Goal: Information Seeking & Learning: Check status

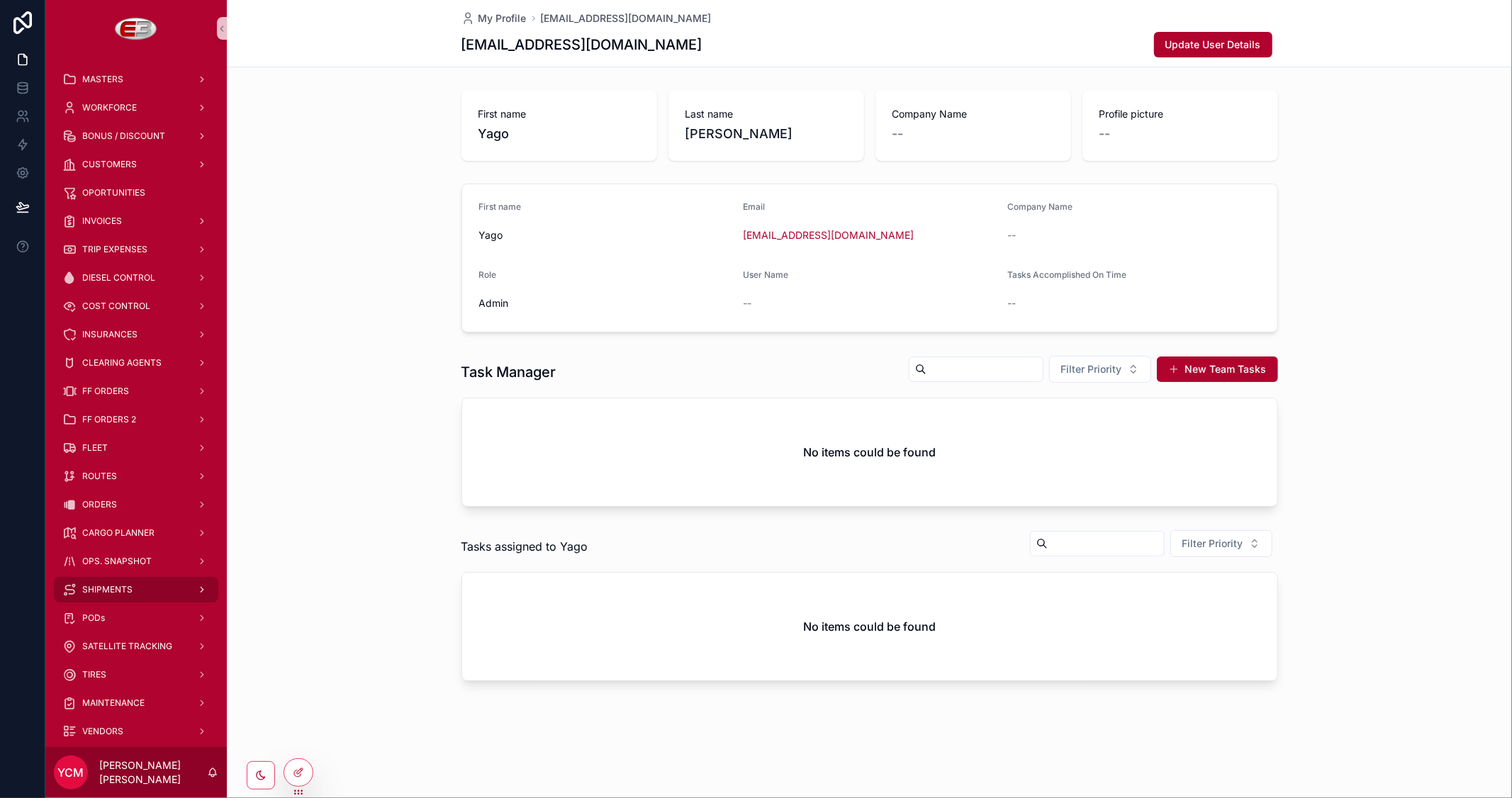
click at [123, 585] on span "SHIPMENTS" at bounding box center [107, 590] width 50 height 11
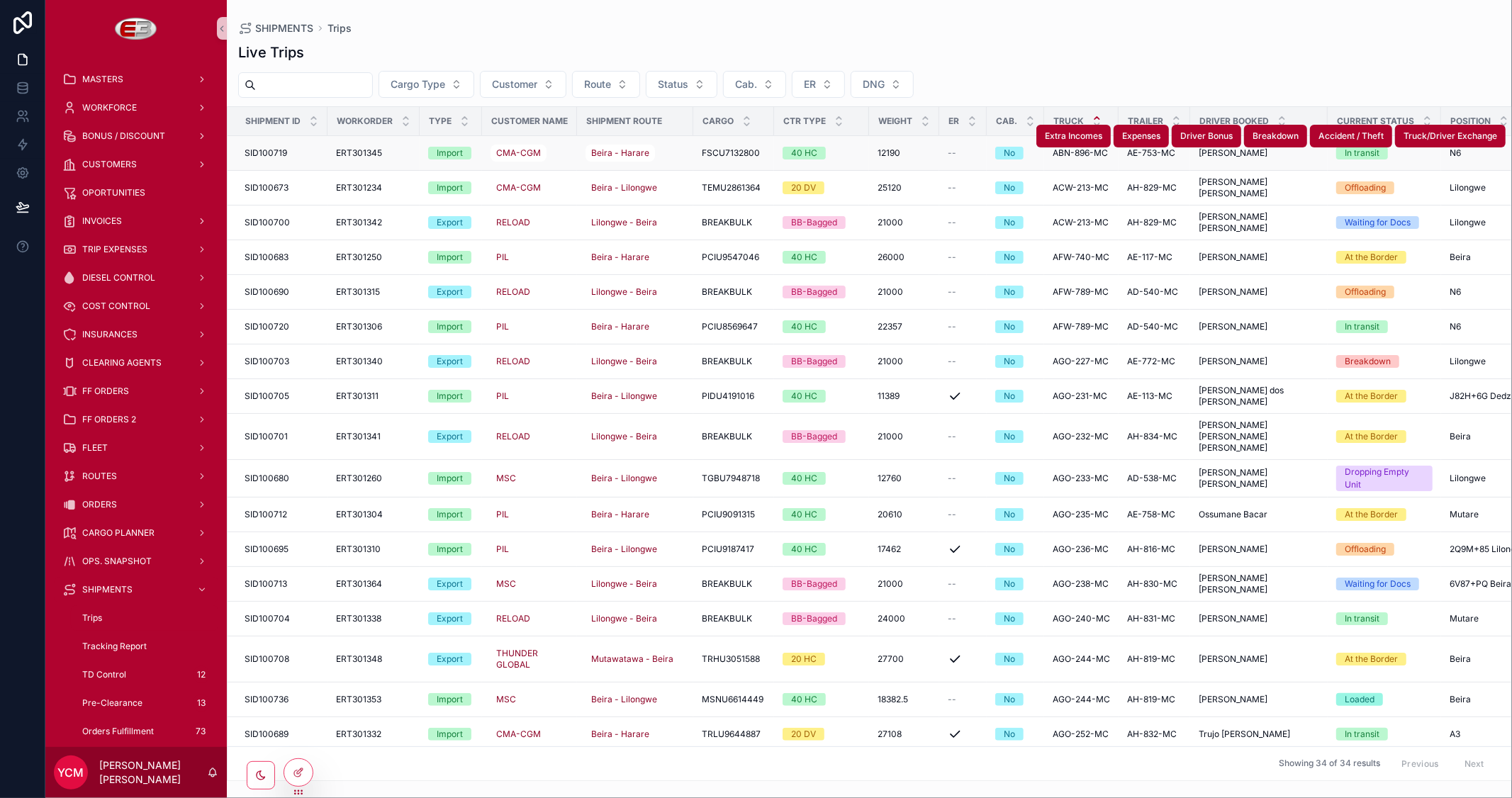
click at [365, 150] on span "ERT301345" at bounding box center [359, 153] width 46 height 11
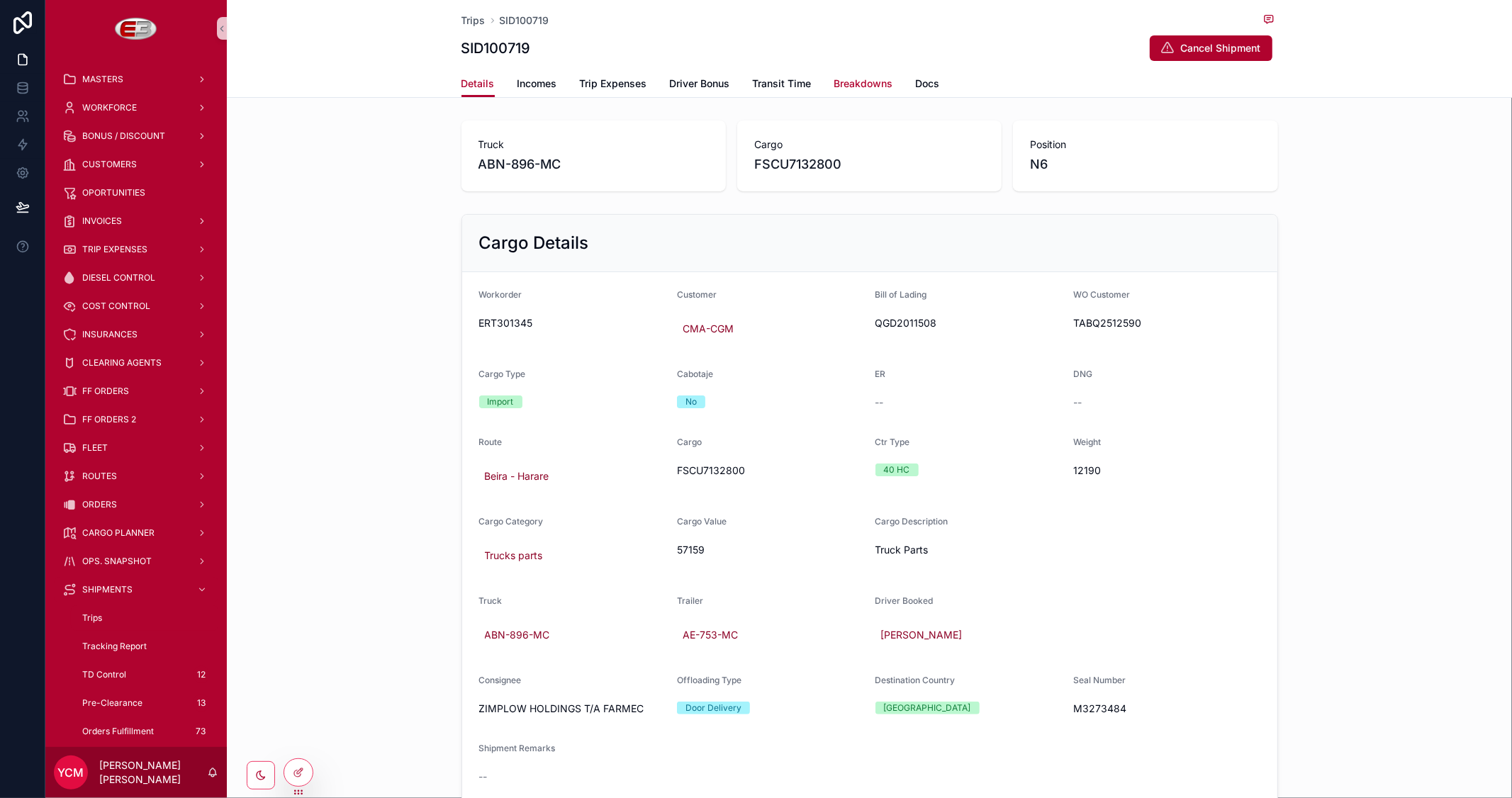
click at [874, 86] on span "Breakdowns" at bounding box center [863, 84] width 59 height 14
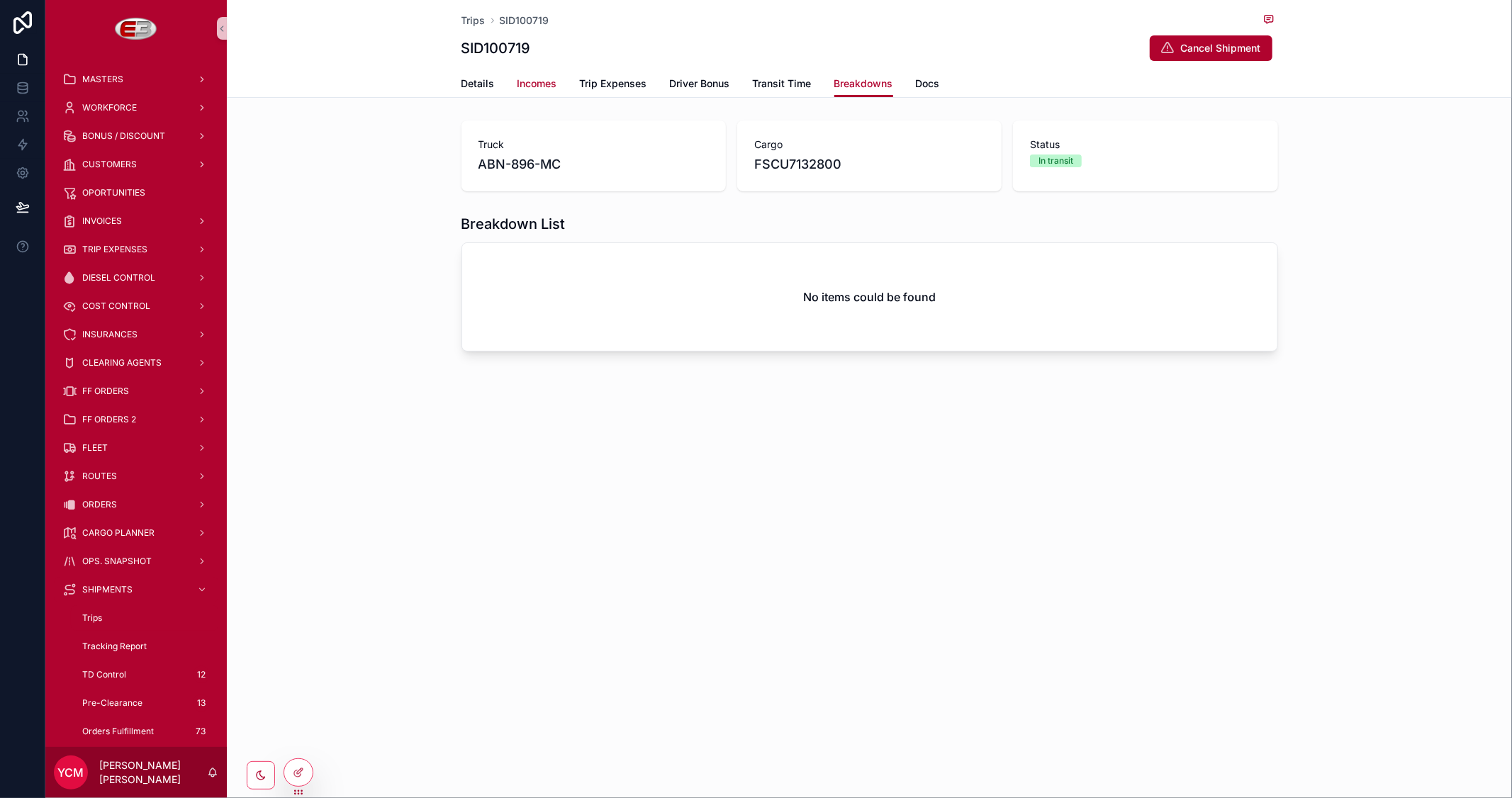
click at [530, 82] on span "Incomes" at bounding box center [537, 84] width 39 height 14
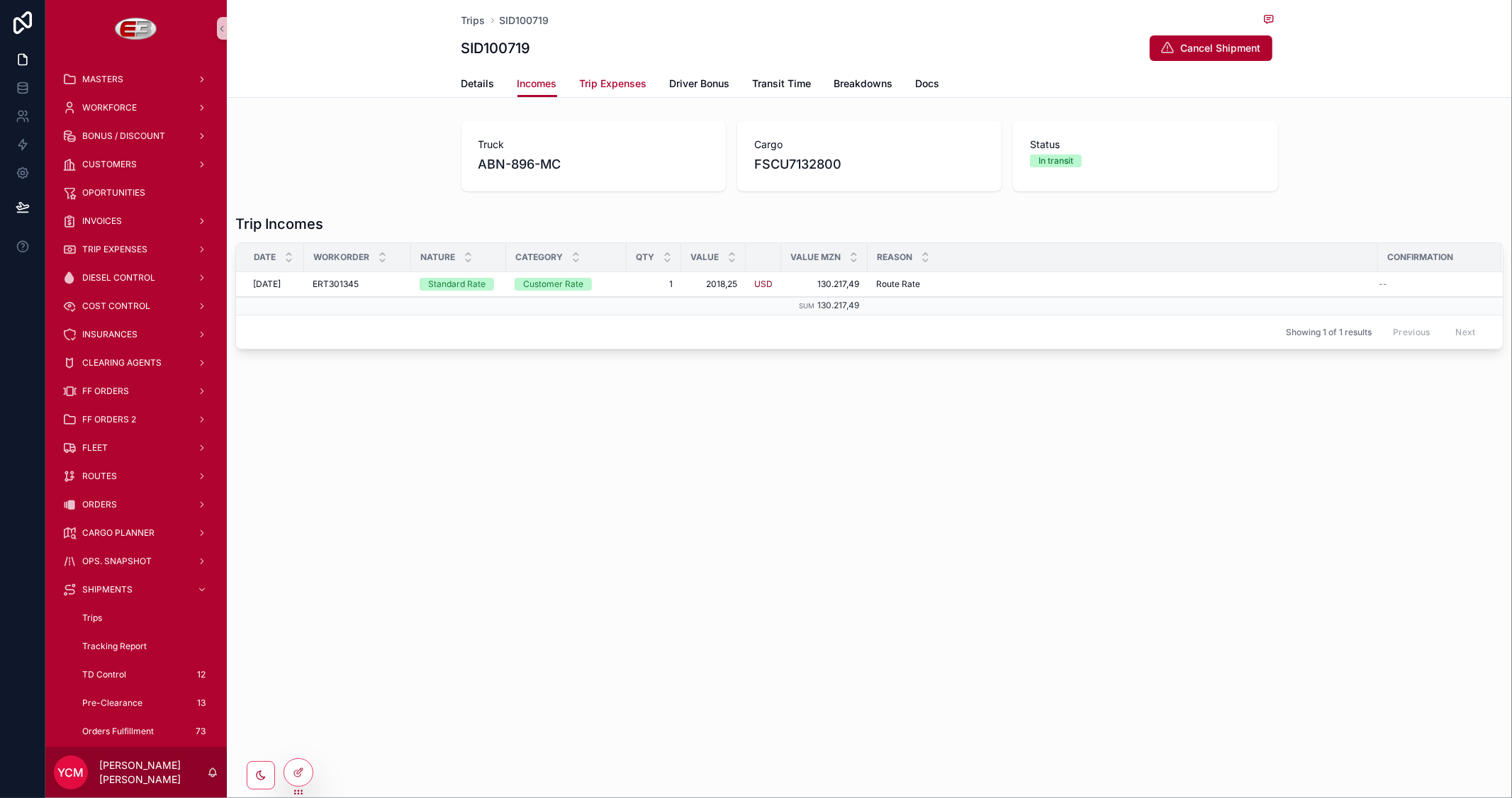
click at [598, 78] on span "Trip Expenses" at bounding box center [613, 84] width 68 height 14
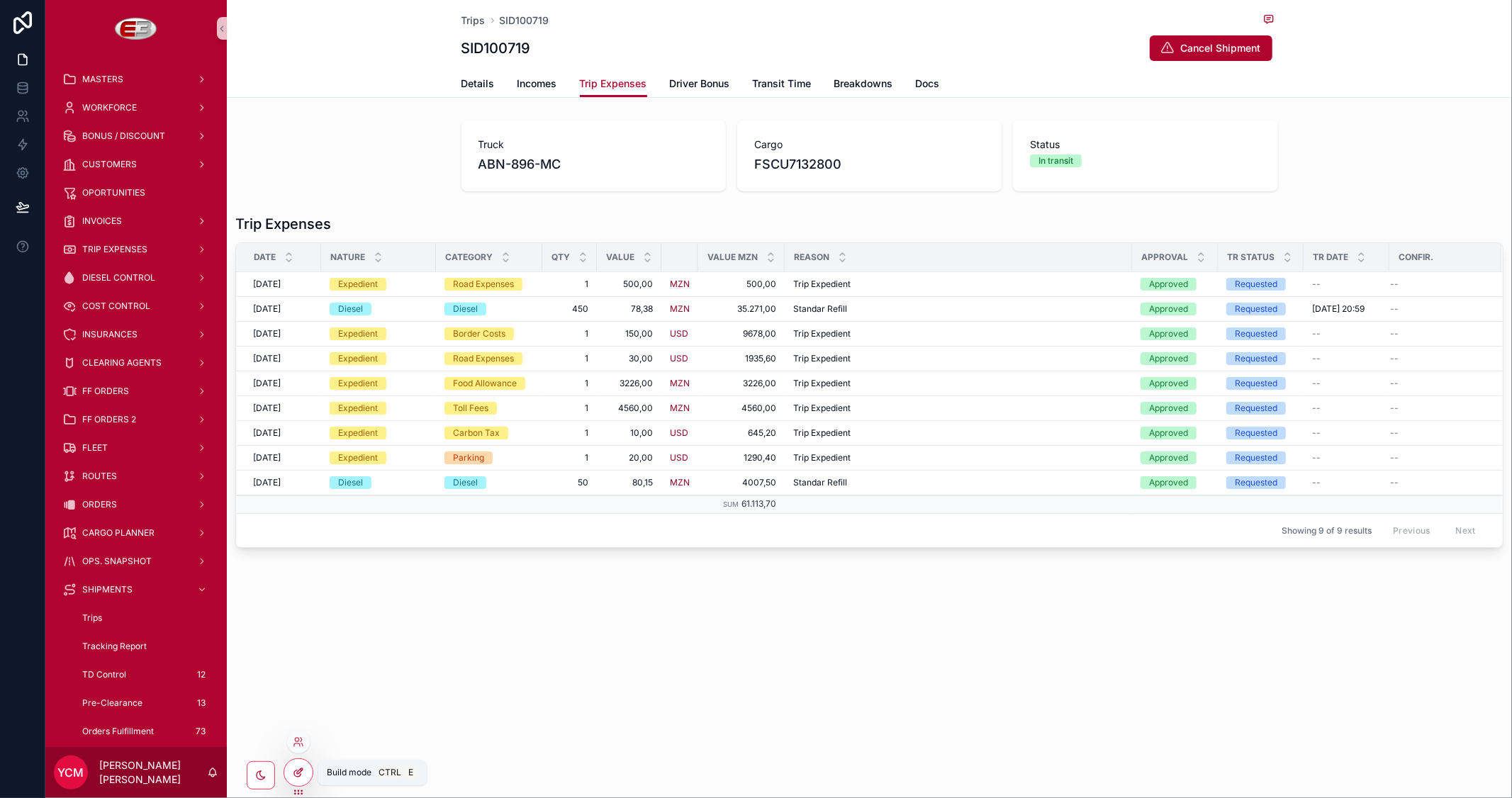
click at [301, 774] on icon at bounding box center [298, 773] width 11 height 11
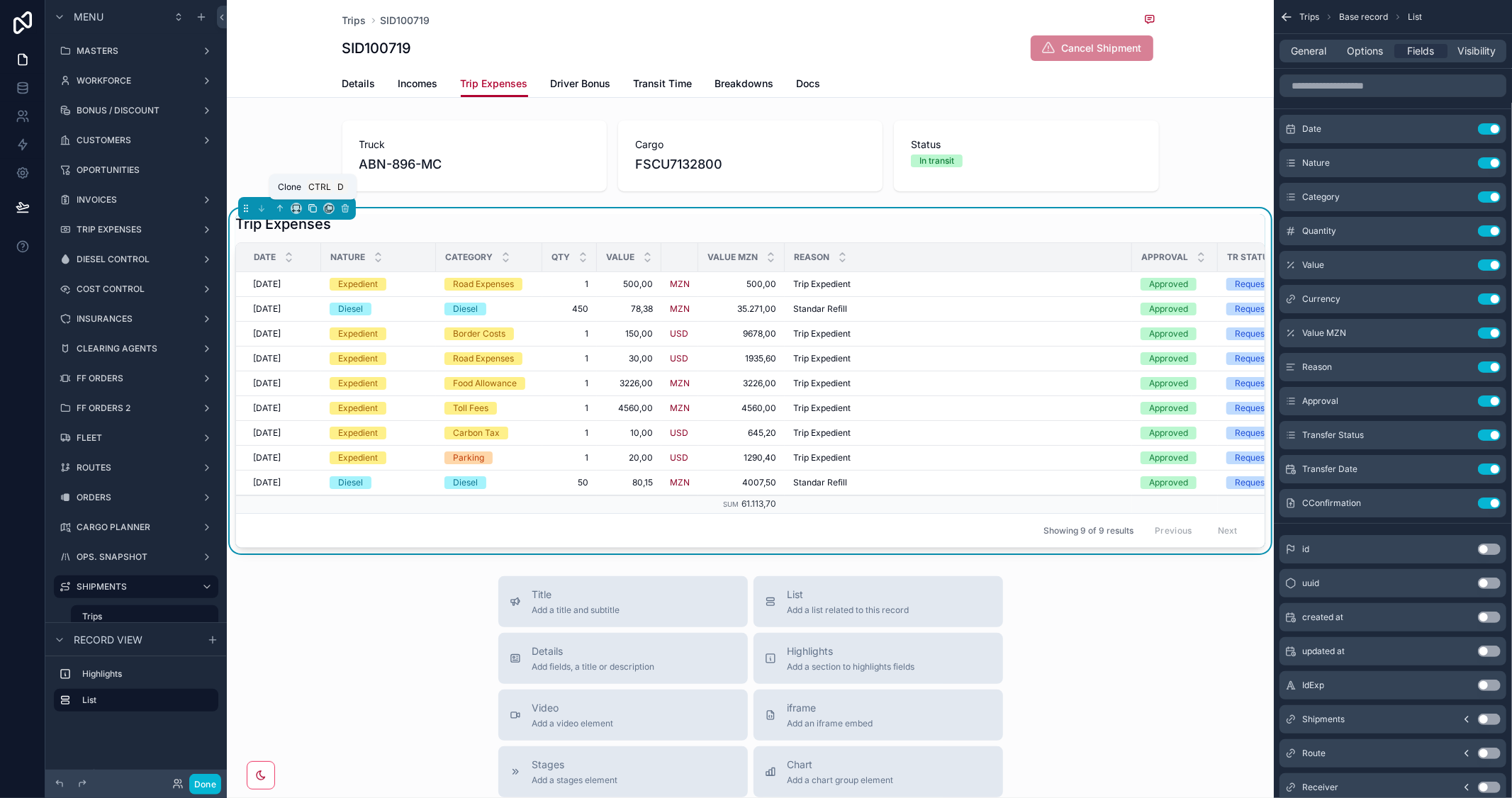
click at [313, 209] on icon "scrollable content" at bounding box center [313, 208] width 10 height 10
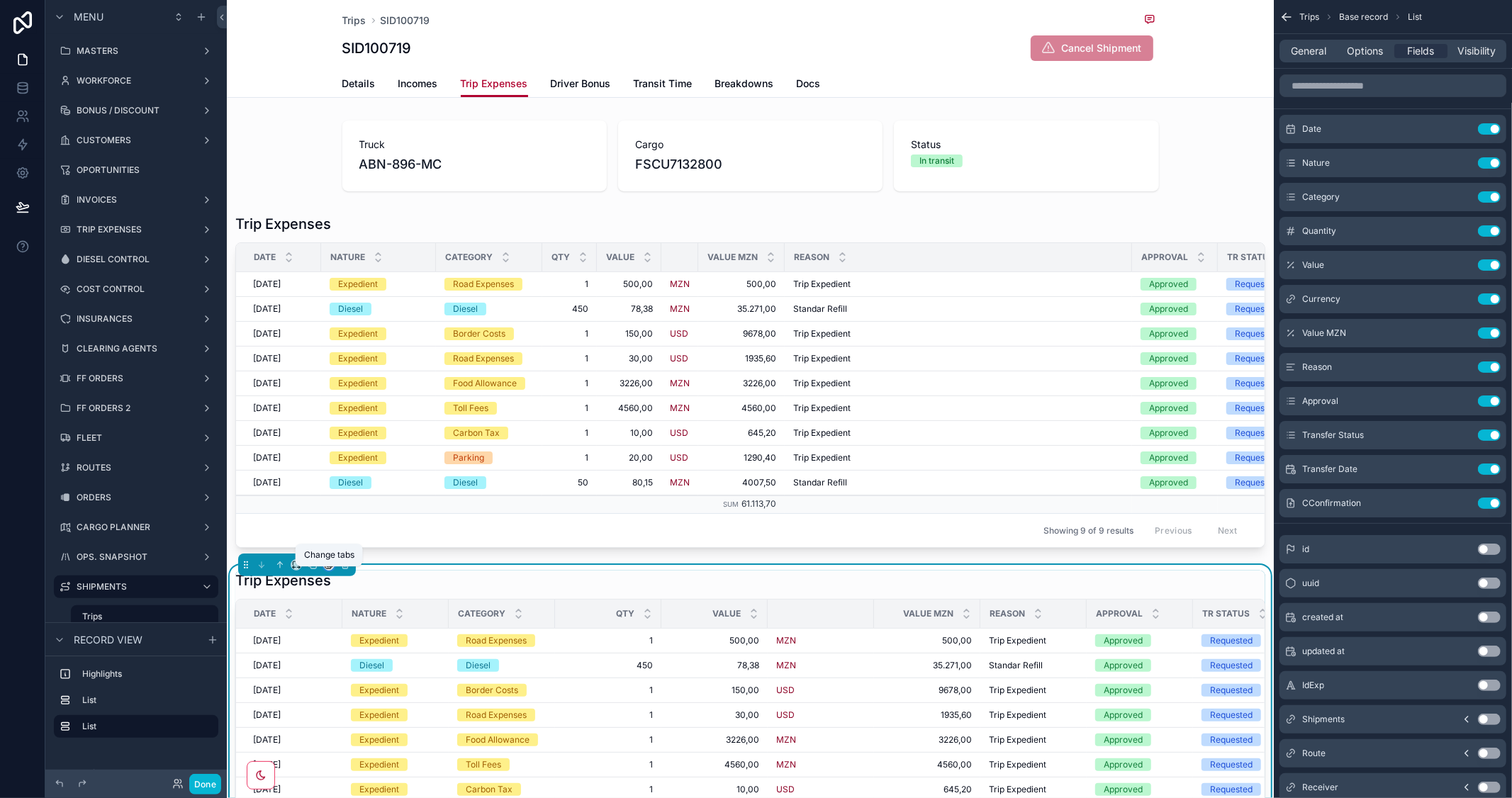
click at [325, 570] on icon "scrollable content" at bounding box center [328, 566] width 6 height 6
click at [380, 733] on span "Breakdowns" at bounding box center [372, 736] width 57 height 17
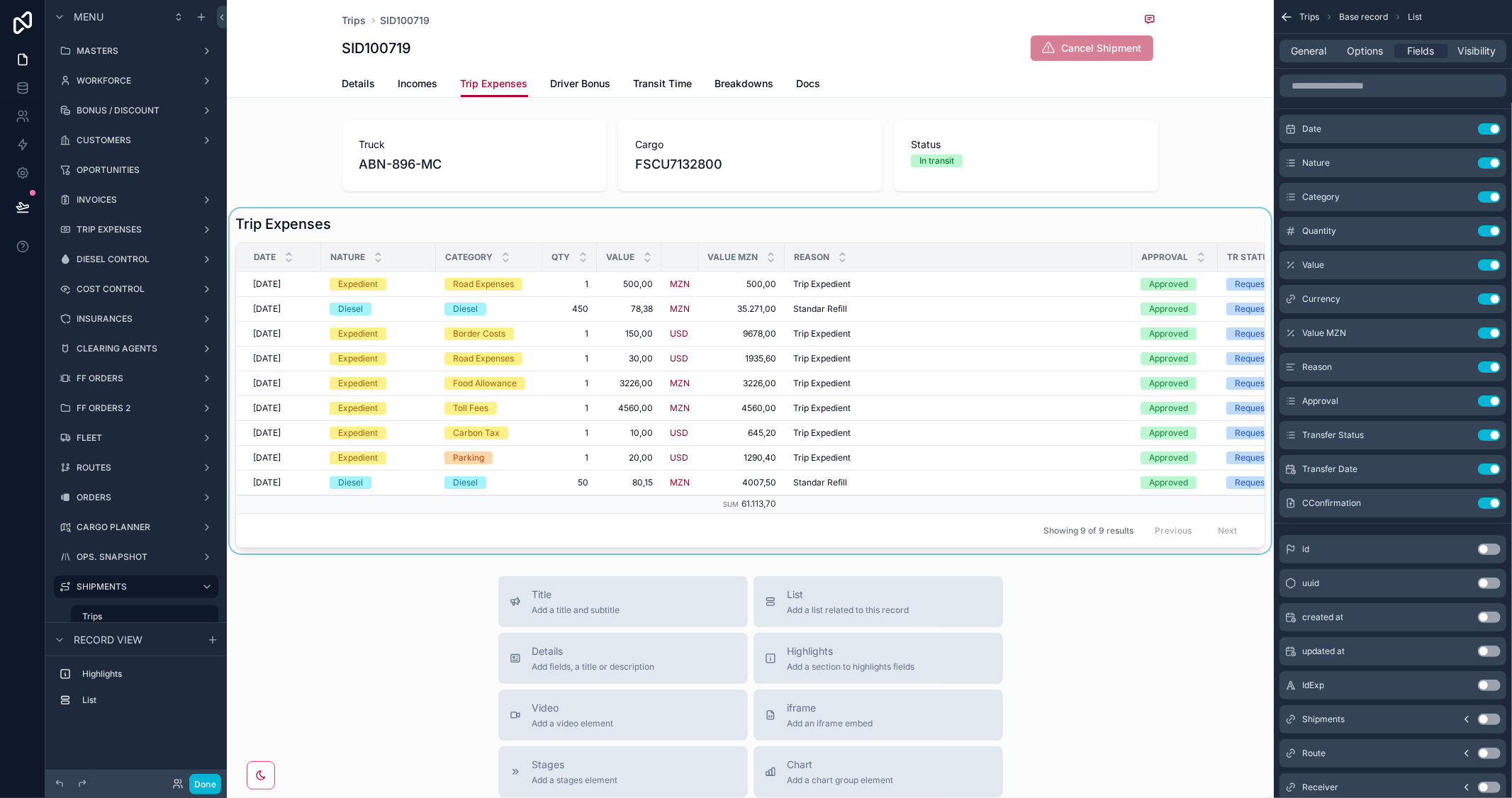
click at [717, 225] on div "scrollable content" at bounding box center [750, 381] width 1047 height 345
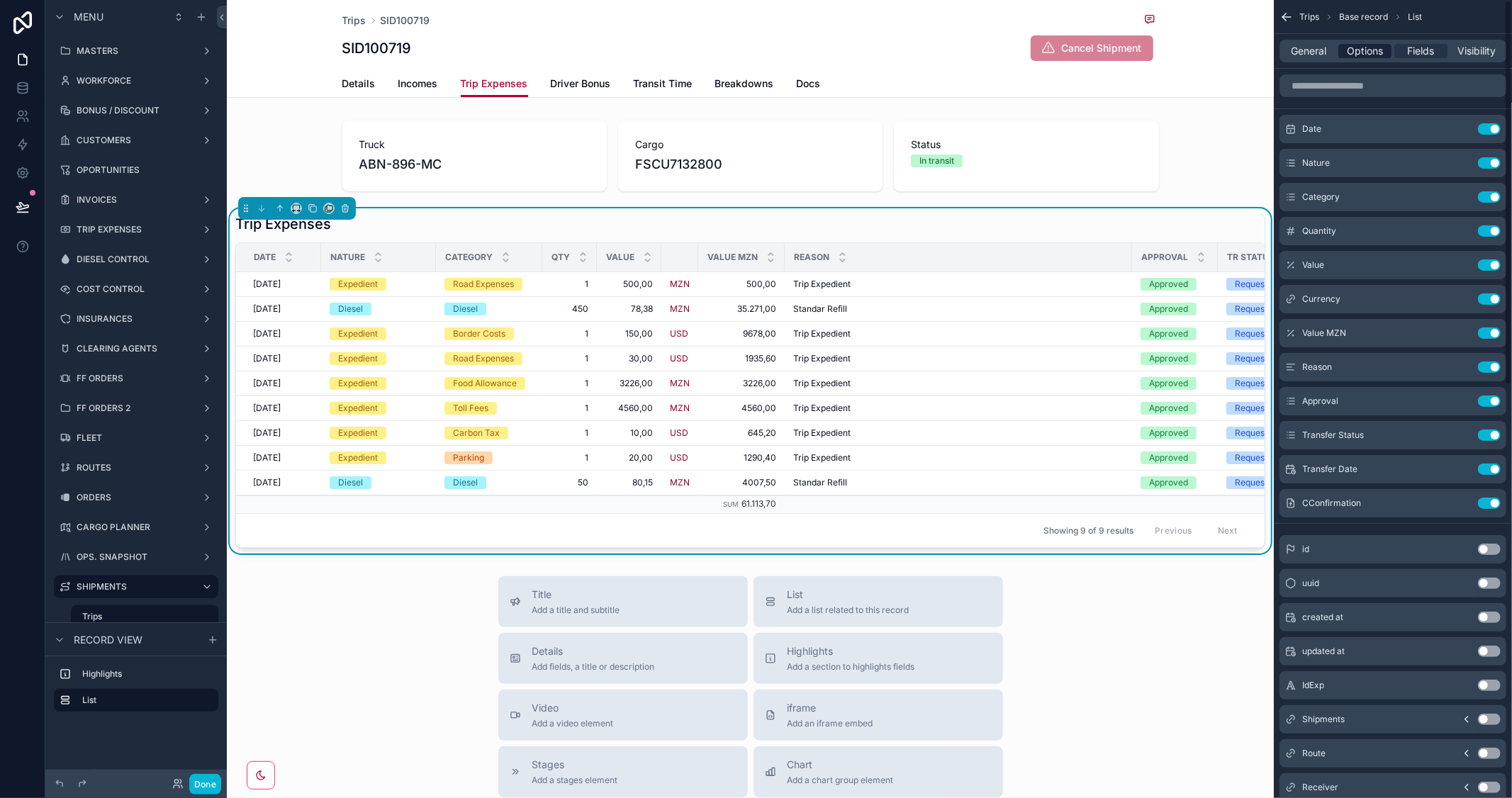
click at [1372, 53] on span "Options" at bounding box center [1365, 51] width 36 height 14
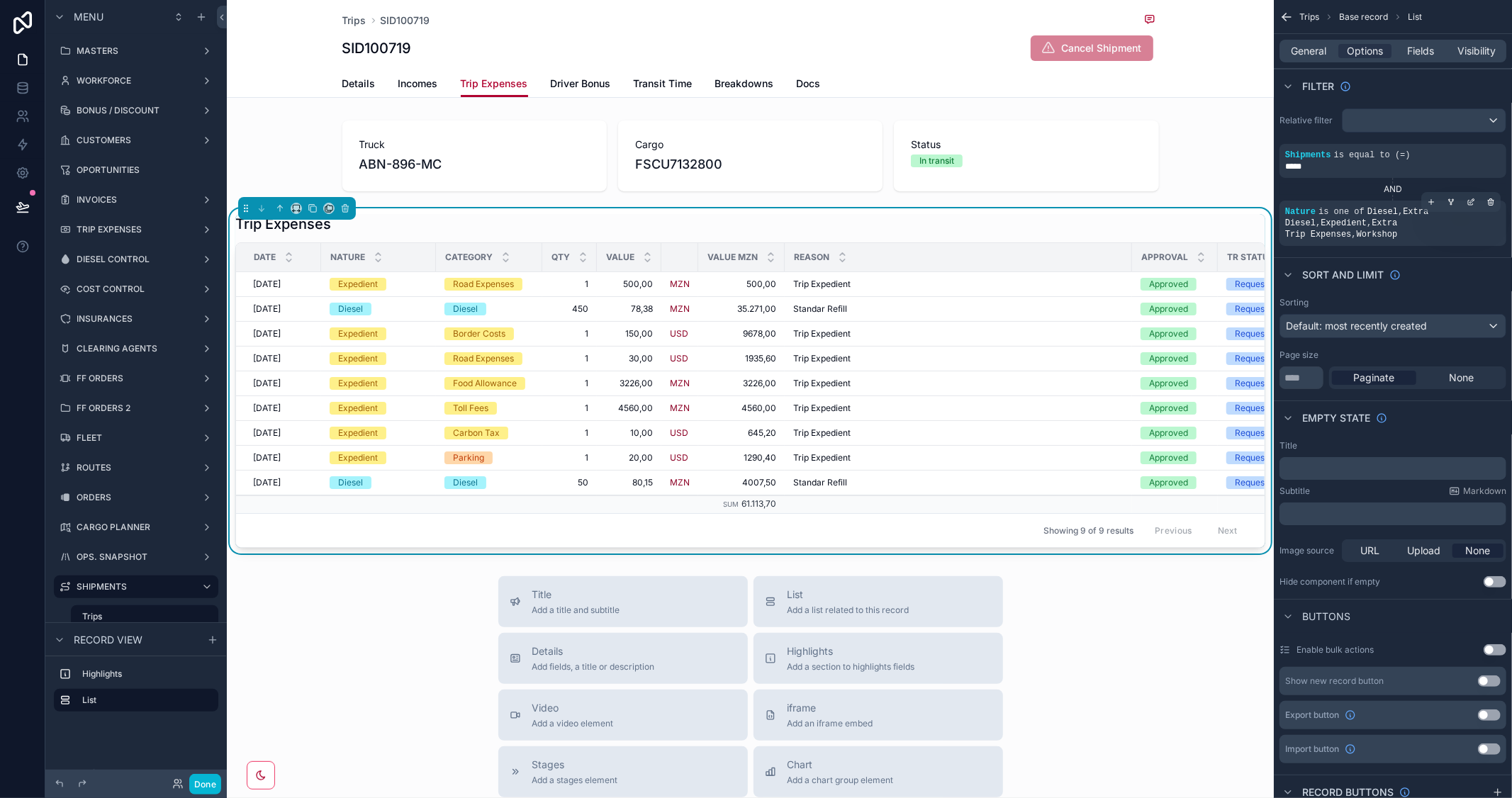
click at [1470, 215] on div "Nature is one of Diesel , Extra Diesel , Expedient , Extra Trip Expenses , Work…" at bounding box center [1393, 223] width 216 height 34
click at [1470, 206] on icon "scrollable content" at bounding box center [1470, 202] width 9 height 9
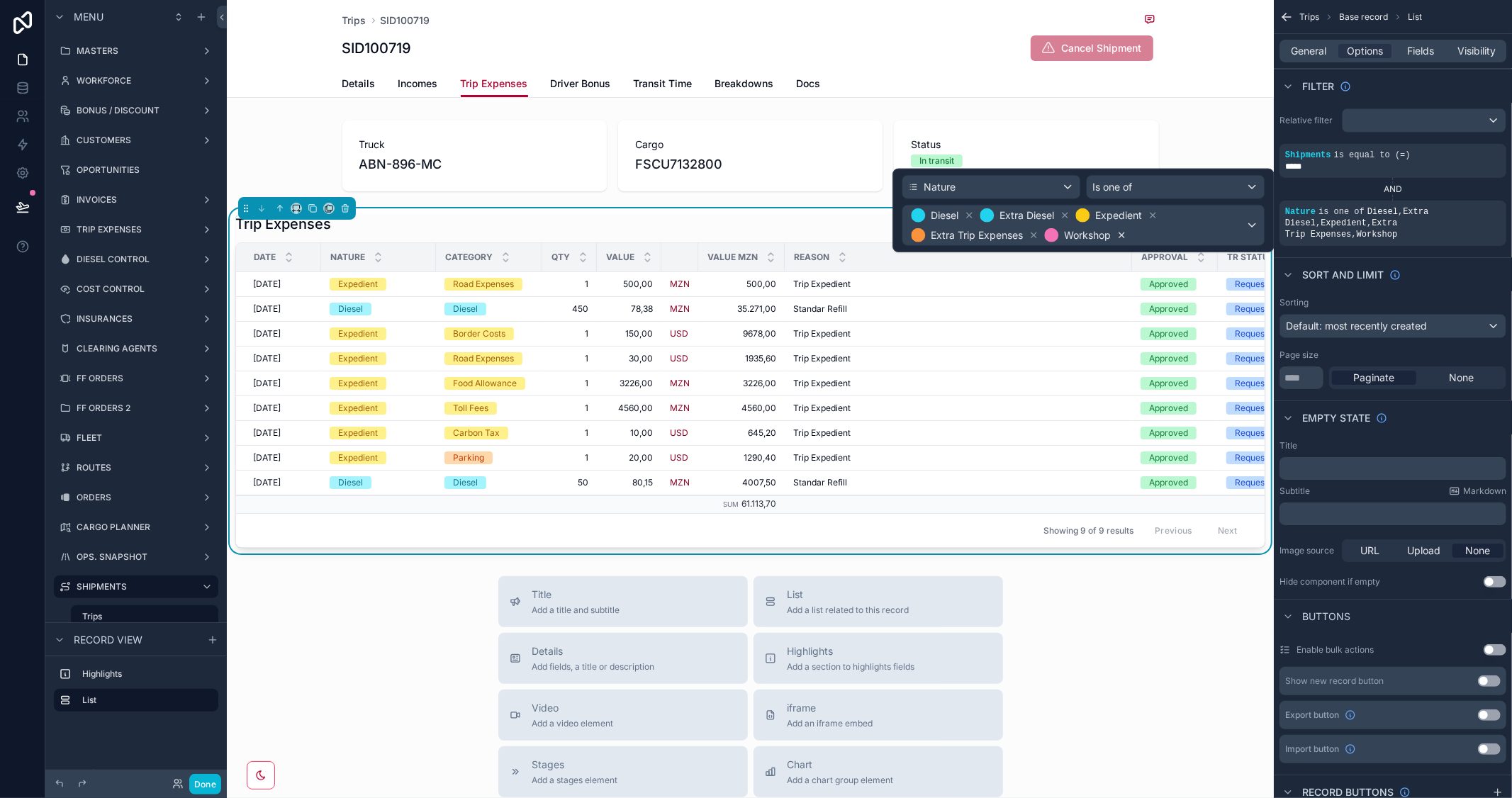
click at [1125, 235] on icon at bounding box center [1121, 236] width 10 height 10
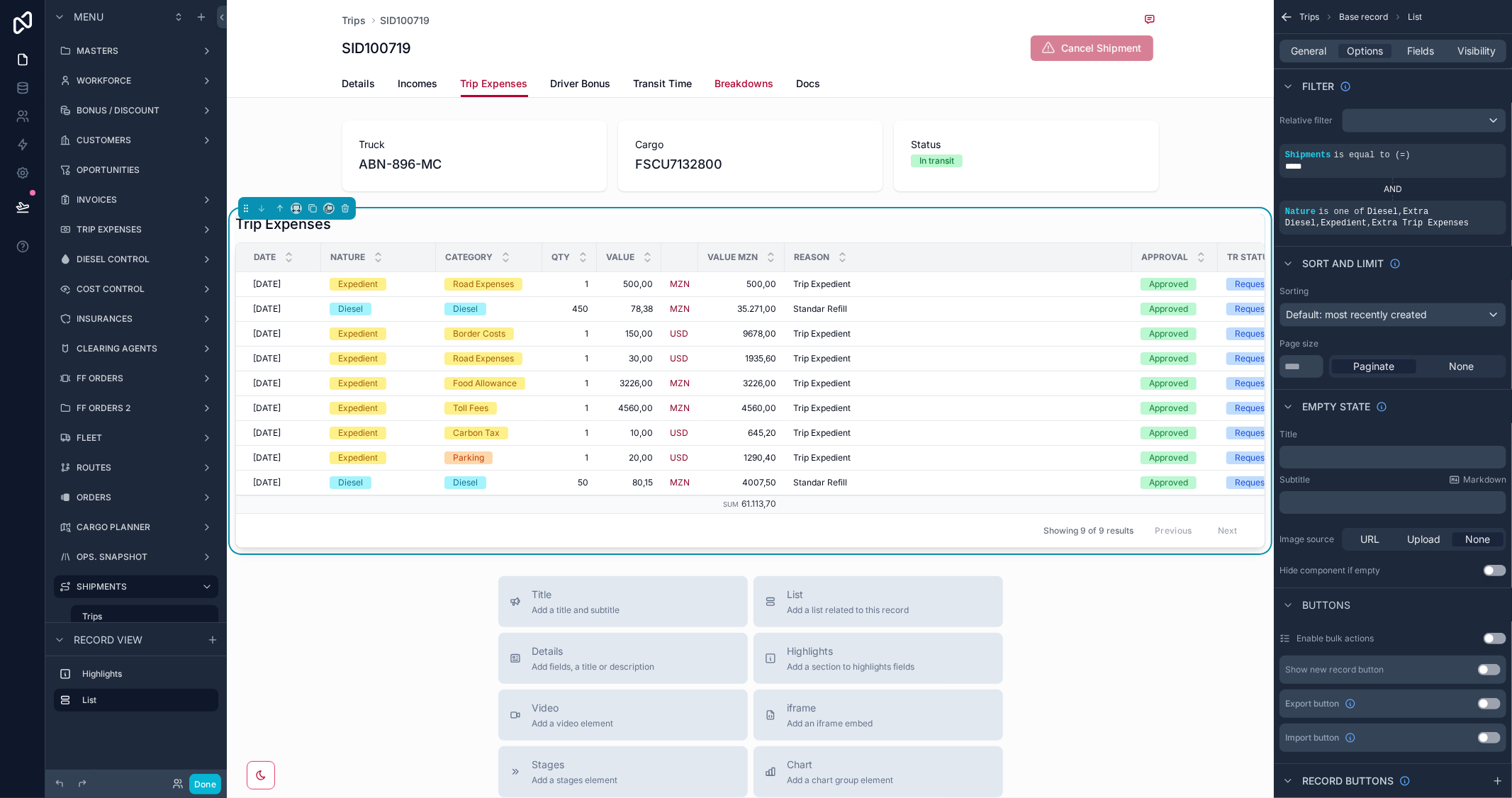
click at [736, 89] on span "Breakdowns" at bounding box center [744, 84] width 59 height 14
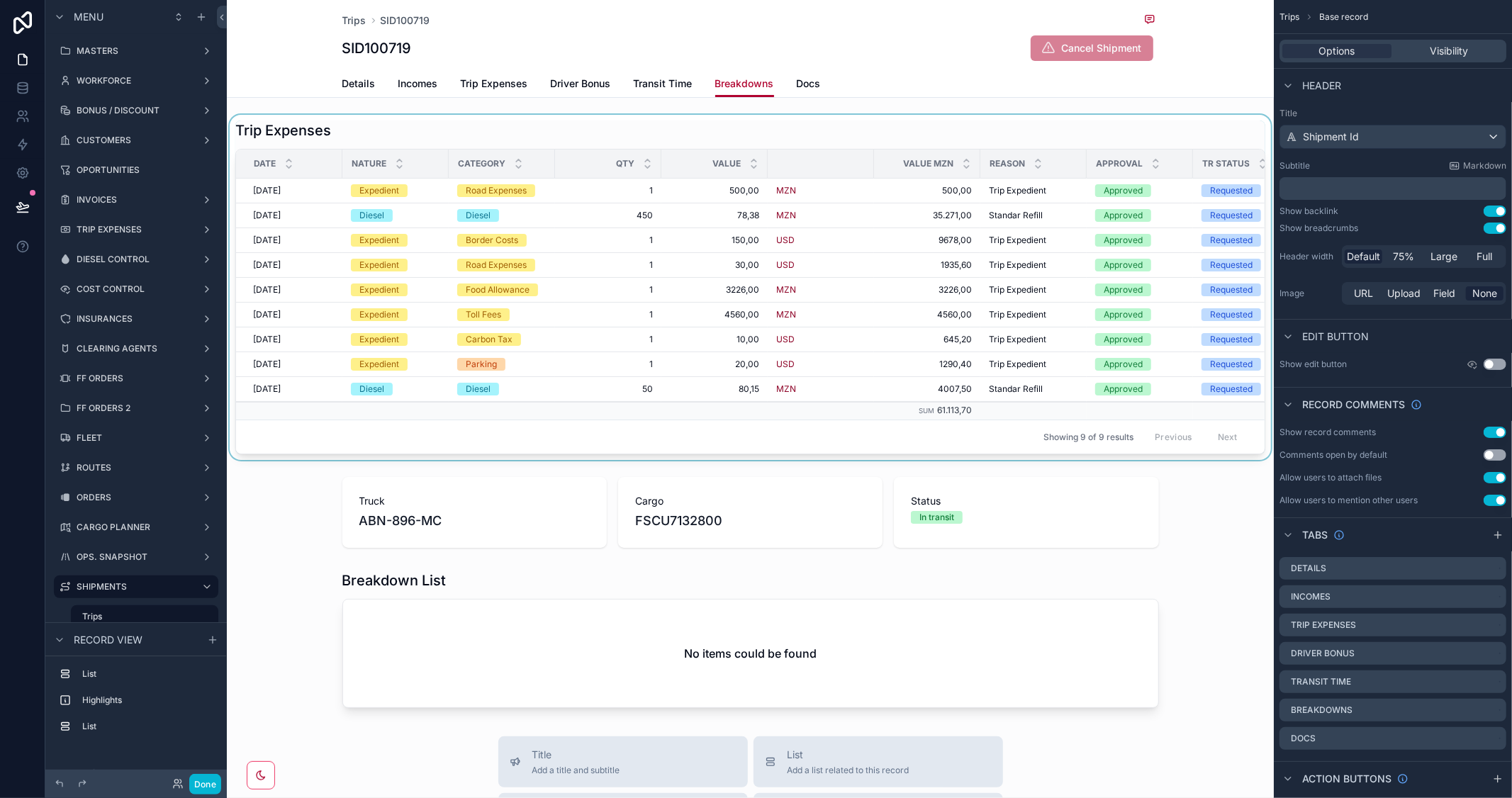
click at [286, 117] on div "scrollable content" at bounding box center [750, 288] width 1047 height 345
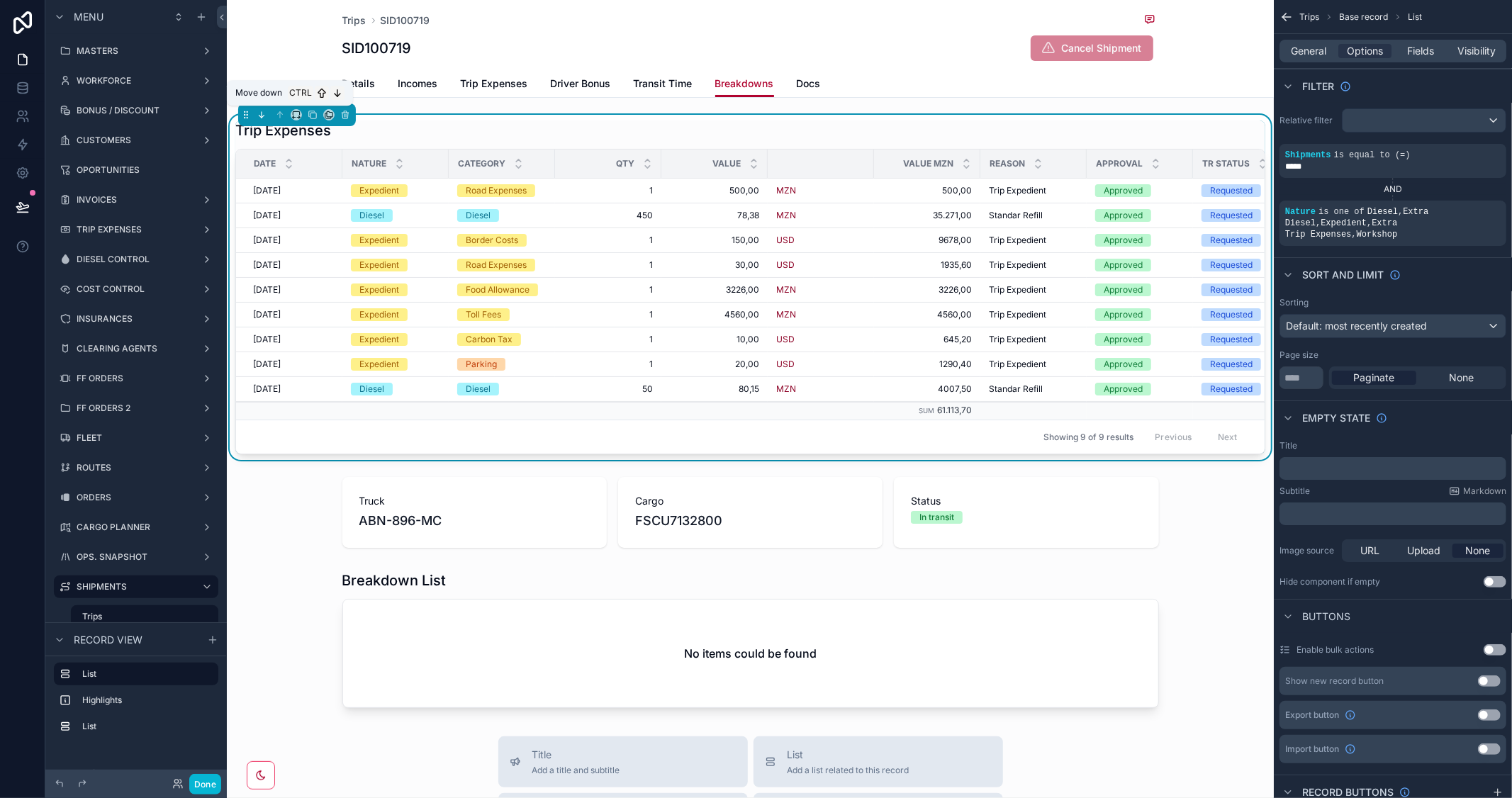
click at [261, 114] on icon "scrollable content" at bounding box center [261, 114] width 0 height 6
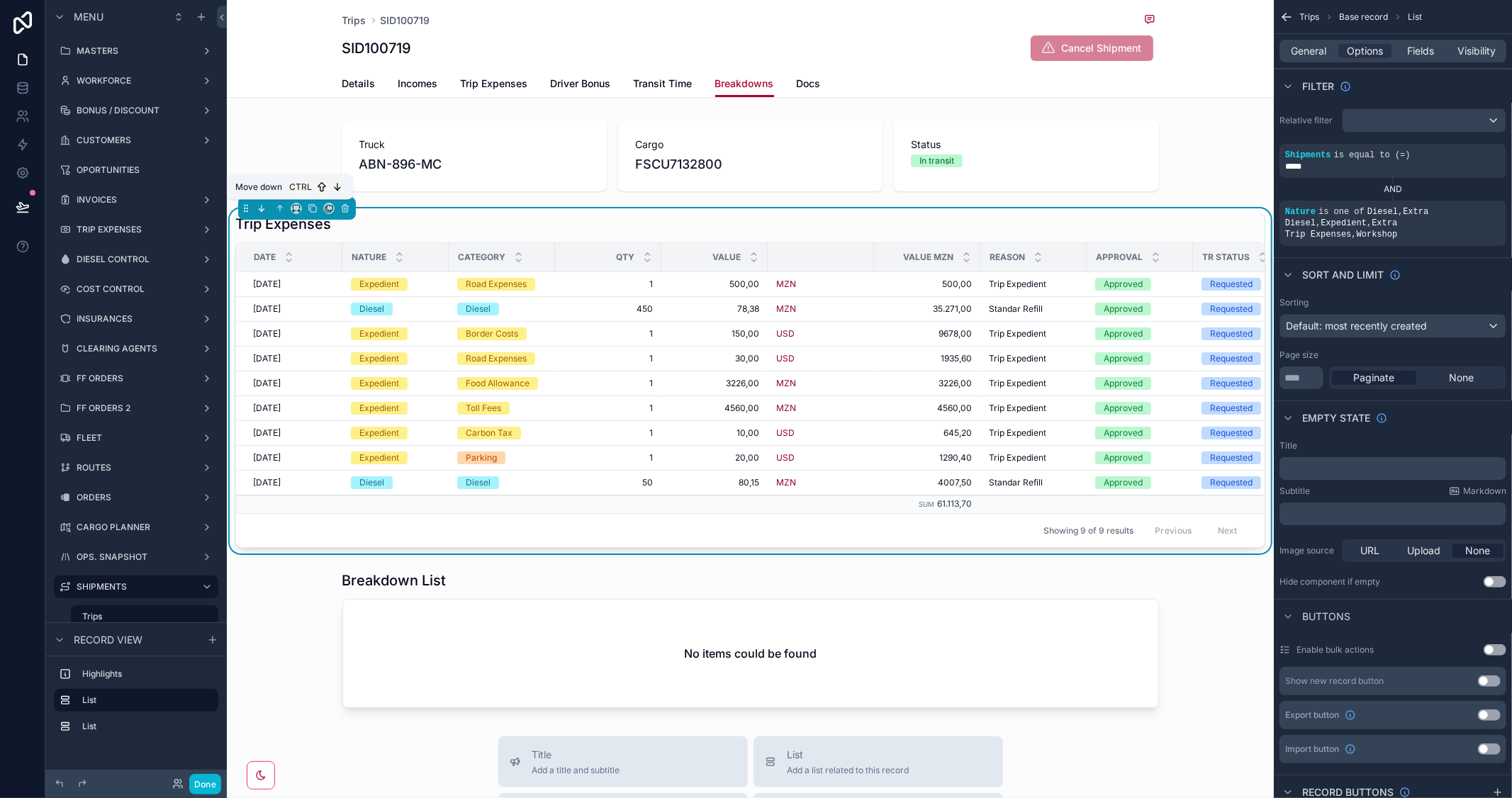
click at [258, 204] on icon "scrollable content" at bounding box center [261, 208] width 10 height 10
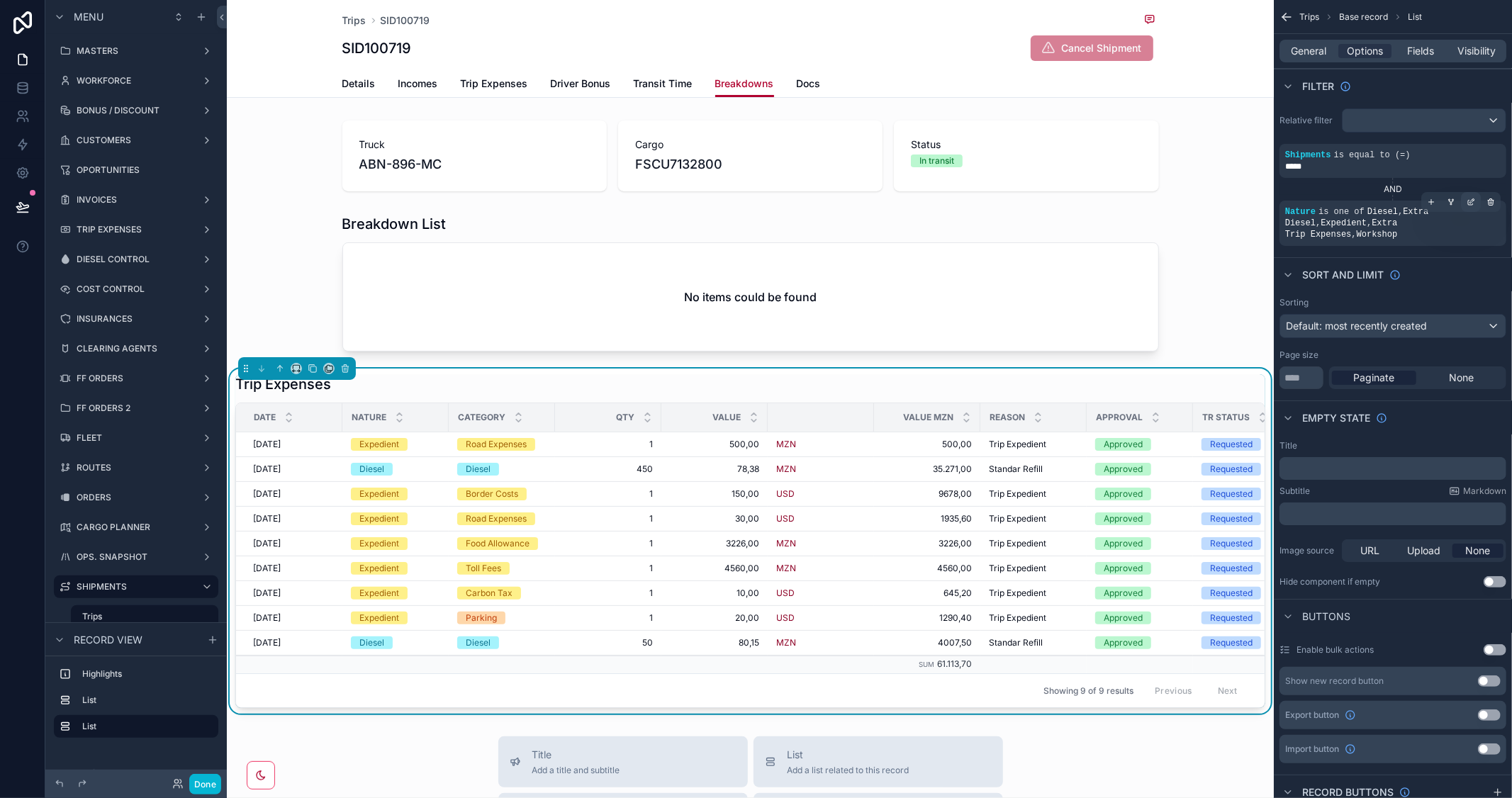
click at [1469, 204] on icon "scrollable content" at bounding box center [1470, 203] width 5 height 5
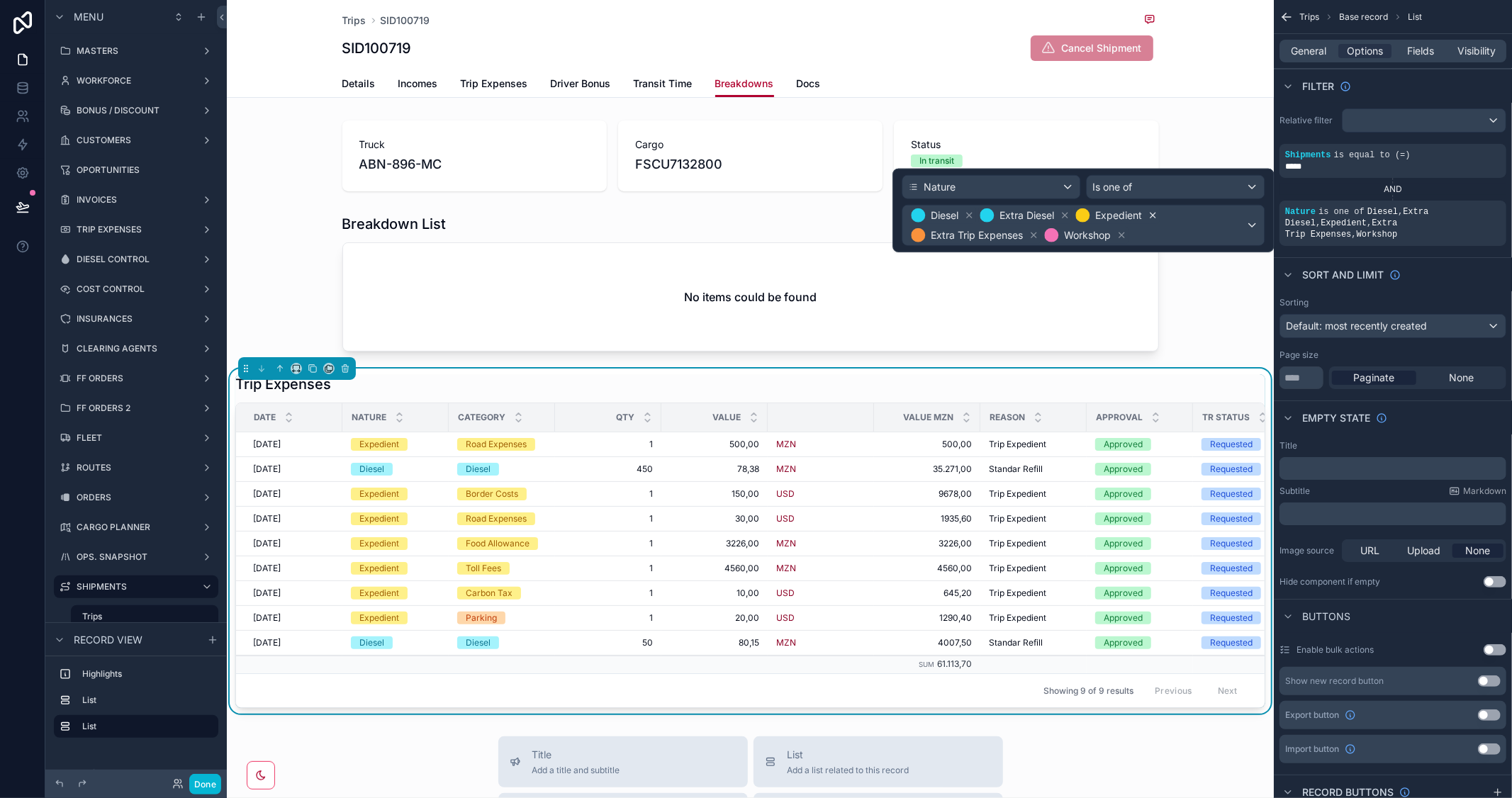
click at [1152, 211] on icon at bounding box center [1152, 215] width 10 height 10
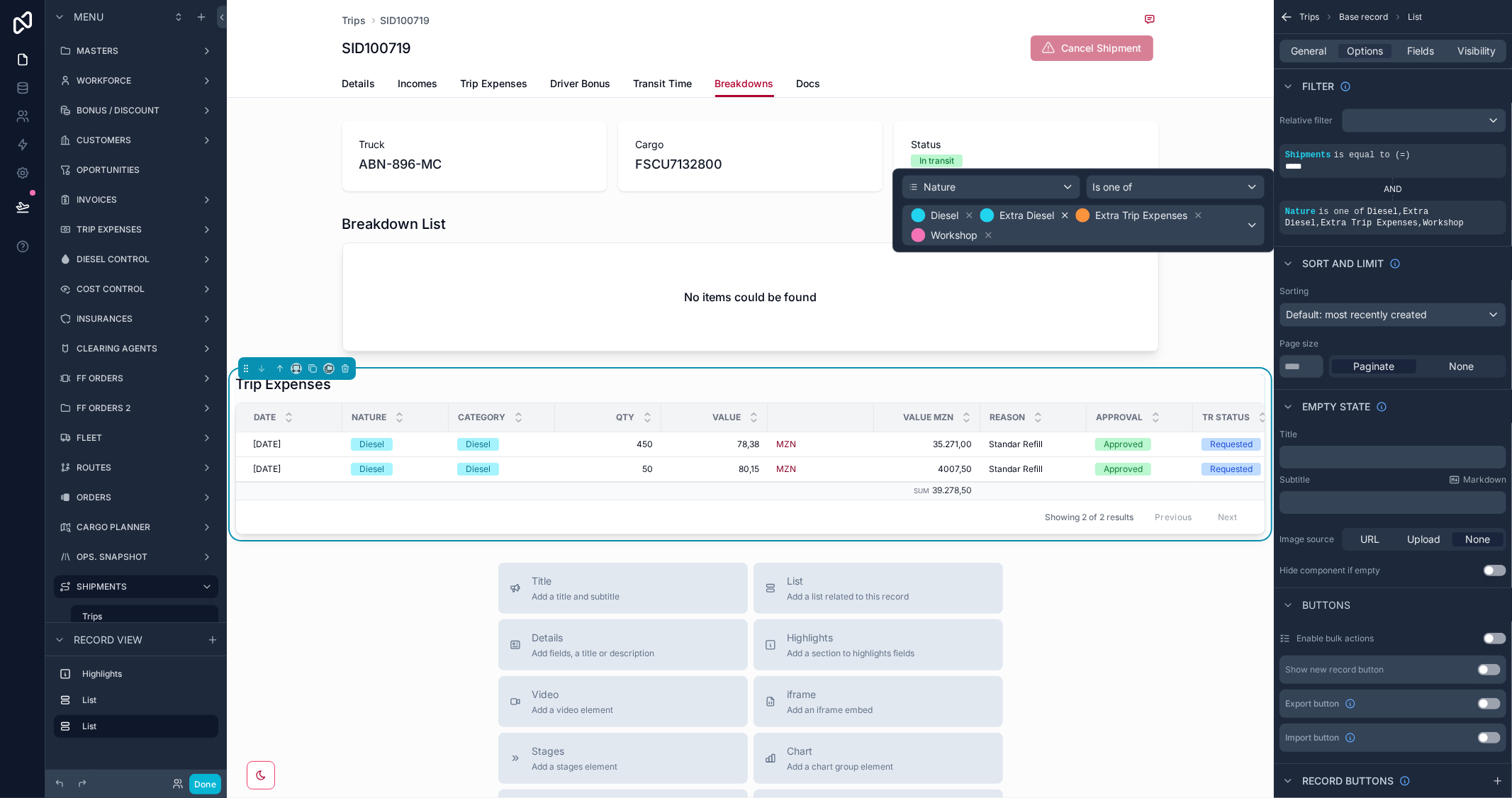
click at [1063, 214] on icon at bounding box center [1065, 215] width 10 height 10
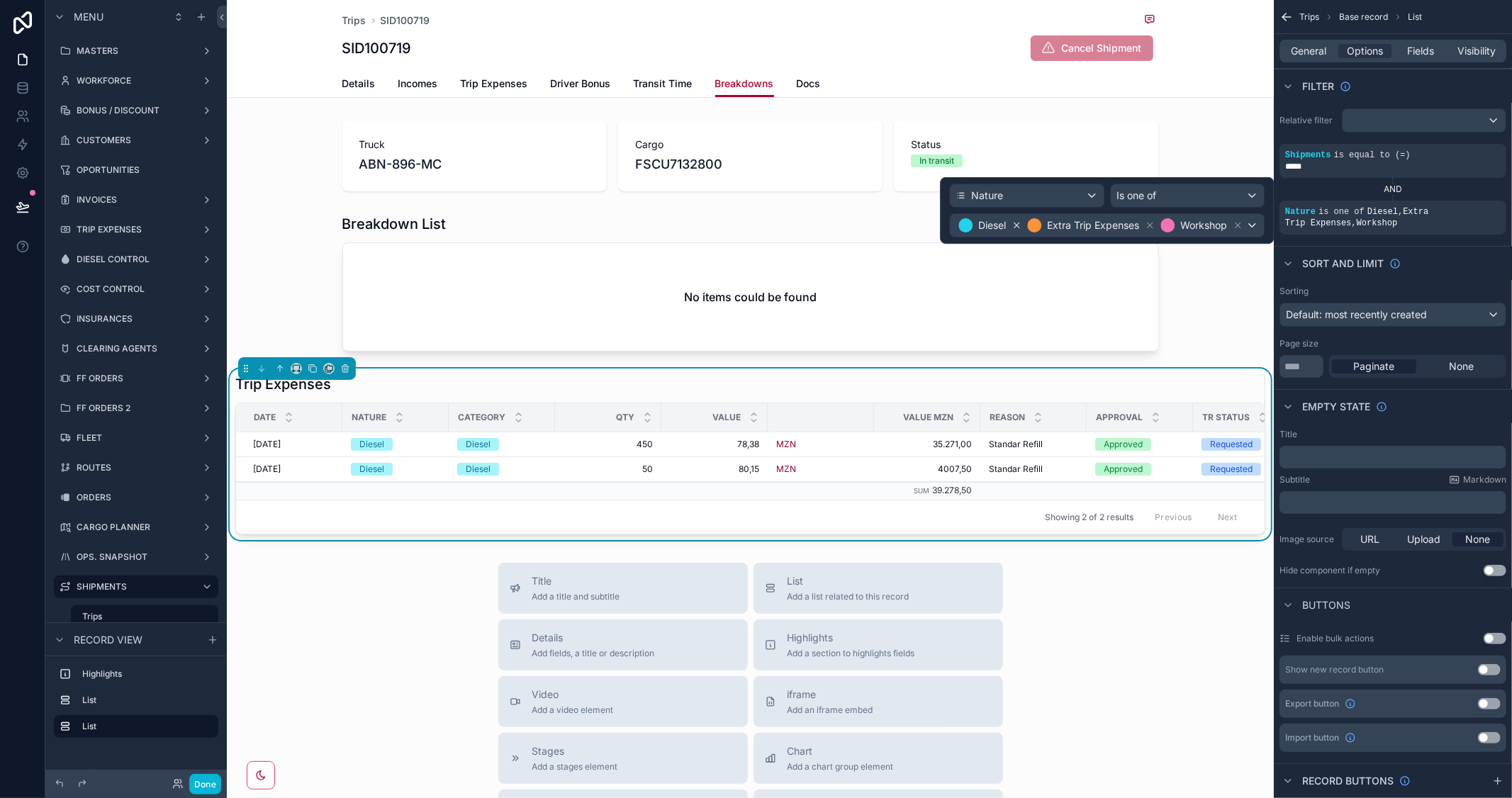
click at [1014, 228] on icon at bounding box center [1016, 225] width 10 height 10
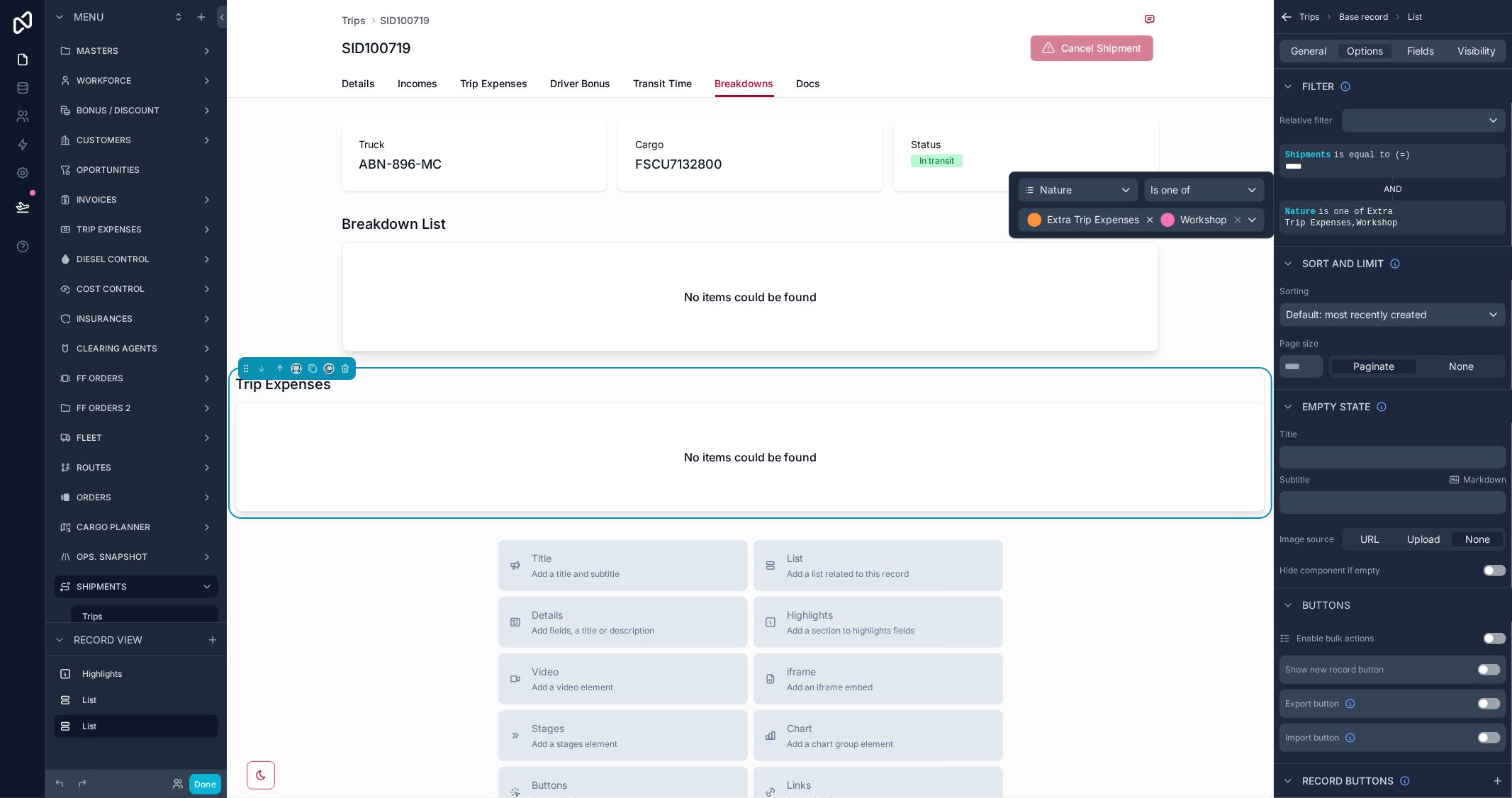
click at [1150, 215] on icon at bounding box center [1150, 220] width 10 height 10
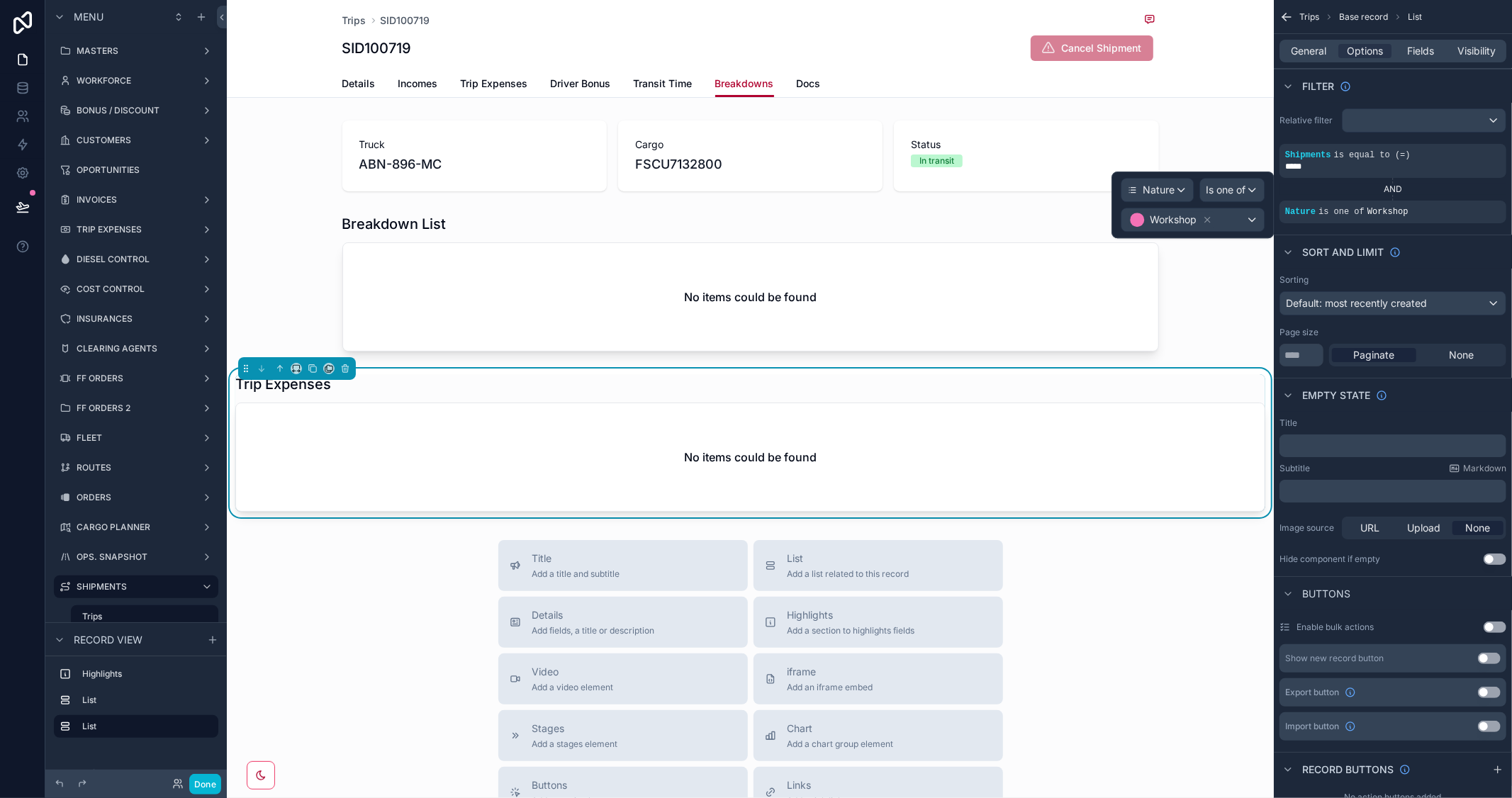
click at [1158, 575] on div "Title Add a title and subtitle List Add a list related to this record Details A…" at bounding box center [750, 792] width 1047 height 505
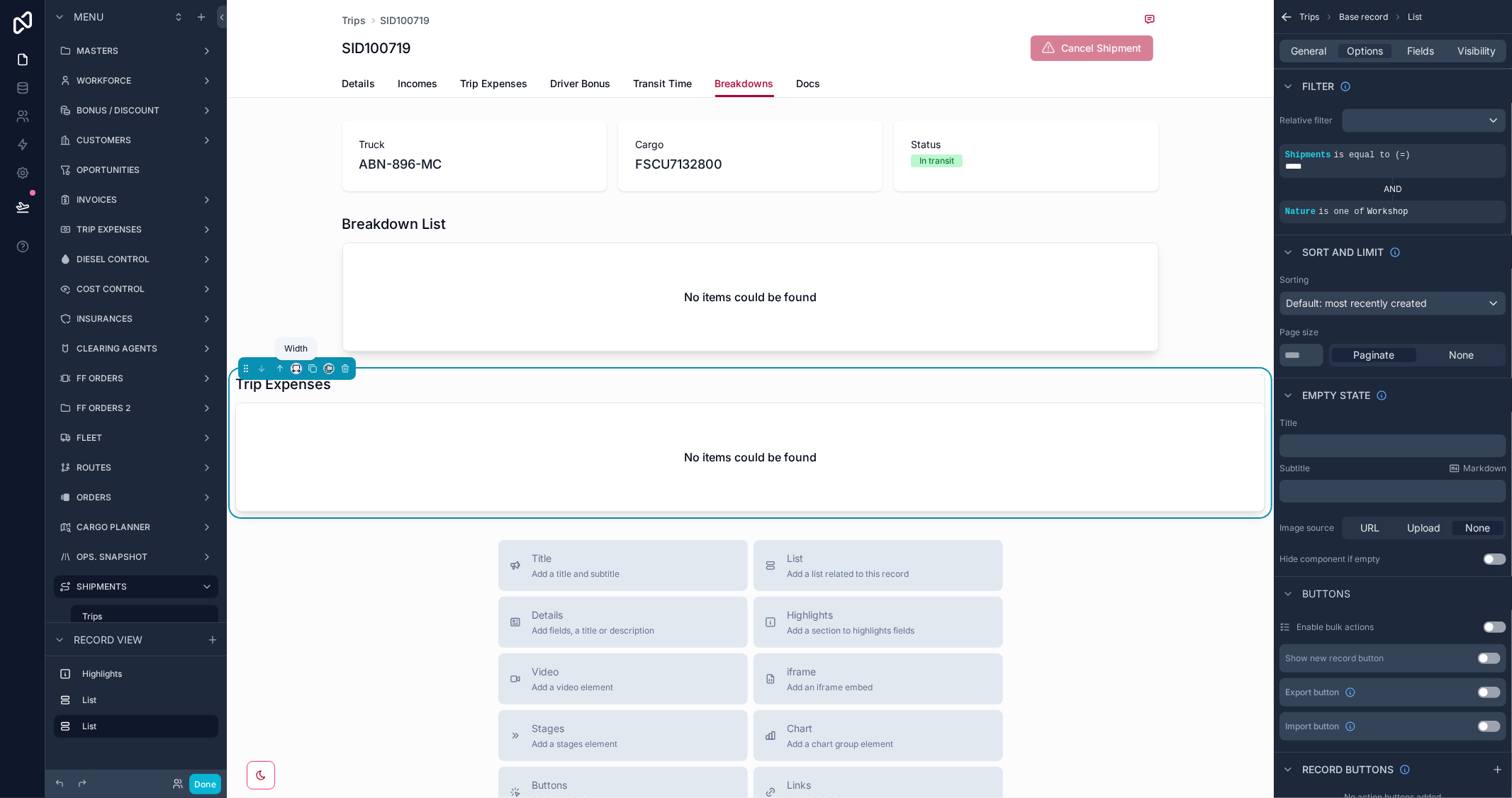
click at [299, 370] on icon "scrollable content" at bounding box center [300, 372] width 2 height 3
click at [317, 401] on span "Default" at bounding box center [319, 395] width 33 height 17
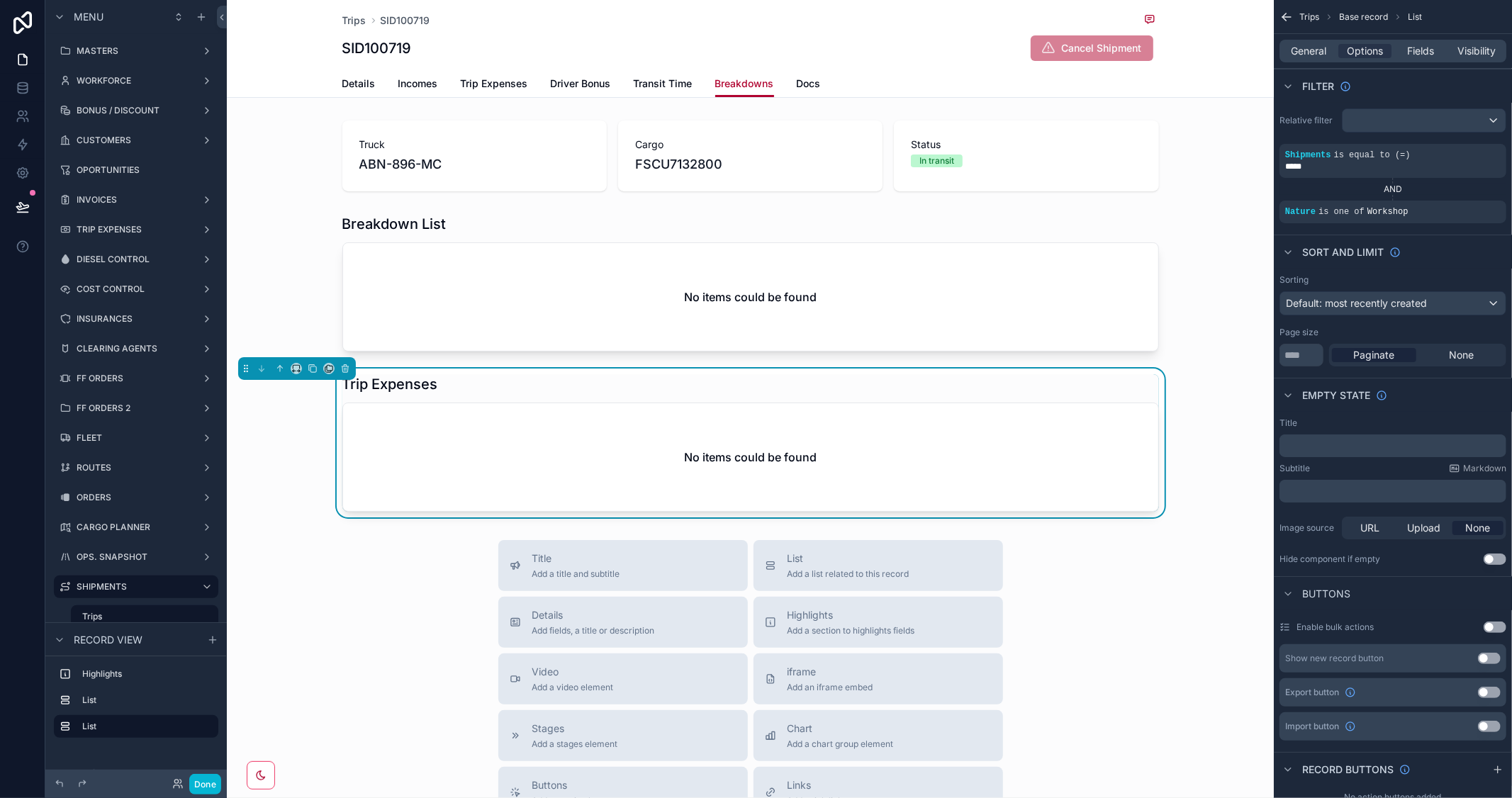
click at [1134, 615] on div "Title Add a title and subtitle List Add a list related to this record Details A…" at bounding box center [750, 792] width 1047 height 505
click at [641, 81] on span "Transit Time" at bounding box center [663, 84] width 59 height 14
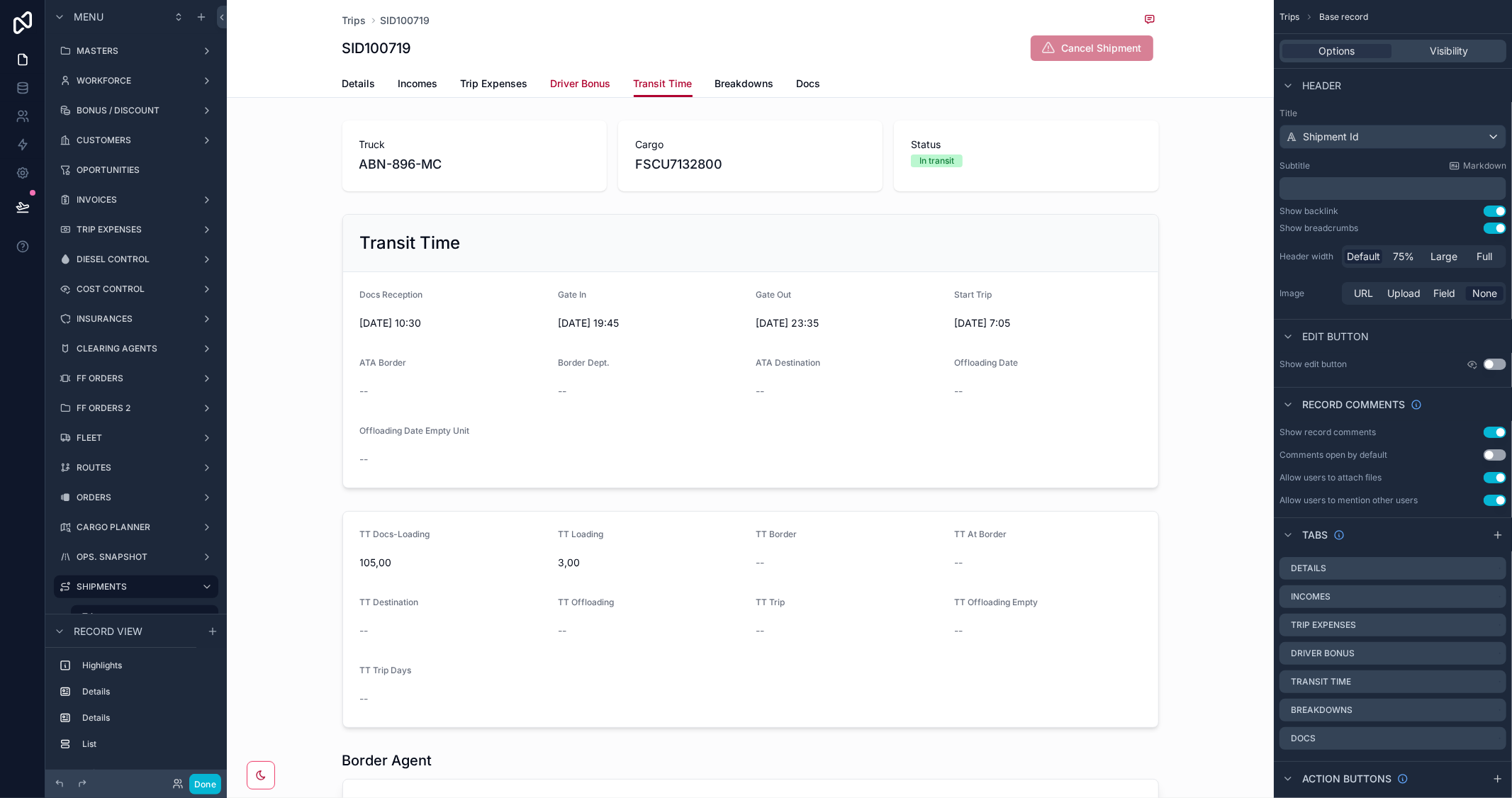
click at [571, 82] on span "Driver Bonus" at bounding box center [580, 84] width 61 height 14
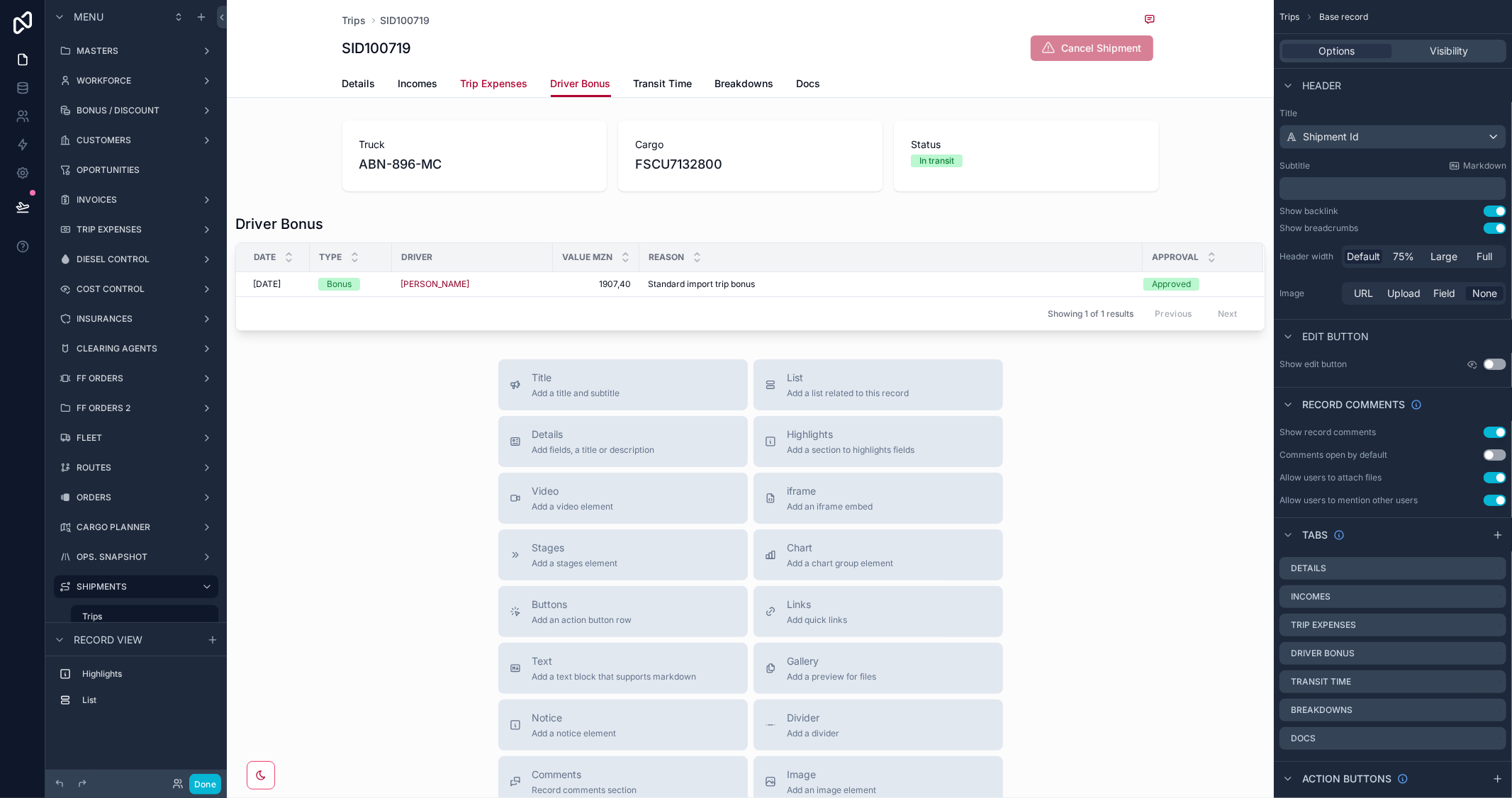
click at [506, 82] on span "Trip Expenses" at bounding box center [495, 84] width 68 height 14
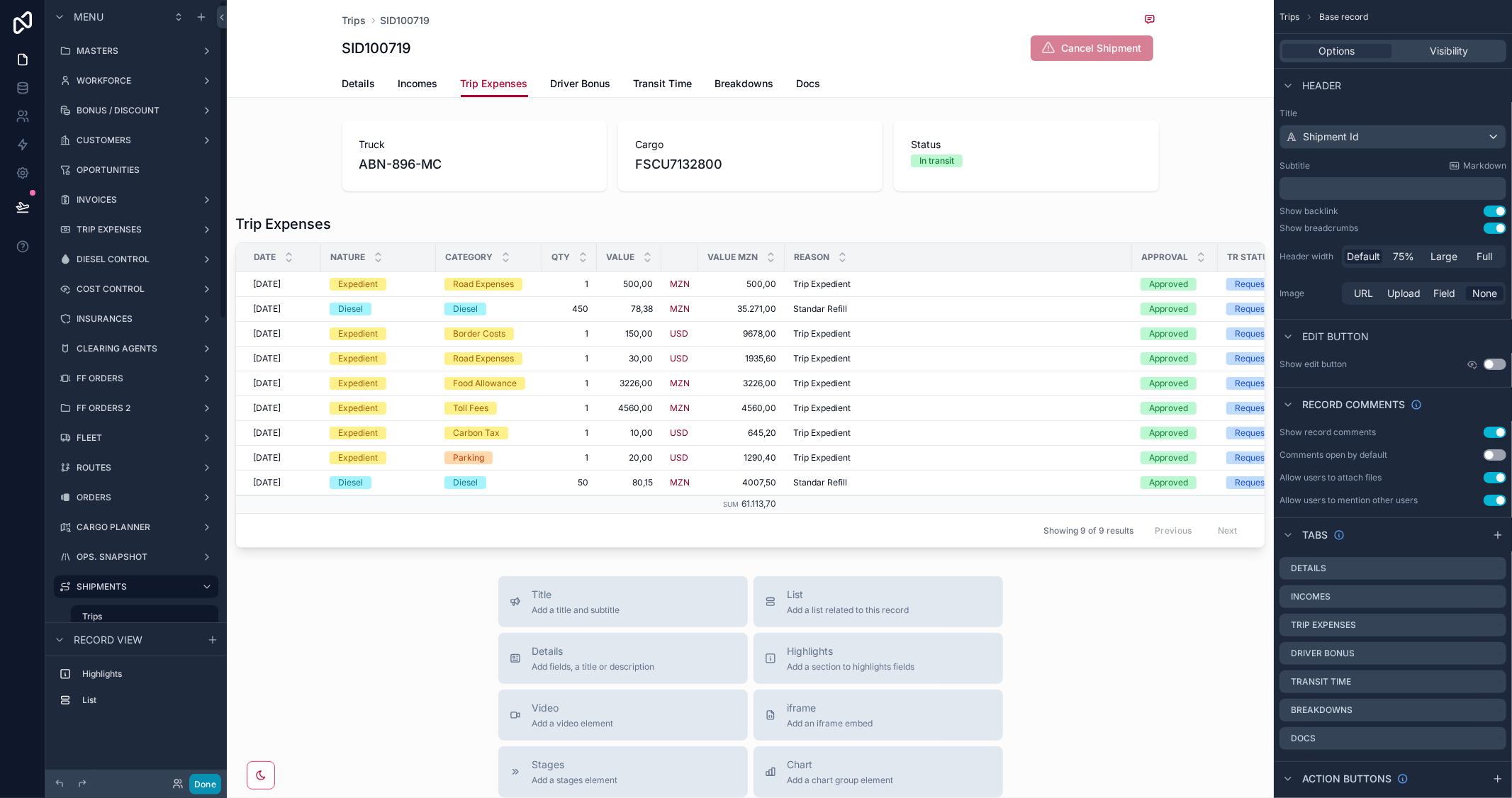
click at [209, 781] on button "Done" at bounding box center [205, 785] width 32 height 20
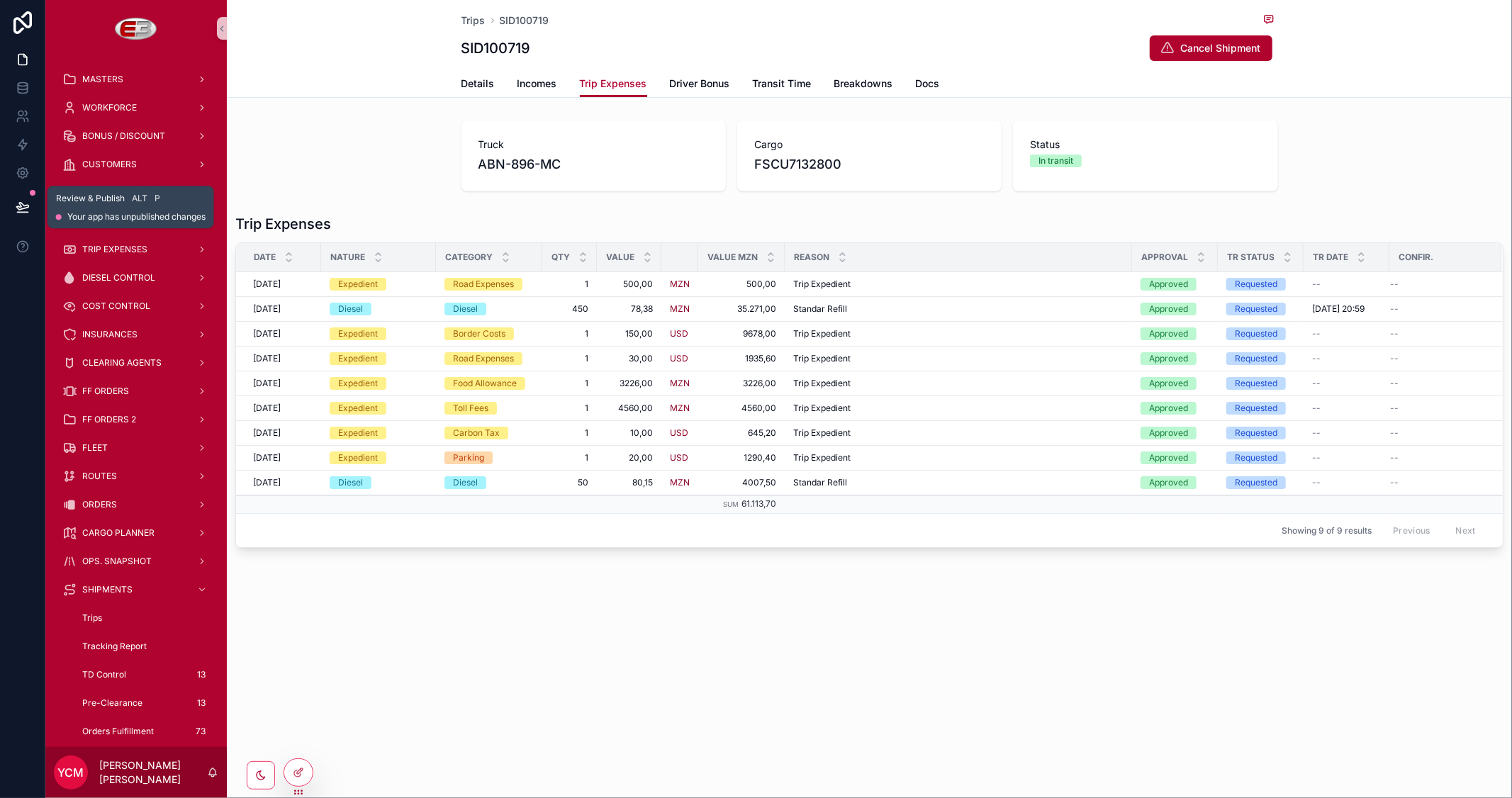
click at [32, 202] on button at bounding box center [23, 207] width 32 height 39
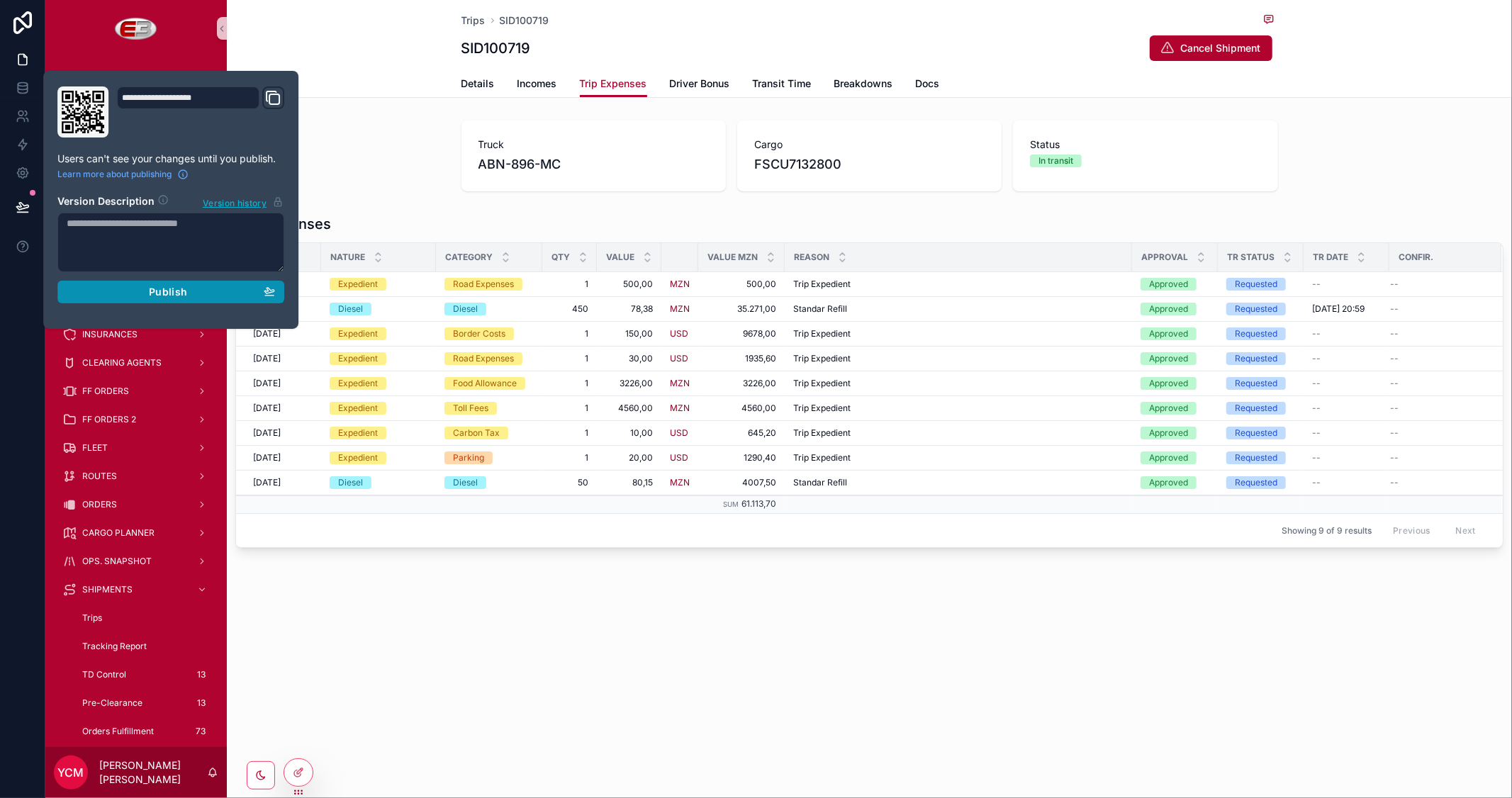
click at [159, 288] on span "Publish" at bounding box center [168, 292] width 39 height 13
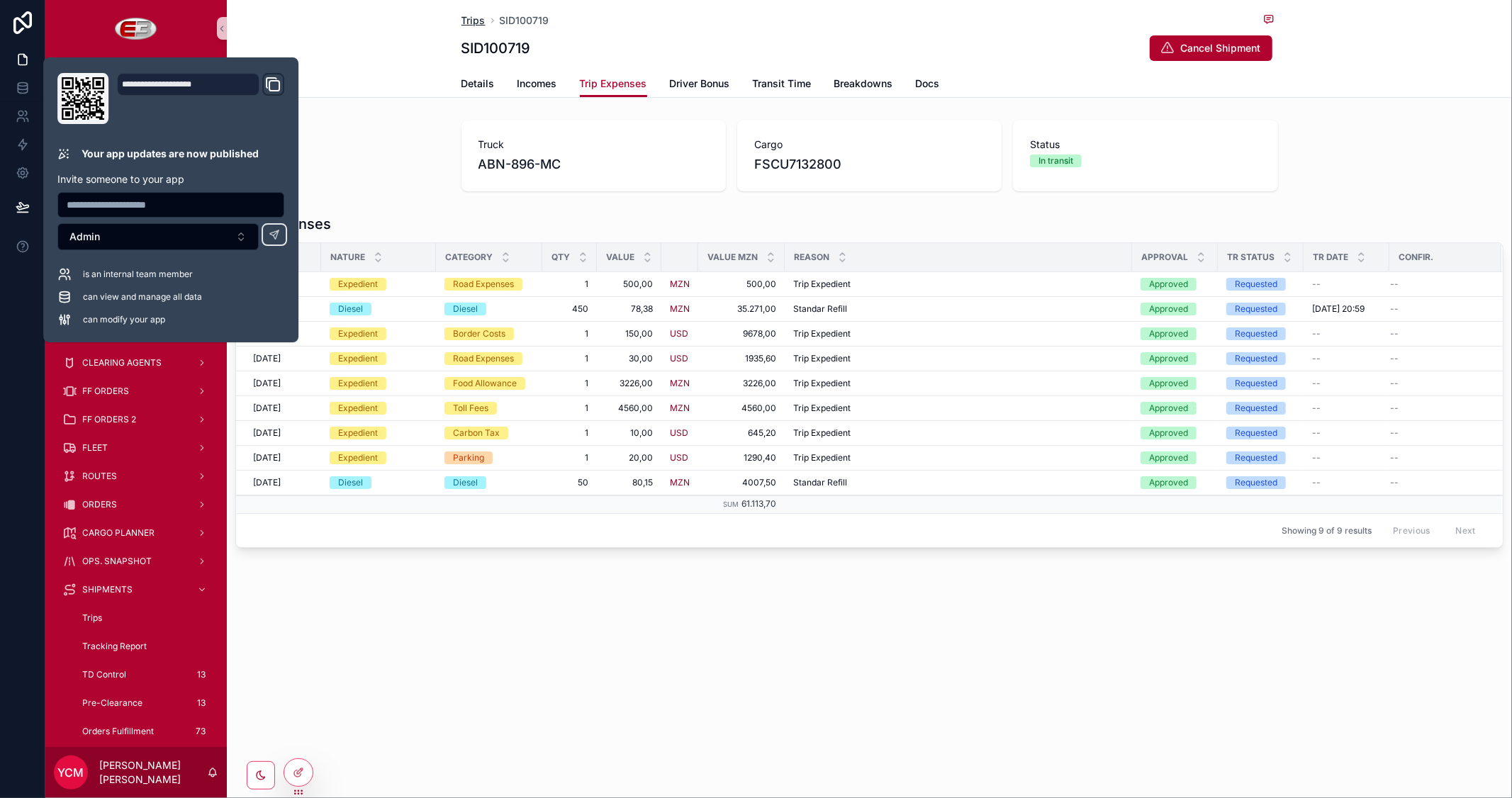
click at [477, 21] on span "Trips" at bounding box center [473, 20] width 24 height 14
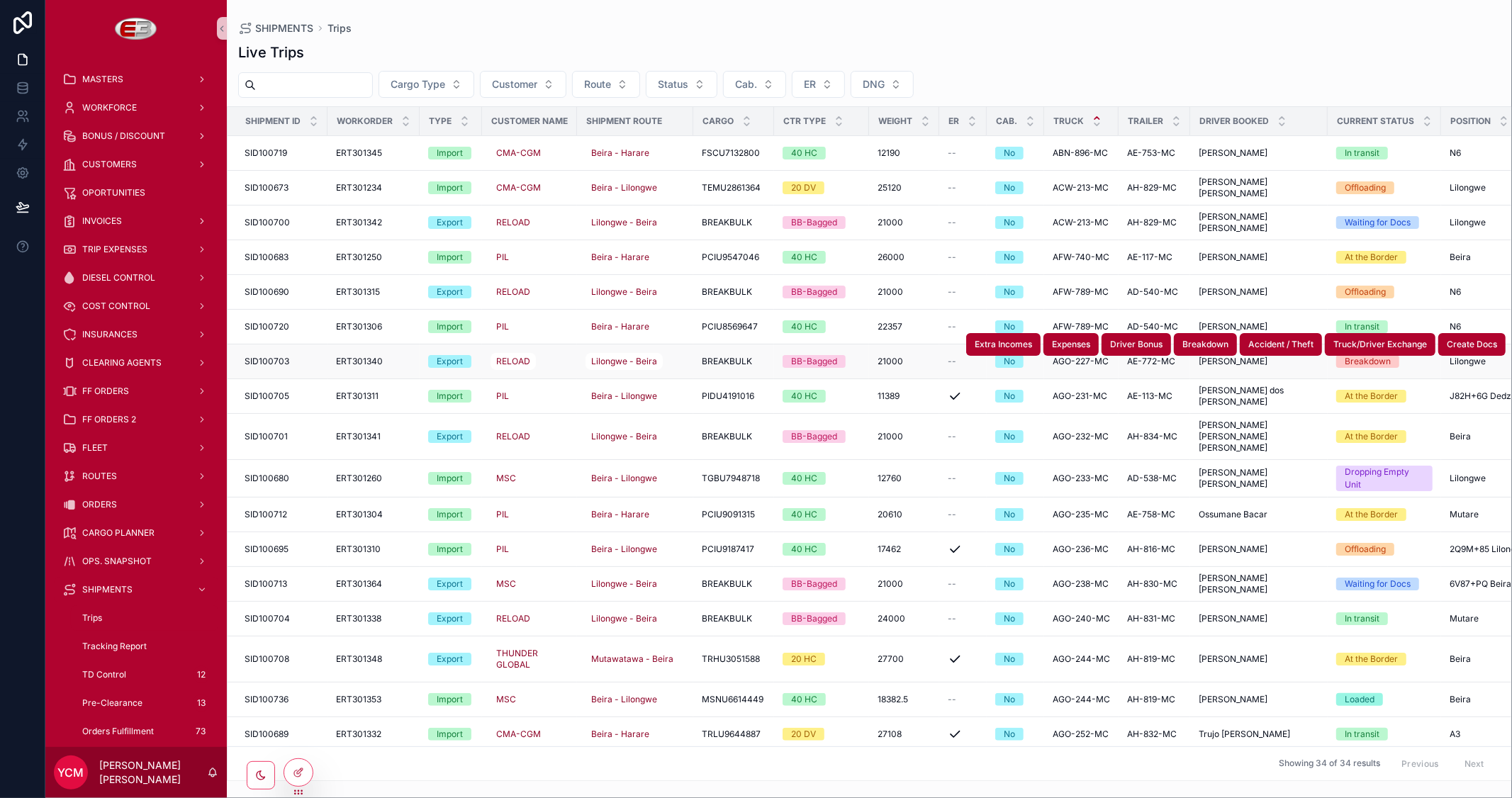
click at [284, 362] on span "SID100703" at bounding box center [267, 362] width 45 height 11
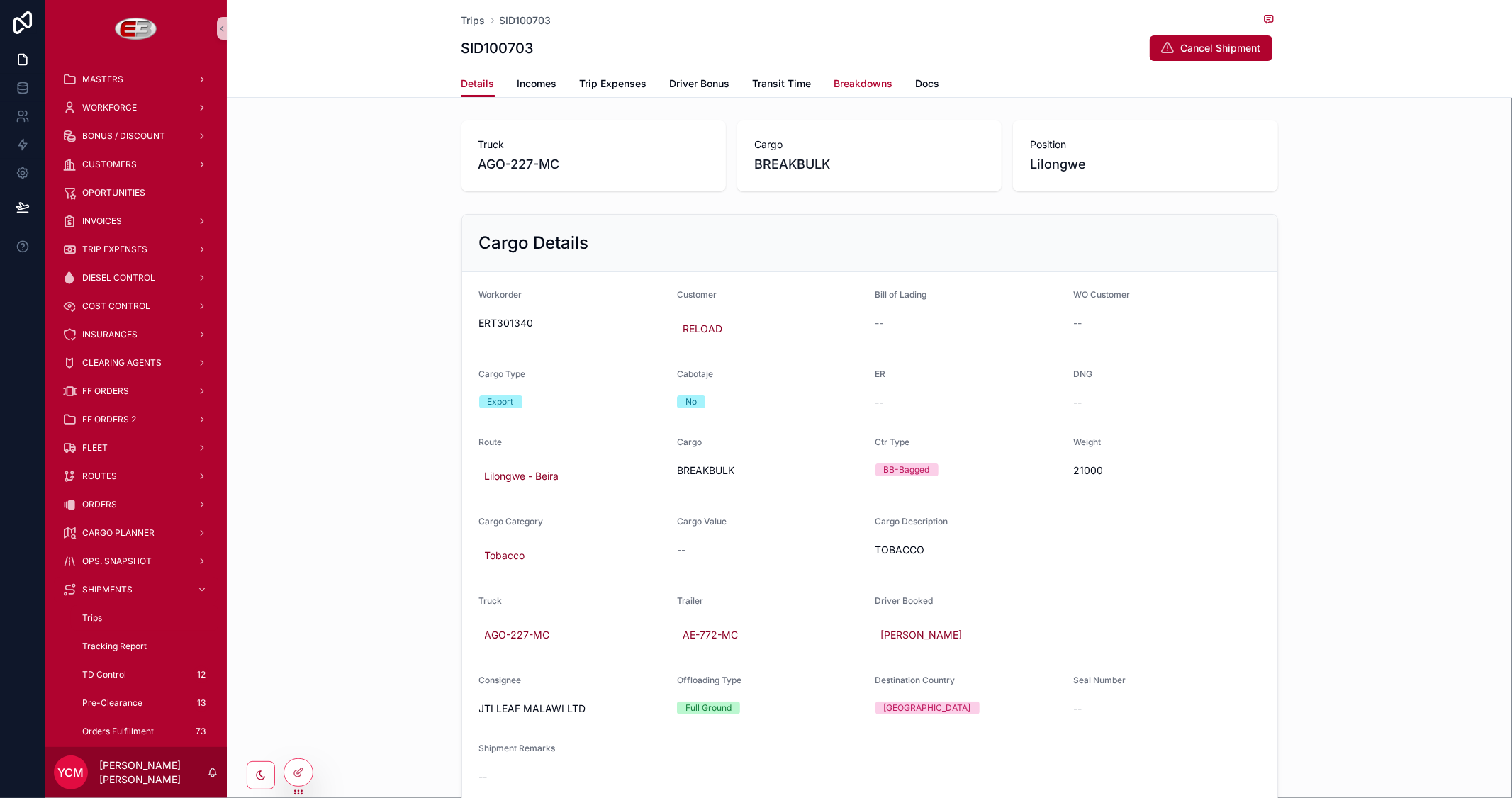
click at [853, 90] on span "Breakdowns" at bounding box center [863, 84] width 59 height 14
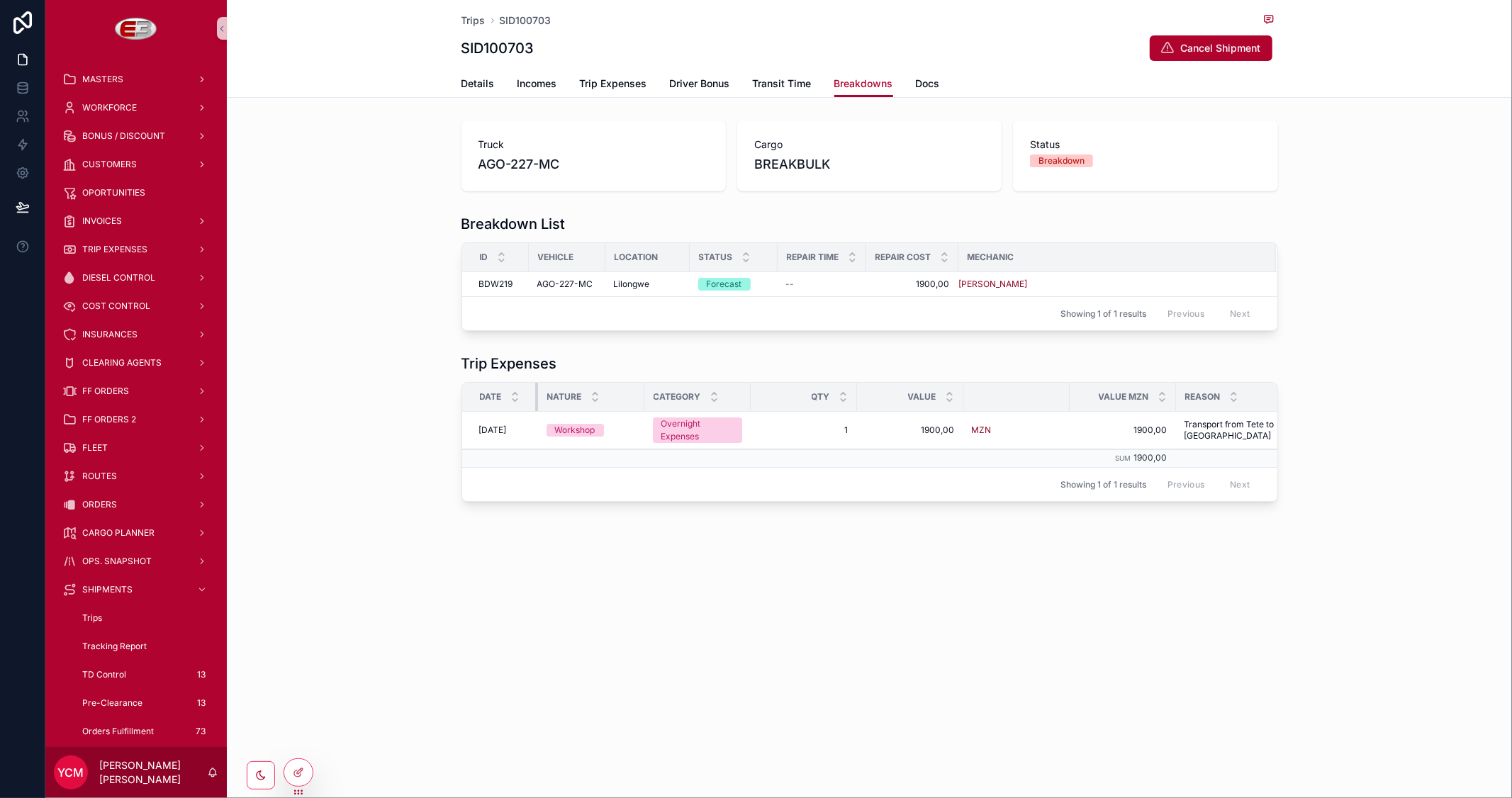
drag, startPoint x: 567, startPoint y: 399, endPoint x: 536, endPoint y: 401, distance: 31.1
click at [536, 401] on tr "Date Nature Category Qty Value Value MZN Reason Approval TR Status TR Date Conf…" at bounding box center [1099, 397] width 1273 height 29
drag, startPoint x: 641, startPoint y: 392, endPoint x: 622, endPoint y: 393, distance: 19.0
click at [623, 393] on div "scrollable content" at bounding box center [625, 397] width 6 height 28
drag, startPoint x: 730, startPoint y: 388, endPoint x: 751, endPoint y: 388, distance: 21.0
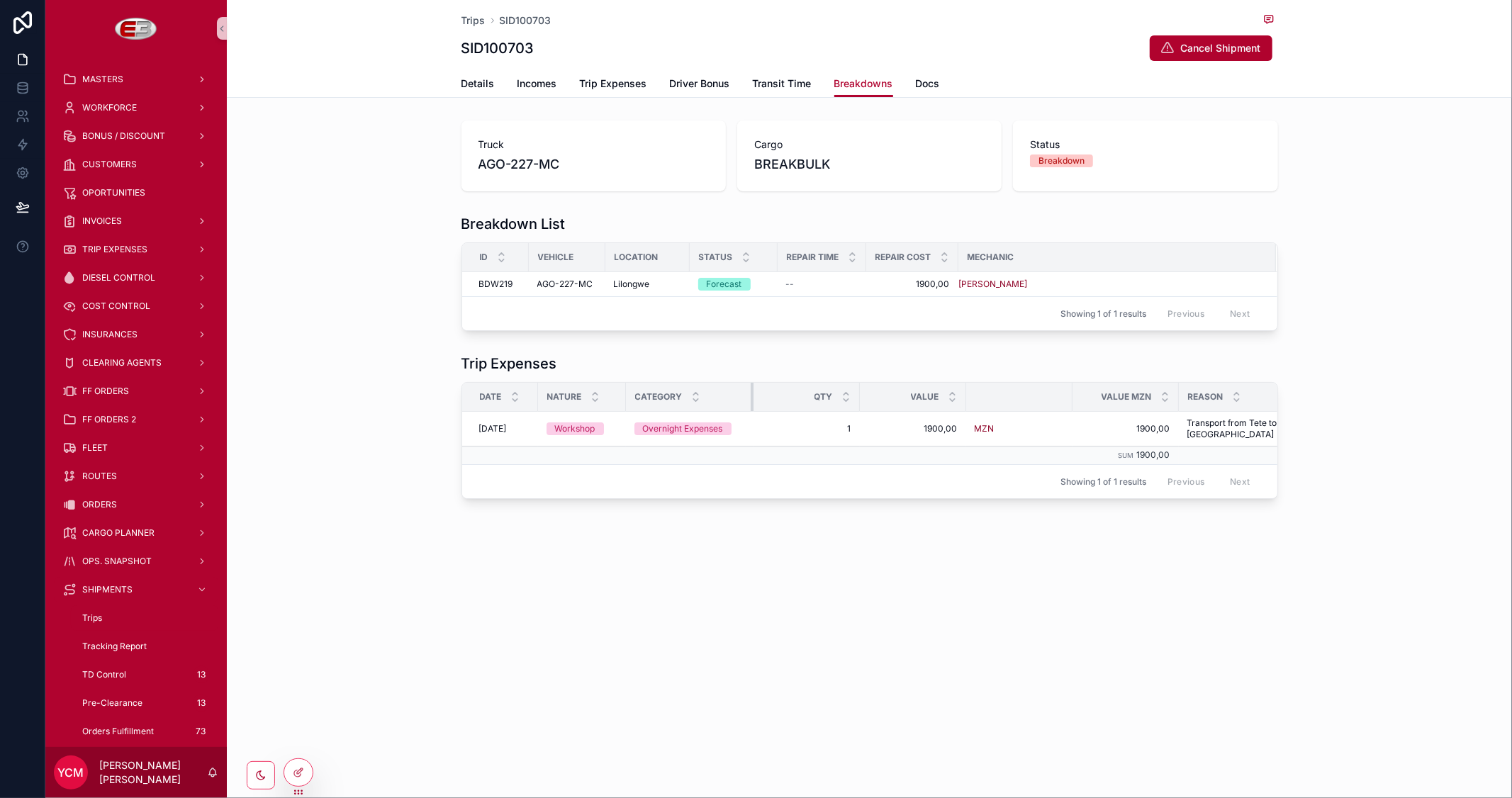
click at [751, 388] on div "scrollable content" at bounding box center [753, 397] width 6 height 28
drag, startPoint x: 858, startPoint y: 391, endPoint x: 731, endPoint y: 392, distance: 127.0
click at [731, 392] on tr "Date Nature Category Qty Value Value MZN Reason Approval TR Status TR Date Conf…" at bounding box center [1073, 397] width 1223 height 29
drag, startPoint x: 911, startPoint y: 394, endPoint x: 774, endPoint y: 392, distance: 137.0
click at [774, 392] on tr "Date Nature Category Qty Value Value MZN Reason Approval TR Status TR Date Conf…" at bounding box center [1053, 397] width 1181 height 29
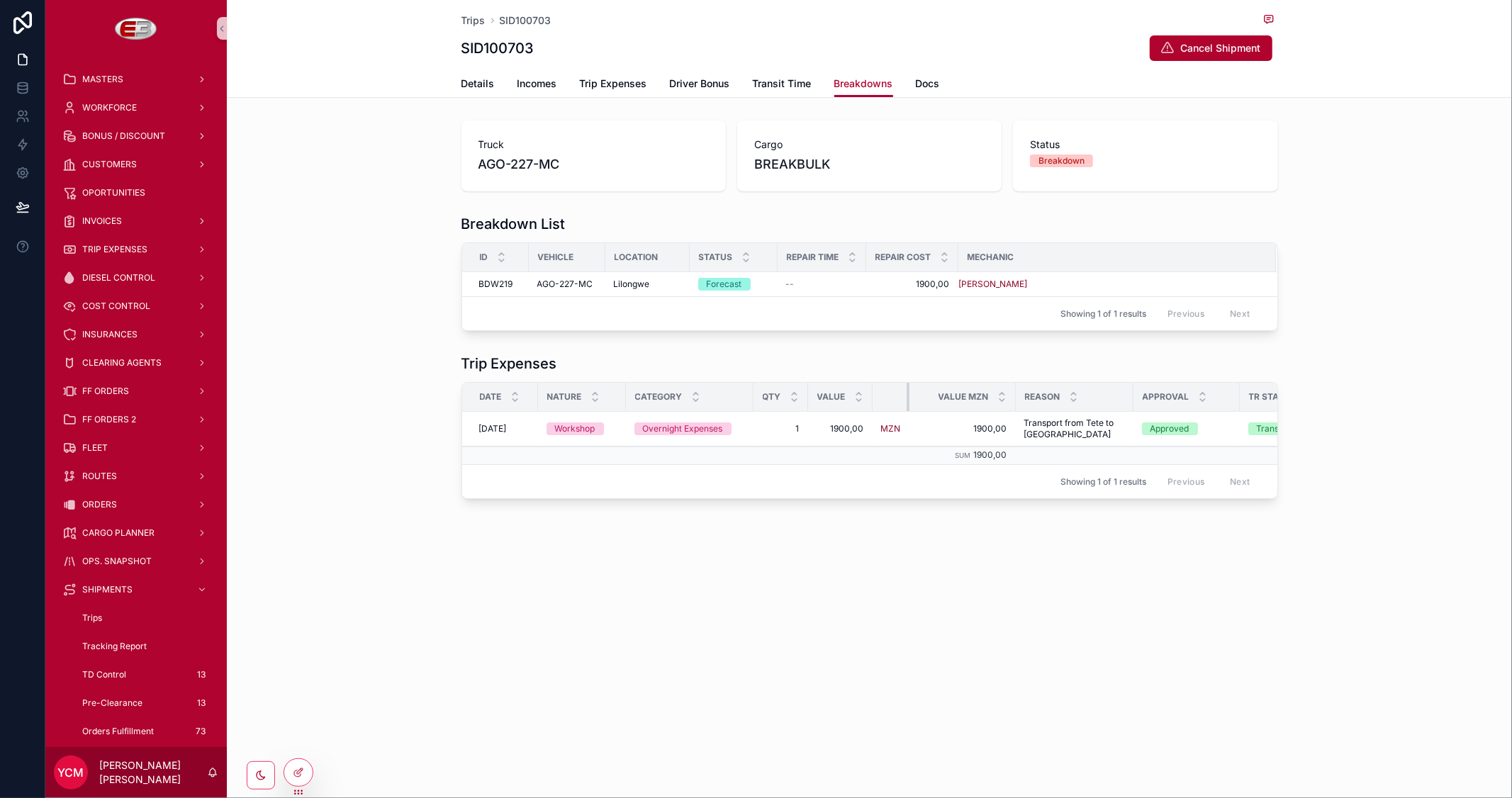
drag, startPoint x: 975, startPoint y: 394, endPoint x: 847, endPoint y: 393, distance: 128.0
click at [847, 393] on tr "Date Nature Category Qty Value Value MZN Reason Approval TR Status TR Date Conf…" at bounding box center [1018, 397] width 1112 height 29
drag, startPoint x: 1012, startPoint y: 391, endPoint x: 834, endPoint y: 394, distance: 178.0
click at [834, 394] on tr "Date Nature Category Qty Value Value MZN Reason Approval TR Status TR Date Conf…" at bounding box center [1008, 397] width 1092 height 29
drag, startPoint x: 1217, startPoint y: 394, endPoint x: 1180, endPoint y: 402, distance: 37.9
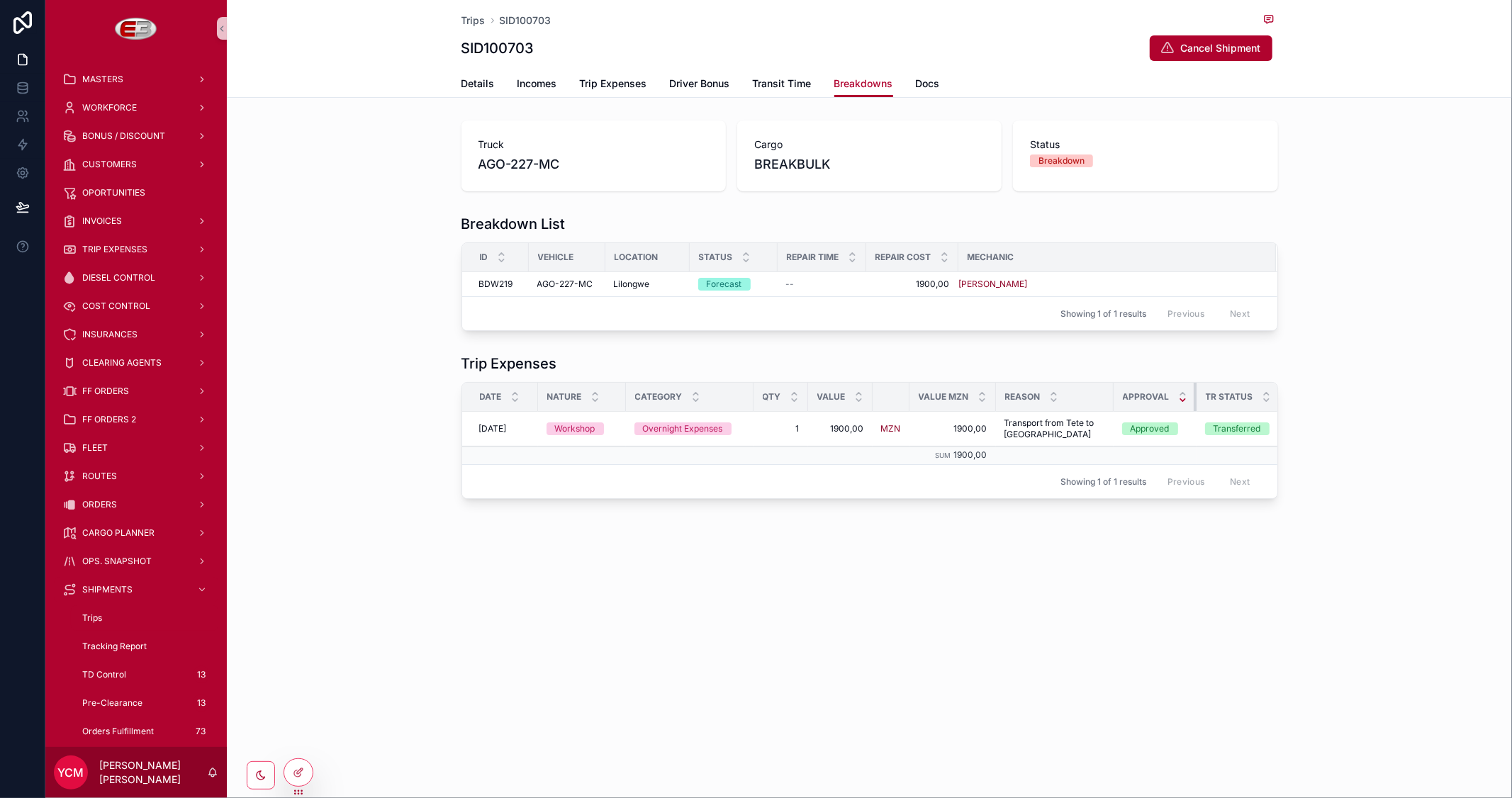
click at [1180, 402] on th "Approval" at bounding box center [1154, 397] width 83 height 29
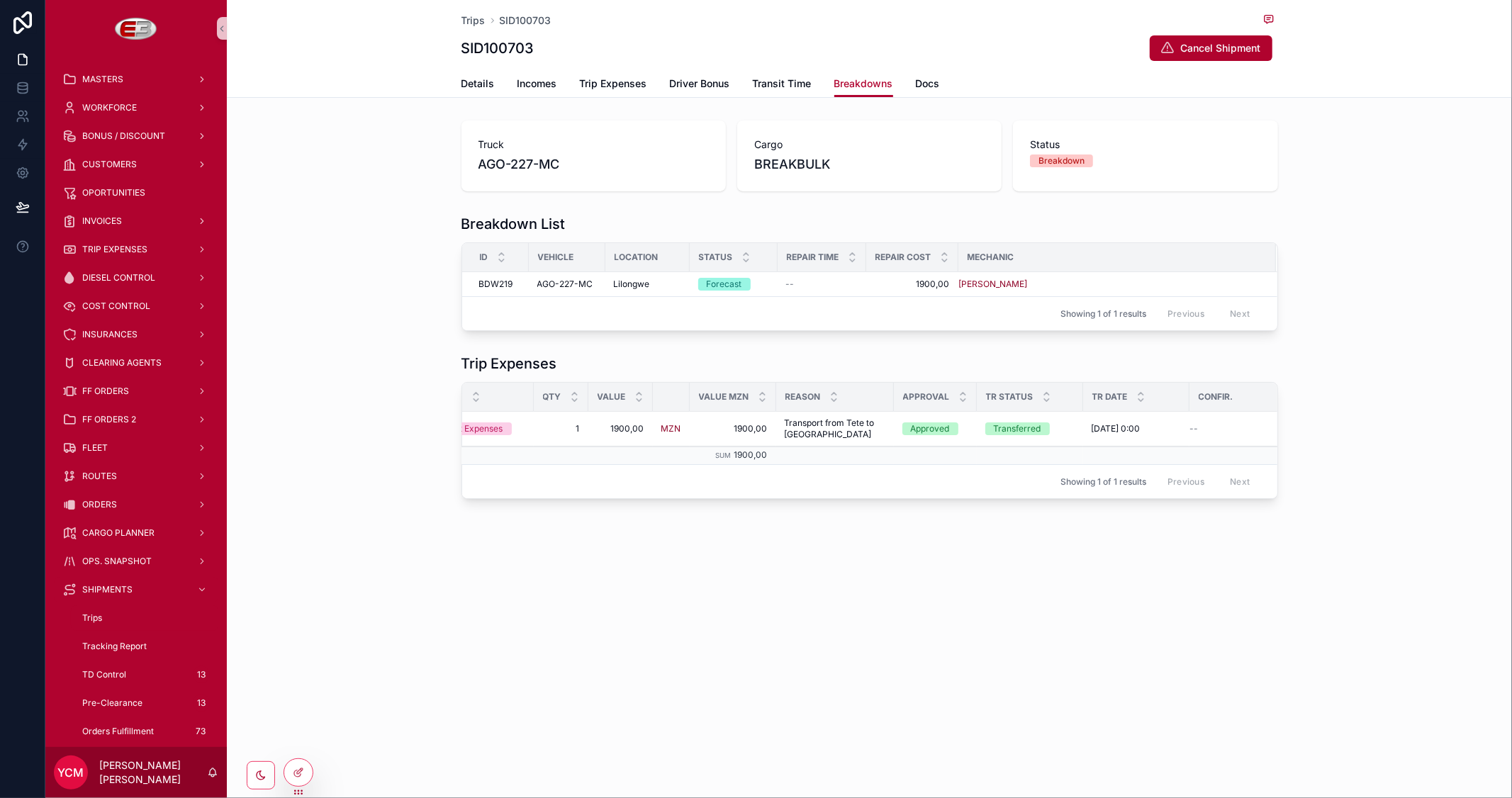
scroll to position [0, 252]
click at [303, 770] on icon at bounding box center [298, 773] width 11 height 11
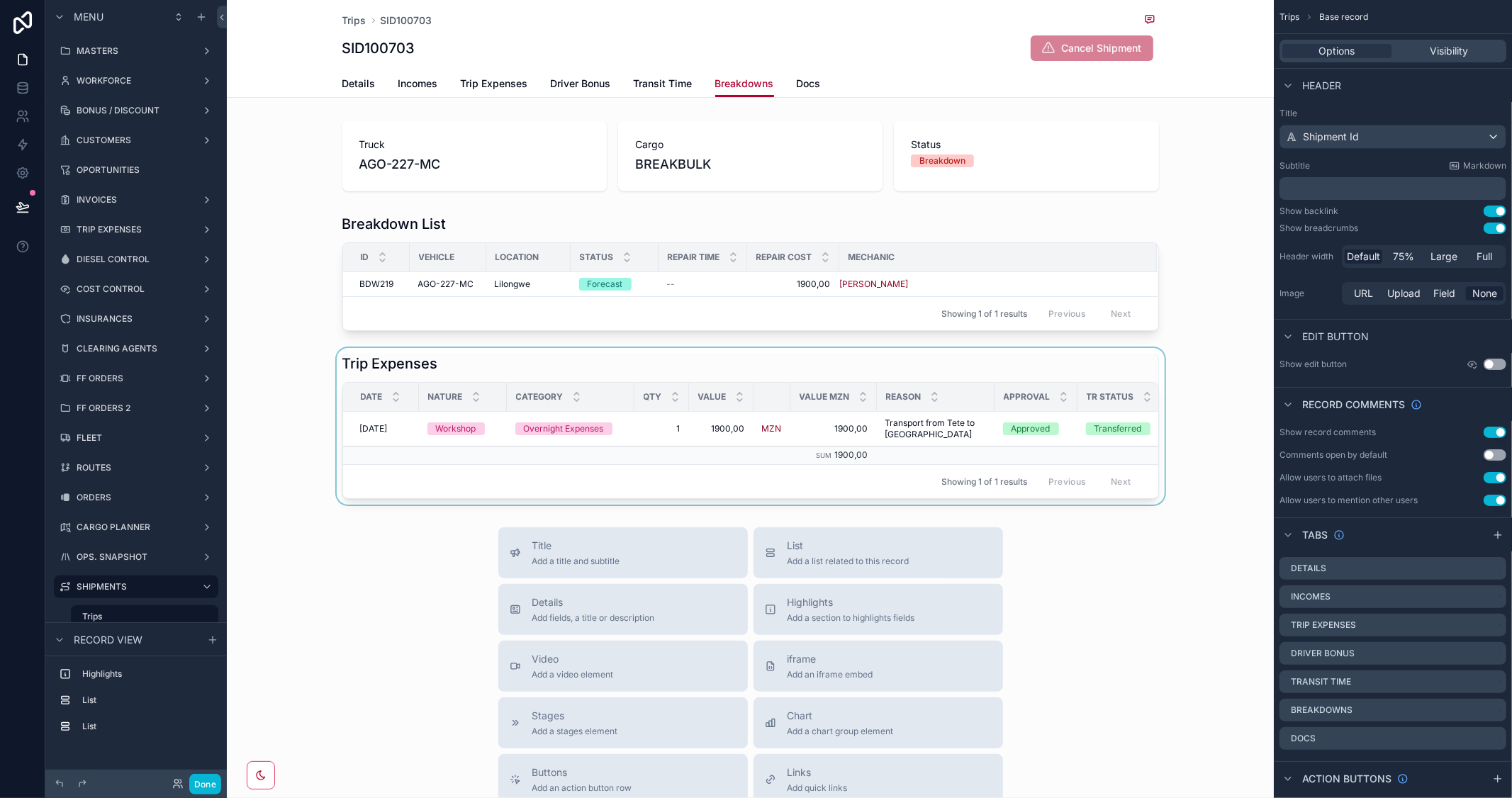
drag, startPoint x: 902, startPoint y: 497, endPoint x: 1028, endPoint y: 495, distance: 126.0
click at [1028, 495] on div "scrollable content" at bounding box center [750, 426] width 1047 height 157
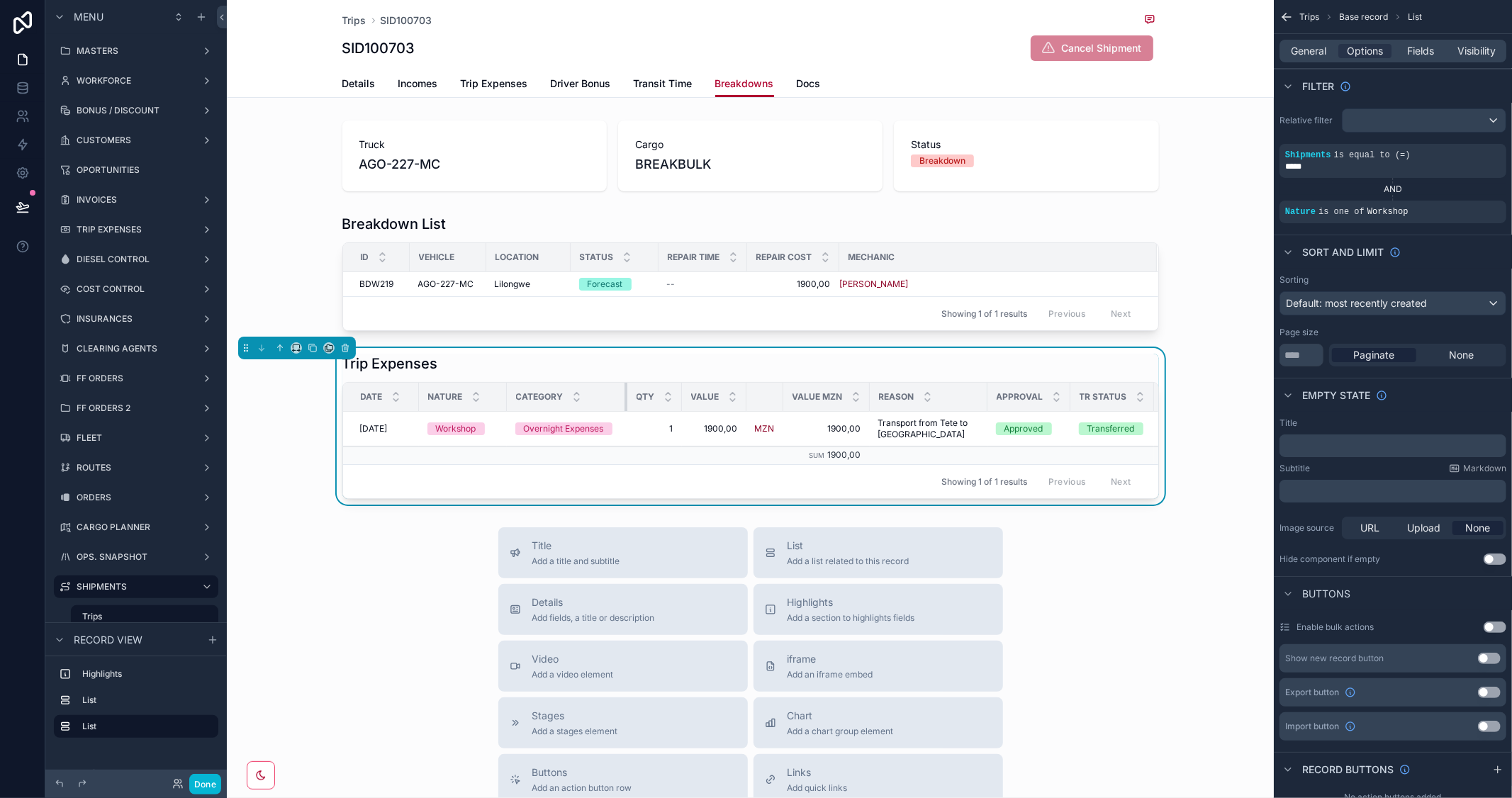
drag, startPoint x: 627, startPoint y: 394, endPoint x: 620, endPoint y: 395, distance: 7.1
click at [624, 395] on div "scrollable content" at bounding box center [627, 397] width 6 height 28
drag, startPoint x: 498, startPoint y: 400, endPoint x: 487, endPoint y: 398, distance: 11.2
click at [493, 398] on div "scrollable content" at bounding box center [495, 397] width 6 height 28
click at [412, 392] on div "scrollable content" at bounding box center [414, 397] width 6 height 28
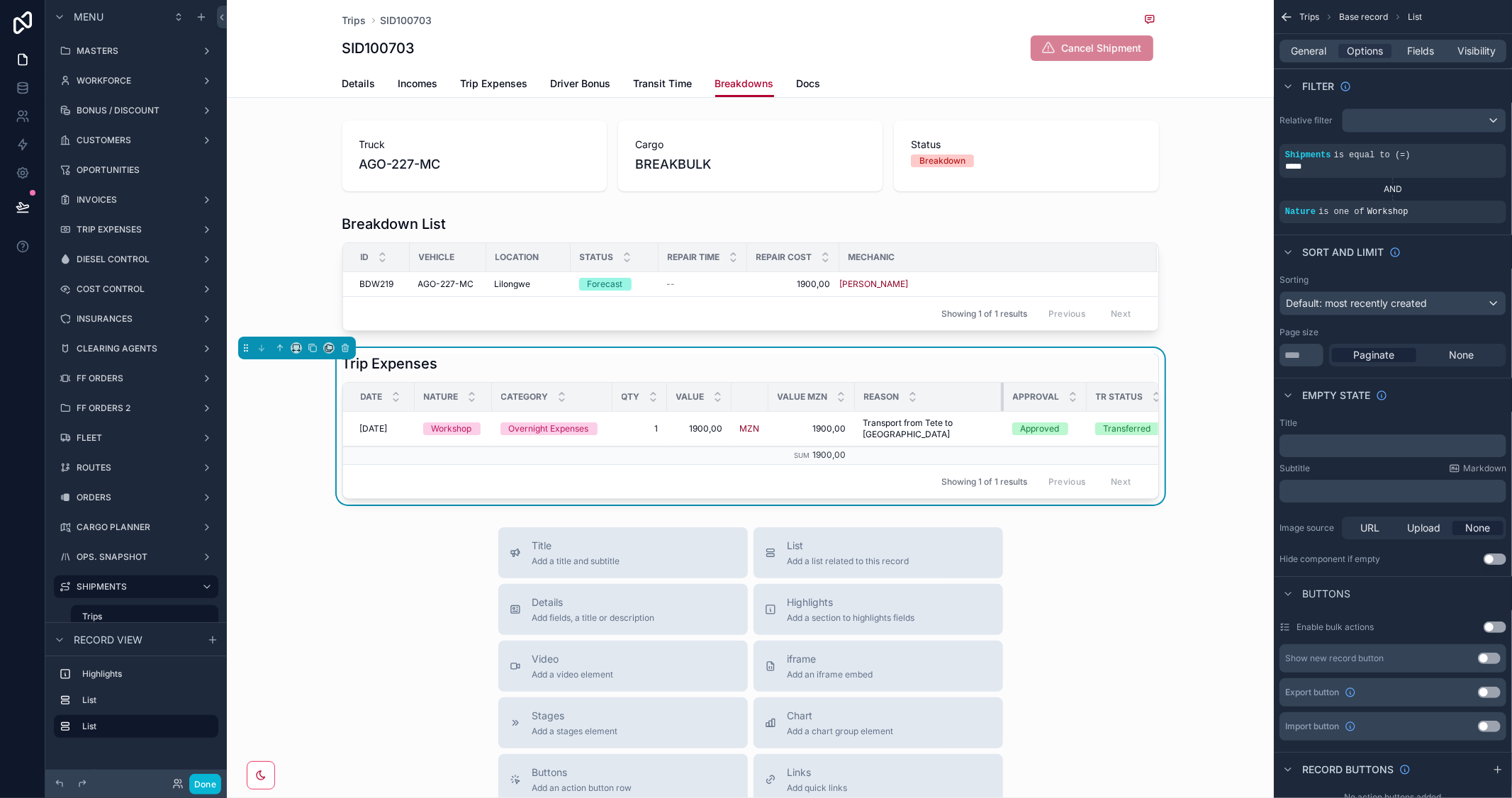
drag, startPoint x: 962, startPoint y: 395, endPoint x: 994, endPoint y: 395, distance: 32.0
click at [994, 395] on tr "Date Nature Category Qty Value Value MZN Reason Approval TR Status TR Date Conf…" at bounding box center [871, 397] width 1055 height 29
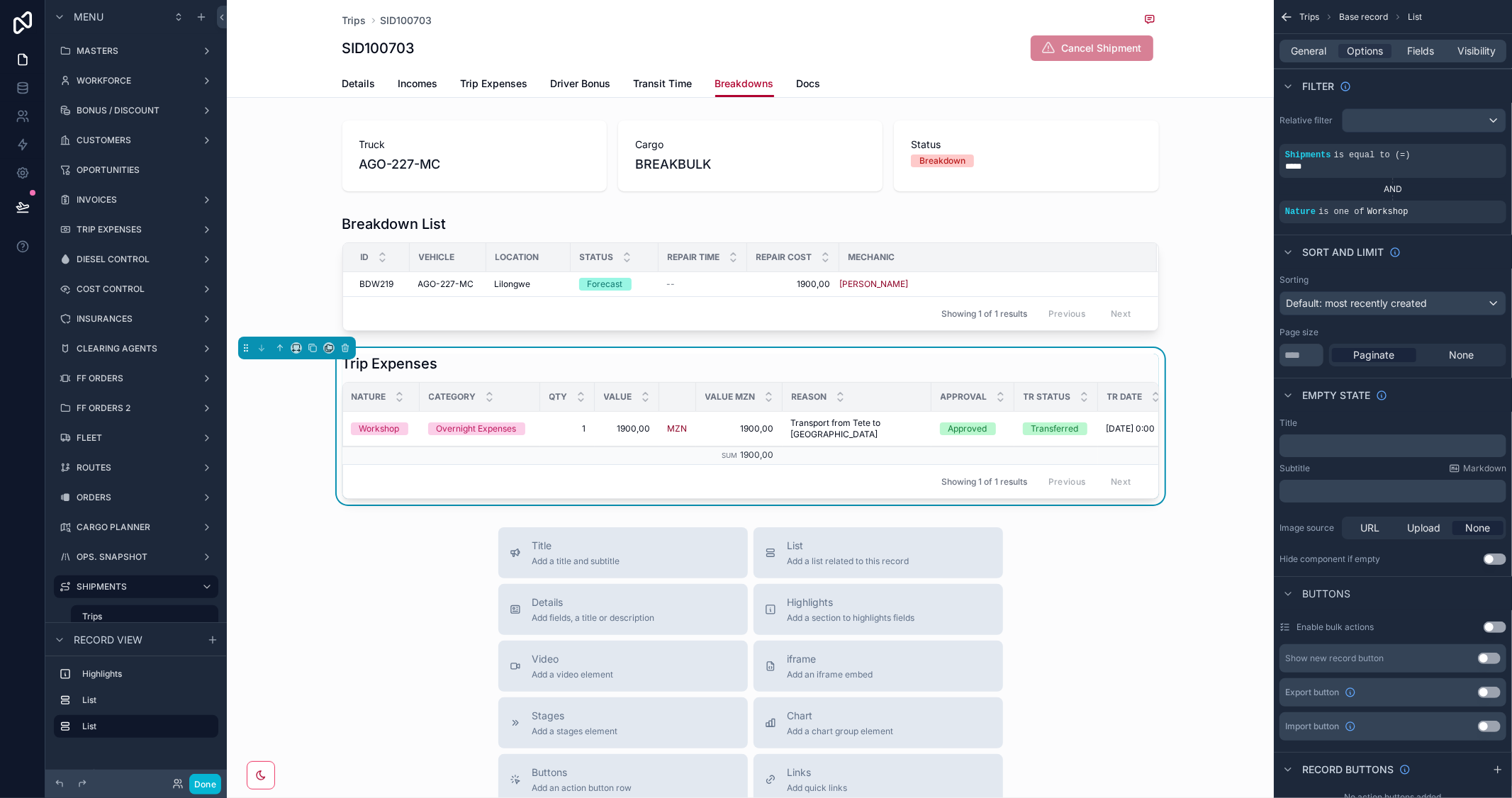
scroll to position [0, 234]
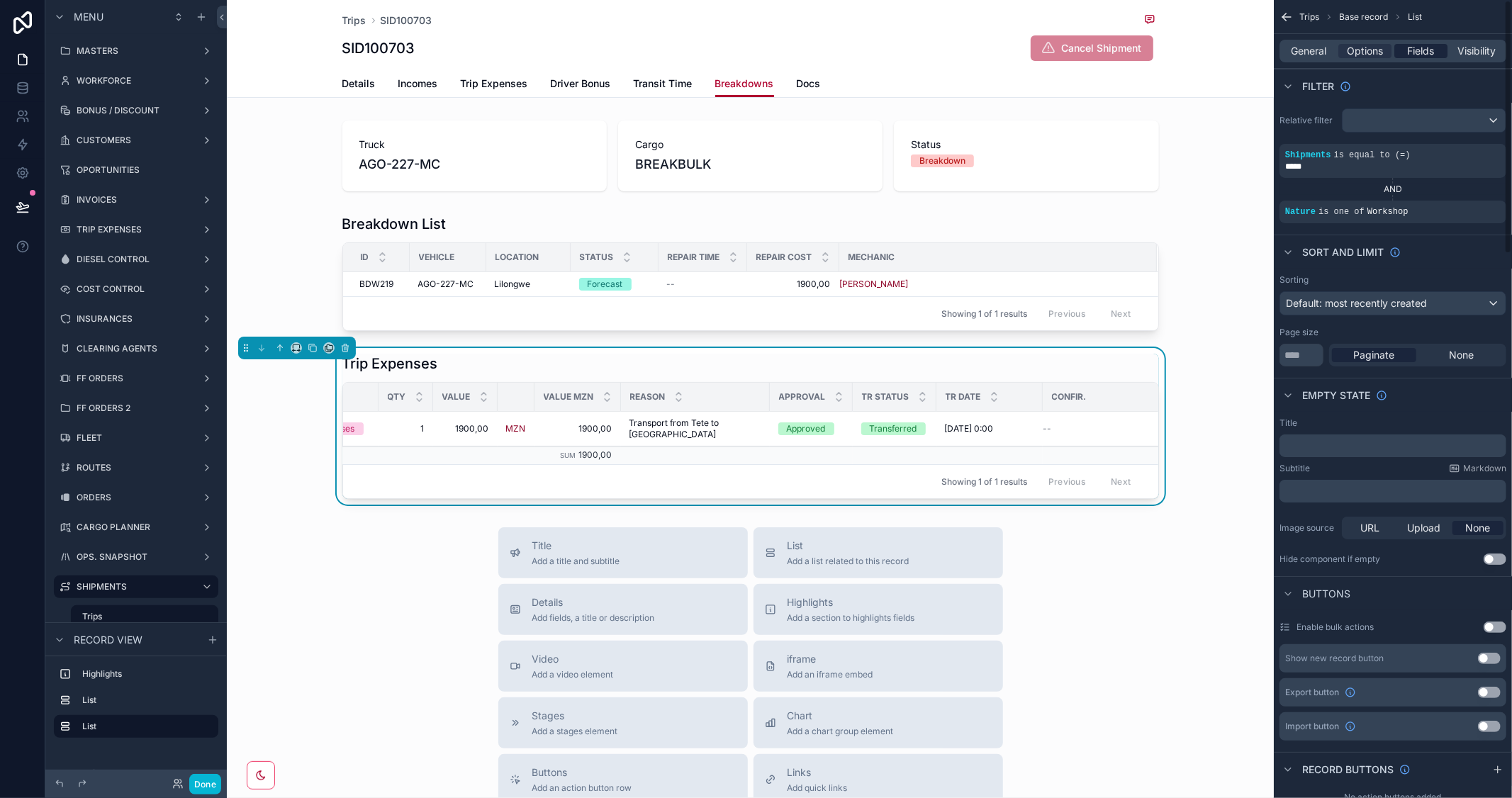
click at [1432, 50] on span "Fields" at bounding box center [1421, 51] width 27 height 14
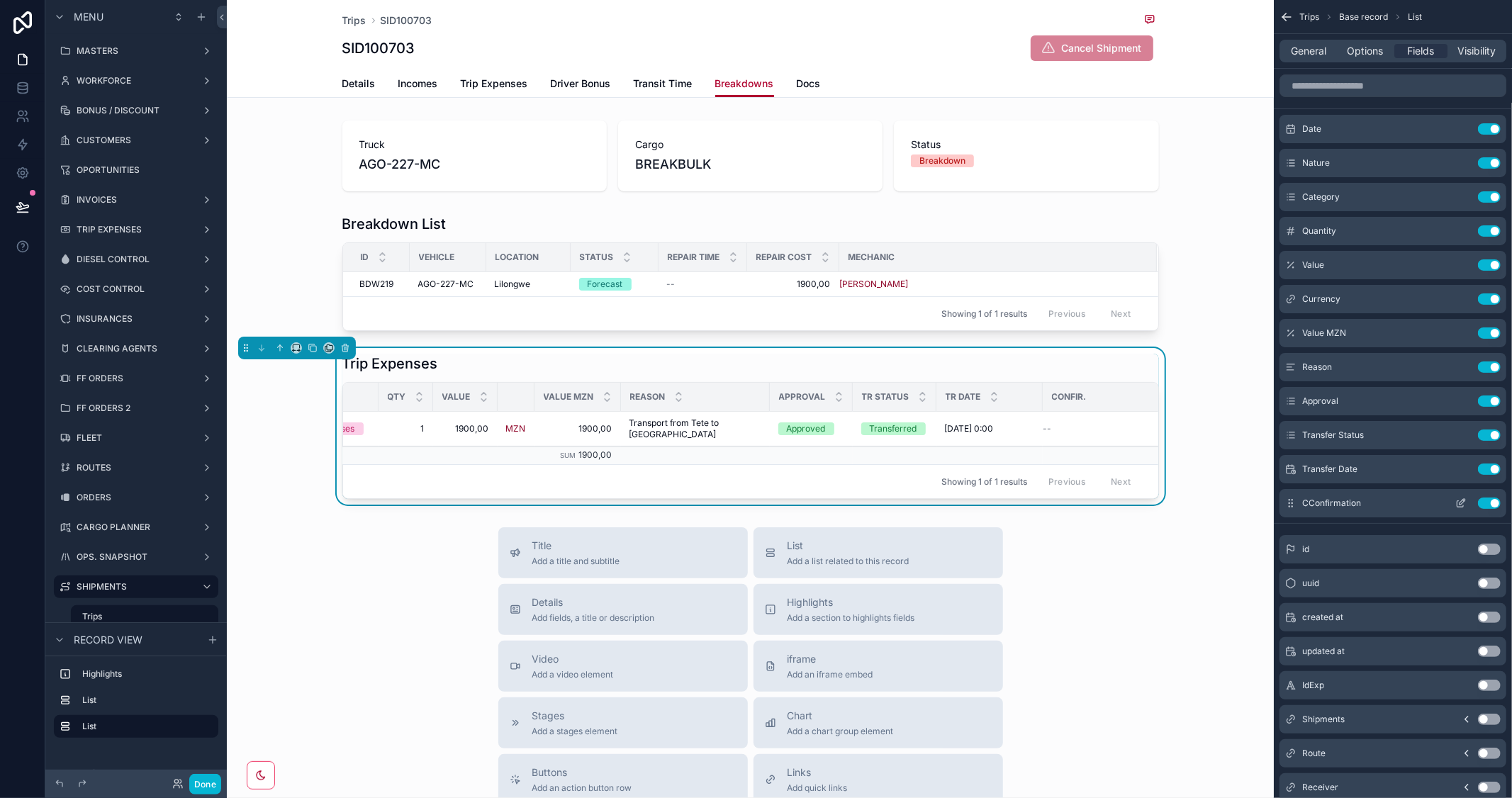
click at [1484, 504] on button "Use setting" at bounding box center [1489, 503] width 23 height 11
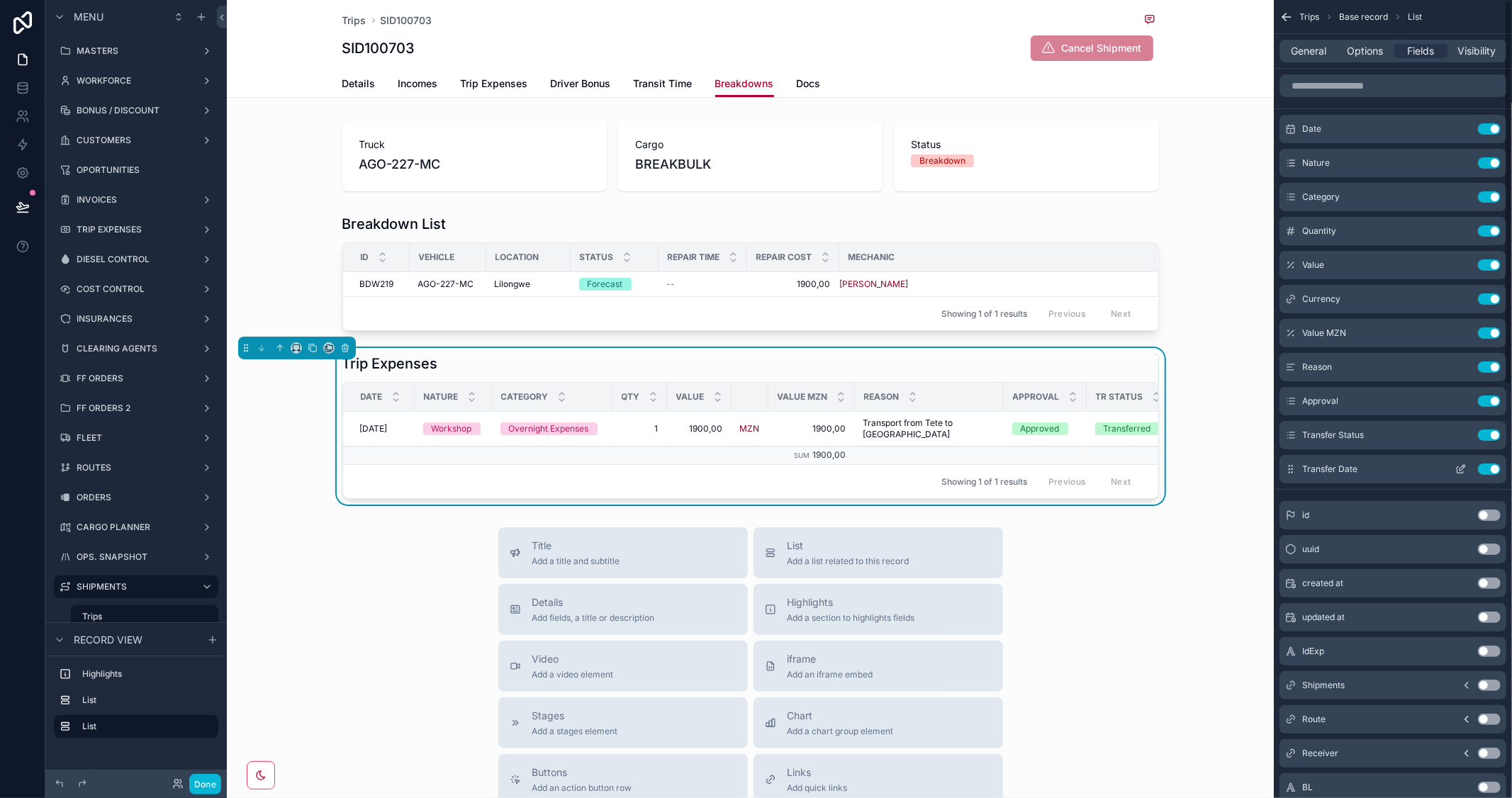
click at [1482, 471] on button "Use setting" at bounding box center [1489, 470] width 23 height 11
click at [607, 394] on div "scrollable content" at bounding box center [610, 397] width 6 height 28
click at [486, 395] on div "scrollable content" at bounding box center [488, 397] width 6 height 28
click at [407, 400] on div "scrollable content" at bounding box center [410, 397] width 6 height 28
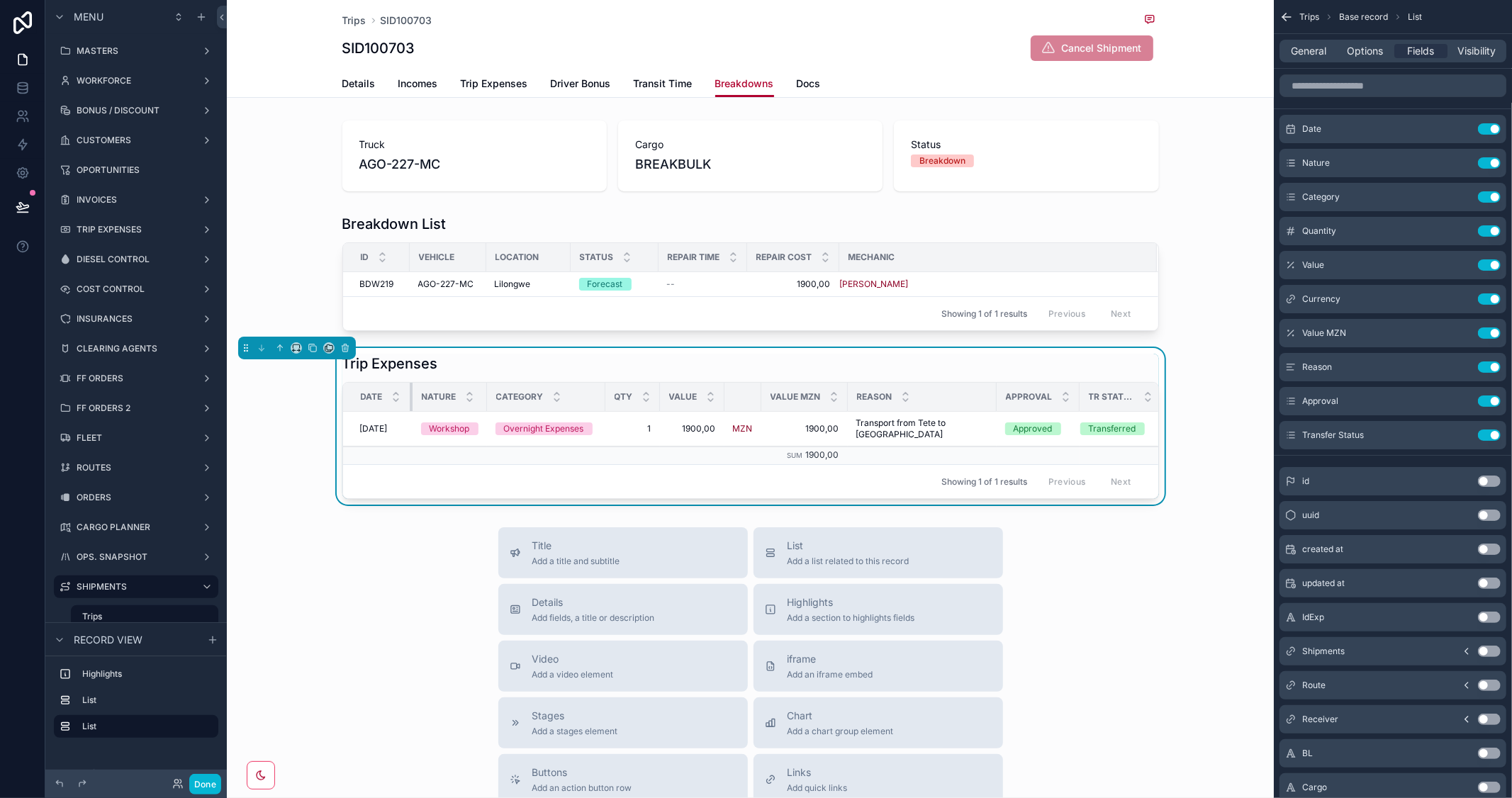
click at [410, 401] on div "scrollable content" at bounding box center [412, 397] width 6 height 28
click at [1155, 663] on div "Title Add a title and subtitle List Add a list related to this record Details A…" at bounding box center [750, 780] width 1047 height 505
click at [391, 359] on h1 "Trip Expenses" at bounding box center [391, 363] width 96 height 20
click at [1315, 52] on span "General" at bounding box center [1309, 51] width 35 height 14
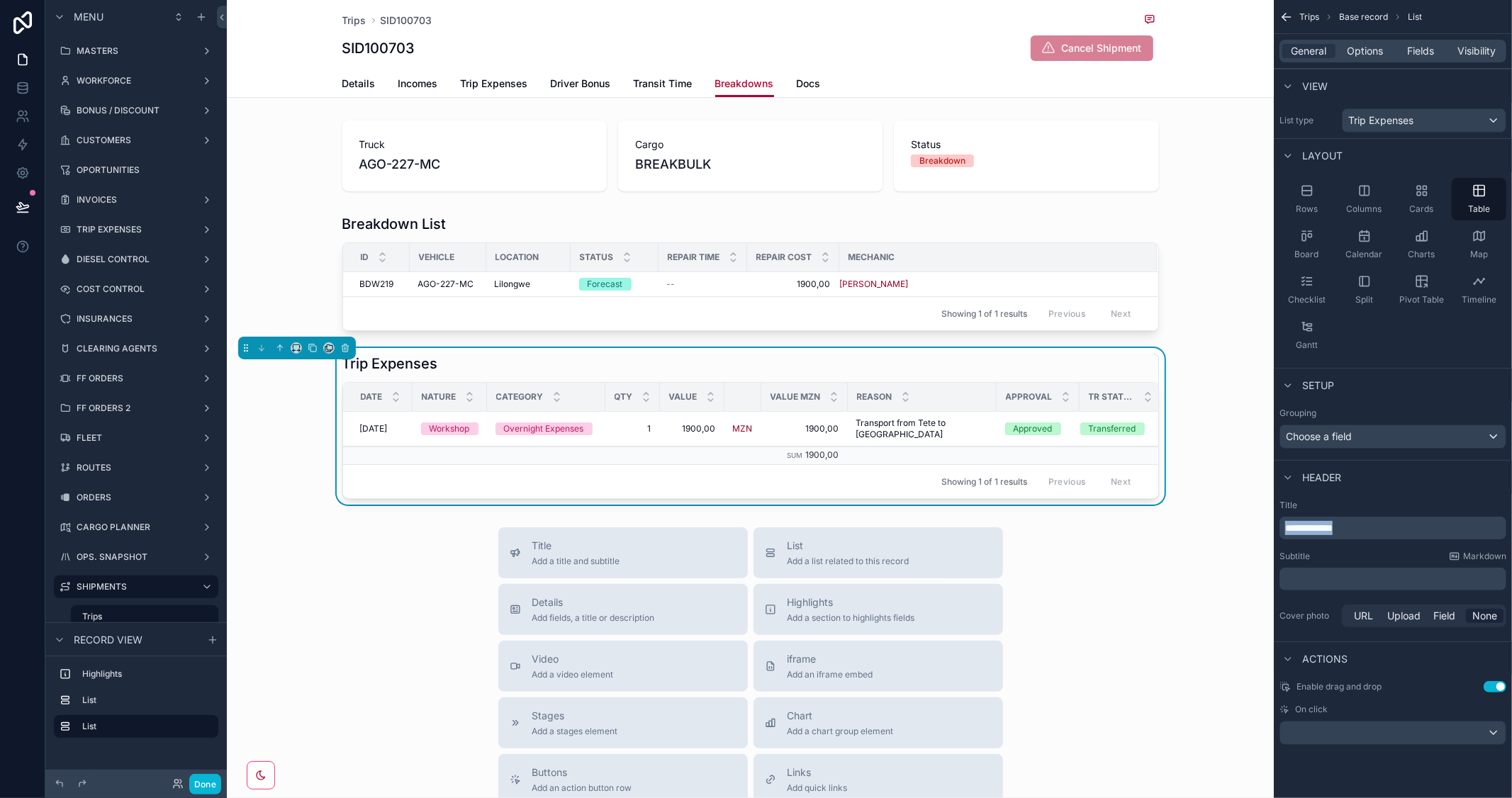
drag, startPoint x: 1368, startPoint y: 528, endPoint x: 1172, endPoint y: 507, distance: 197.1
click at [1172, 507] on div "MASTERS WORKFORCE BONUS / DISCOUNT CUSTOMERS OPORTUNITIES INVOICES TRIP EXPENSE…" at bounding box center [869, 399] width 1285 height 798
click at [210, 787] on button "Done" at bounding box center [205, 785] width 32 height 20
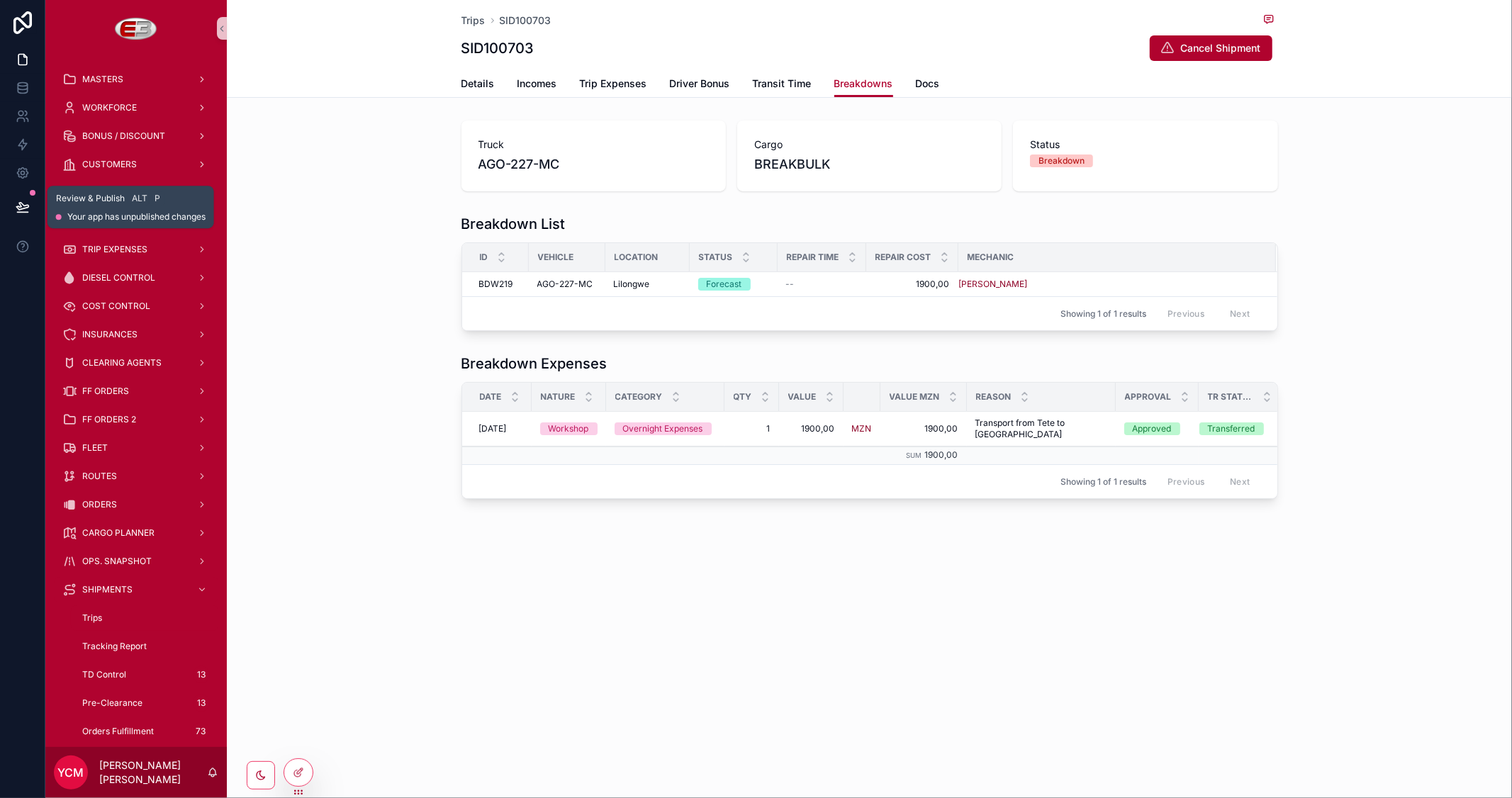
click at [19, 200] on icon at bounding box center [23, 207] width 14 height 14
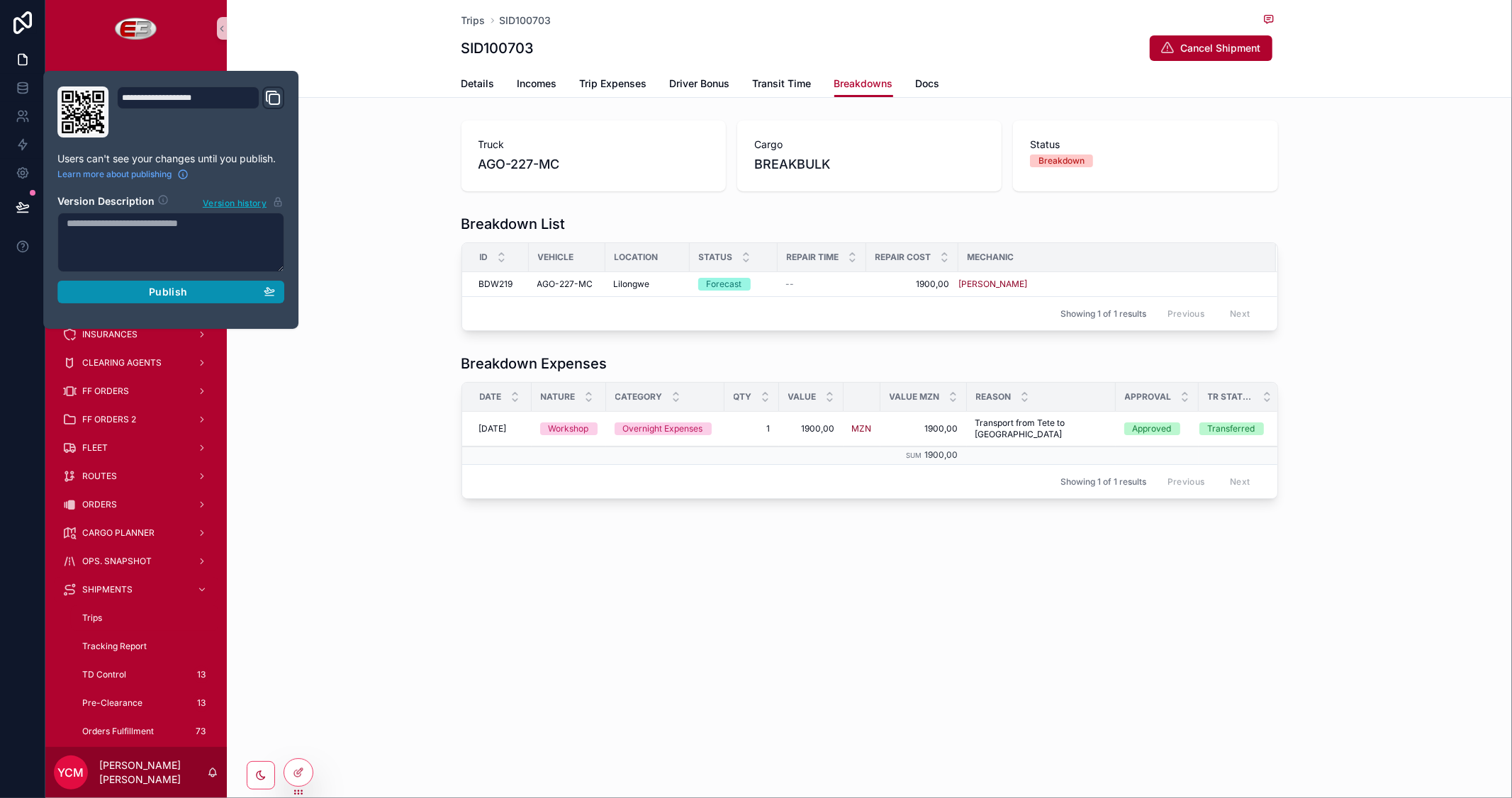
click at [143, 288] on div "Publish" at bounding box center [171, 292] width 209 height 13
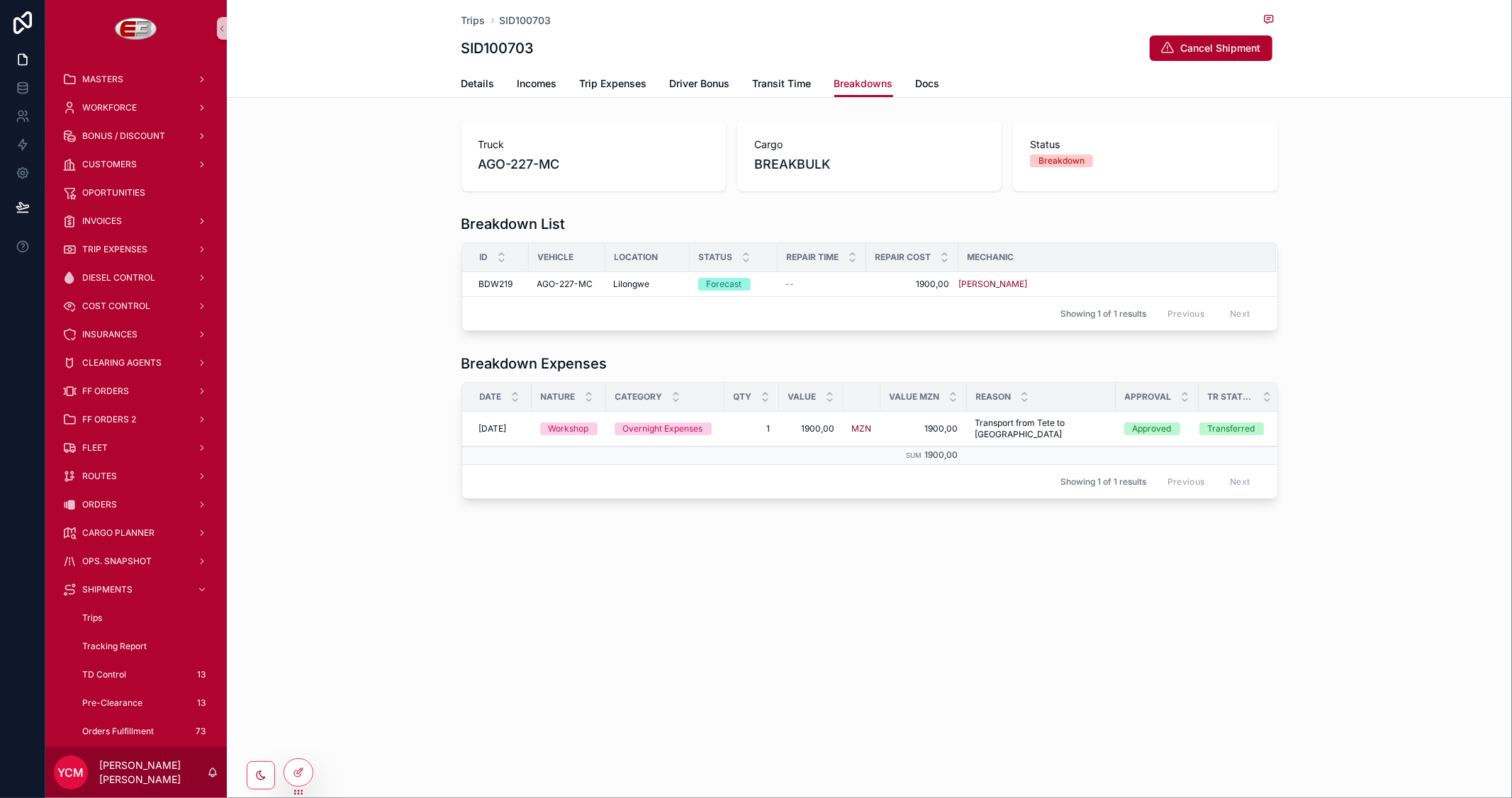
click at [802, 570] on div "Trips SID100703 SID100703 Cancel Shipment Breakdowns Details Incomes Trip Expen…" at bounding box center [869, 298] width 1285 height 596
click at [799, 83] on span "Transit Time" at bounding box center [782, 84] width 59 height 14
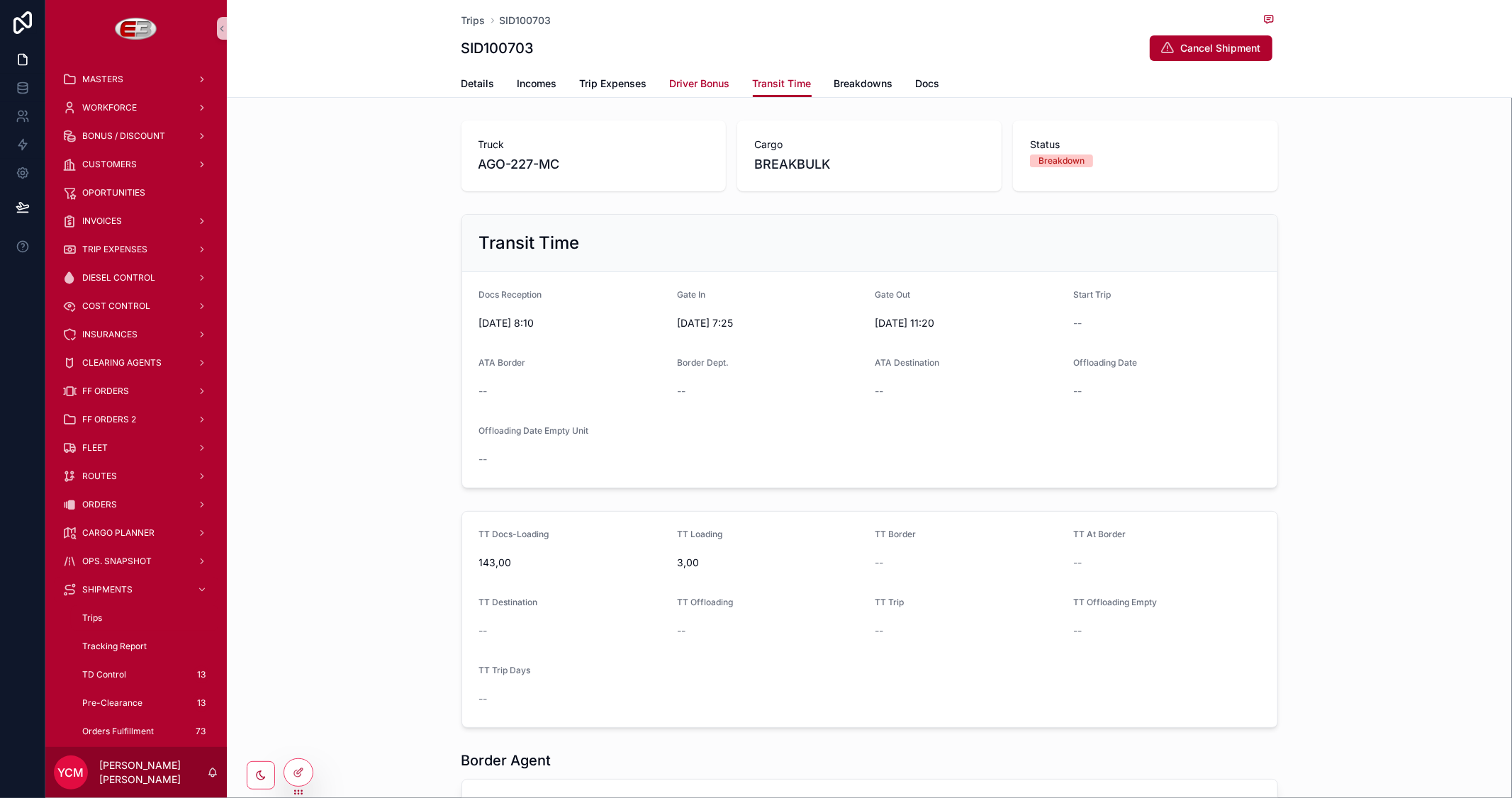
click at [699, 85] on span "Driver Bonus" at bounding box center [700, 84] width 61 height 14
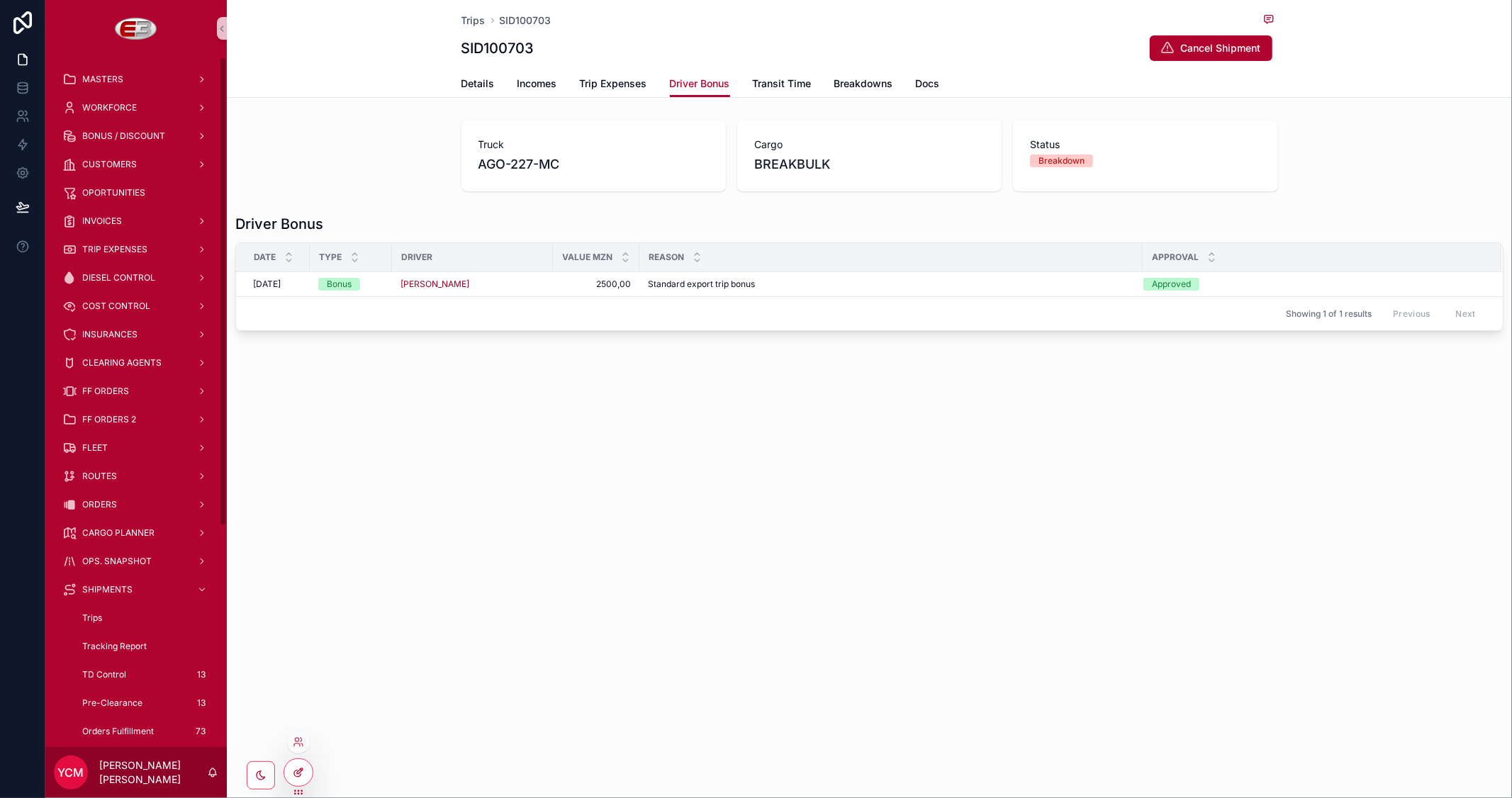
click at [302, 781] on div at bounding box center [298, 773] width 28 height 27
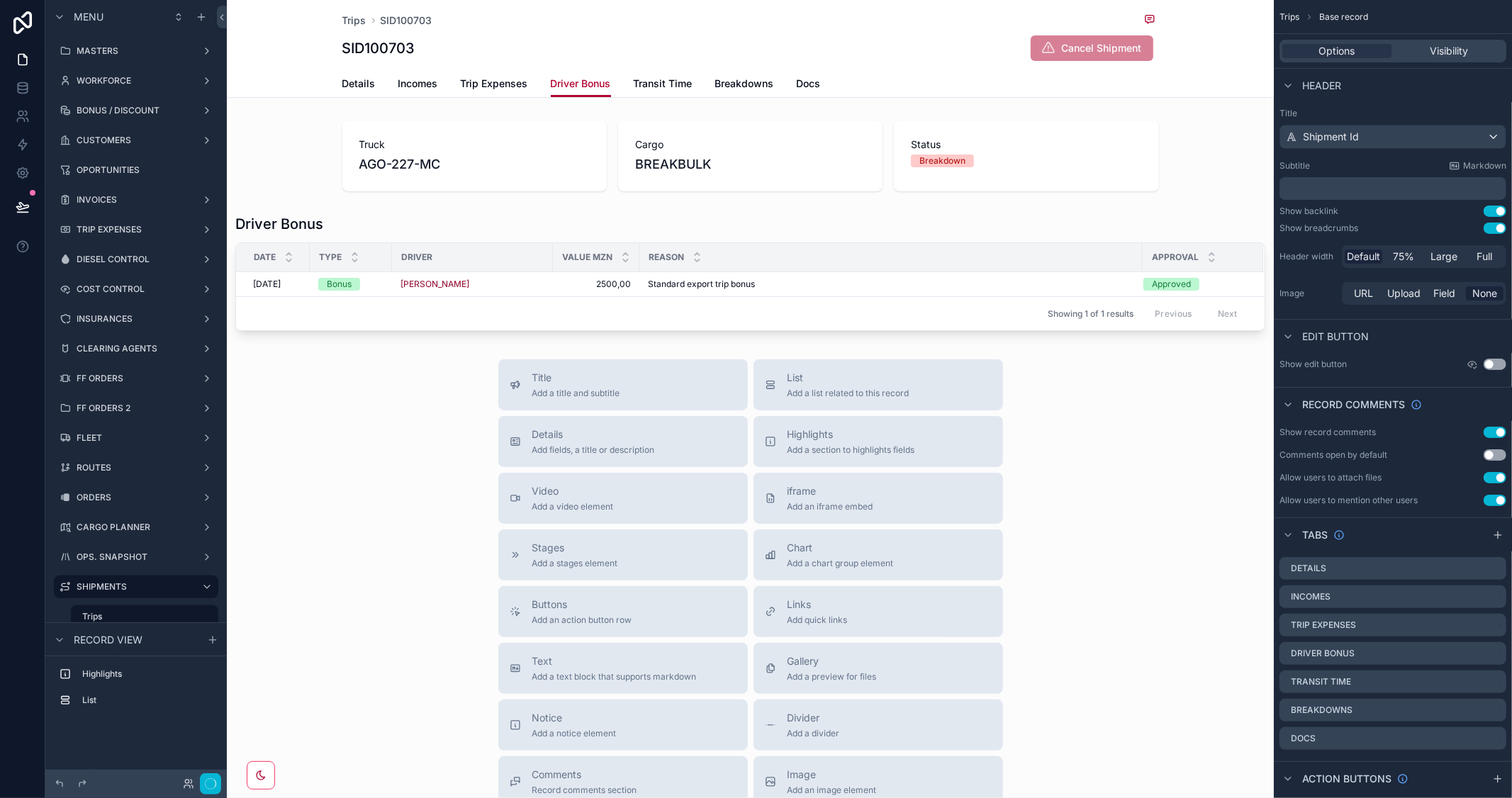
click at [392, 224] on div "scrollable content" at bounding box center [750, 273] width 1047 height 128
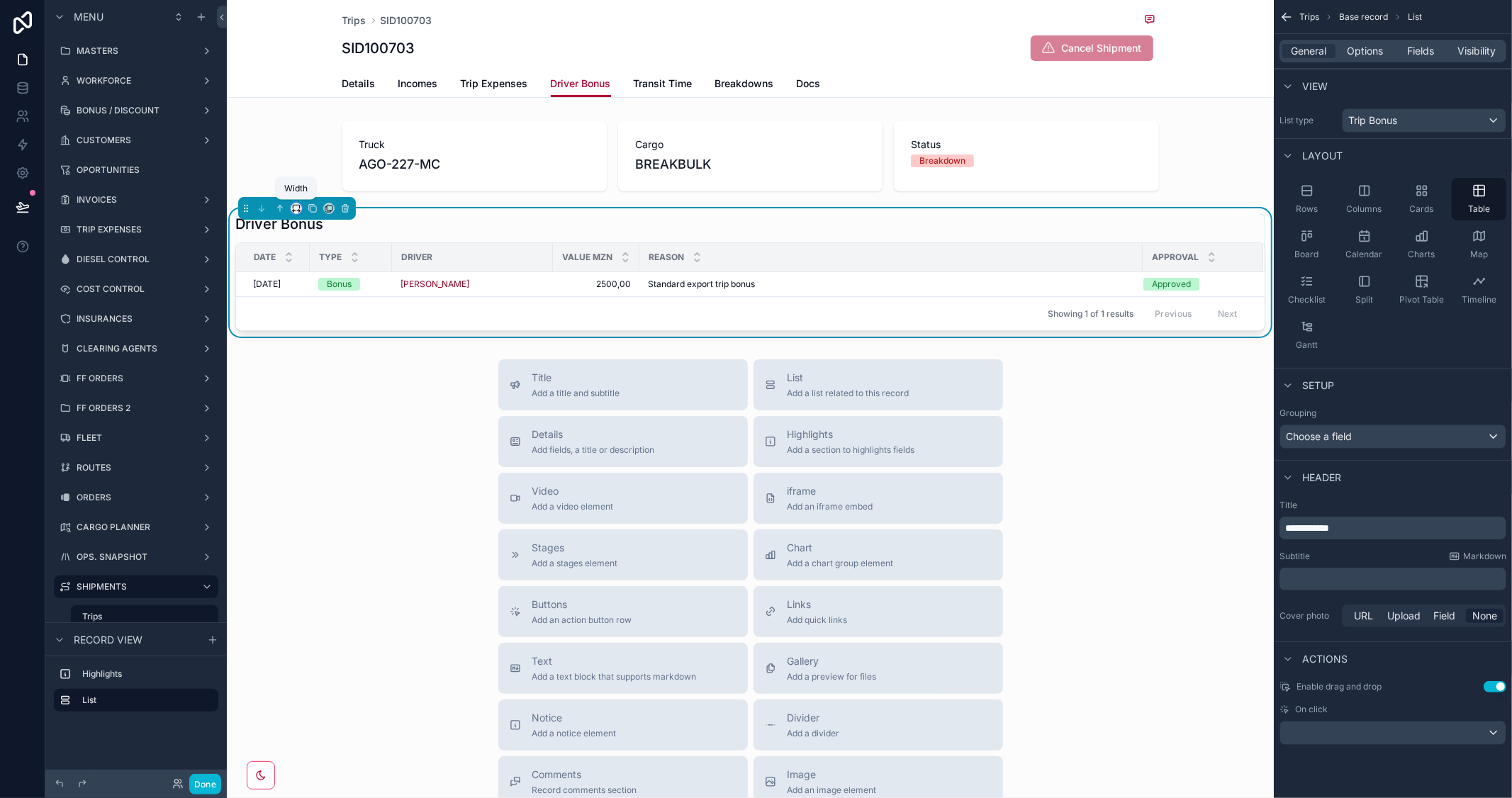
click at [296, 210] on icon "scrollable content" at bounding box center [296, 208] width 10 height 10
click at [317, 243] on div "Default" at bounding box center [327, 234] width 65 height 25
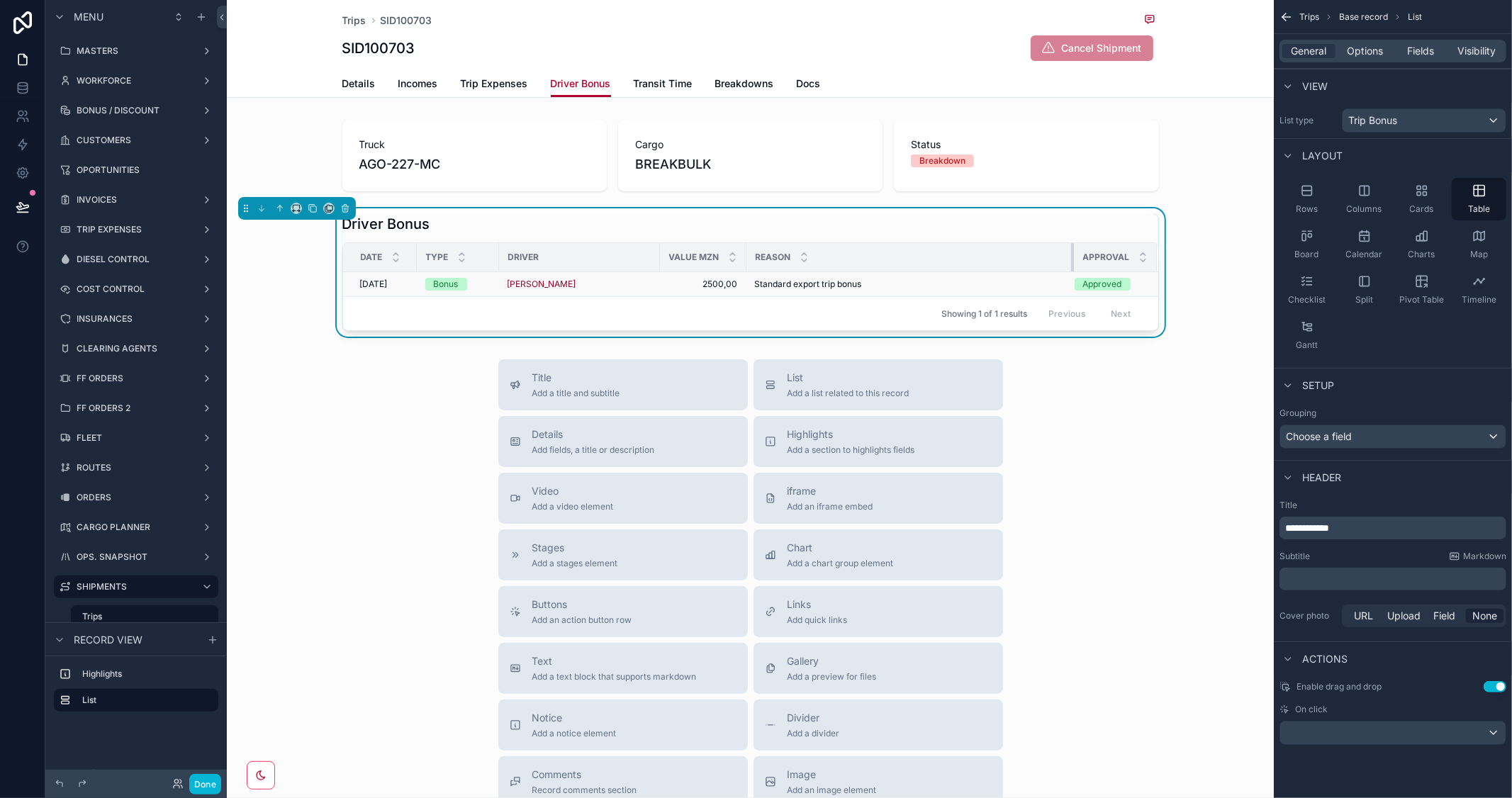
drag, startPoint x: 1088, startPoint y: 262, endPoint x: 911, endPoint y: 284, distance: 178.4
click at [911, 284] on table "Date Type Driver Value MZN Reason Approval [DATE] [DATE] Bonus [PERSON_NAME] 25…" at bounding box center [750, 270] width 815 height 54
click at [1107, 475] on div "Title Add a title and subtitle List Add a list related to this record Details A…" at bounding box center [750, 611] width 1047 height 505
click at [664, 86] on span "Transit Time" at bounding box center [663, 84] width 59 height 14
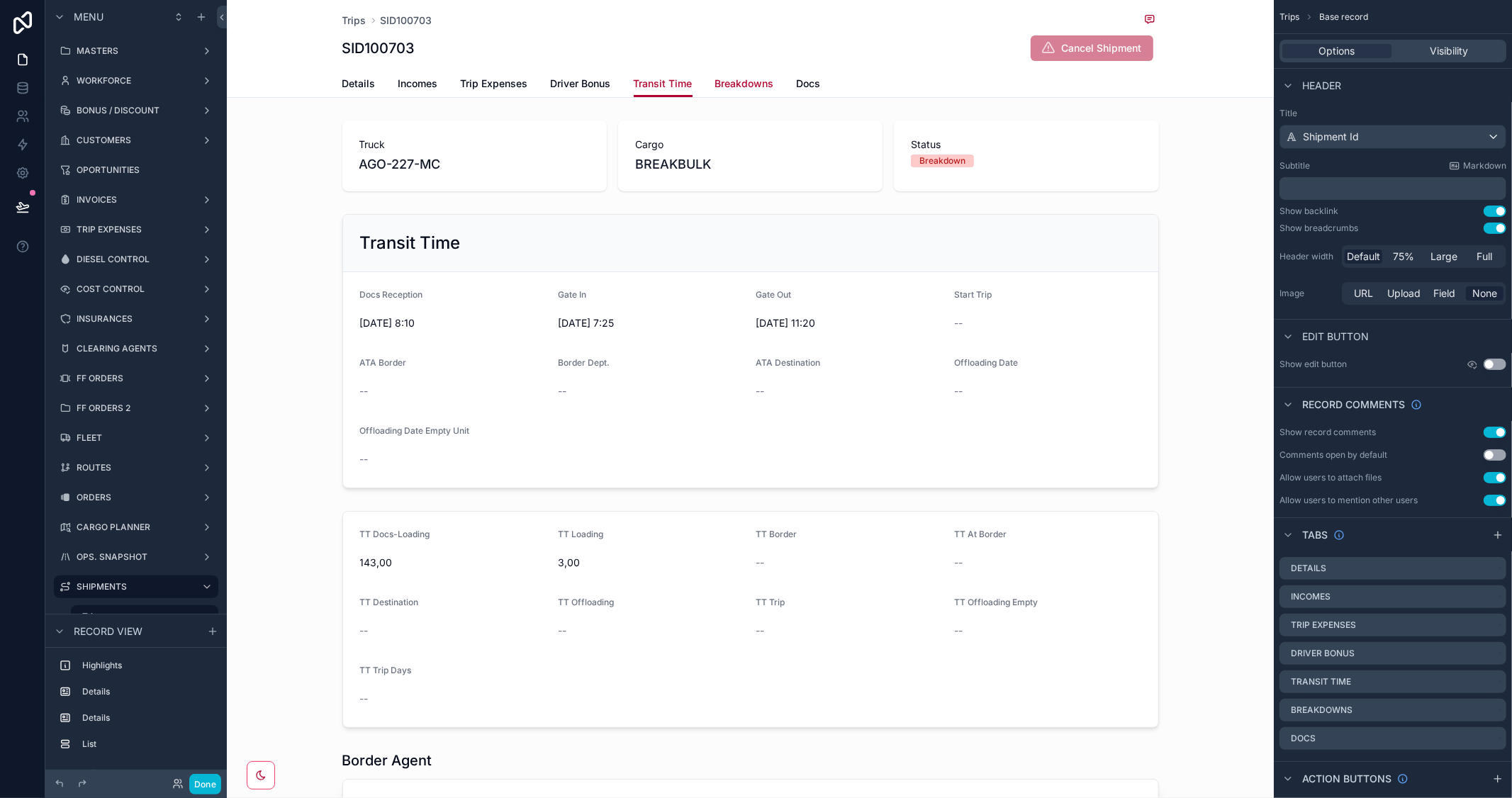
click at [724, 80] on span "Breakdowns" at bounding box center [744, 84] width 59 height 14
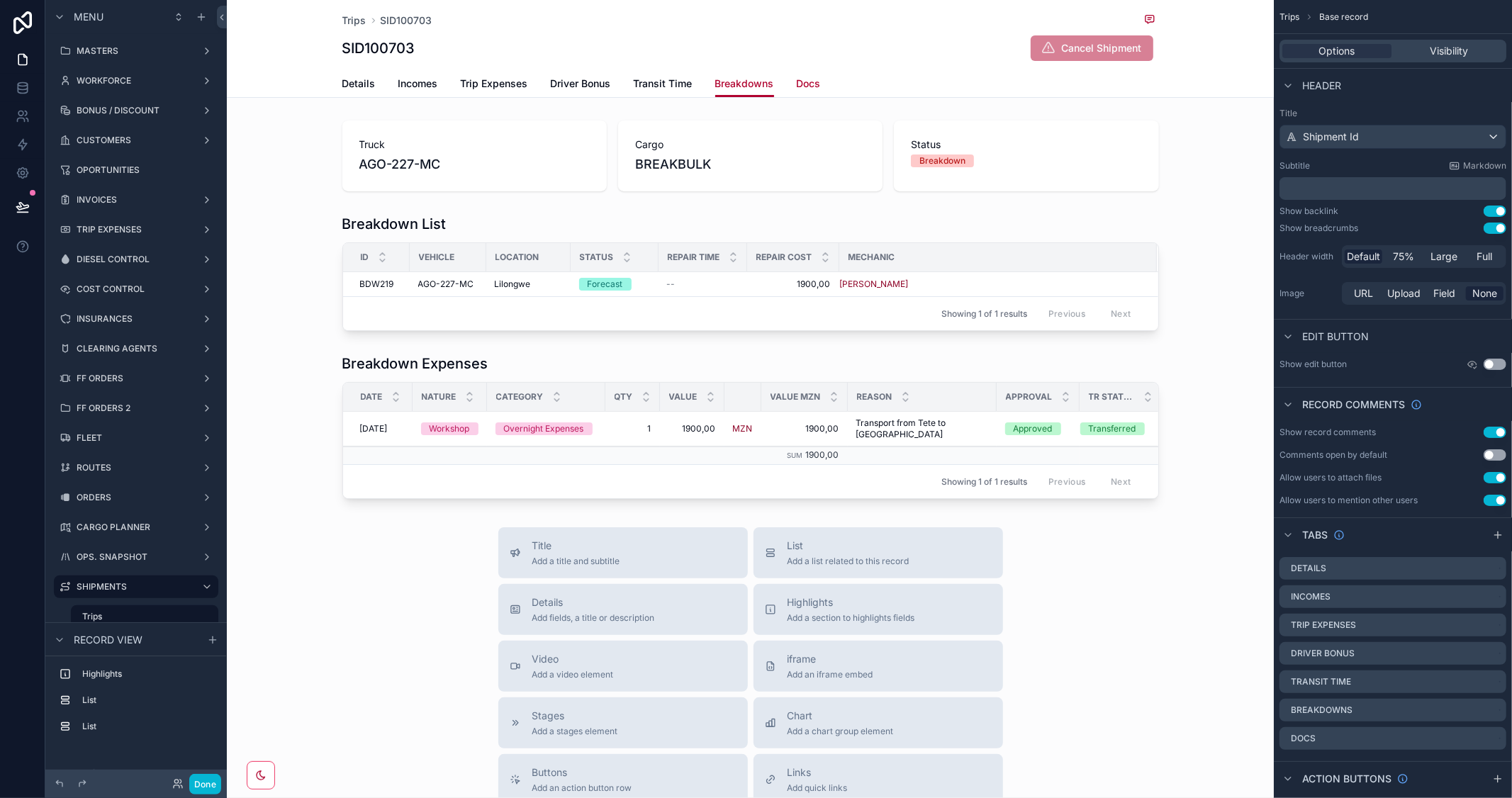
click at [805, 81] on span "Docs" at bounding box center [809, 84] width 24 height 14
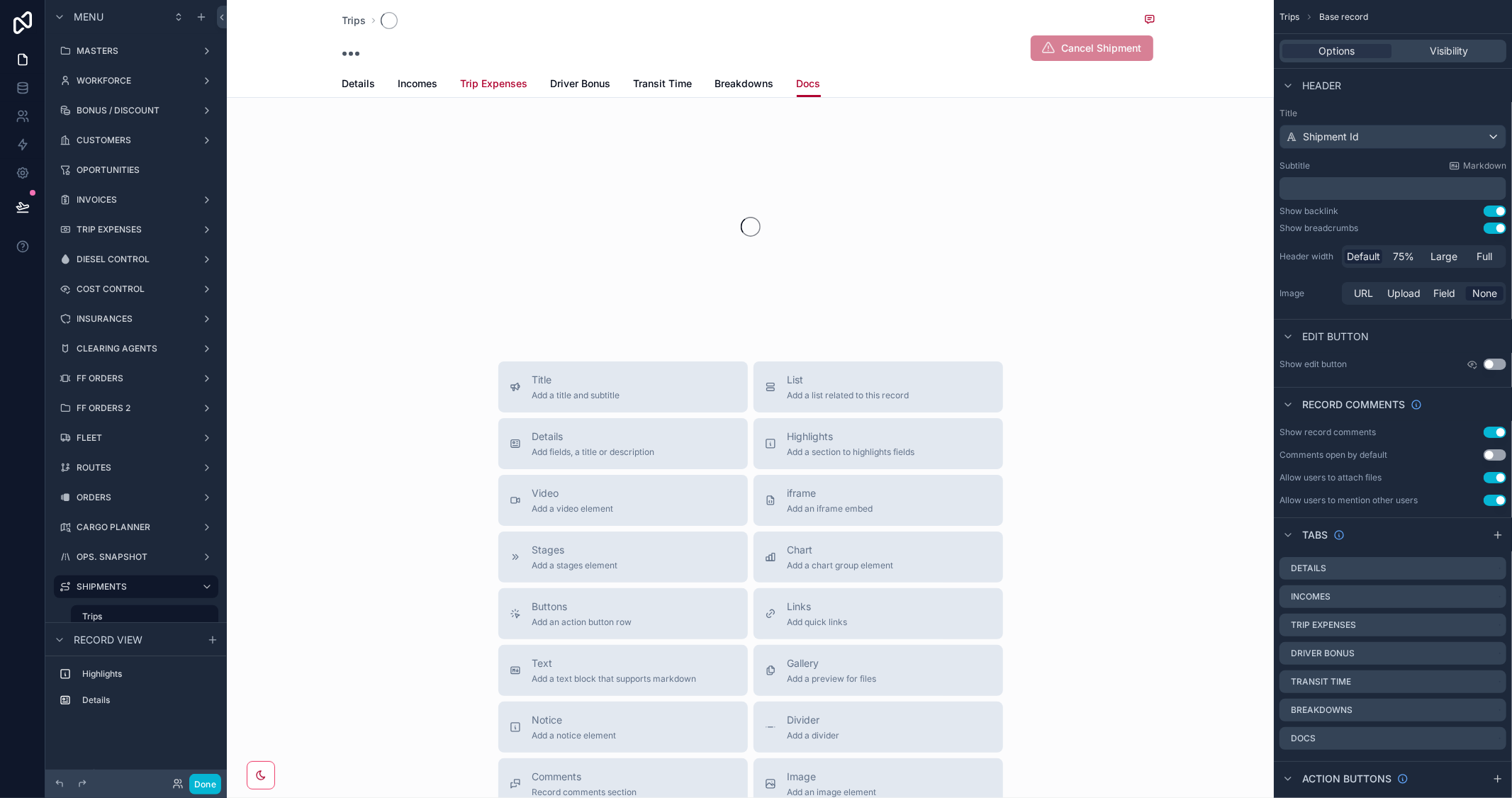
click at [490, 80] on span "Trip Expenses" at bounding box center [495, 84] width 68 height 14
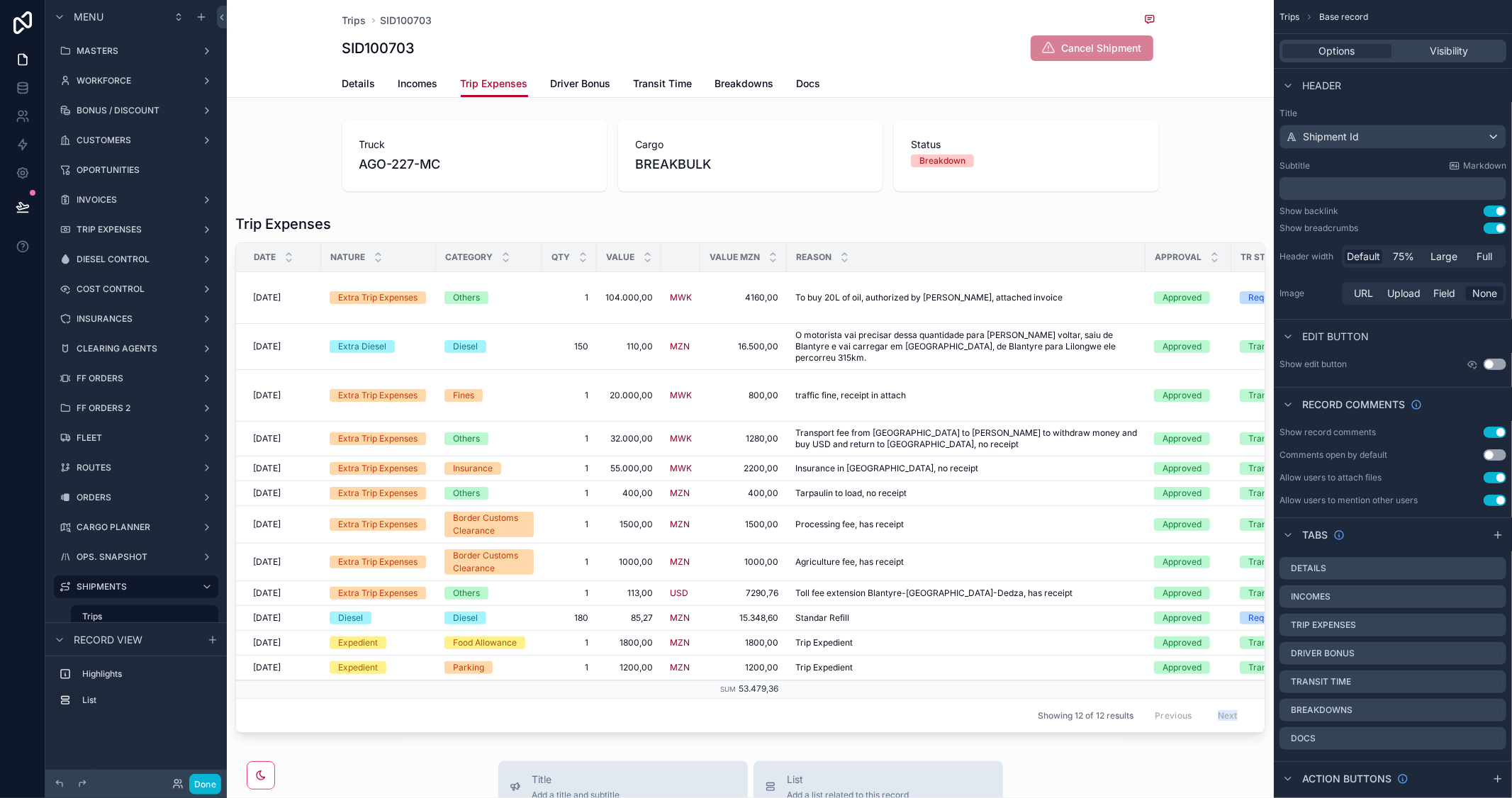
drag, startPoint x: 1035, startPoint y: 726, endPoint x: 1201, endPoint y: 738, distance: 166.4
click at [1201, 738] on div "Trips SID100703 SID100703 Cancel Shipment Trip Expenses Details Incomes Trip Ex…" at bounding box center [750, 689] width 1047 height 1379
click at [1028, 726] on div "scrollable content" at bounding box center [750, 473] width 1047 height 530
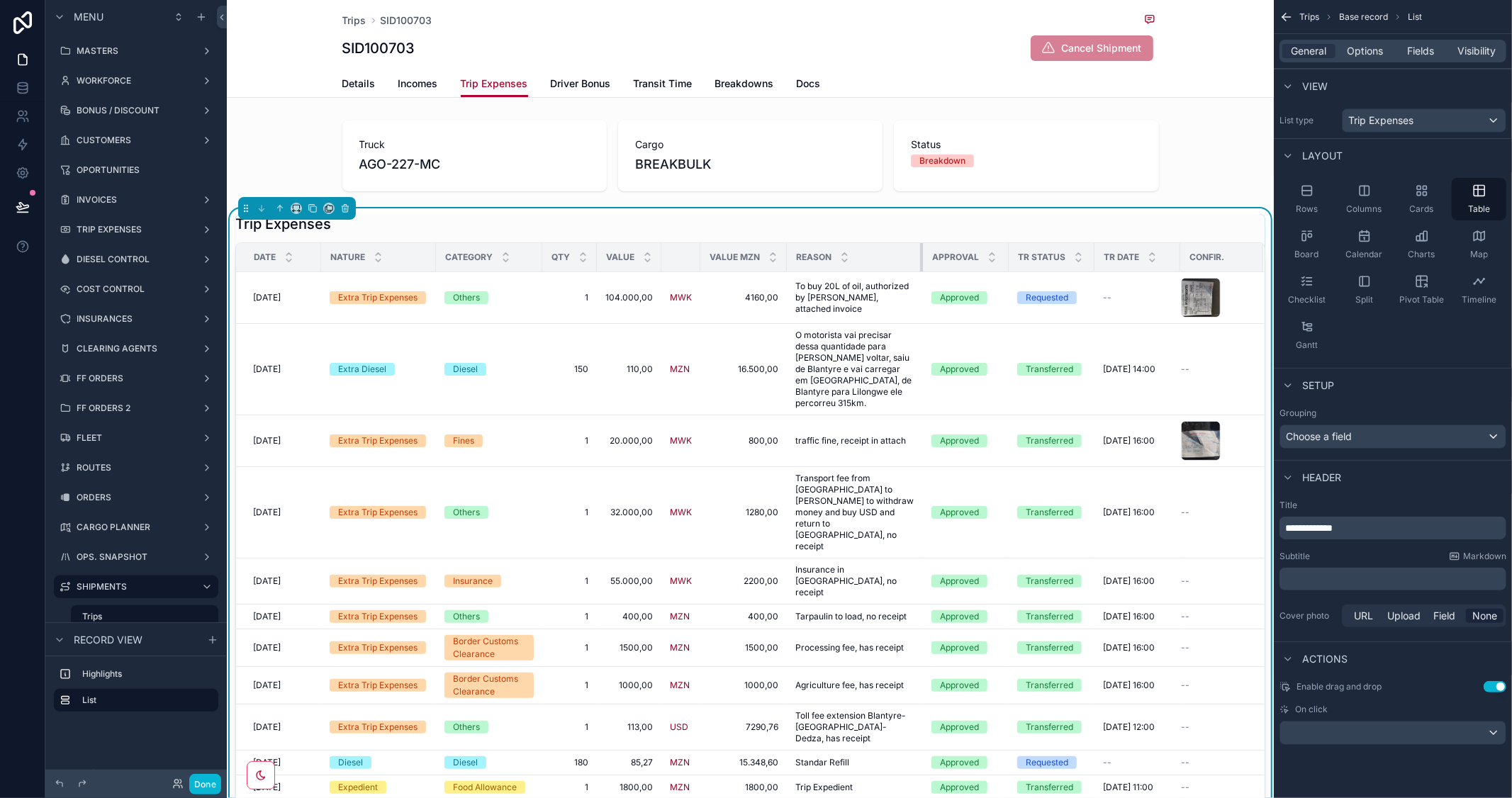
drag, startPoint x: 1142, startPoint y: 258, endPoint x: 919, endPoint y: 270, distance: 223.3
click at [920, 270] on div "scrollable content" at bounding box center [922, 258] width 6 height 28
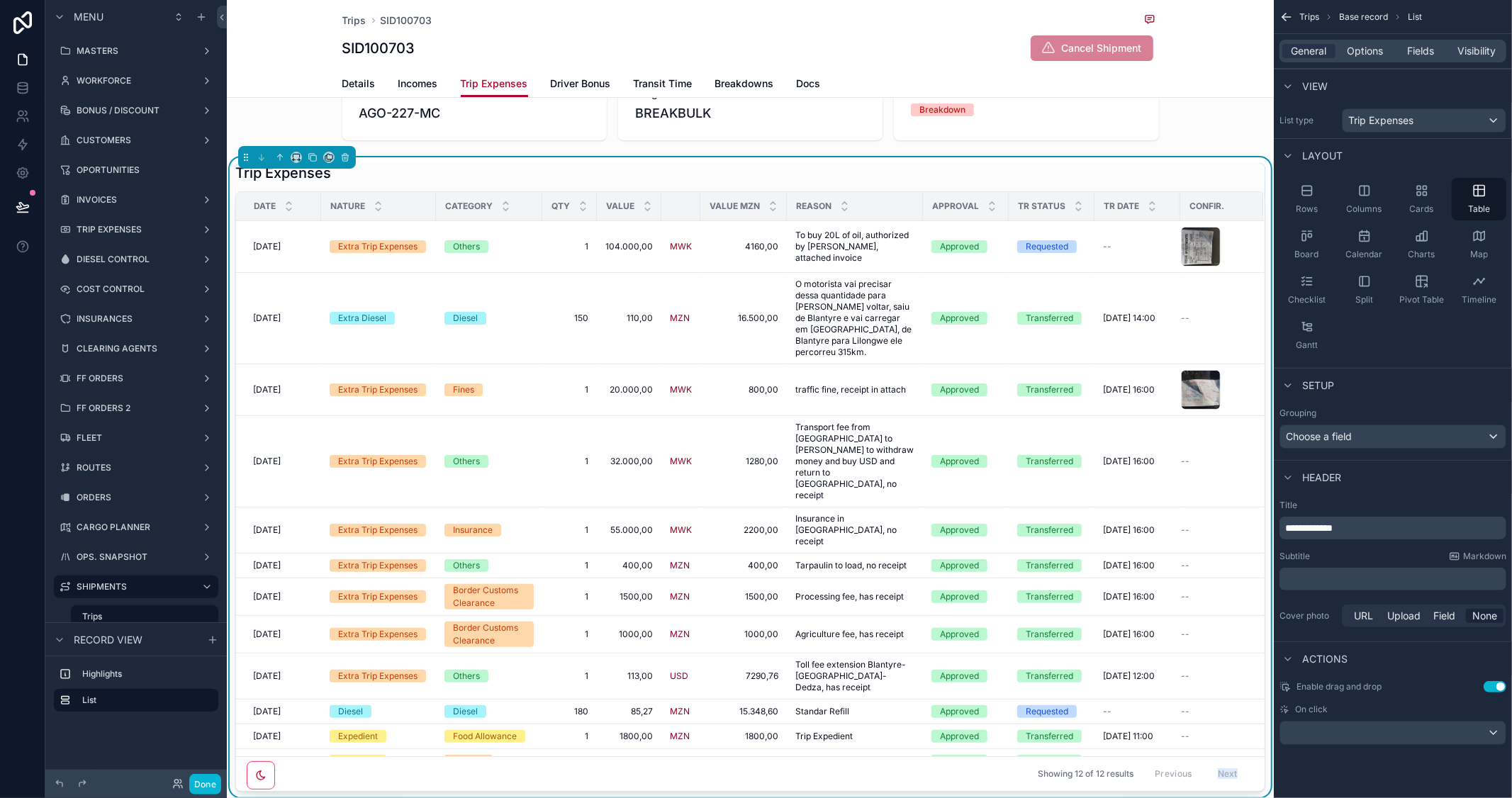
scroll to position [79, 0]
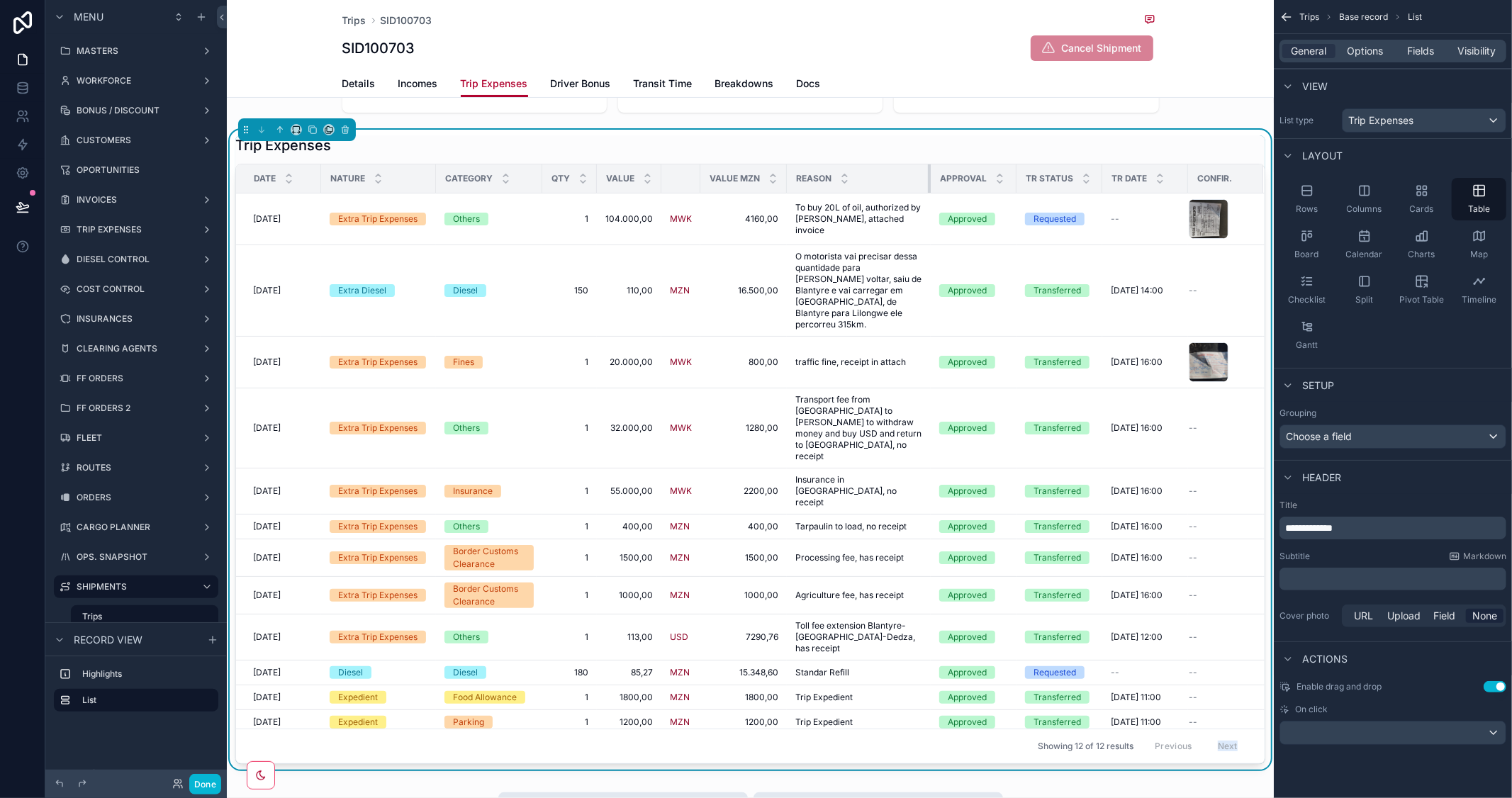
drag, startPoint x: 921, startPoint y: 181, endPoint x: 929, endPoint y: 182, distance: 8.1
click at [929, 182] on tr "Date Nature Category Qty Value Value MZN Reason Approval TR Status TR Date Conf…" at bounding box center [750, 179] width 1028 height 29
drag, startPoint x: 1014, startPoint y: 180, endPoint x: 958, endPoint y: 180, distance: 56.0
click at [958, 180] on th "Approval" at bounding box center [972, 179] width 83 height 29
drag, startPoint x: 1095, startPoint y: 179, endPoint x: 1043, endPoint y: 178, distance: 52.0
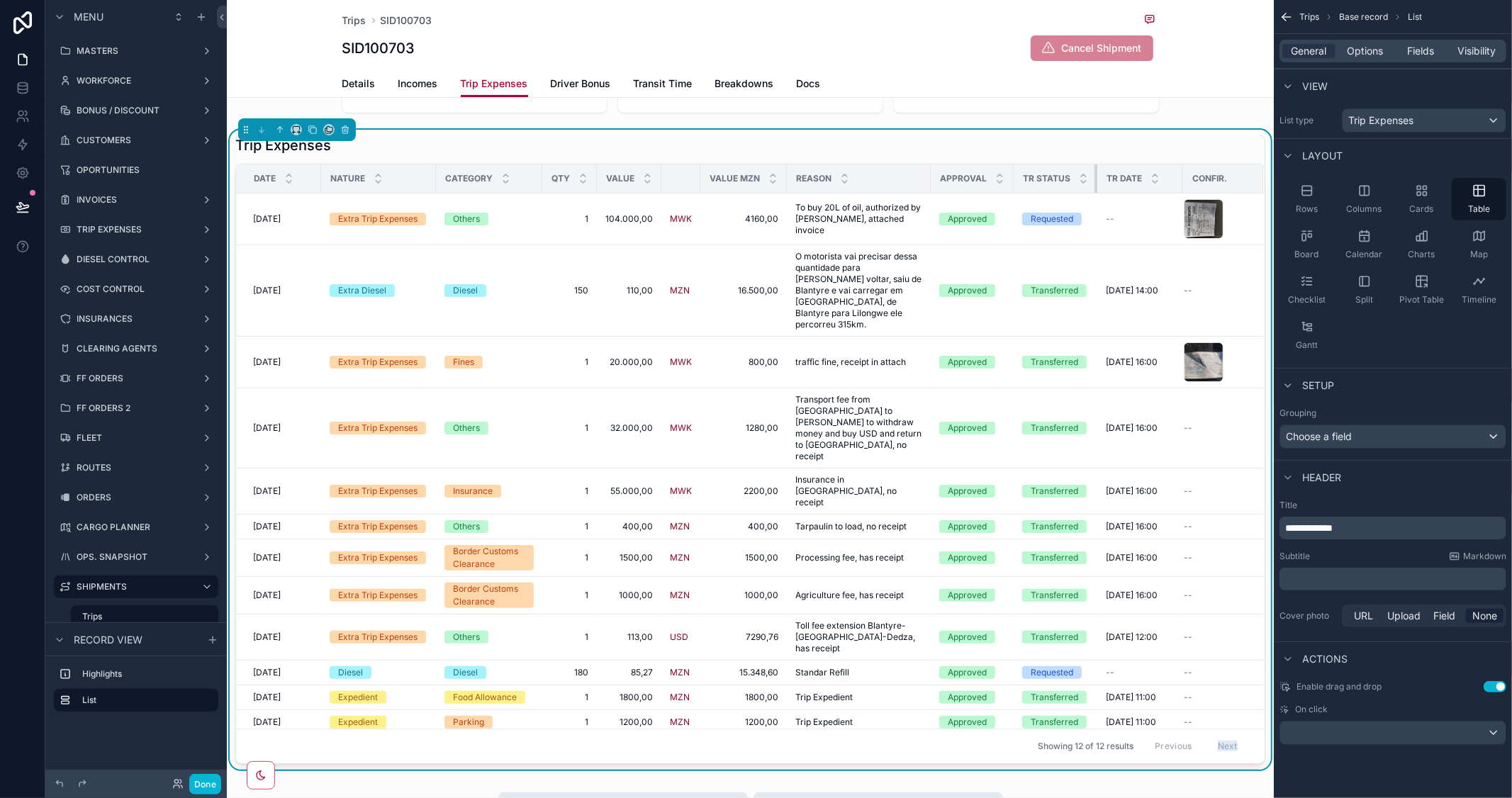
click at [1043, 178] on th "TR Status" at bounding box center [1055, 179] width 83 height 29
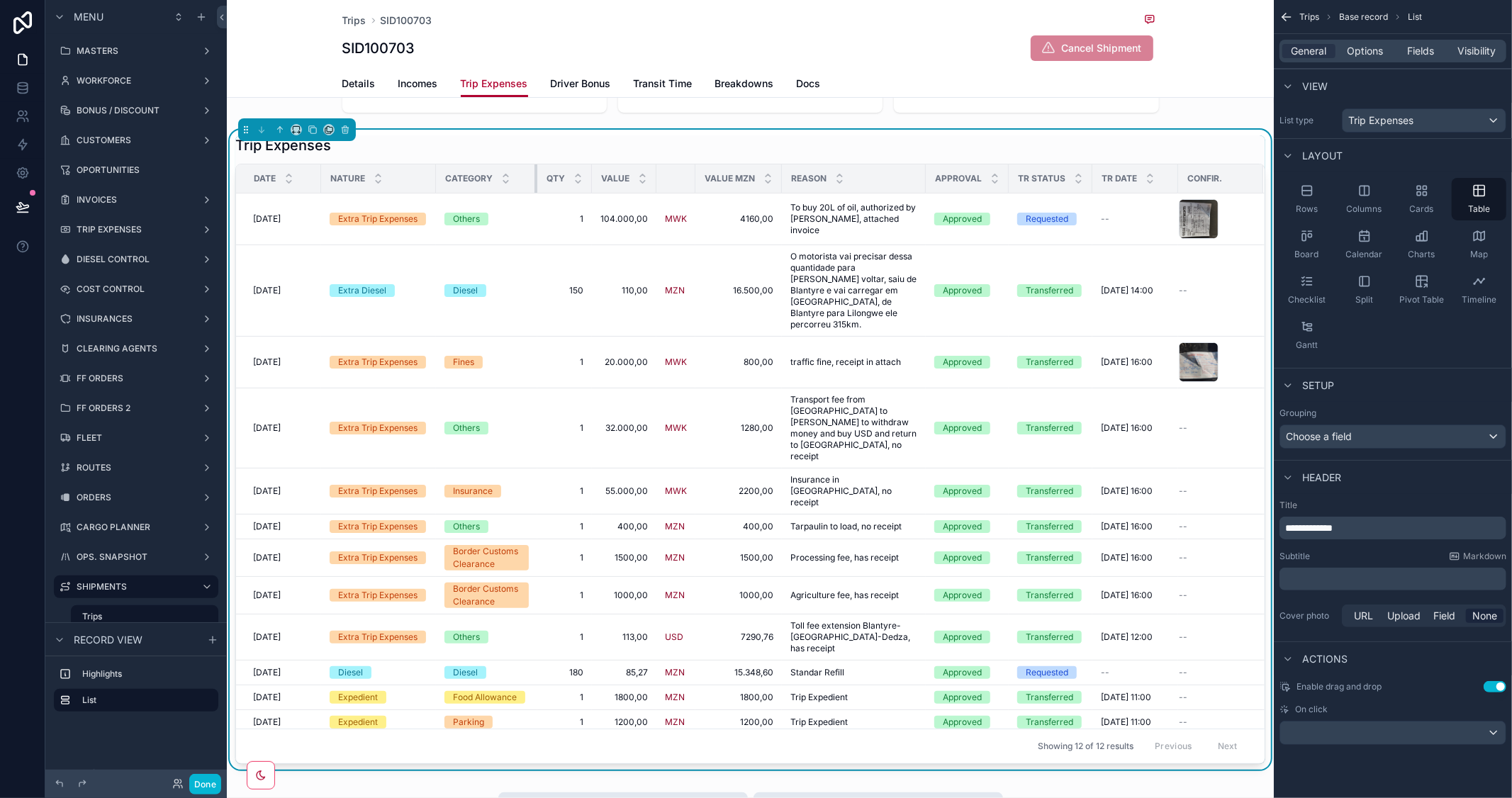
click at [535, 175] on div "scrollable content" at bounding box center [537, 179] width 6 height 28
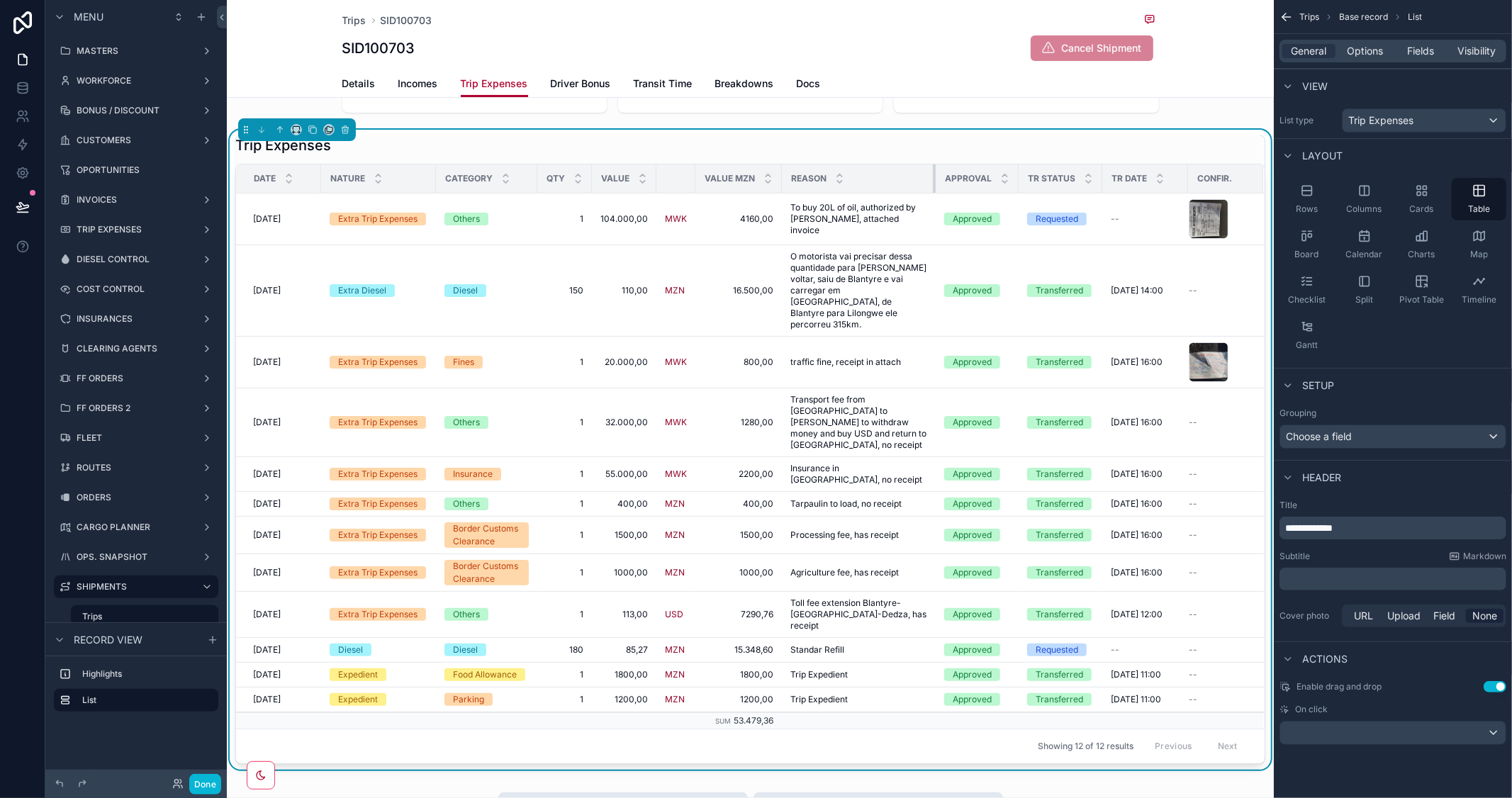
drag, startPoint x: 923, startPoint y: 175, endPoint x: 932, endPoint y: 179, distance: 9.8
click at [932, 179] on div "scrollable content" at bounding box center [935, 179] width 6 height 28
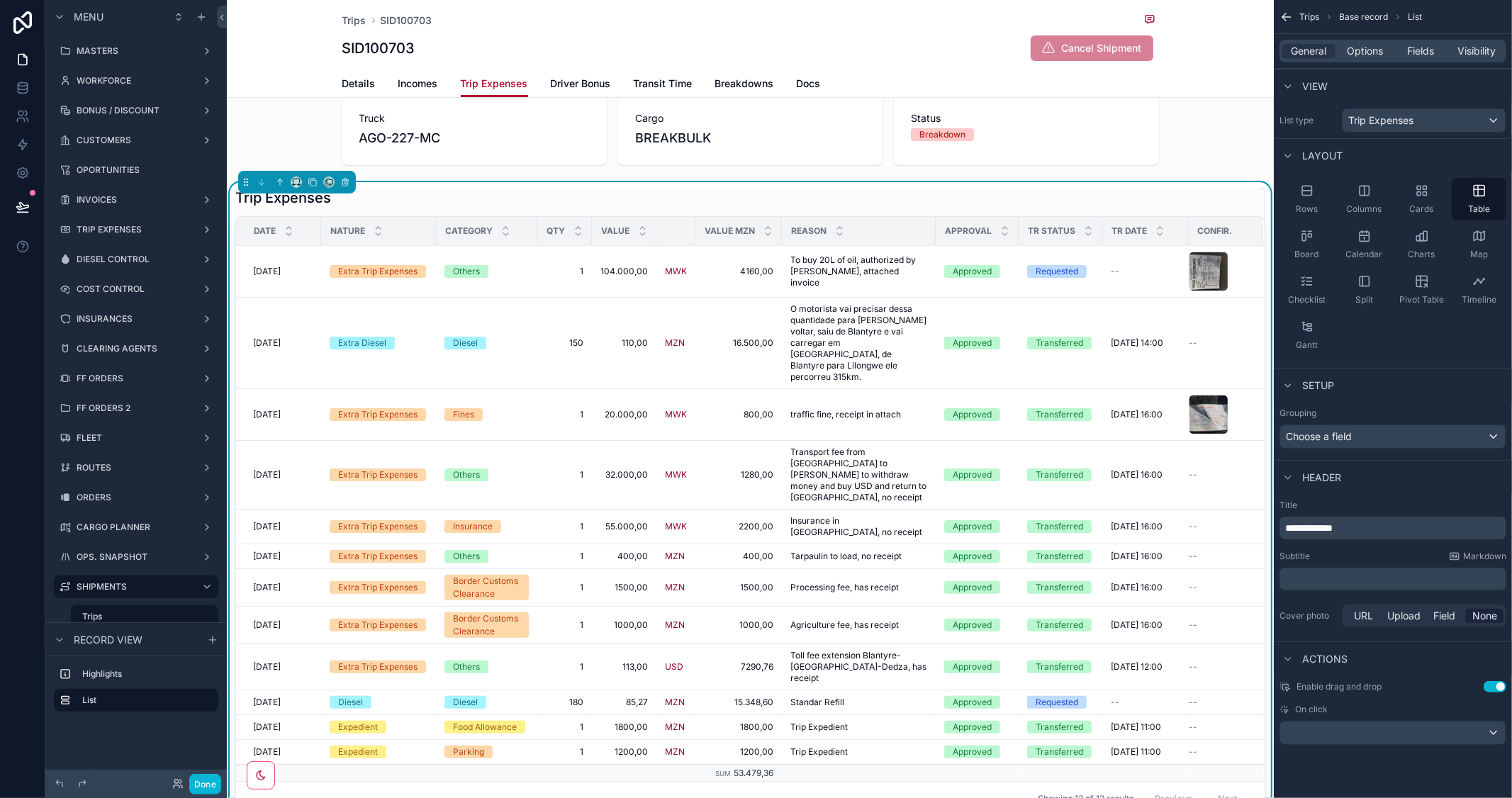
scroll to position [0, 0]
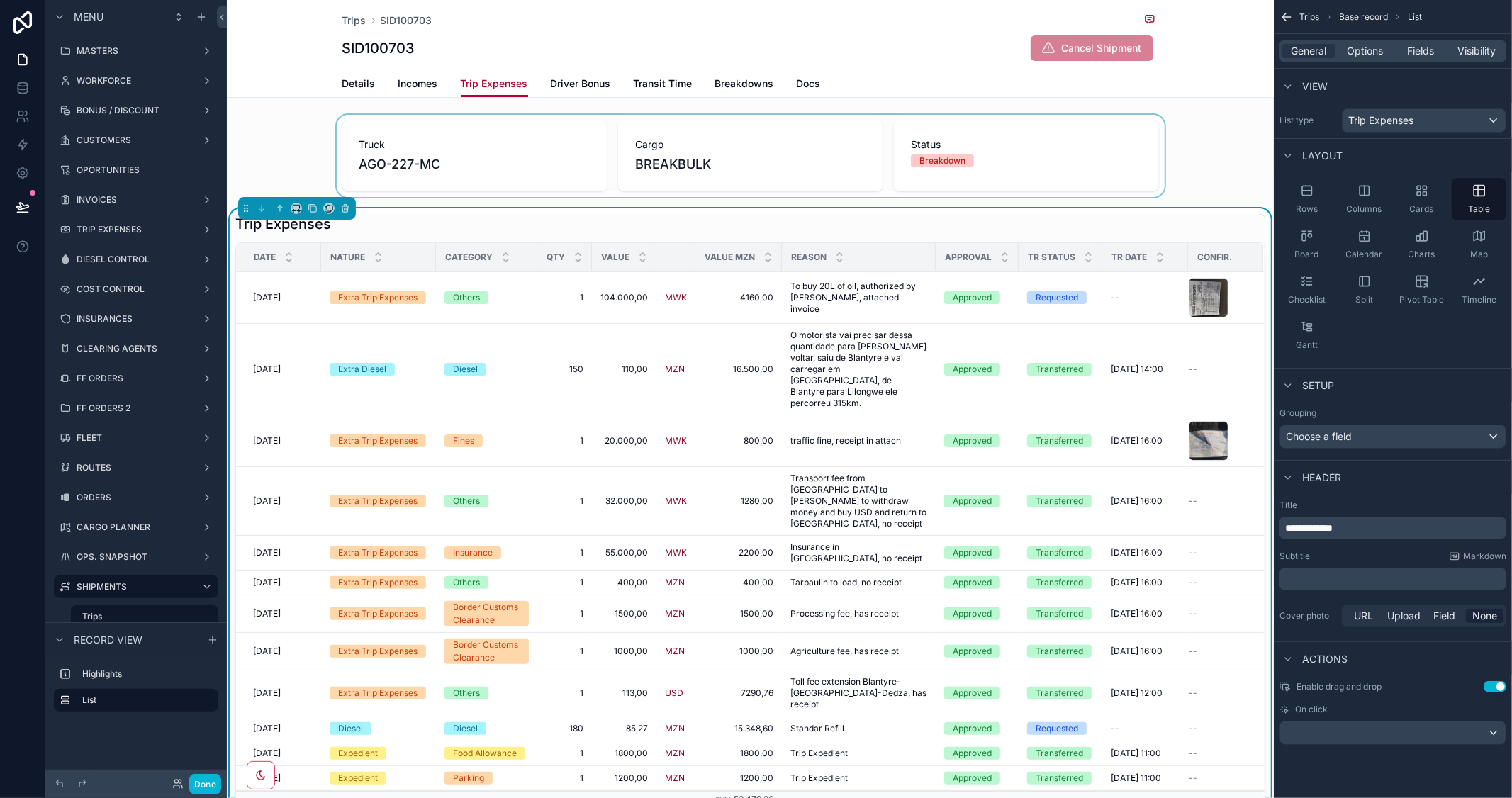
click at [1192, 161] on div "scrollable content" at bounding box center [750, 156] width 1047 height 82
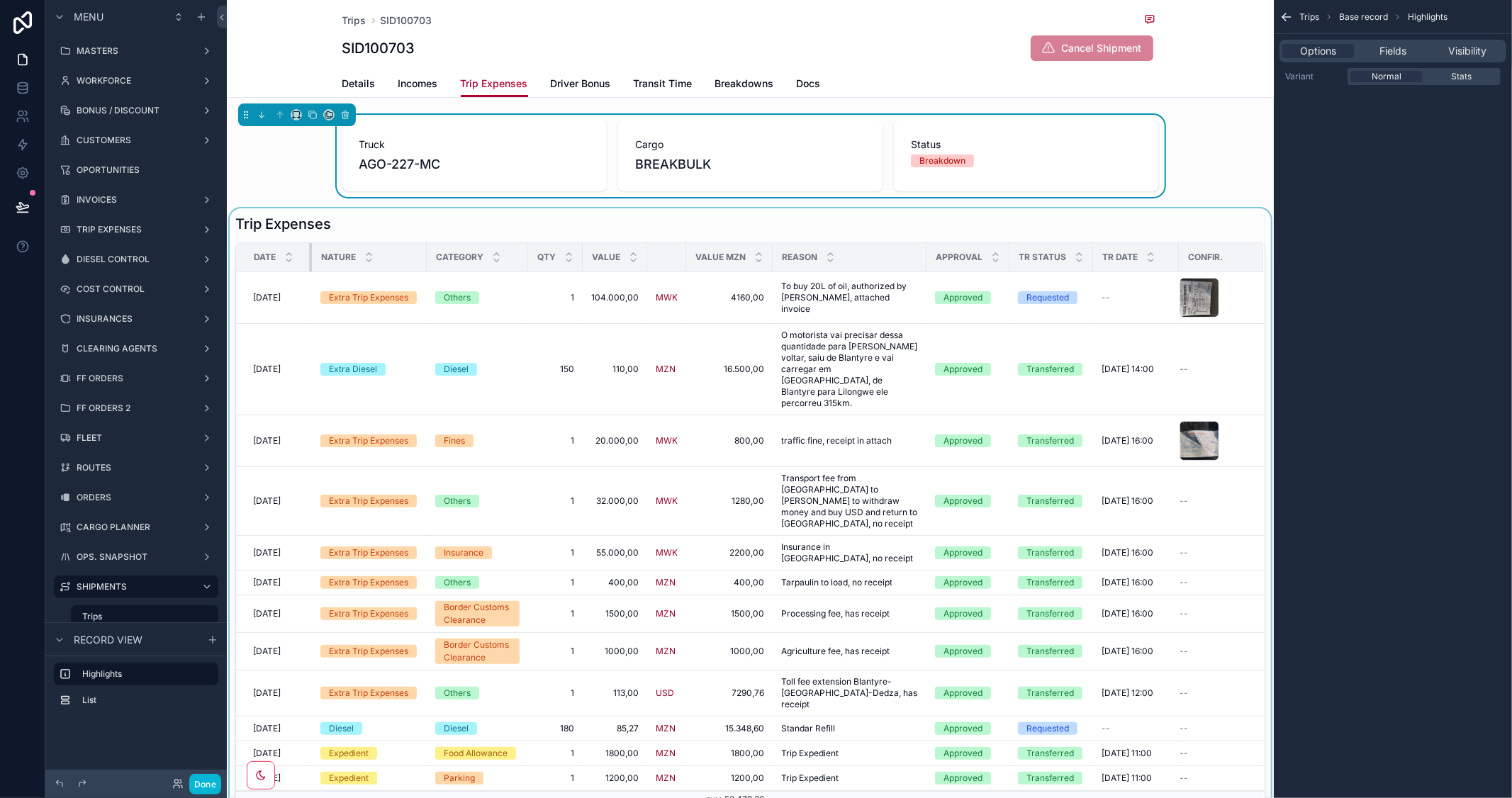
drag, startPoint x: 317, startPoint y: 254, endPoint x: 309, endPoint y: 254, distance: 8.0
click at [309, 254] on div "scrollable content" at bounding box center [311, 258] width 6 height 28
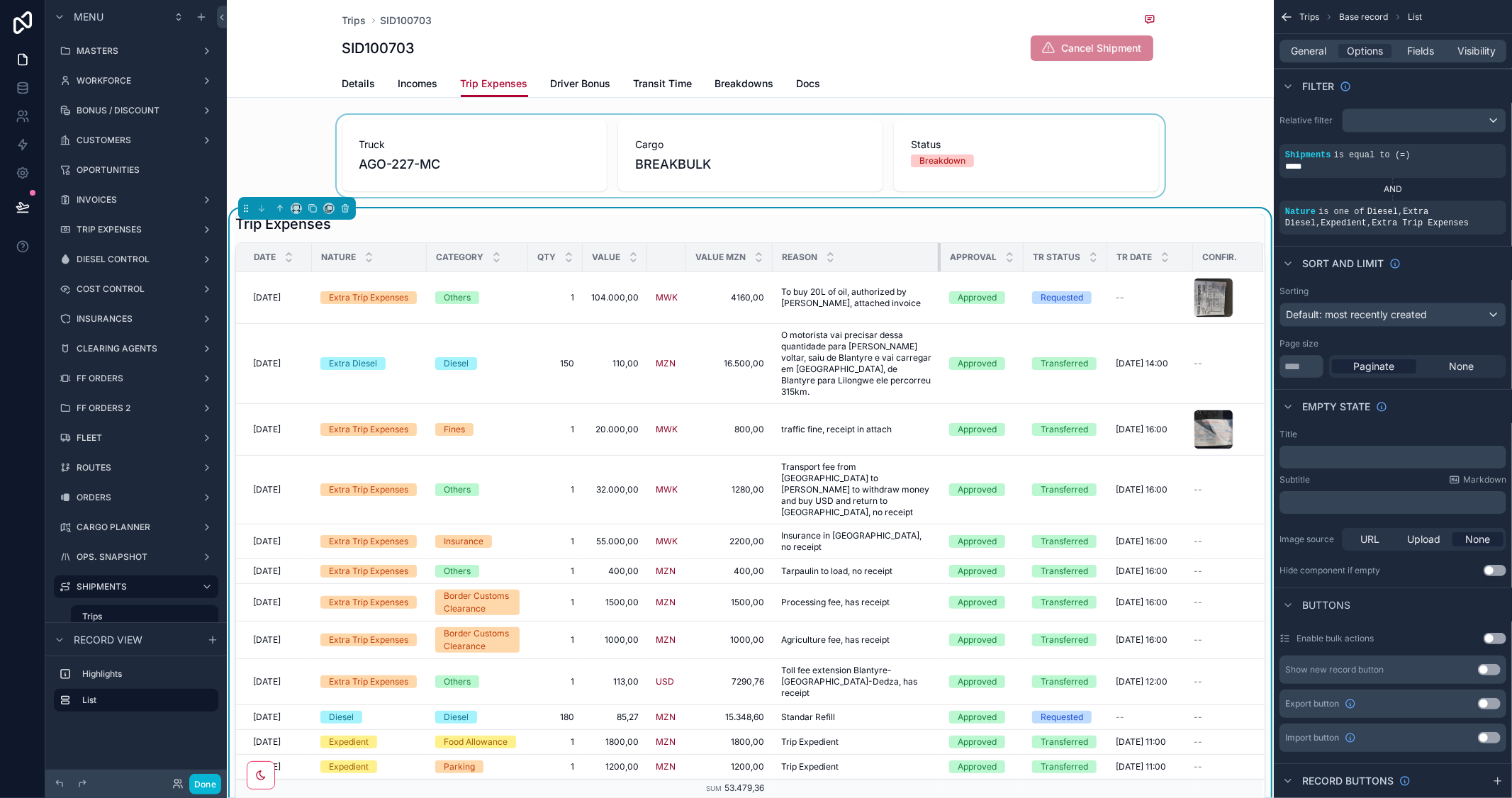
drag, startPoint x: 923, startPoint y: 253, endPoint x: 937, endPoint y: 253, distance: 14.0
click at [938, 253] on div "scrollable content" at bounding box center [940, 258] width 6 height 28
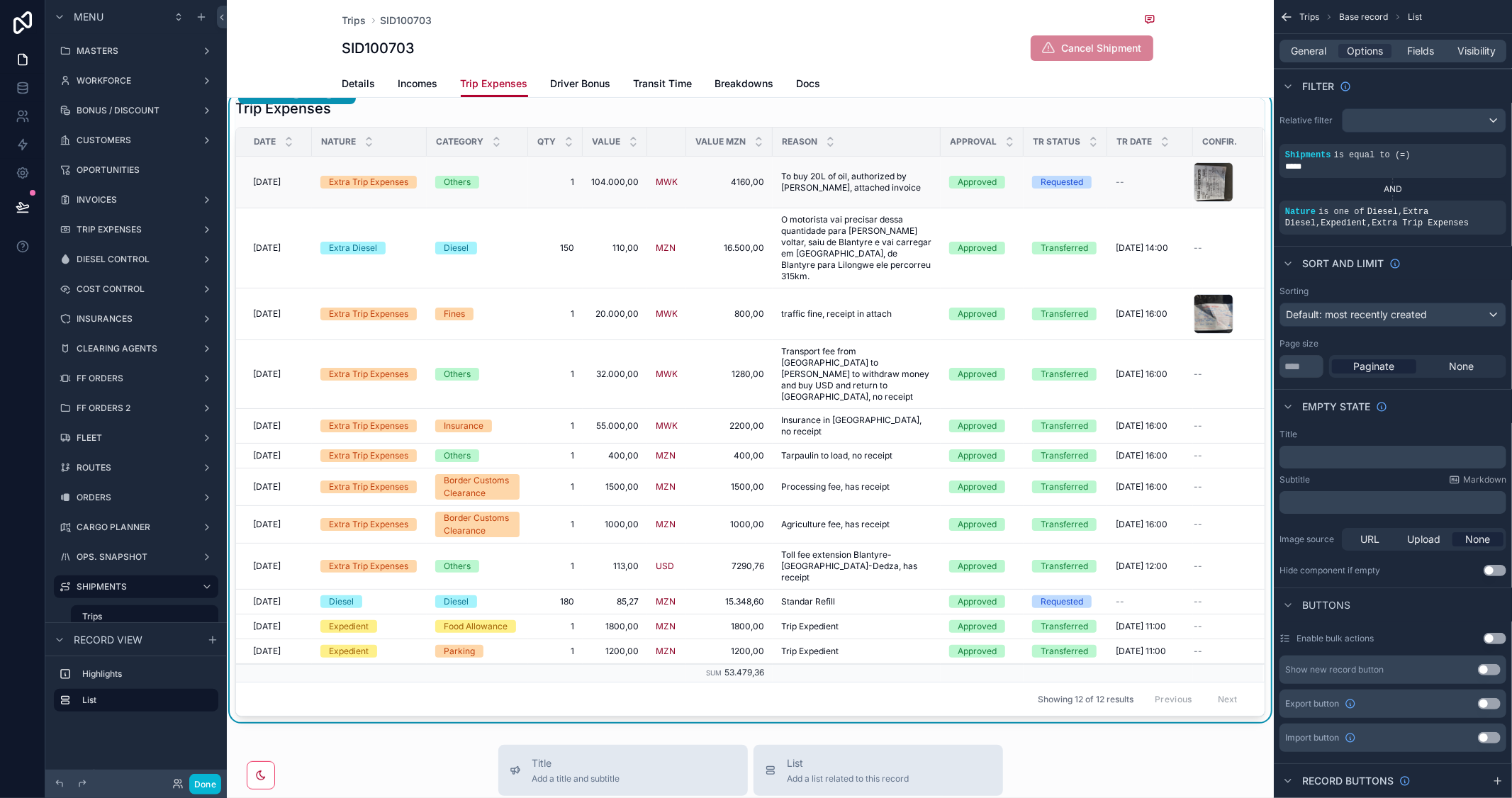
scroll to position [79, 0]
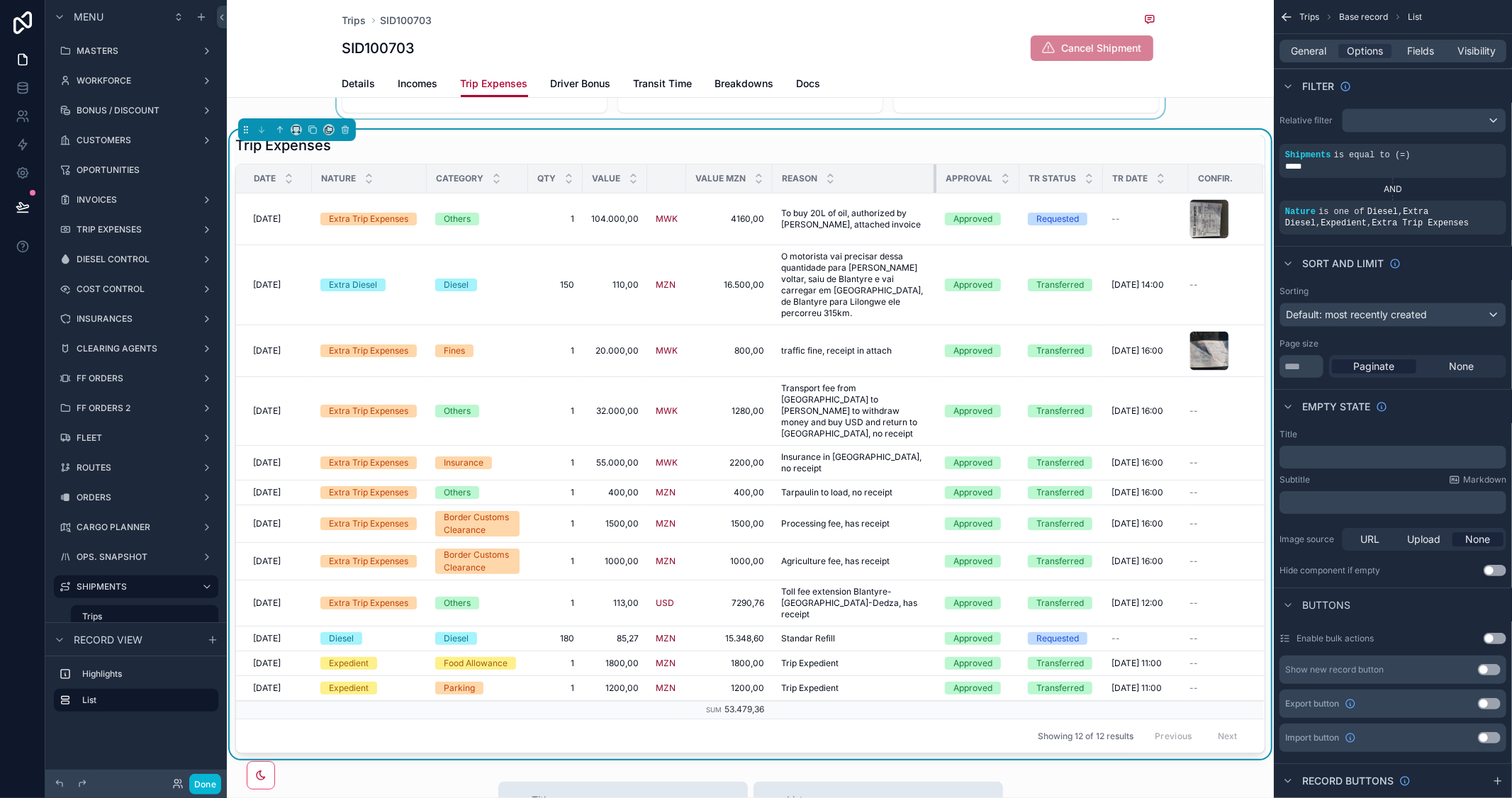
click at [934, 180] on div "scrollable content" at bounding box center [936, 179] width 6 height 28
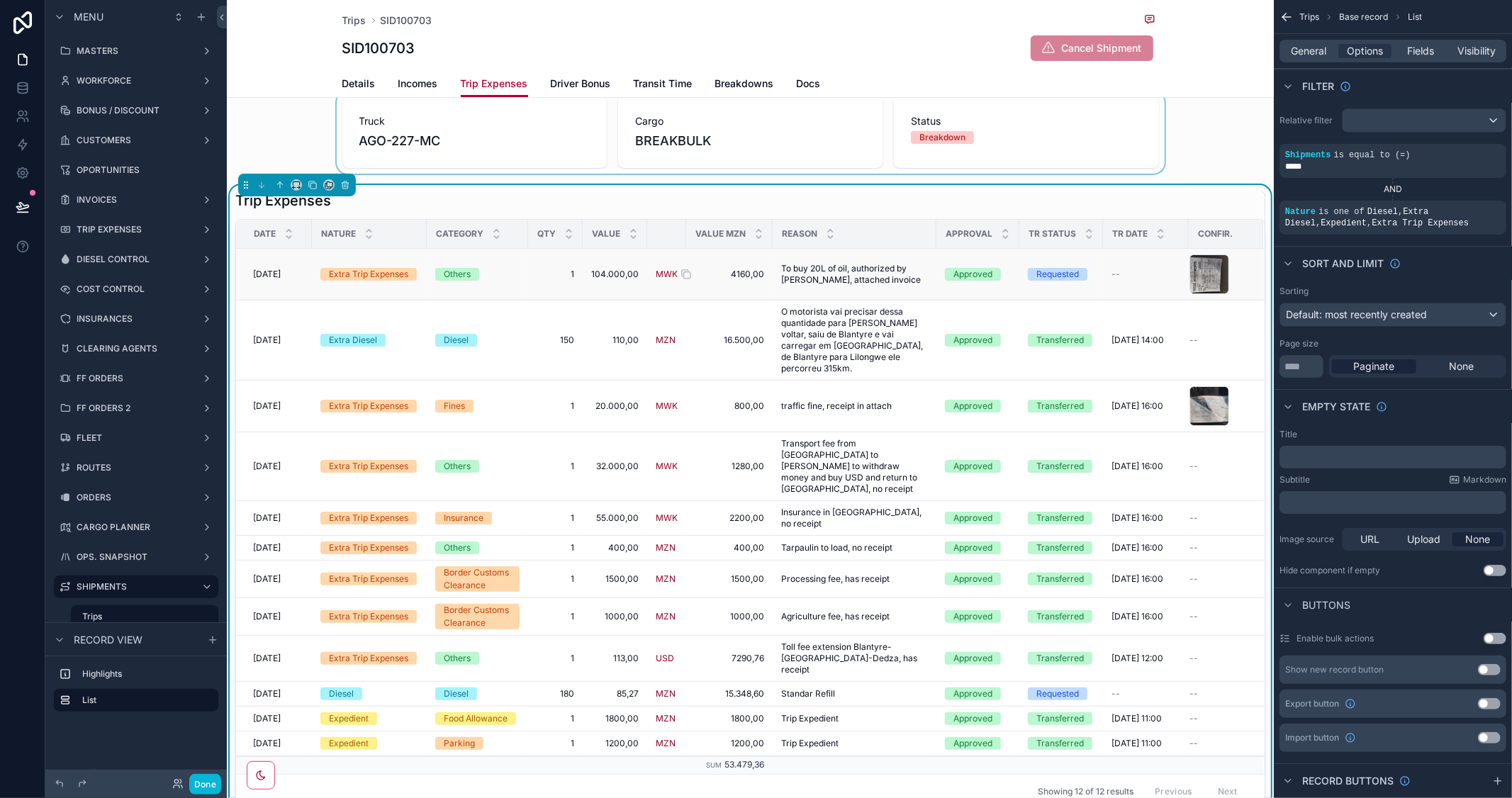
scroll to position [0, 0]
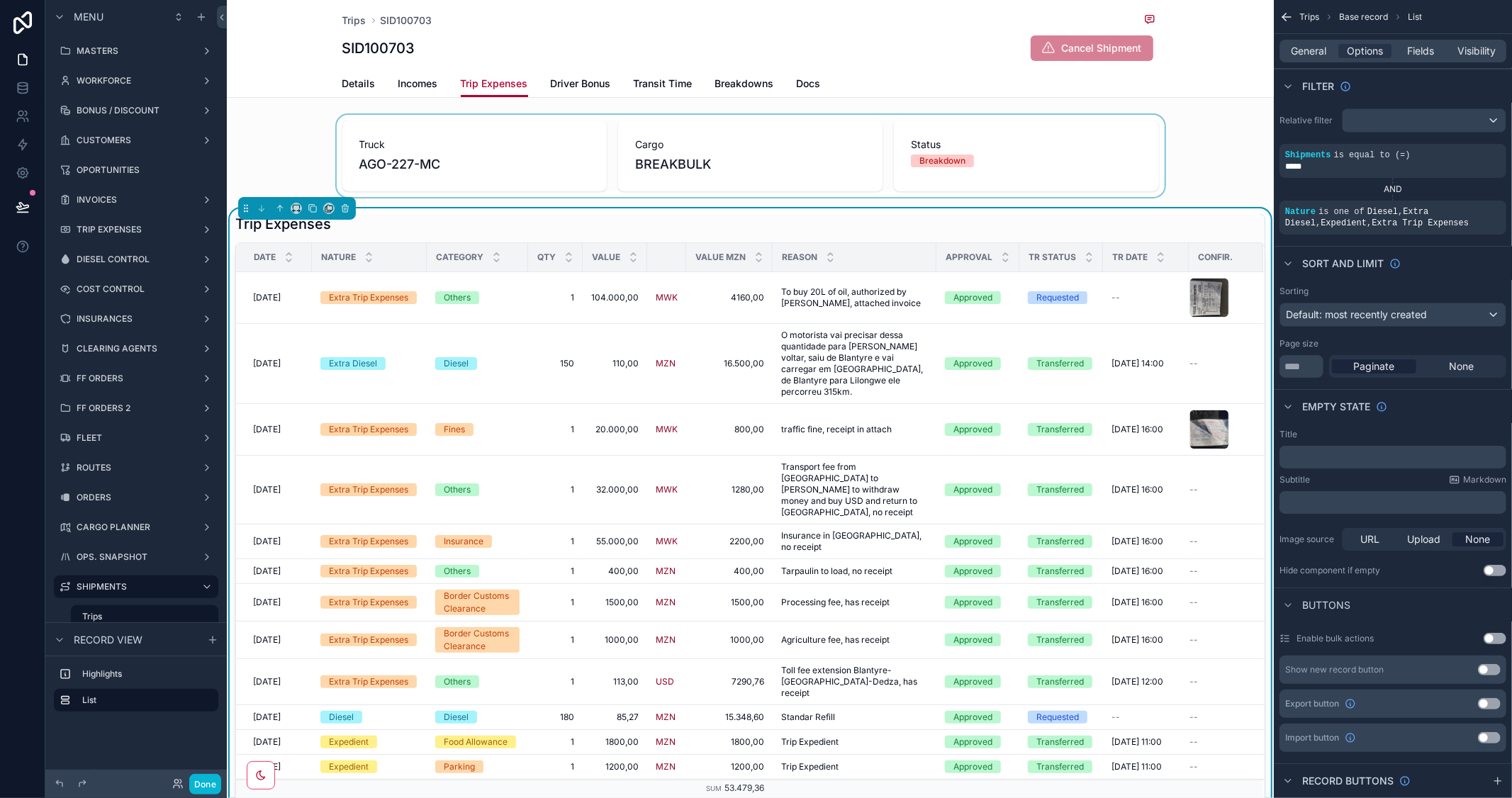
click at [1205, 159] on div "scrollable content" at bounding box center [750, 156] width 1047 height 82
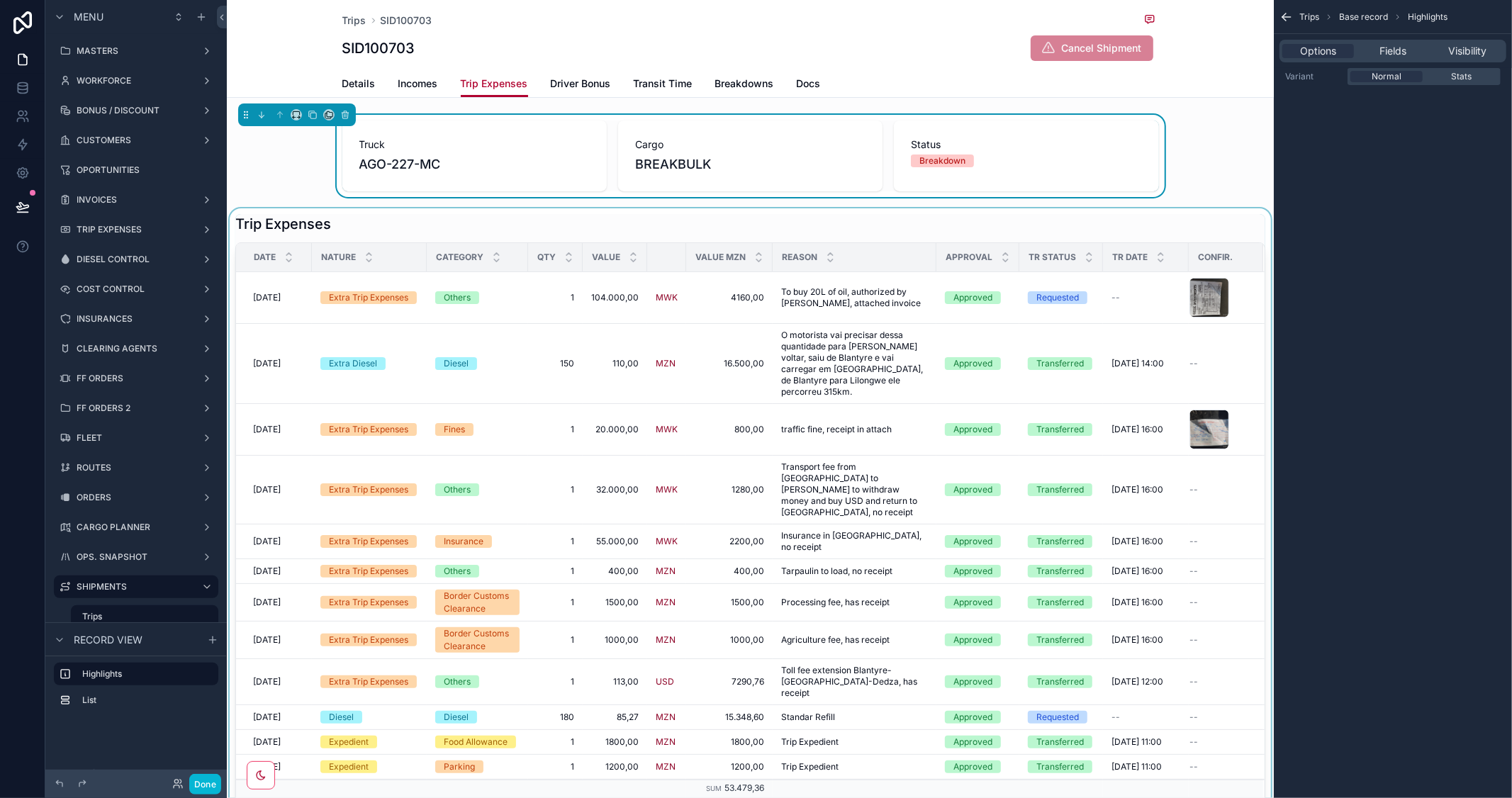
click at [295, 188] on div "Truck AGO-227-MC Cargo BREAKBULK Status Breakdown" at bounding box center [750, 156] width 1047 height 82
click at [348, 17] on span "Trips" at bounding box center [354, 20] width 24 height 14
click at [25, 208] on icon at bounding box center [22, 206] width 12 height 7
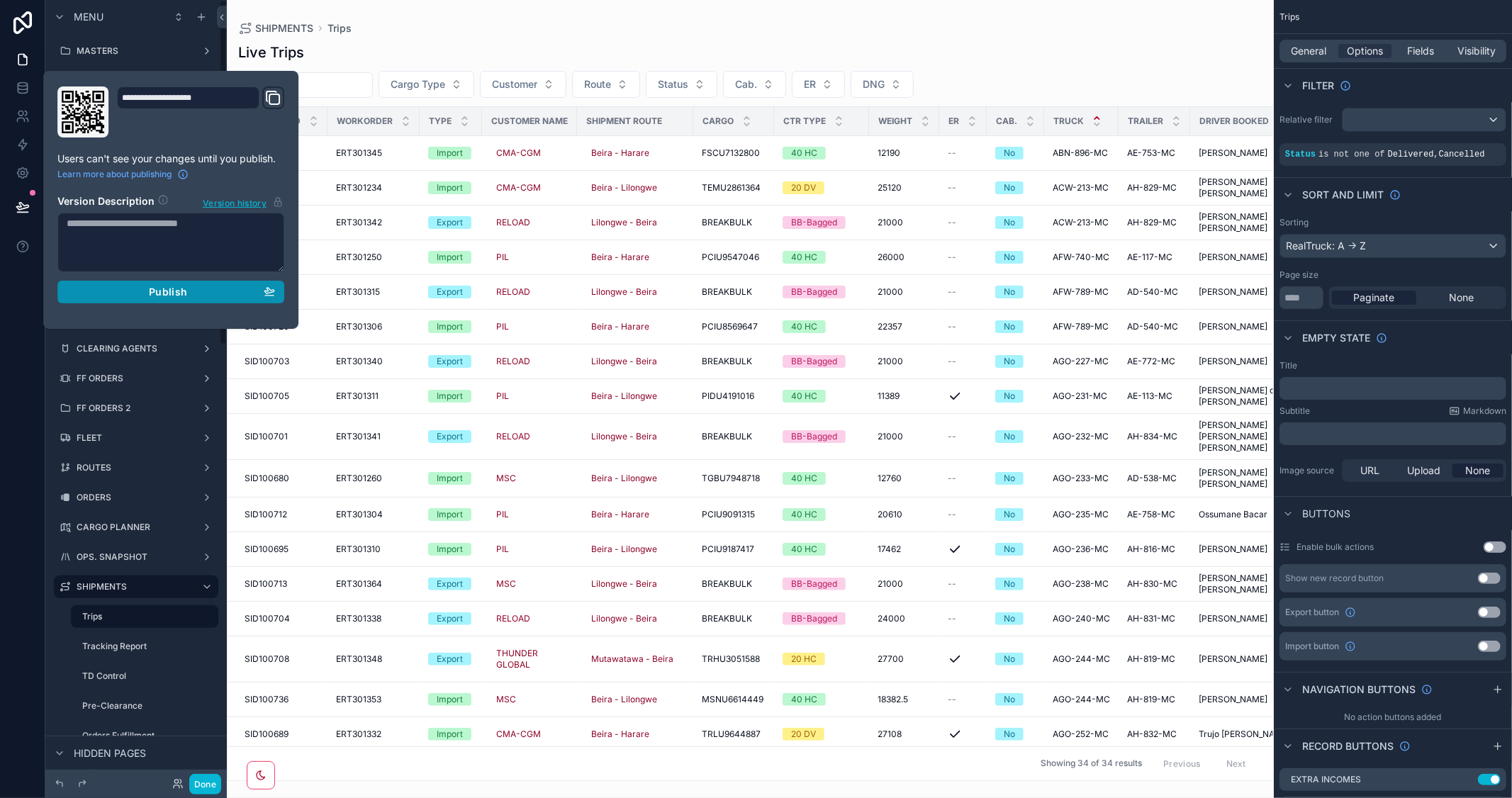
click at [165, 291] on span "Publish" at bounding box center [168, 292] width 39 height 13
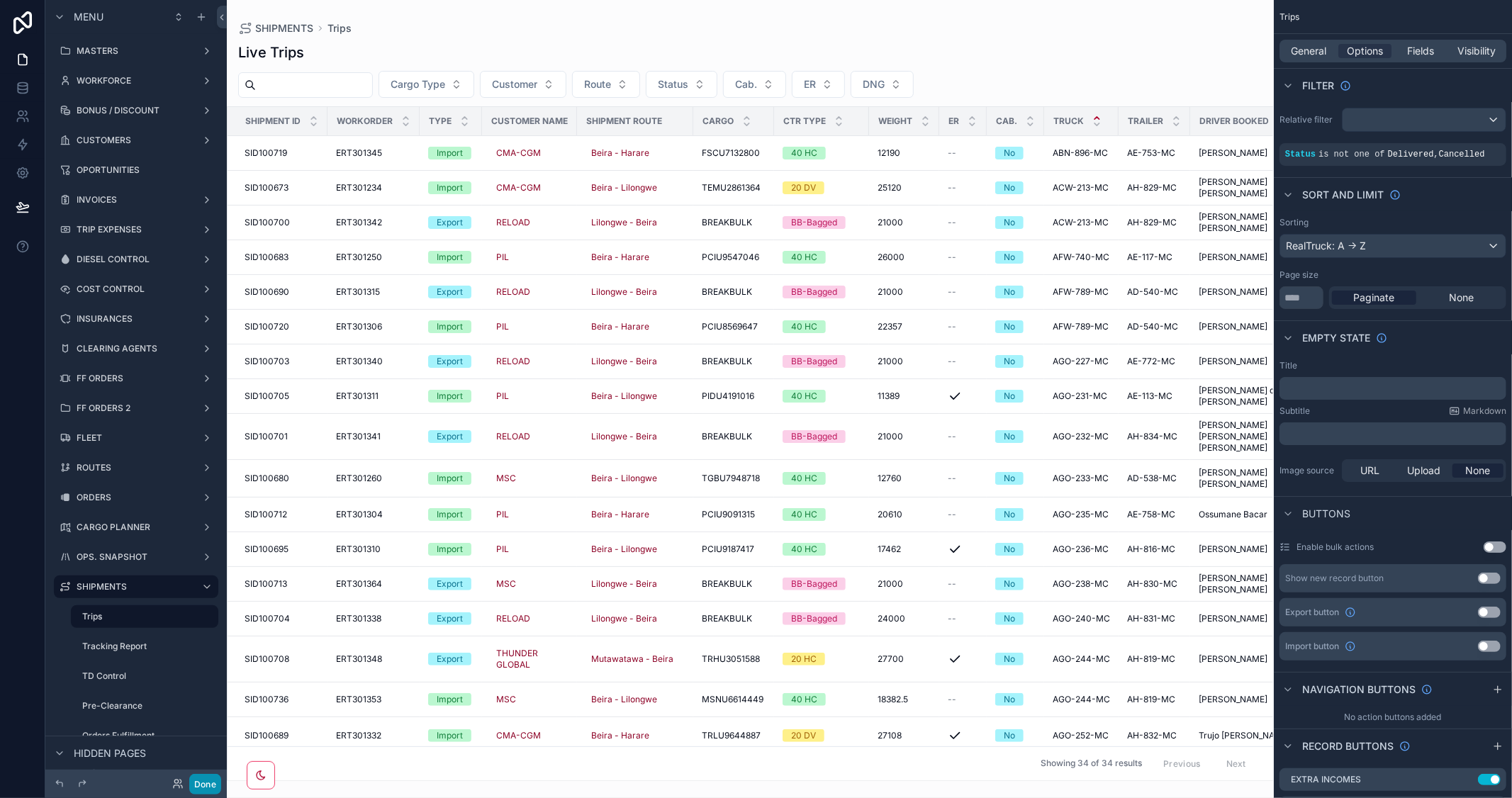
click at [209, 781] on button "Done" at bounding box center [205, 785] width 32 height 20
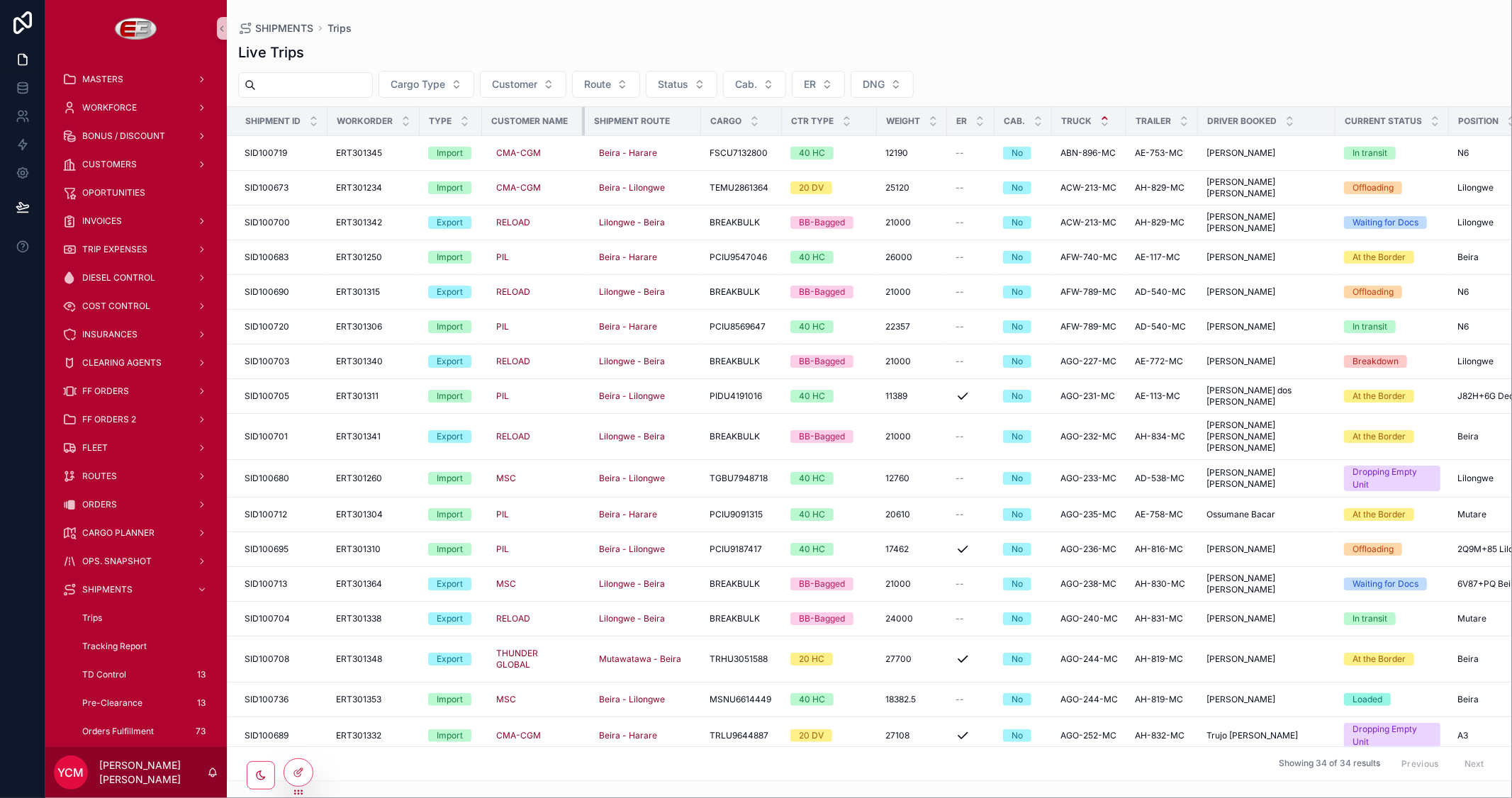
drag, startPoint x: 574, startPoint y: 117, endPoint x: 598, endPoint y: 121, distance: 24.3
click at [602, 121] on tr "Shipment Id Workorder Type Customer Name Shipment Route Cargo Ctr Type Weight E…" at bounding box center [957, 121] width 1459 height 29
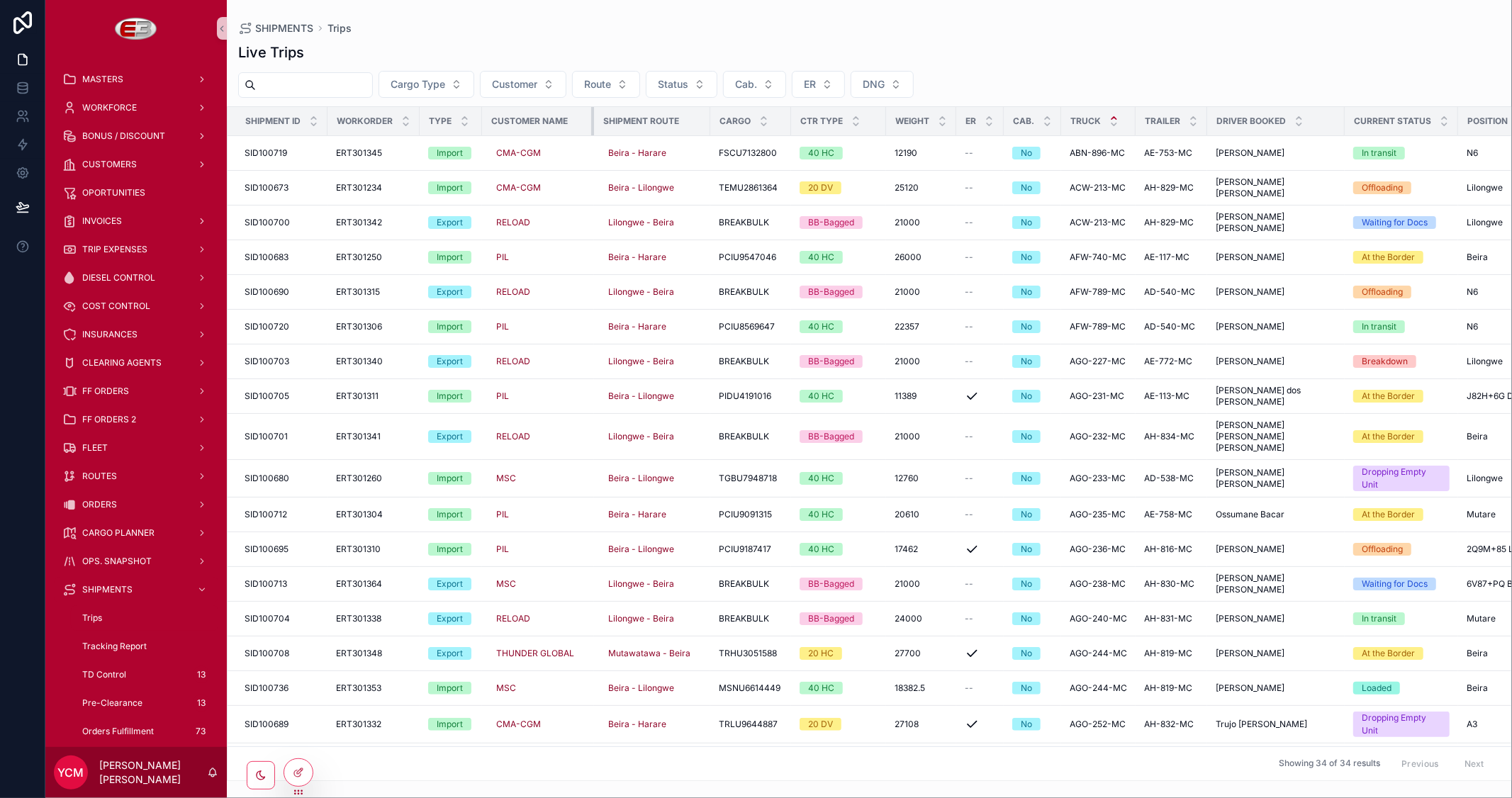
drag, startPoint x: 577, startPoint y: 119, endPoint x: 591, endPoint y: 125, distance: 15.2
click at [591, 125] on div "scrollable content" at bounding box center [594, 121] width 6 height 28
click at [124, 213] on div "INVOICES" at bounding box center [135, 221] width 147 height 23
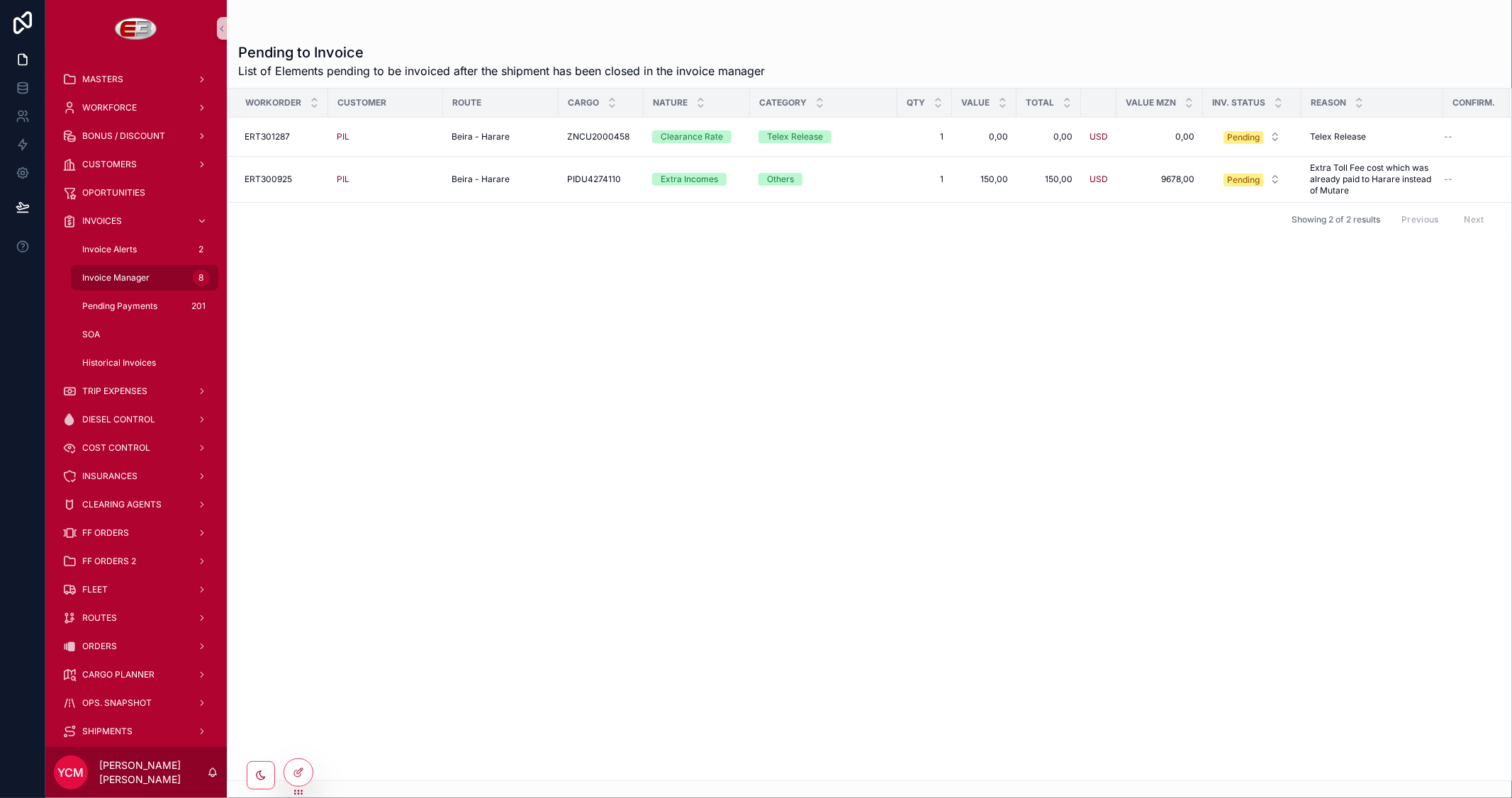
click at [142, 275] on span "Invoice Manager" at bounding box center [116, 278] width 68 height 11
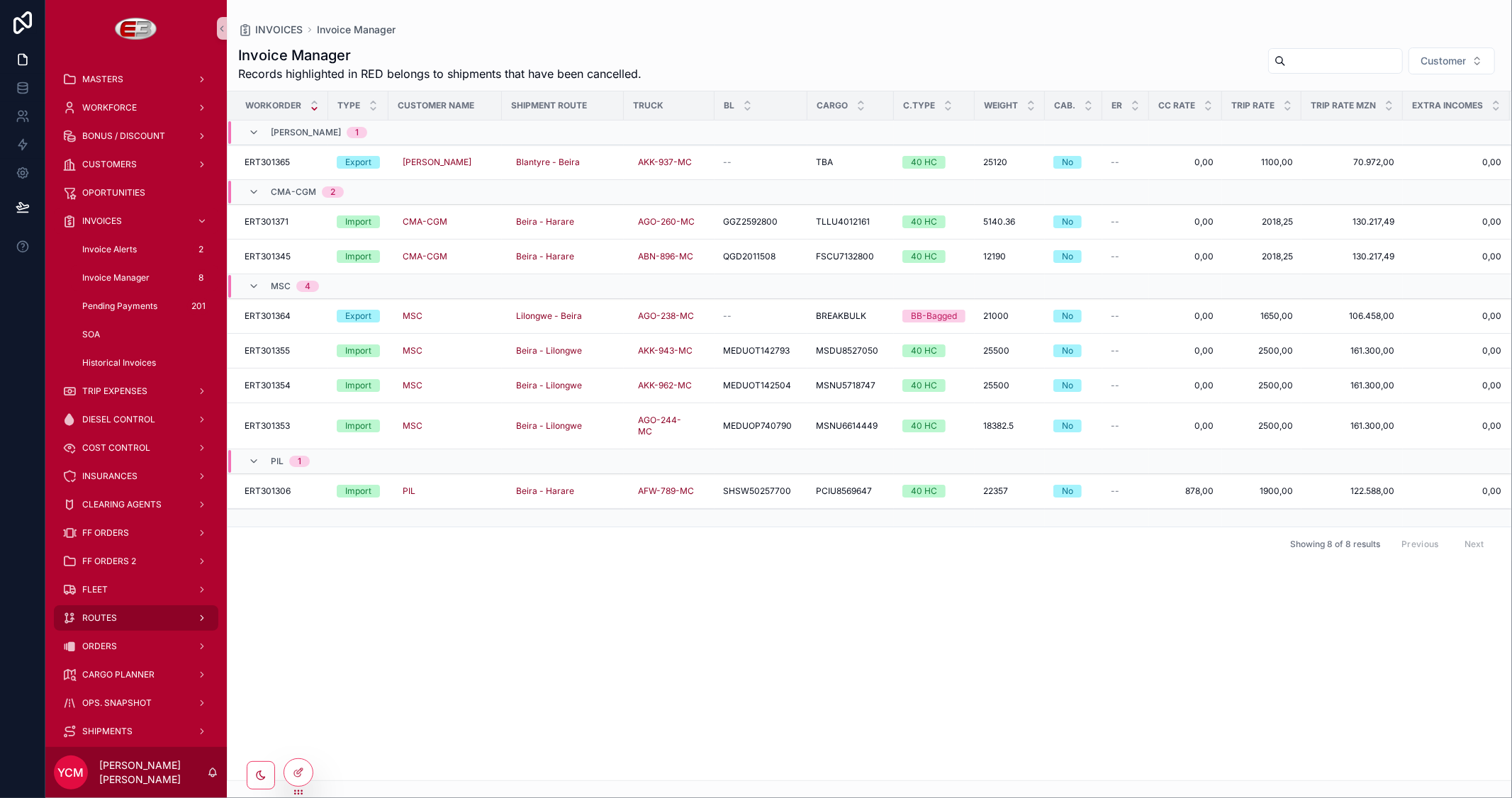
click at [104, 608] on div "ROUTES" at bounding box center [135, 618] width 147 height 23
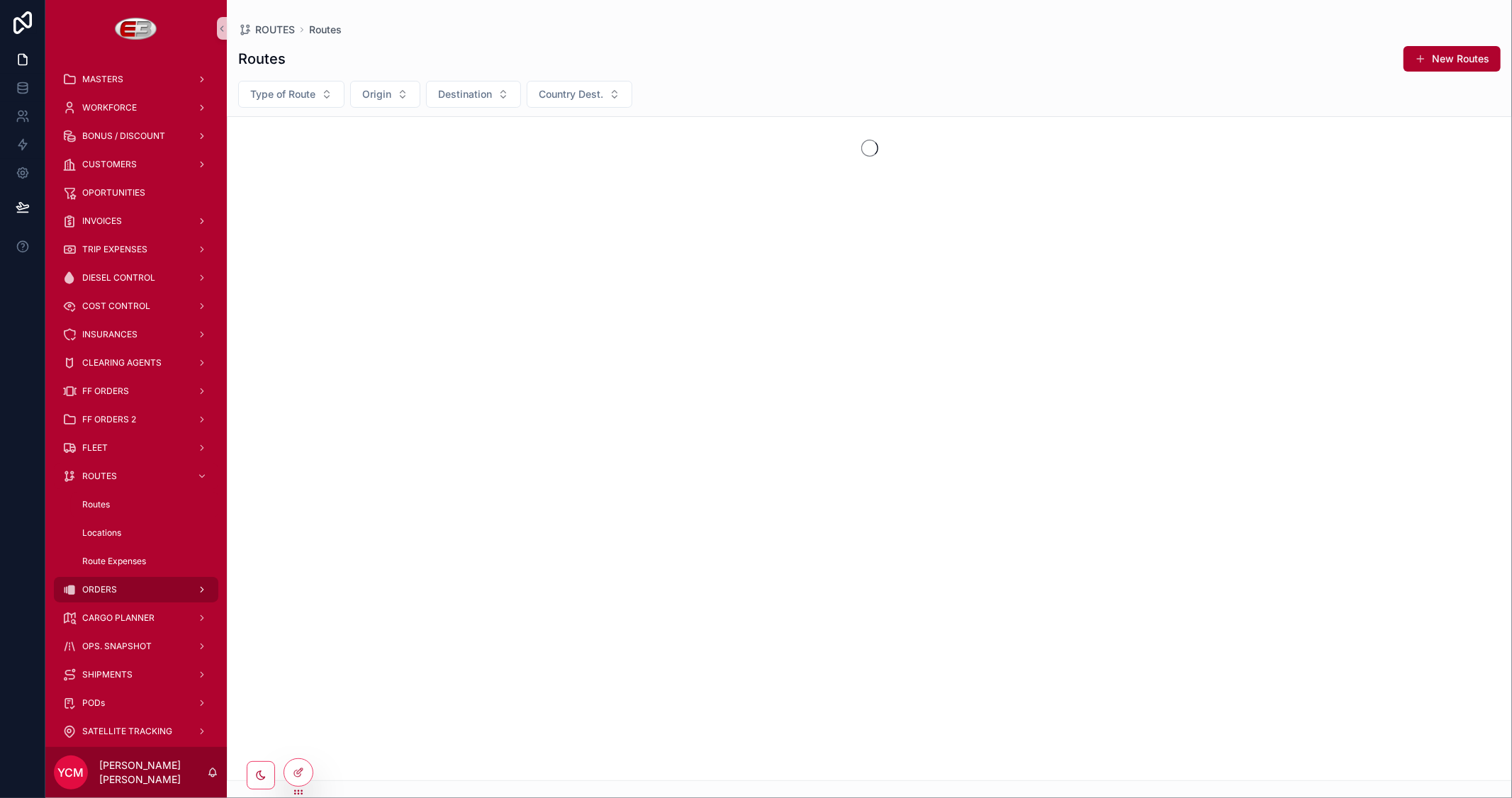
click at [114, 583] on div "ORDERS" at bounding box center [135, 589] width 147 height 23
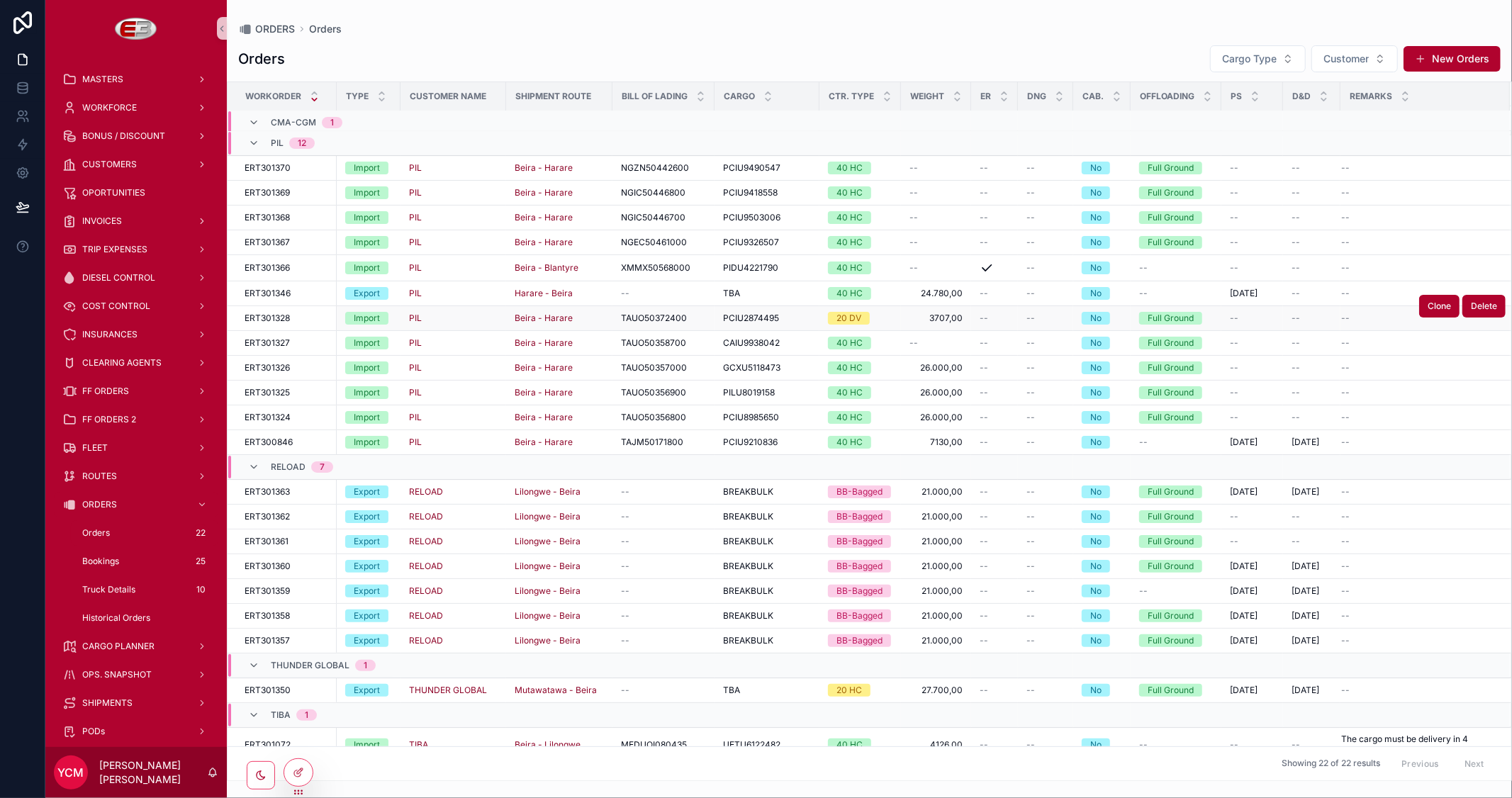
scroll to position [45, 0]
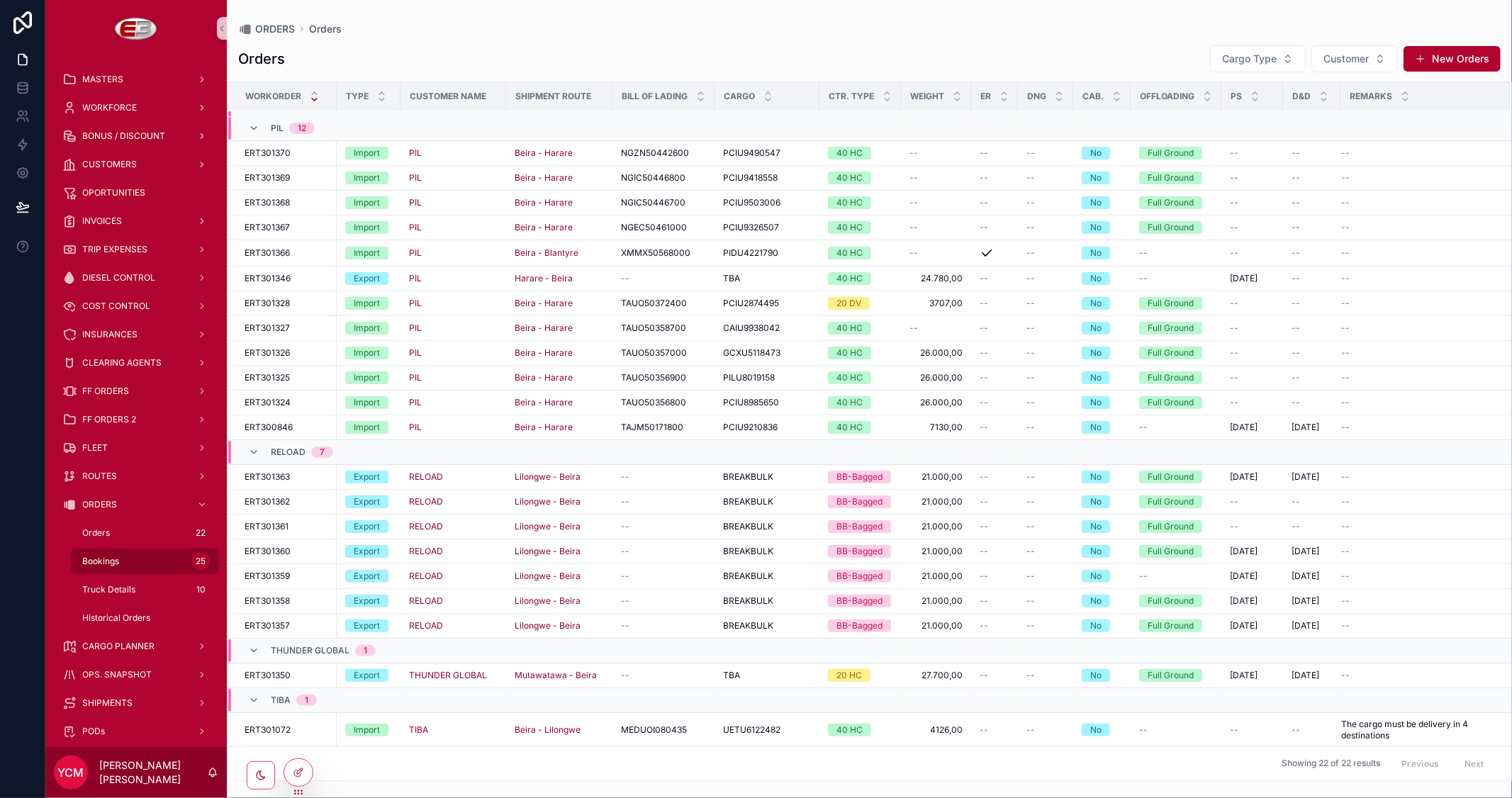
click at [105, 556] on span "Bookings" at bounding box center [100, 562] width 37 height 11
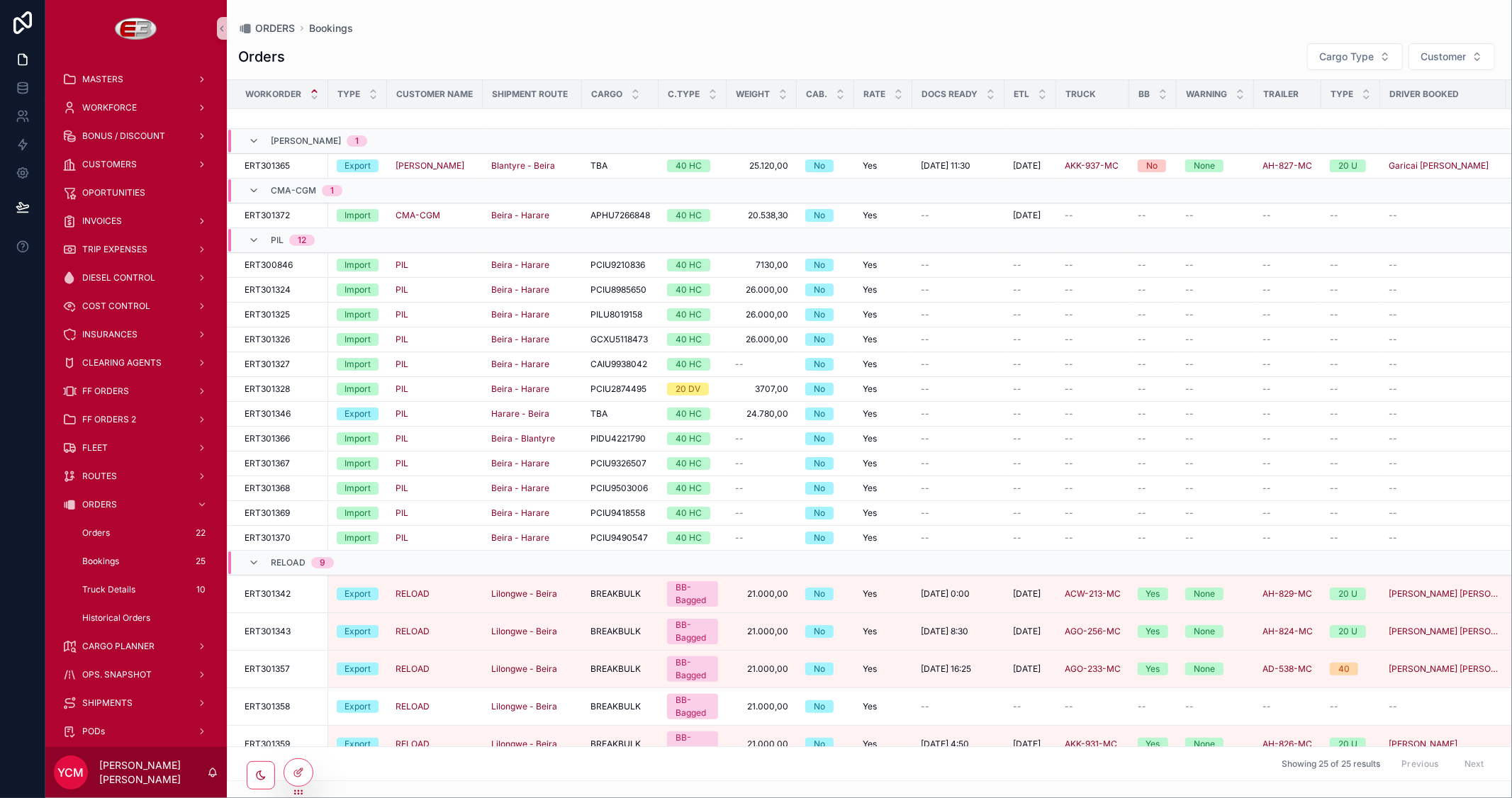
scroll to position [278, 0]
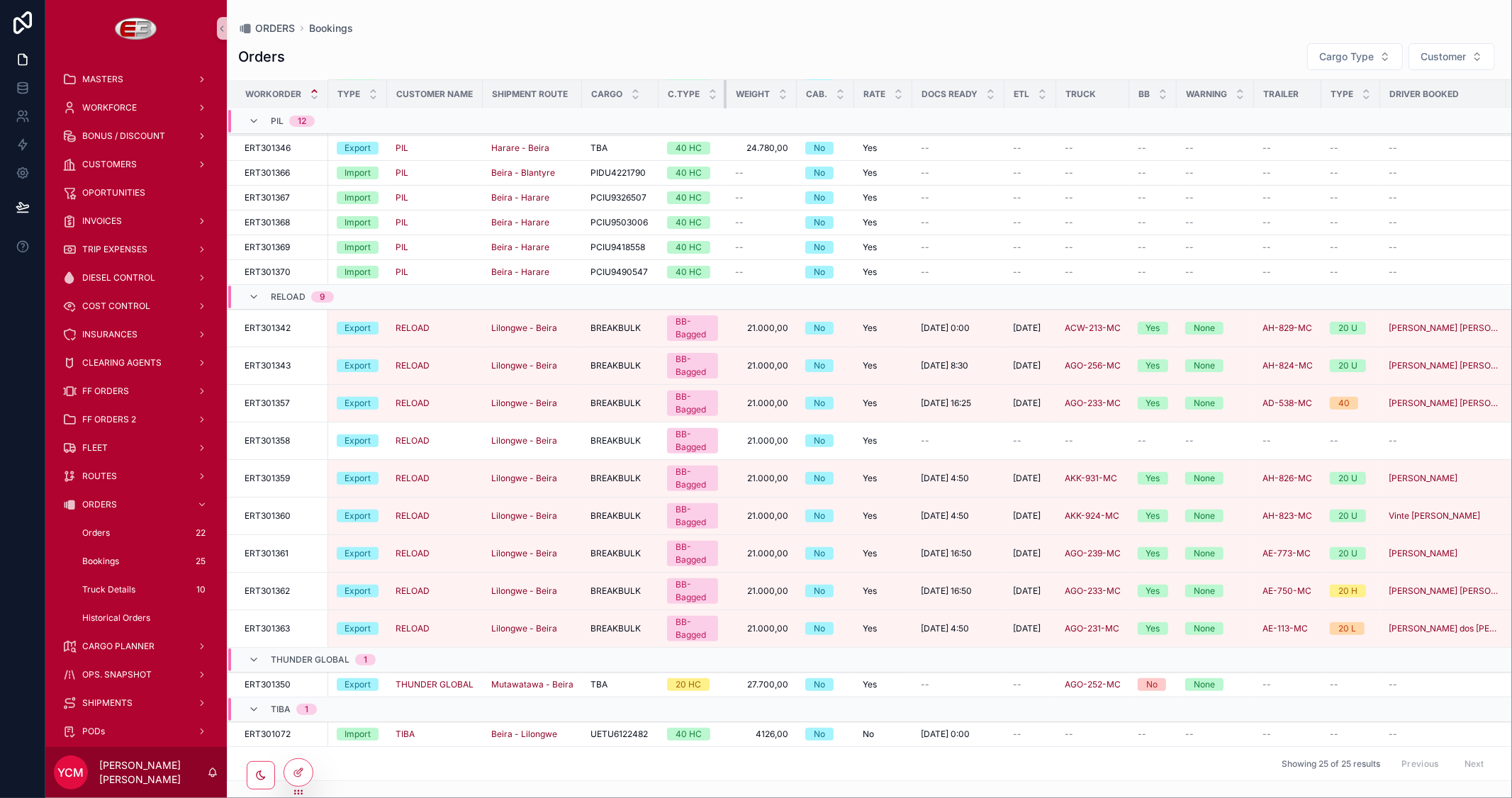
drag, startPoint x: 724, startPoint y: 92, endPoint x: 736, endPoint y: 95, distance: 12.4
click at [736, 95] on tr "Workorder Type Customer Name Shipment Route Cargo C.Type Weight Cab. Rate Docs …" at bounding box center [1005, 95] width 1555 height 29
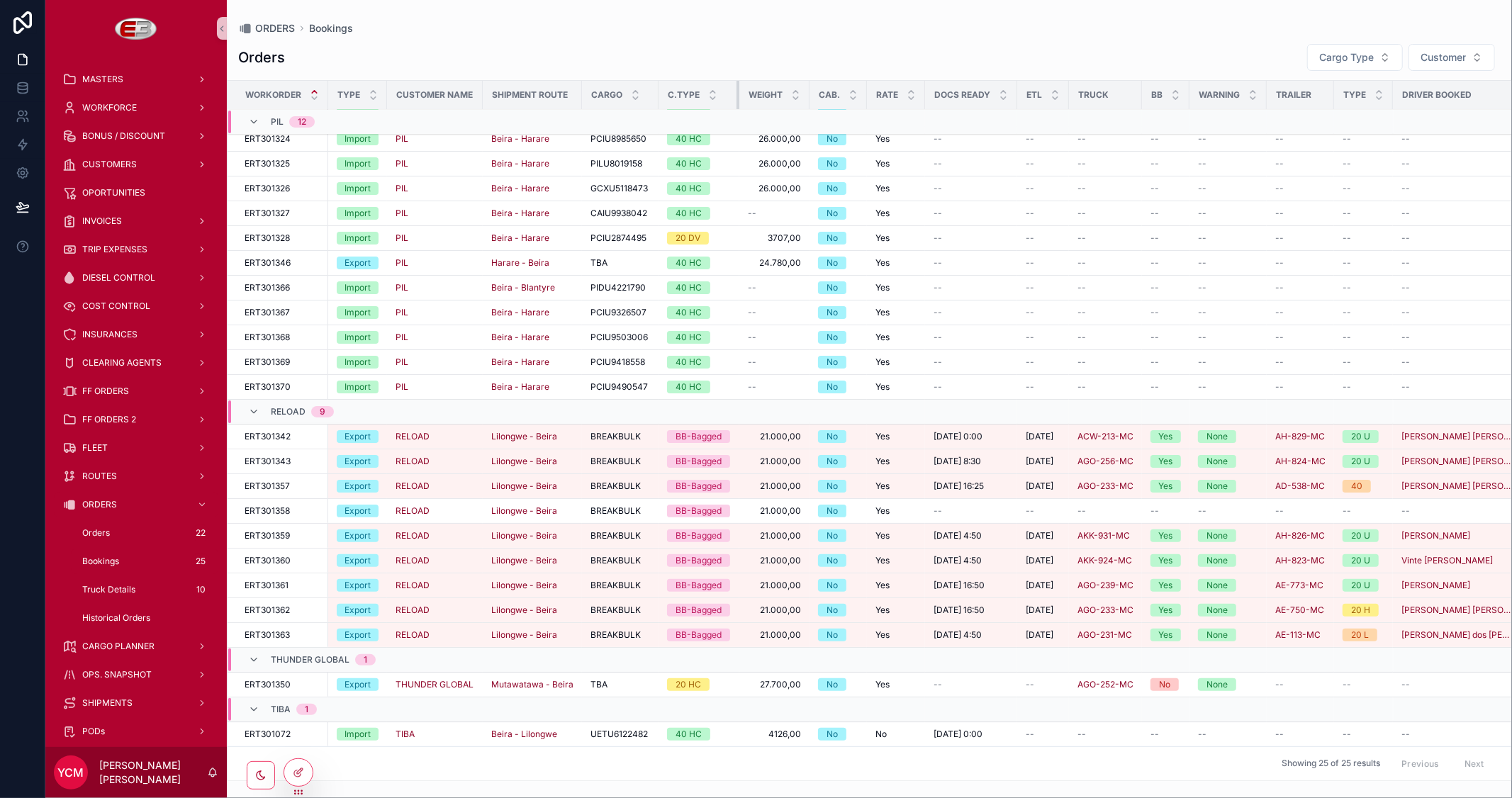
scroll to position [153, 0]
drag, startPoint x: 723, startPoint y: 92, endPoint x: 738, endPoint y: 87, distance: 15.8
click at [738, 87] on div "scrollable content" at bounding box center [739, 95] width 6 height 28
click at [738, 90] on div "scrollable content" at bounding box center [739, 95] width 6 height 28
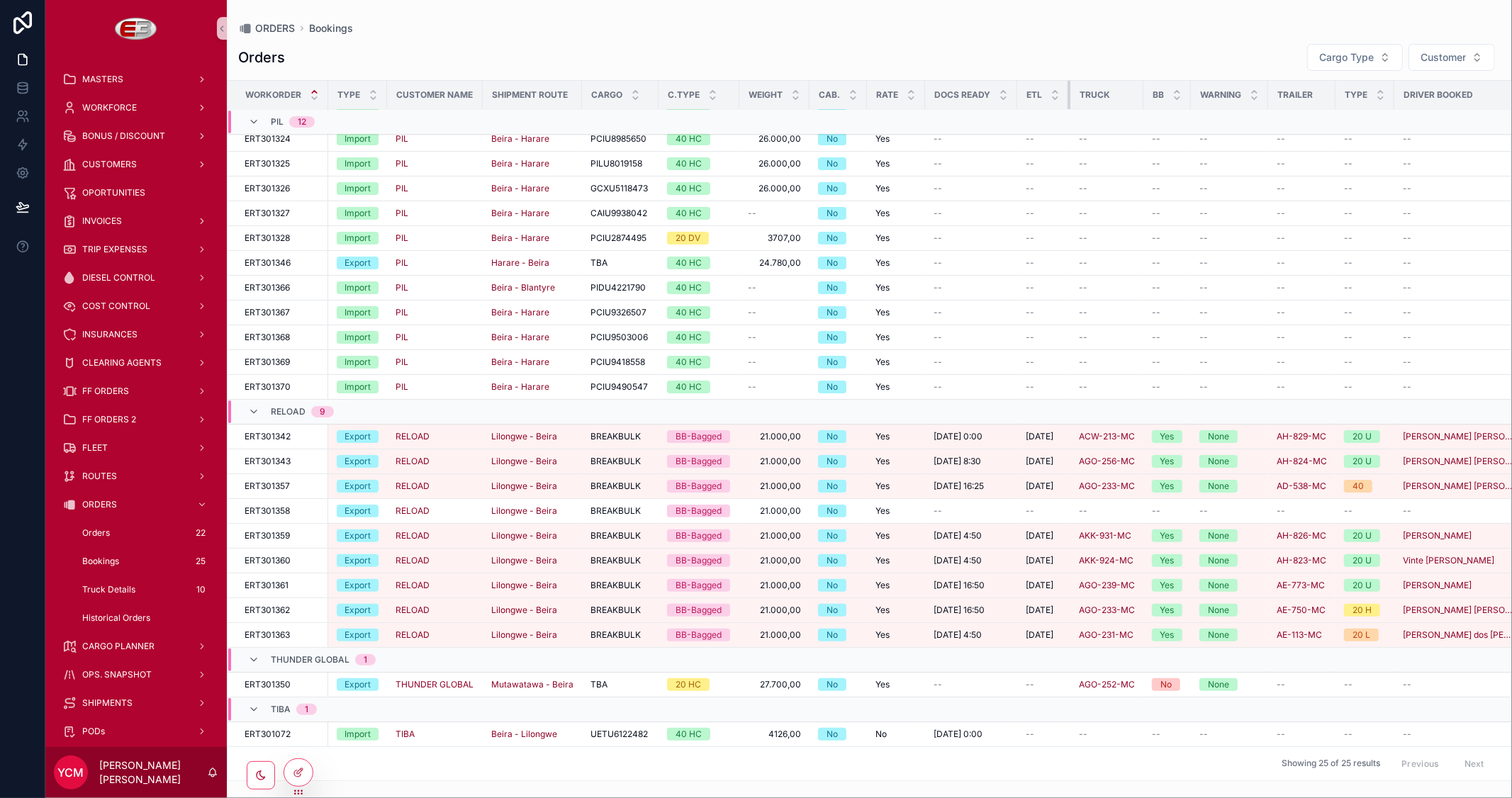
click at [1078, 92] on tr "Workorder Type Customer Name Shipment Route Cargo C.Type Weight Cab. Rate Docs …" at bounding box center [1012, 95] width 1569 height 29
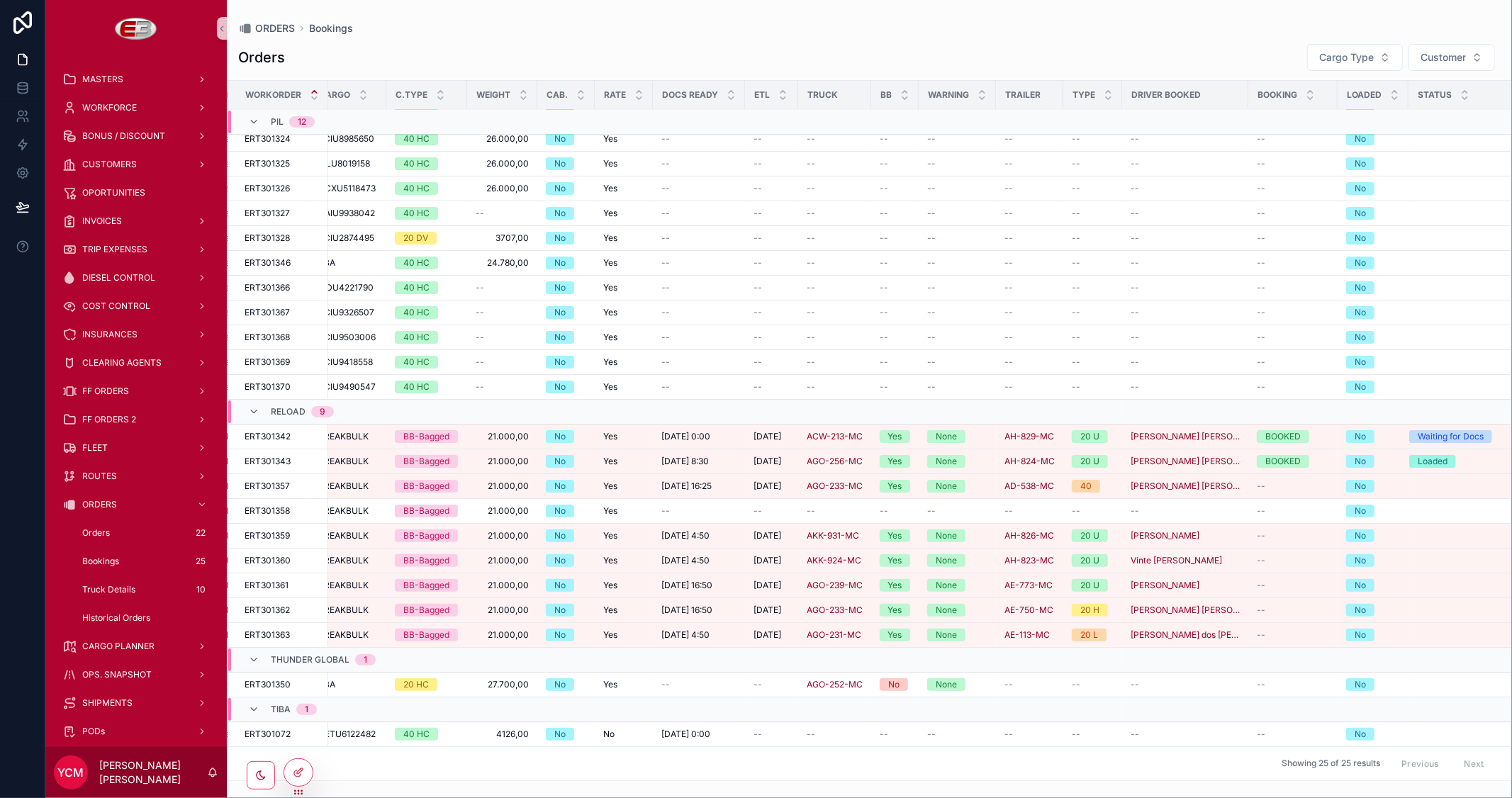
scroll to position [143, 300]
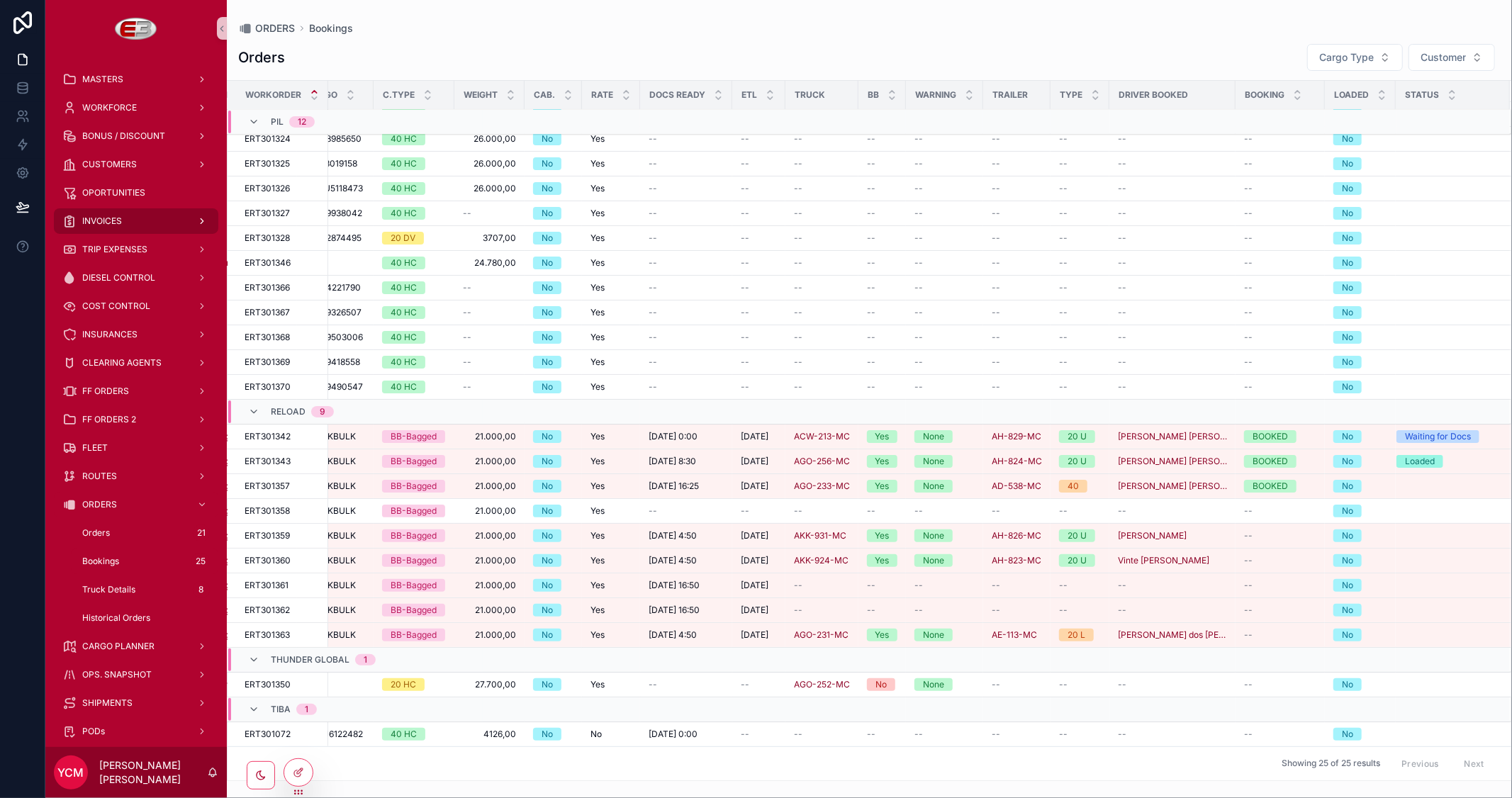
click at [110, 217] on span "INVOICES" at bounding box center [102, 221] width 39 height 11
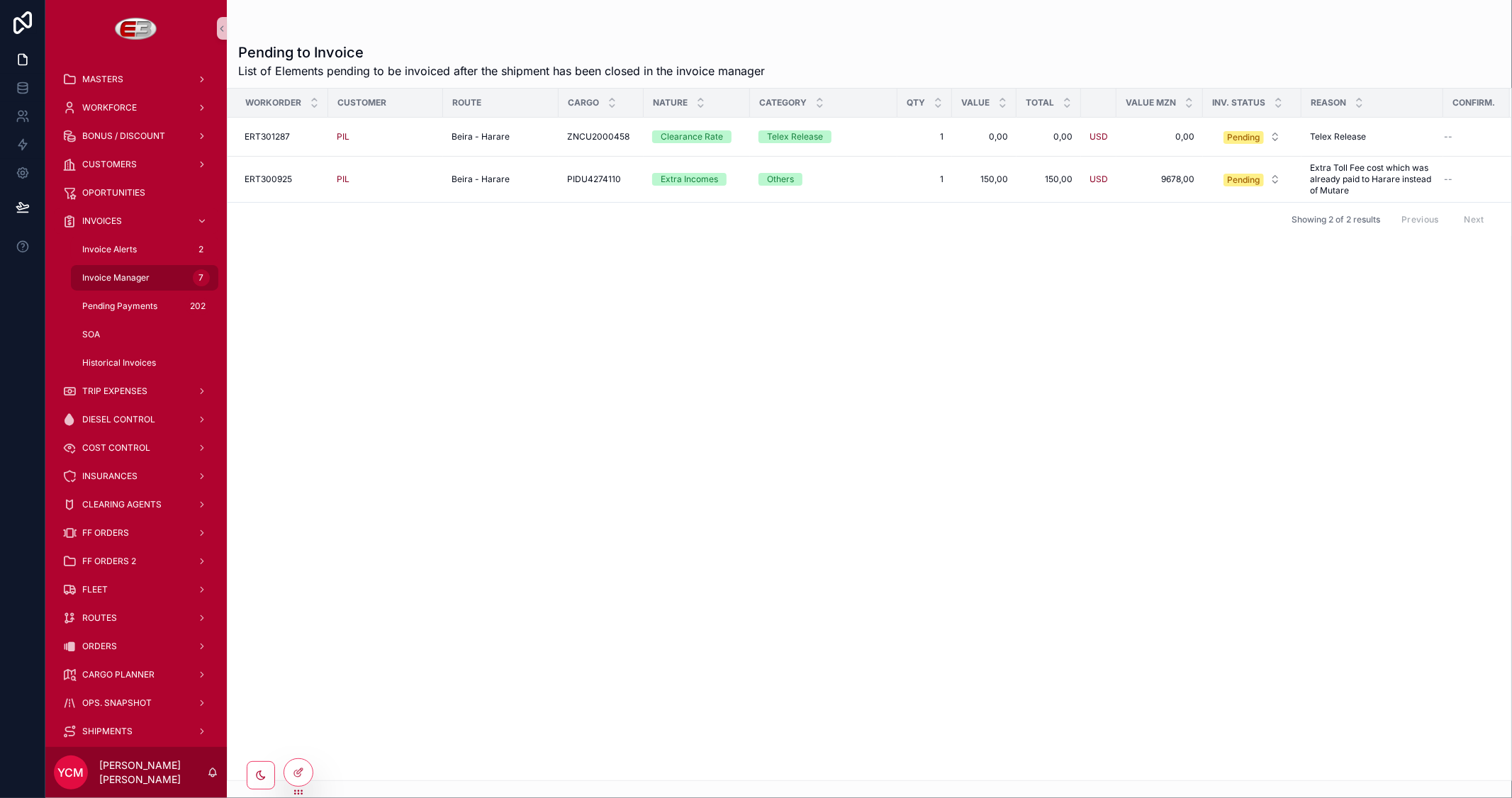
click at [117, 273] on span "Invoice Manager" at bounding box center [116, 278] width 68 height 11
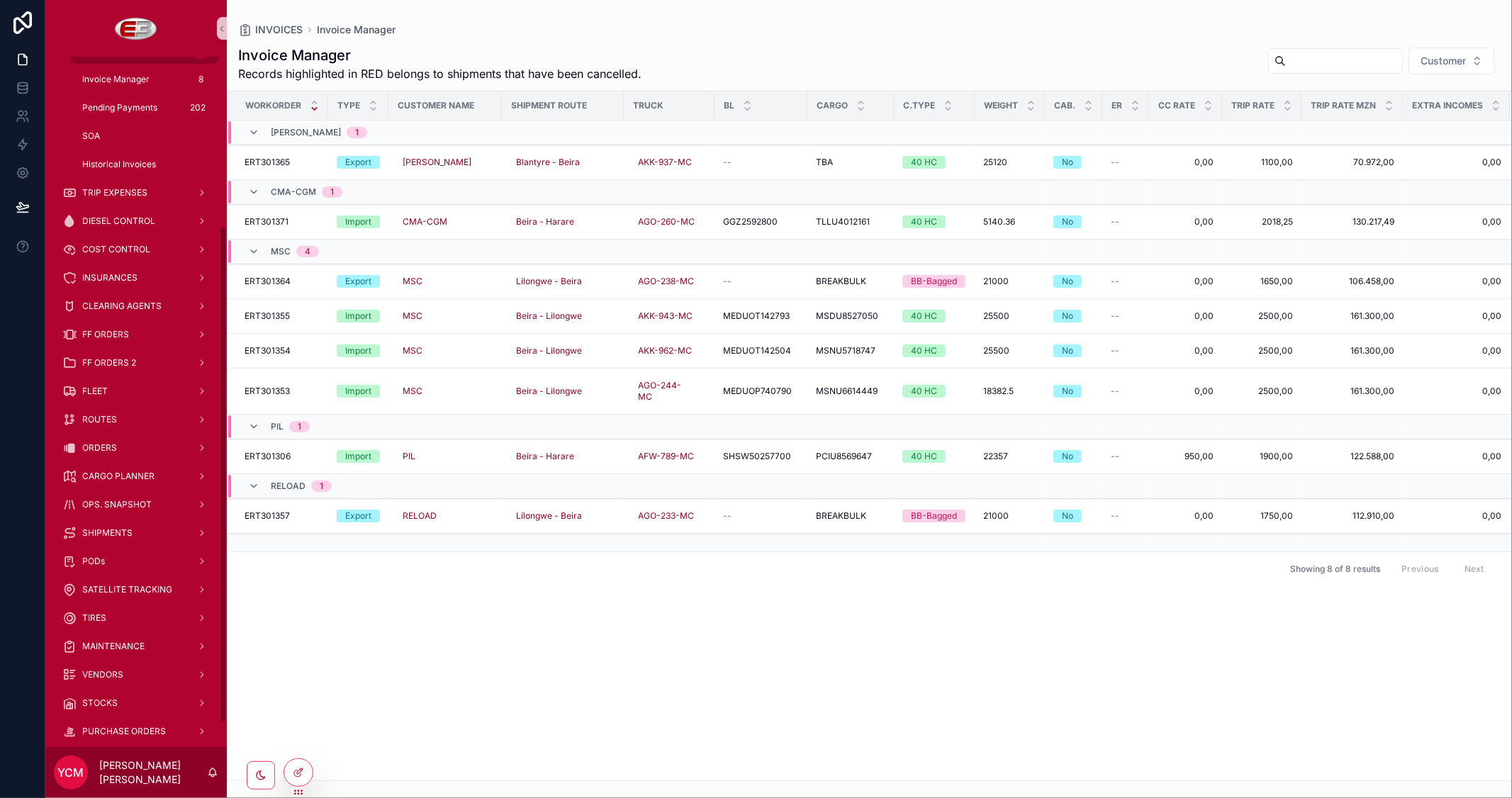
scroll to position [236, 0]
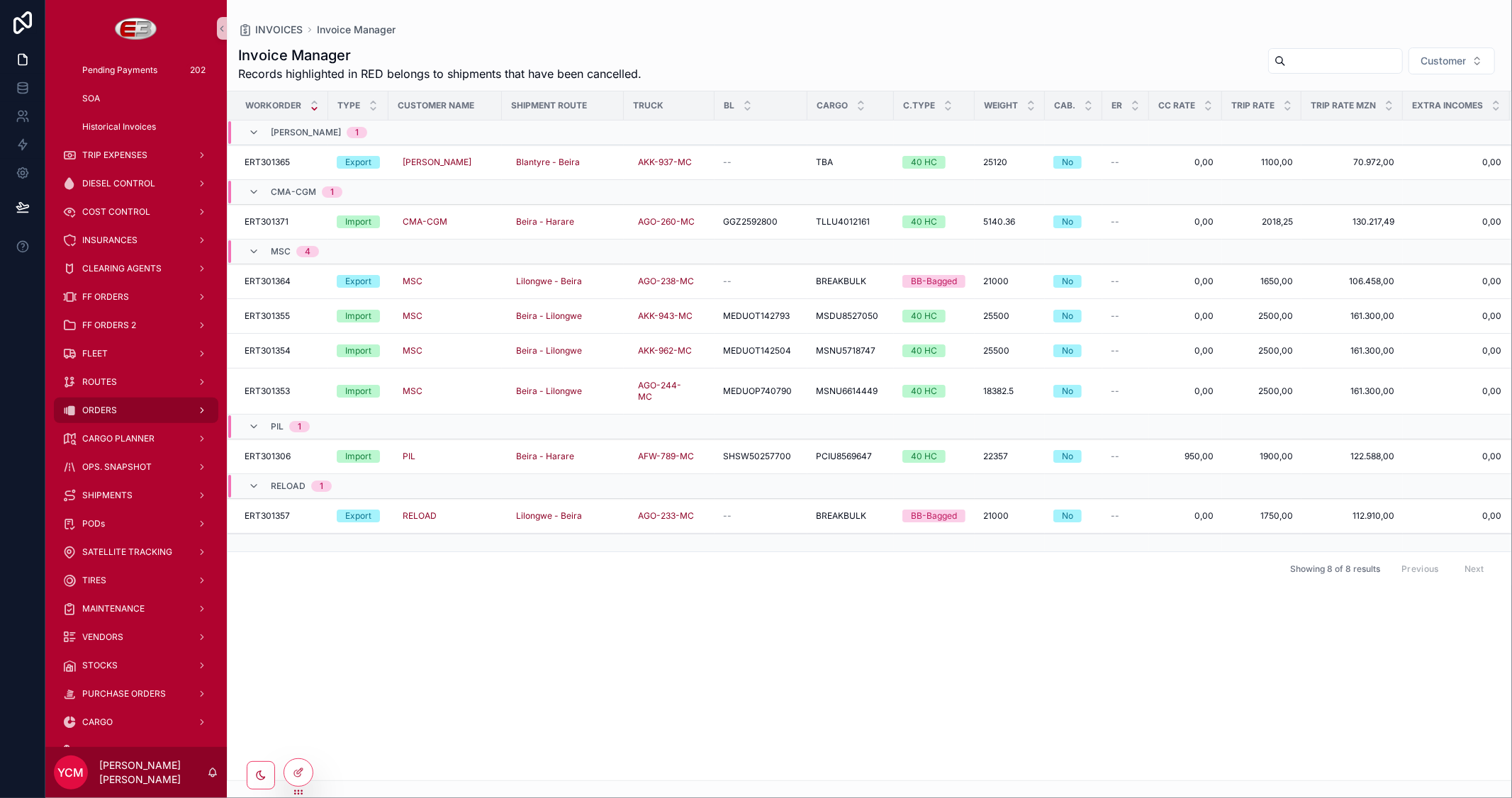
click at [109, 403] on div "ORDERS" at bounding box center [135, 410] width 147 height 23
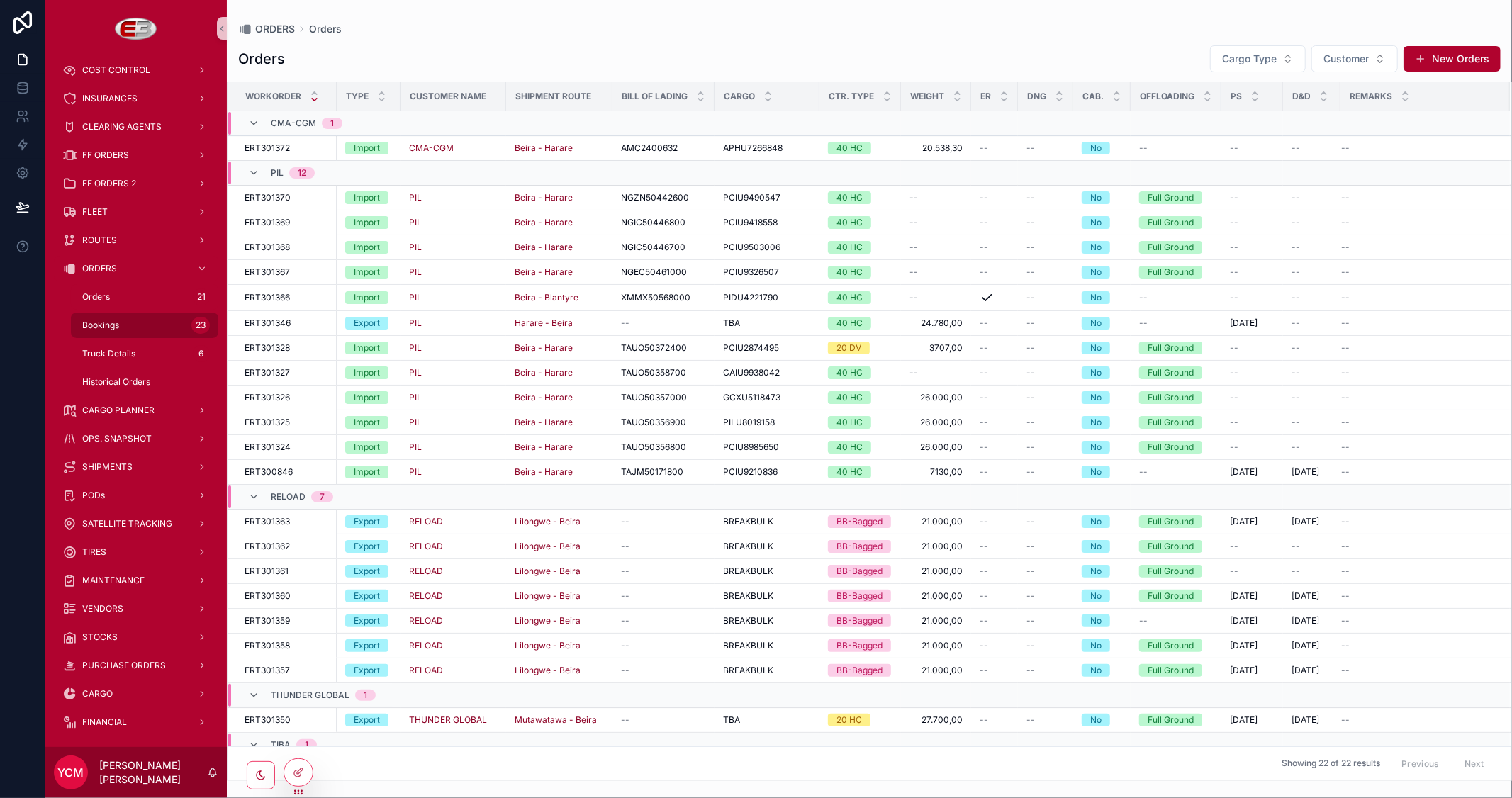
click at [94, 320] on span "Bookings" at bounding box center [100, 325] width 37 height 11
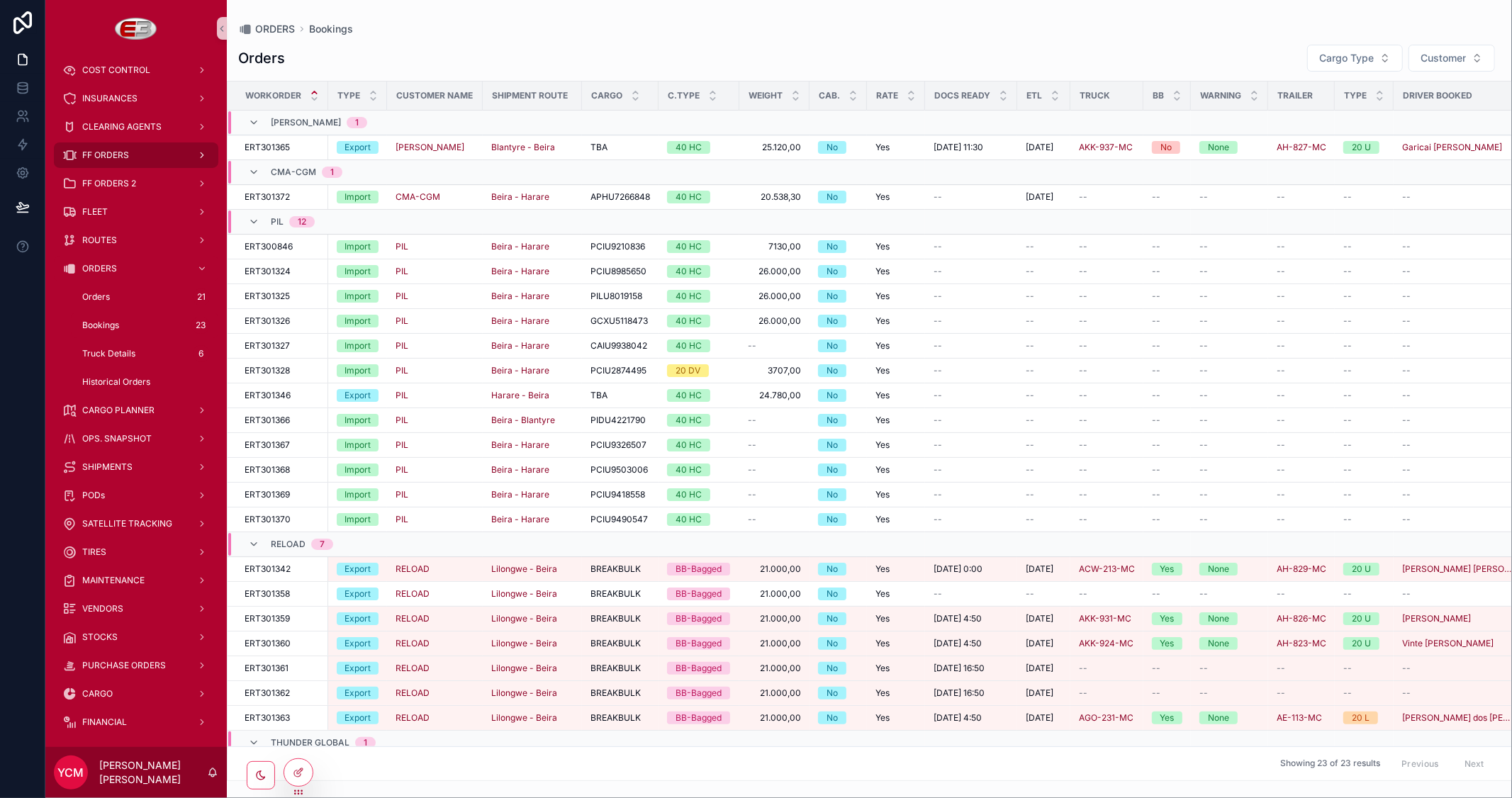
click at [109, 151] on span "FF ORDERS" at bounding box center [105, 155] width 46 height 11
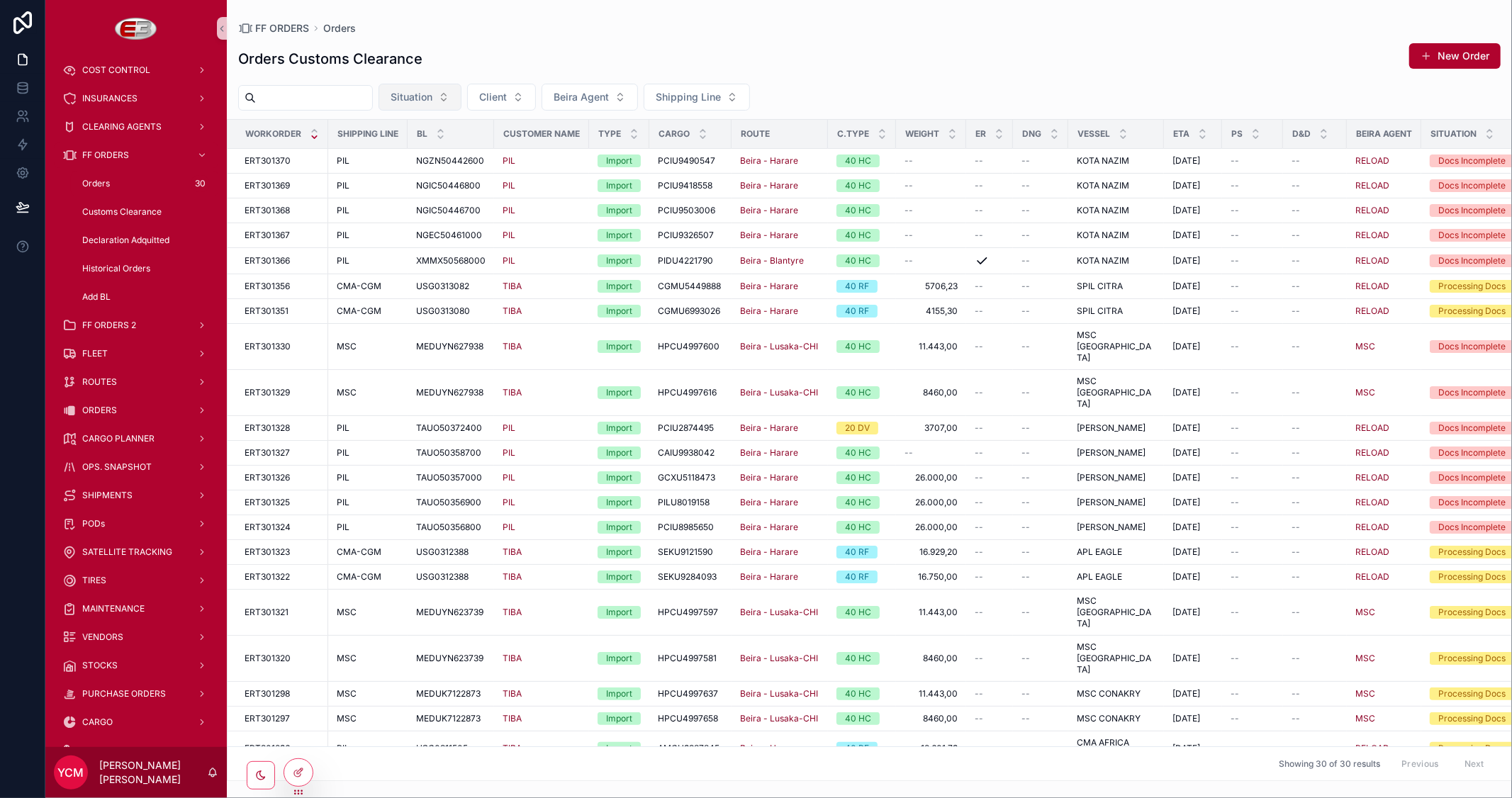
click at [461, 87] on button "Situation" at bounding box center [420, 97] width 83 height 27
click at [854, 58] on div "Orders Customs Clearance New Order" at bounding box center [869, 58] width 1262 height 32
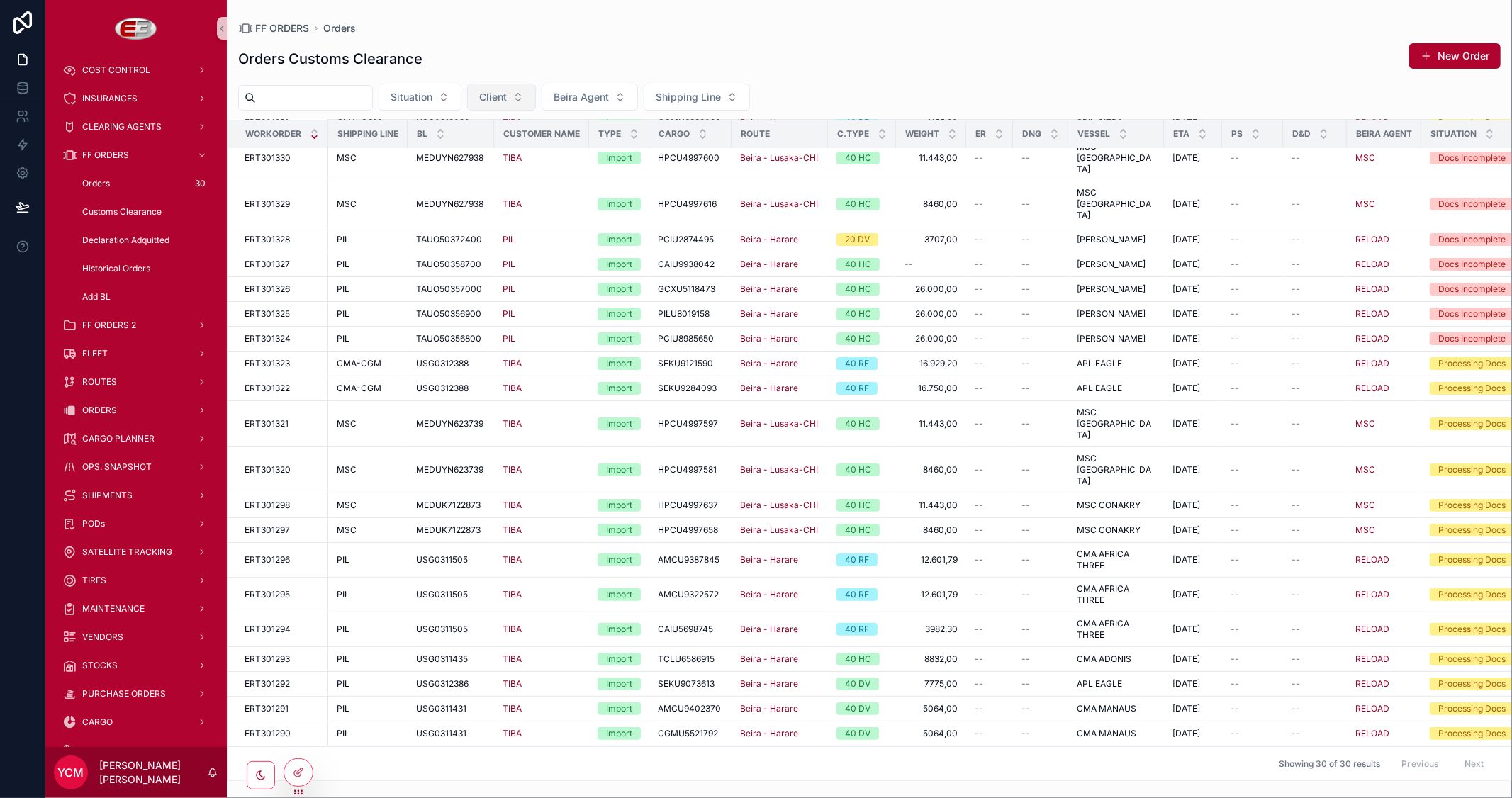
click at [536, 90] on button "Client" at bounding box center [501, 97] width 69 height 27
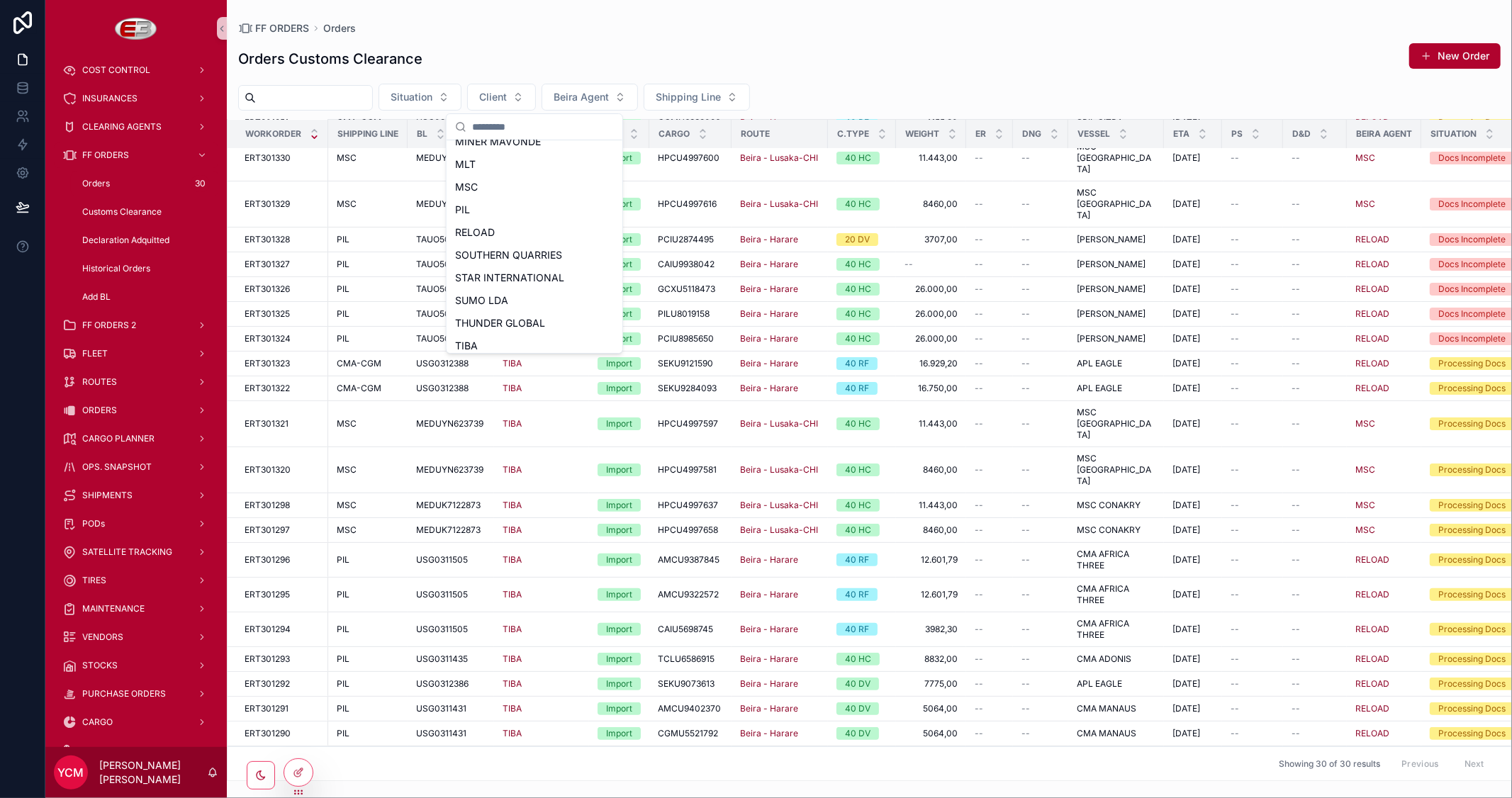
scroll to position [314, 0]
click at [486, 321] on div "TIBA" at bounding box center [535, 317] width 170 height 23
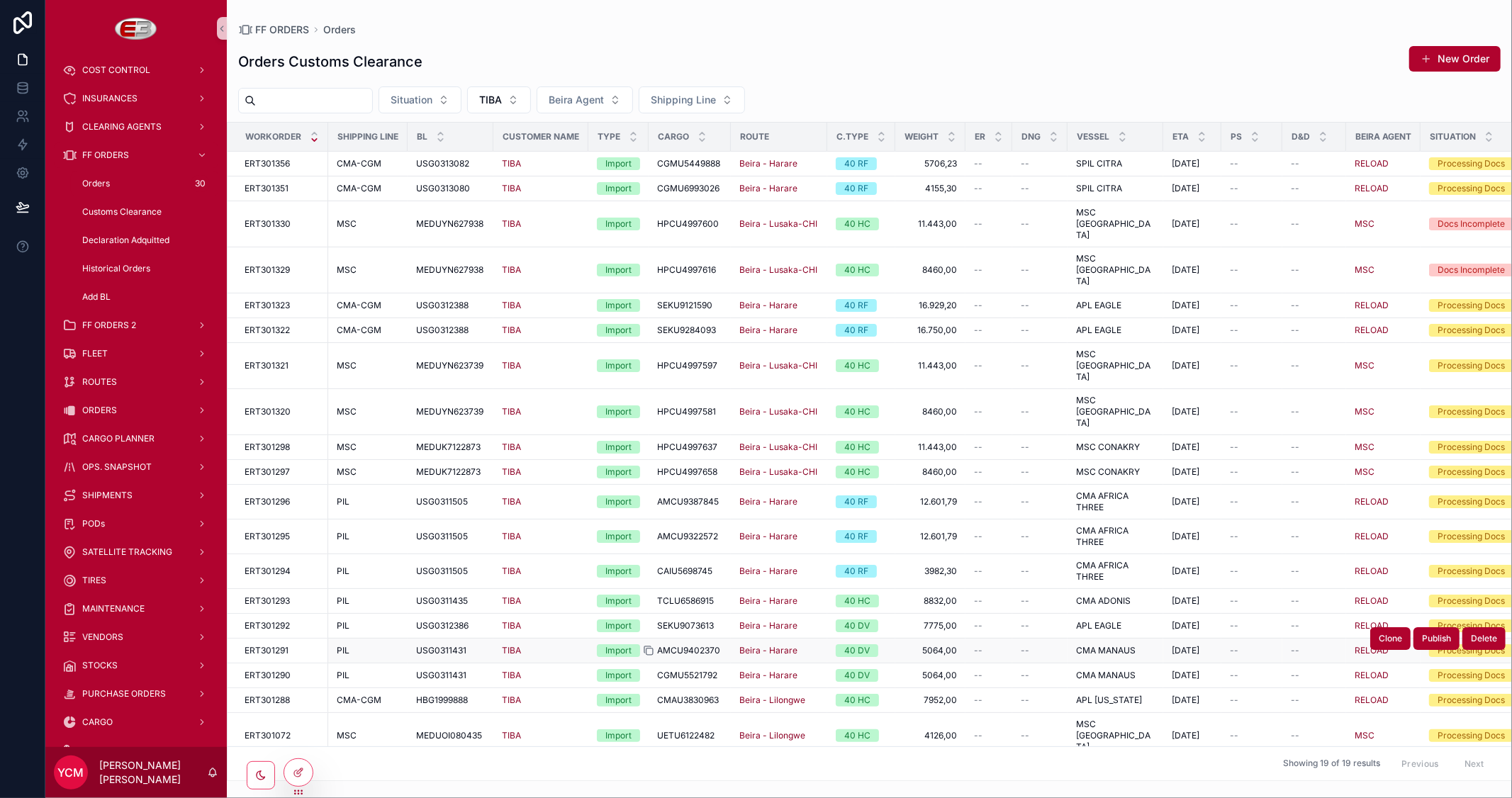
click at [647, 648] on icon "scrollable content" at bounding box center [650, 651] width 6 height 6
click at [650, 670] on icon "scrollable content" at bounding box center [648, 676] width 11 height 11
click at [893, 670] on icon "scrollable content" at bounding box center [895, 676] width 11 height 11
click at [899, 645] on icon "scrollable content" at bounding box center [895, 651] width 11 height 11
click at [645, 695] on icon "scrollable content" at bounding box center [648, 700] width 11 height 11
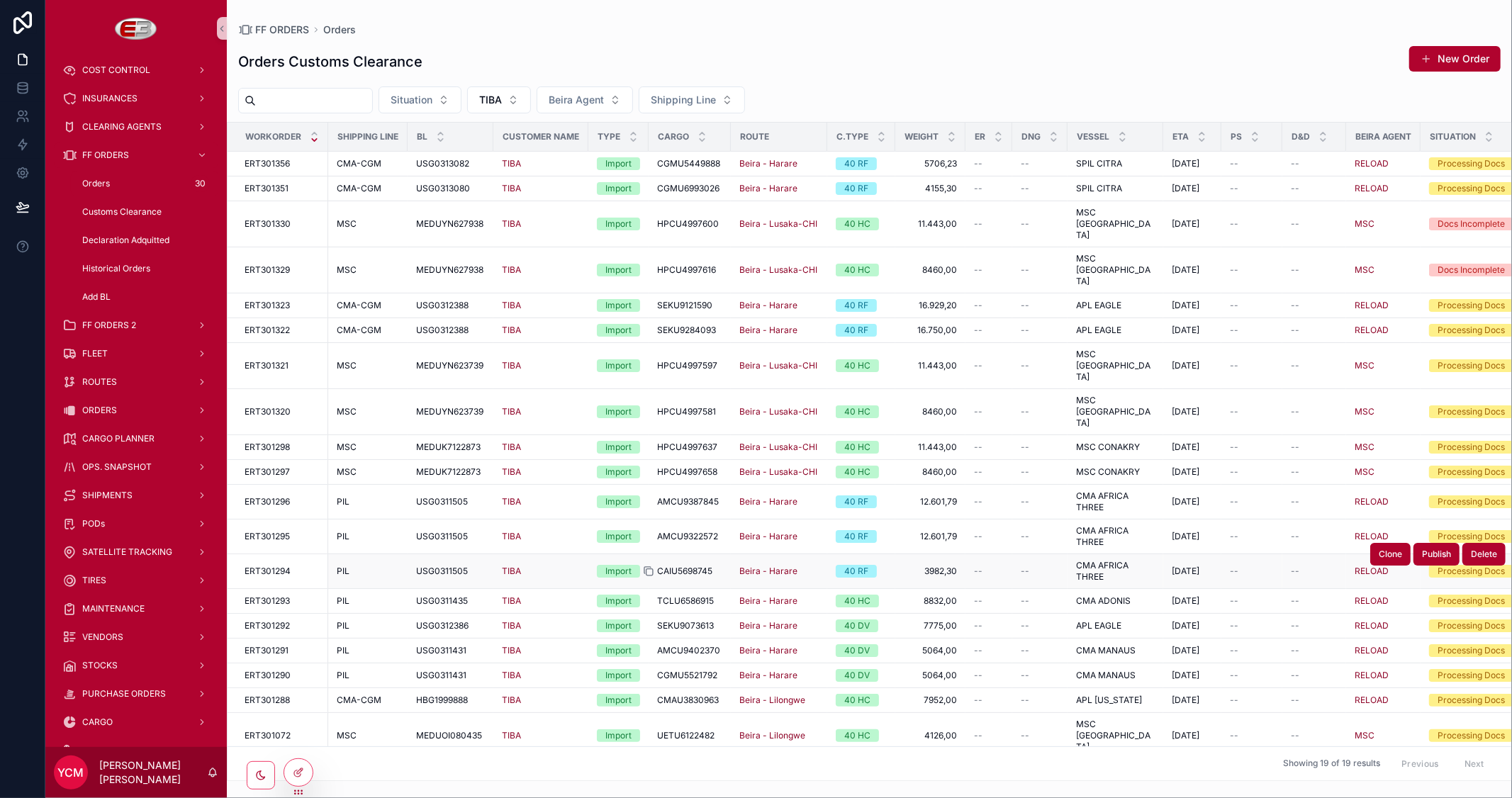
click at [649, 566] on icon "scrollable content" at bounding box center [648, 571] width 11 height 11
click at [647, 531] on icon "scrollable content" at bounding box center [648, 536] width 11 height 11
click at [649, 496] on icon "scrollable content" at bounding box center [648, 502] width 11 height 11
click at [897, 496] on icon "scrollable content" at bounding box center [895, 502] width 11 height 11
click at [899, 569] on icon "scrollable content" at bounding box center [896, 572] width 6 height 6
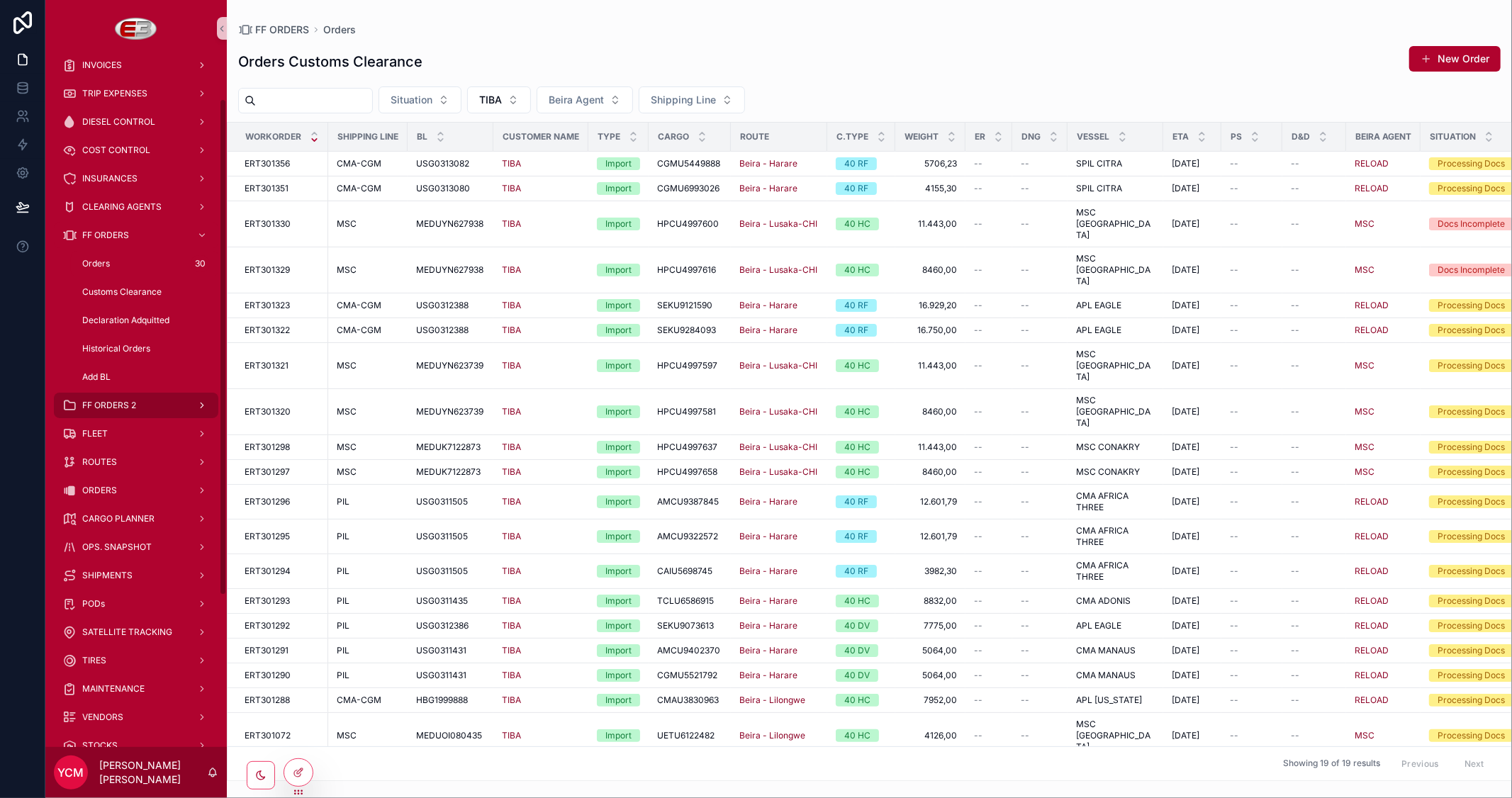
scroll to position [158, 0]
click at [111, 423] on div "FLEET" at bounding box center [135, 432] width 147 height 23
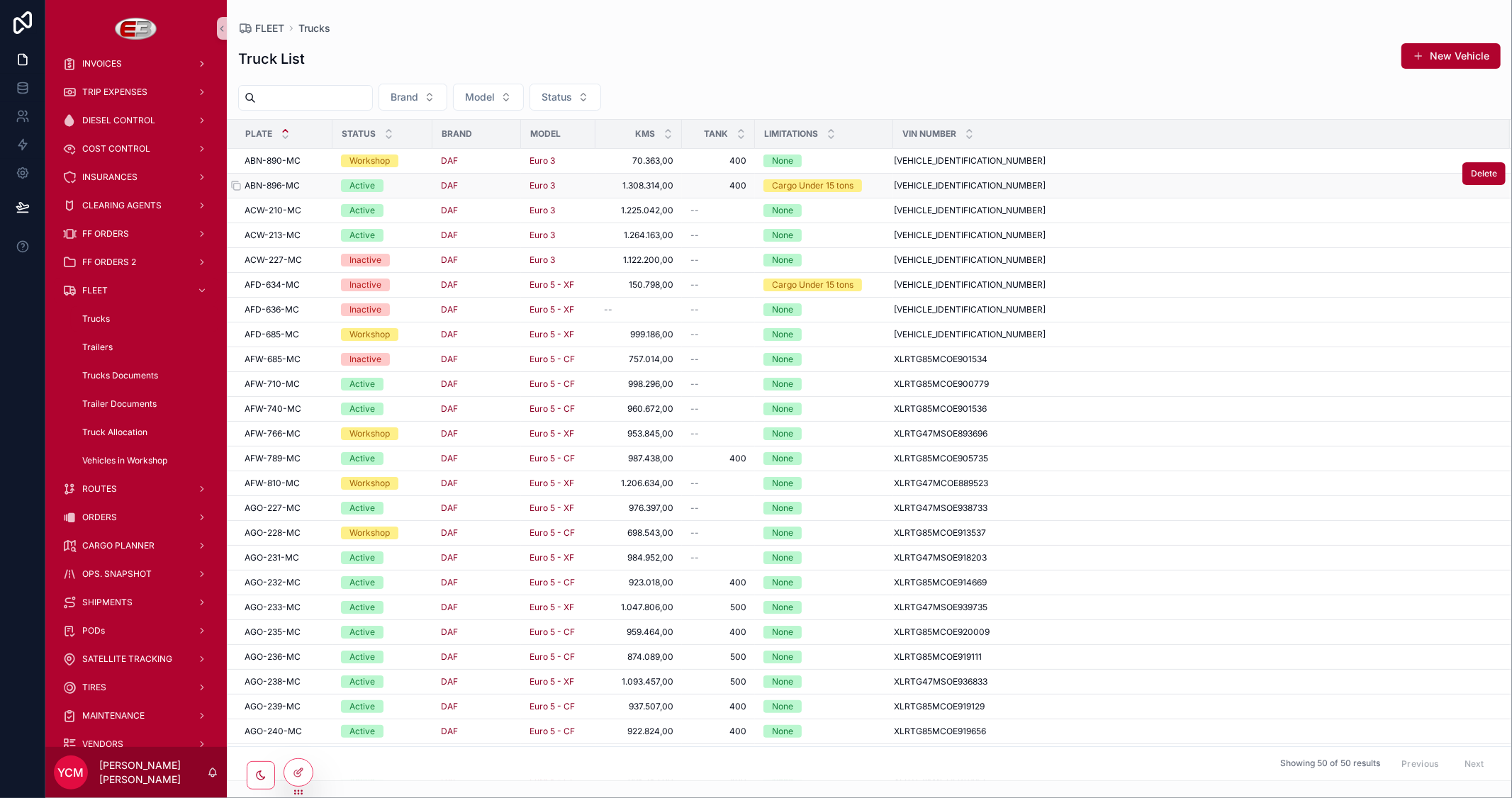
click at [286, 184] on span "ABN-896-MC" at bounding box center [272, 186] width 55 height 11
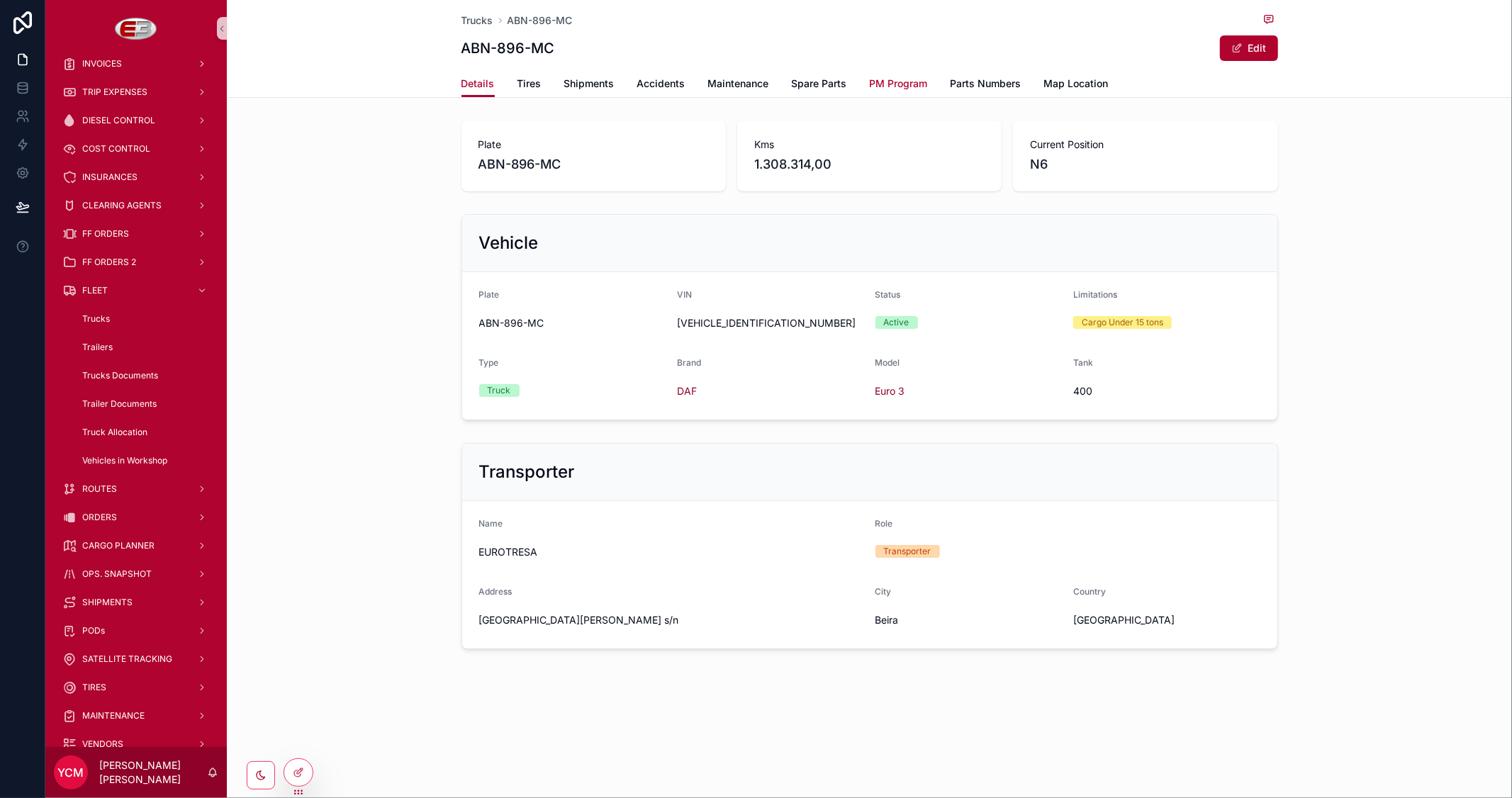
click at [899, 85] on span "PM Program" at bounding box center [899, 84] width 58 height 14
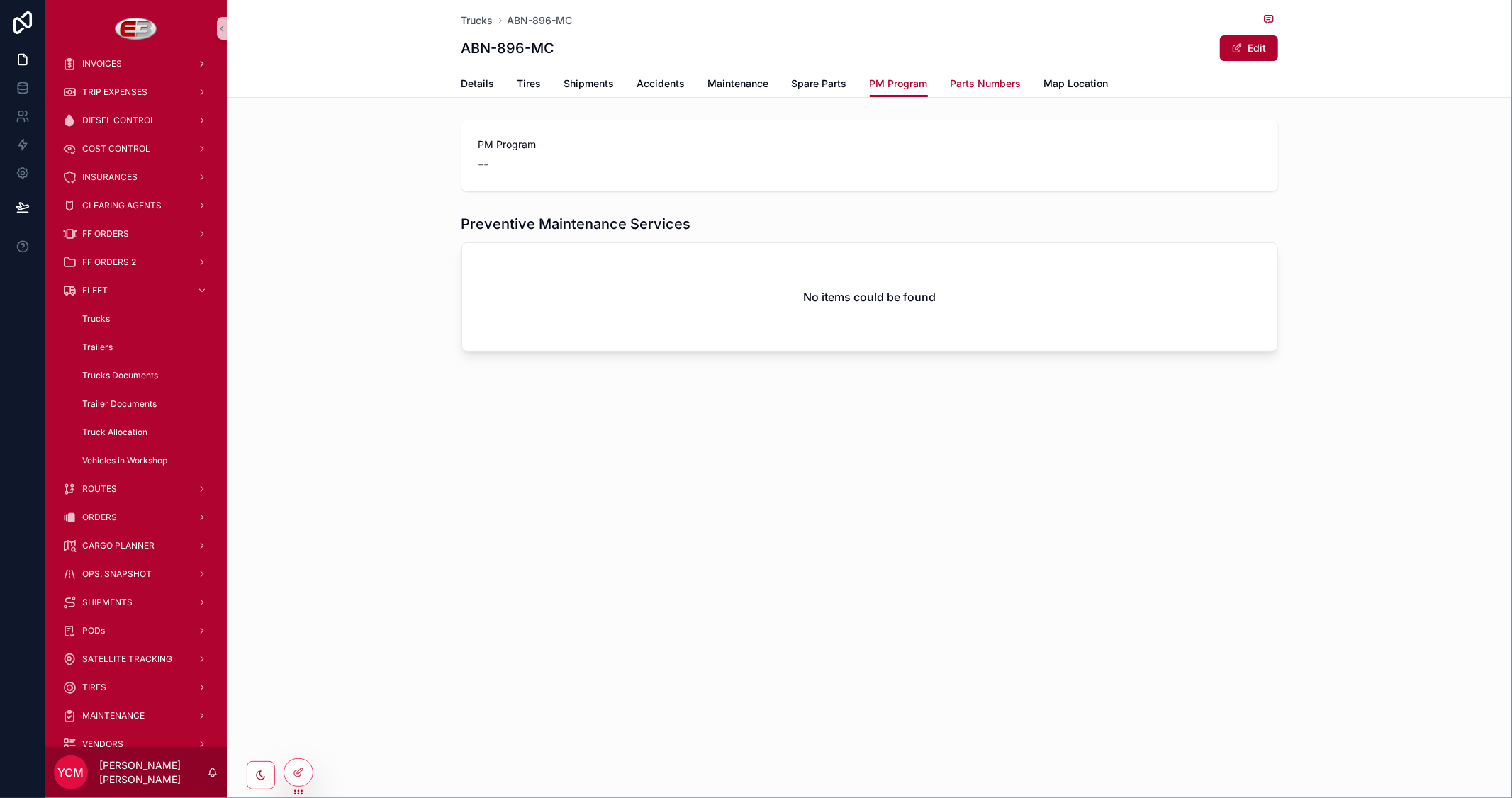
click at [969, 80] on span "Parts Numbers" at bounding box center [986, 84] width 71 height 14
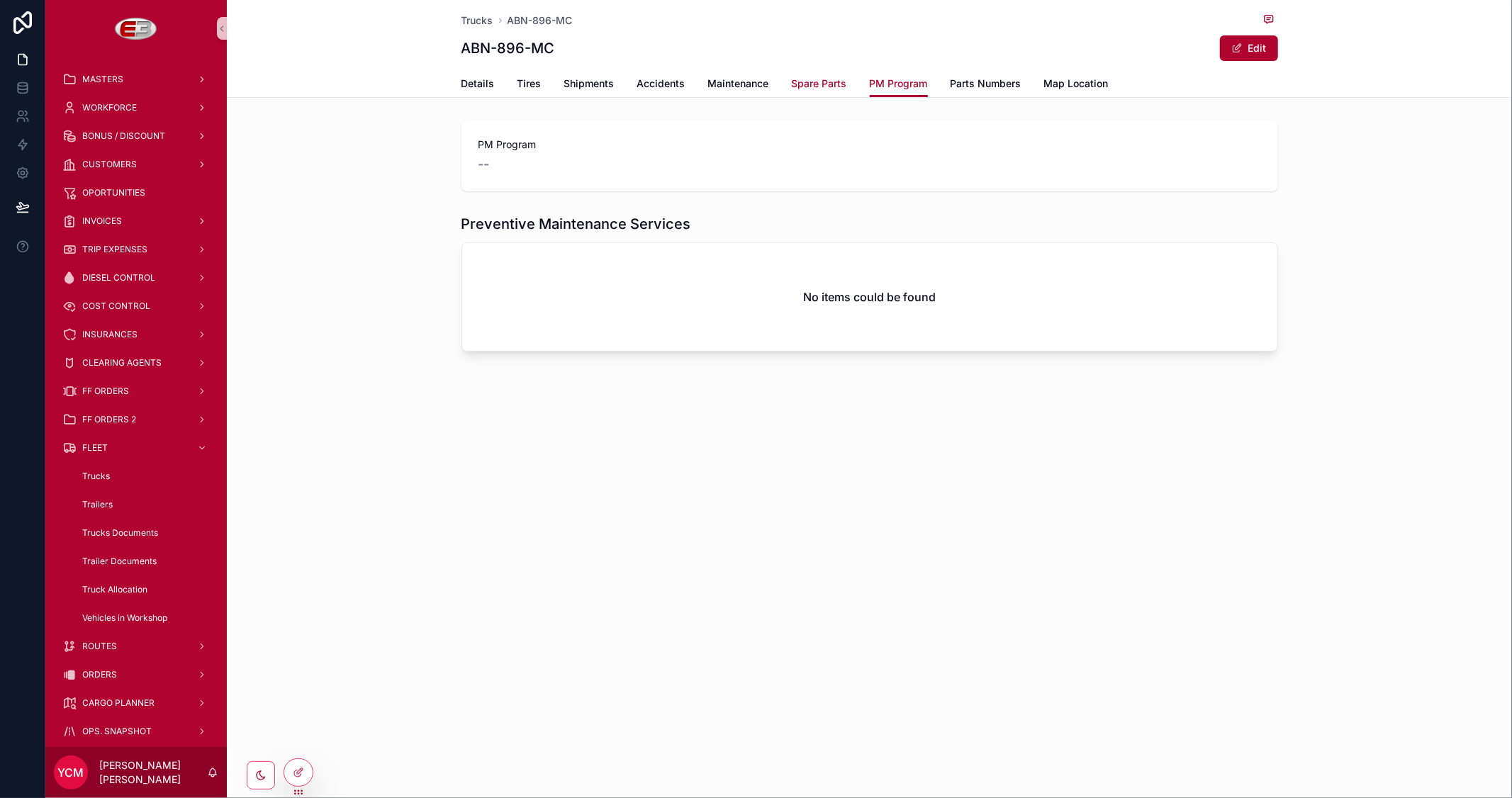
scroll to position [158, 0]
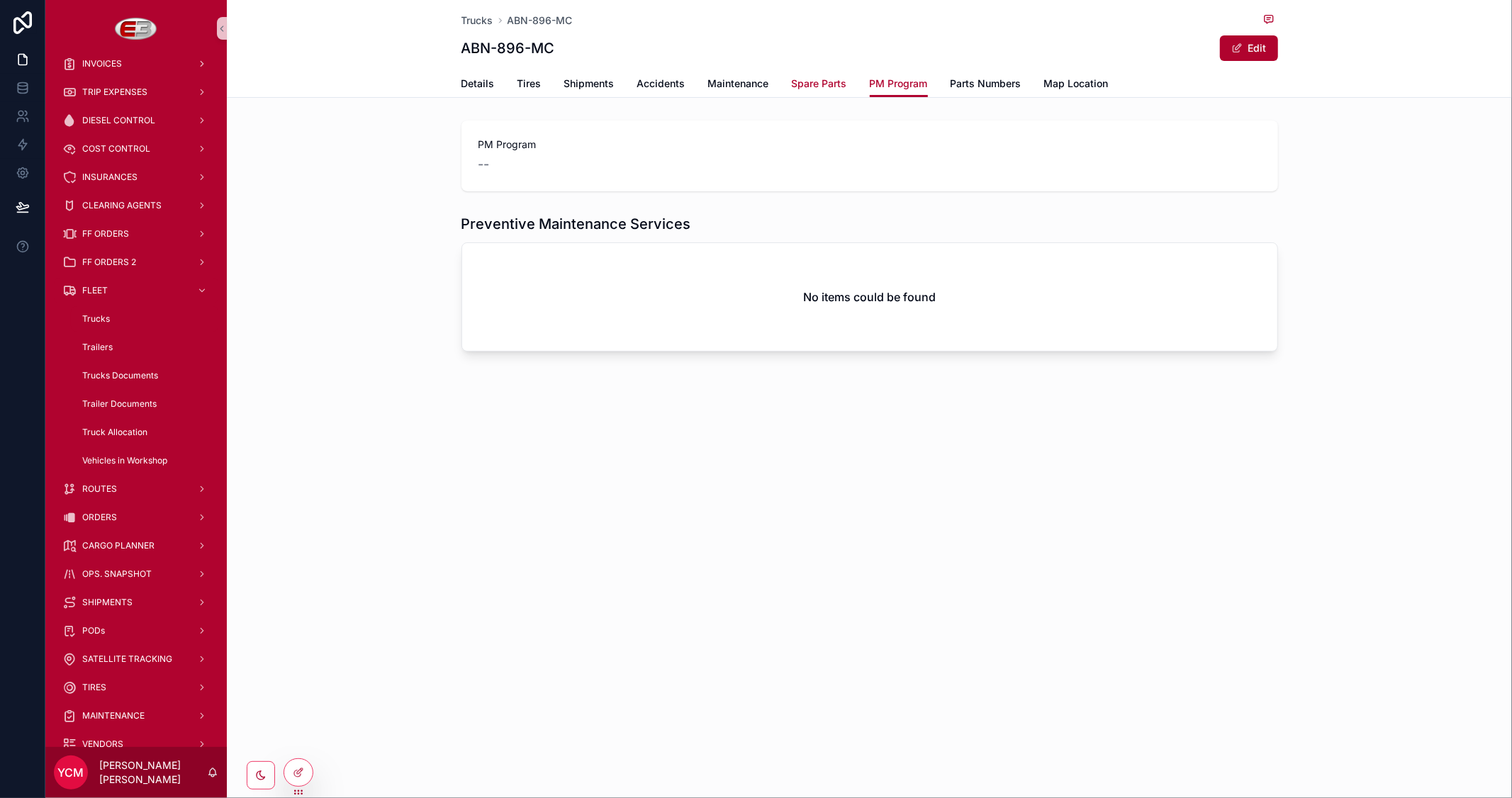
click at [833, 83] on span "Spare Parts" at bounding box center [819, 84] width 55 height 14
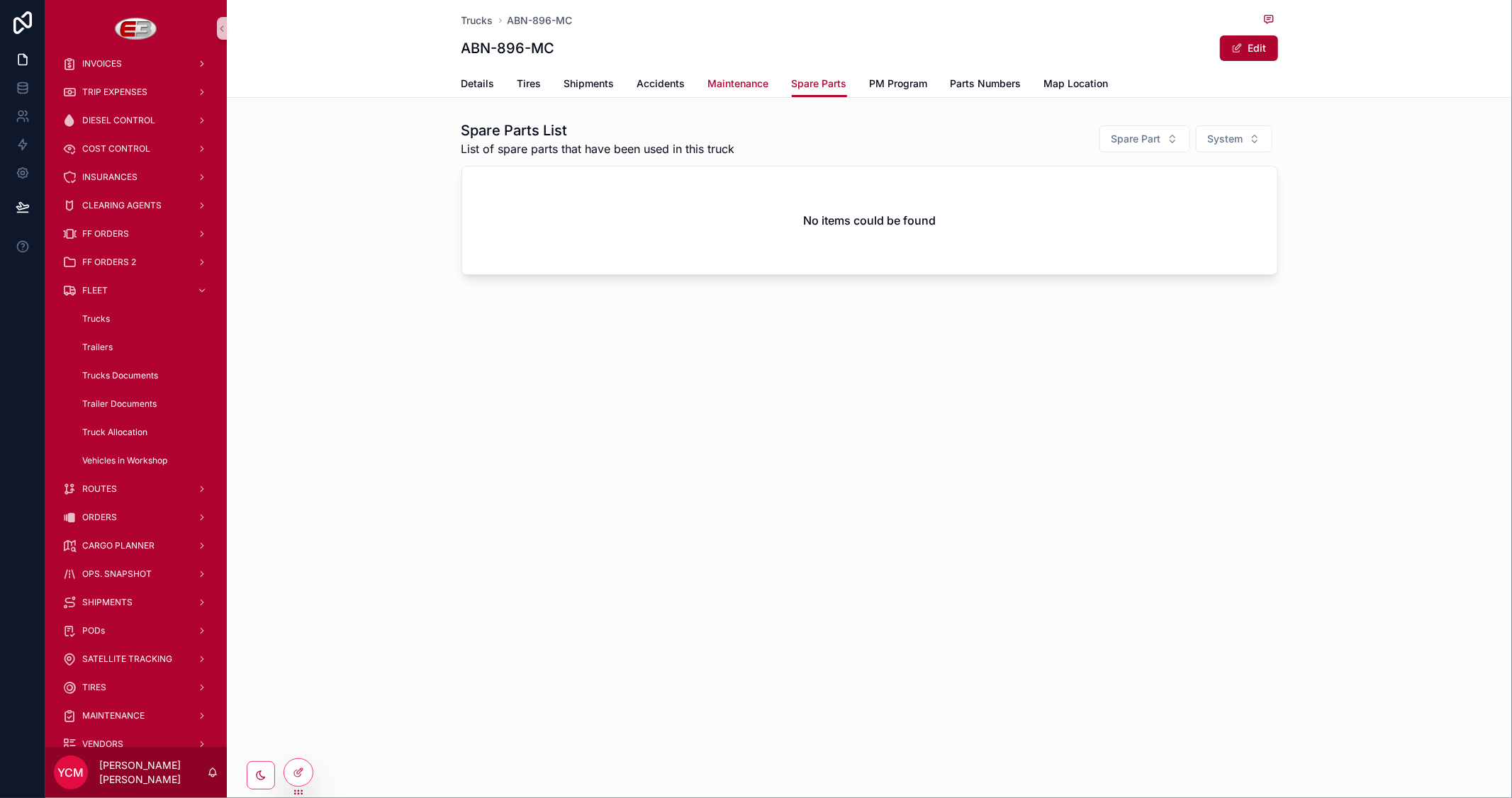
click at [732, 82] on span "Maintenance" at bounding box center [738, 84] width 61 height 14
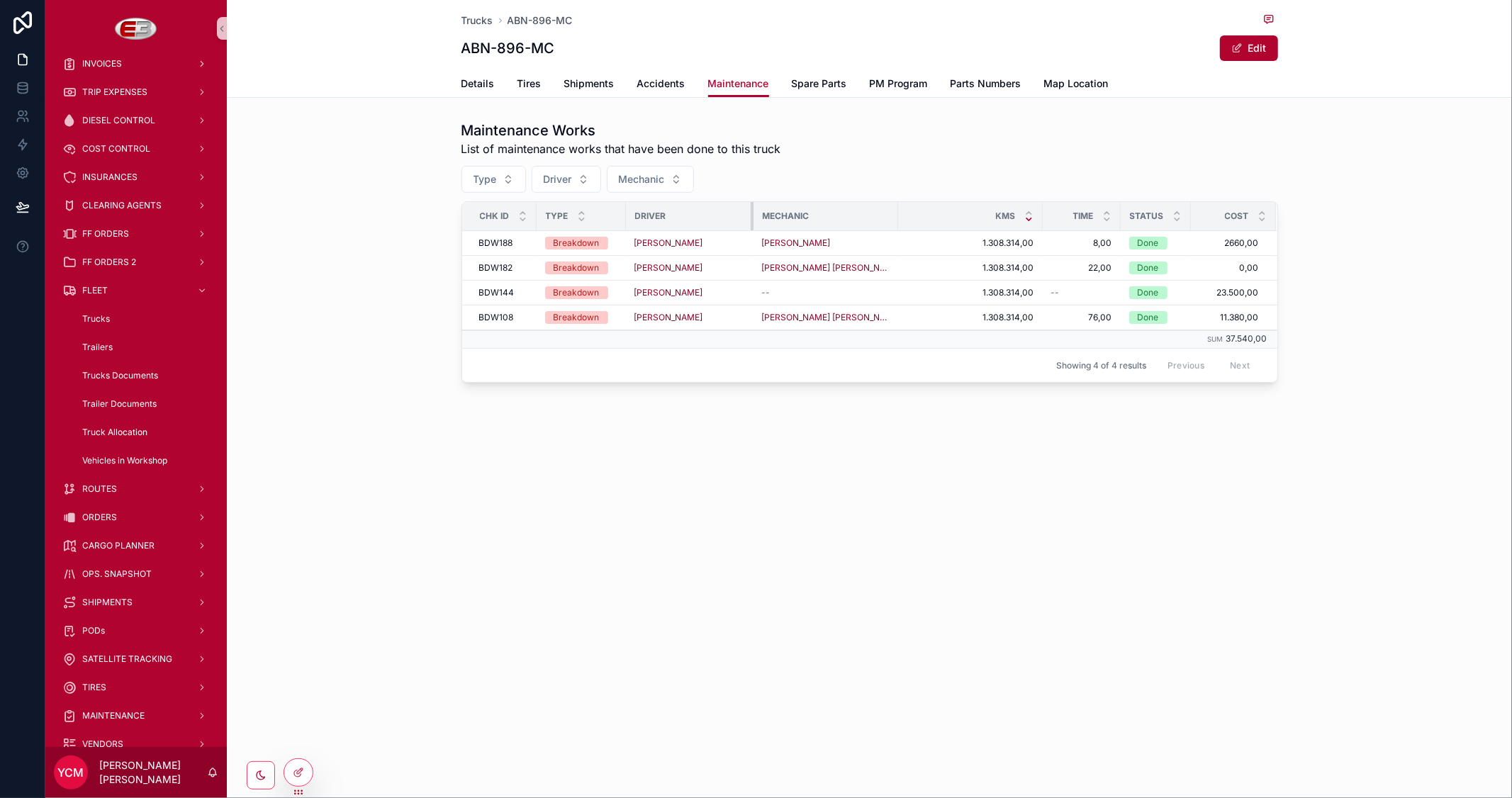
drag, startPoint x: 721, startPoint y: 214, endPoint x: 762, endPoint y: 214, distance: 41.0
click at [762, 214] on tr "CHK Id Type Driver Mechanic Kms Time Status Cost" at bounding box center [869, 217] width 815 height 29
click at [808, 82] on span "Spare Parts" at bounding box center [819, 84] width 55 height 14
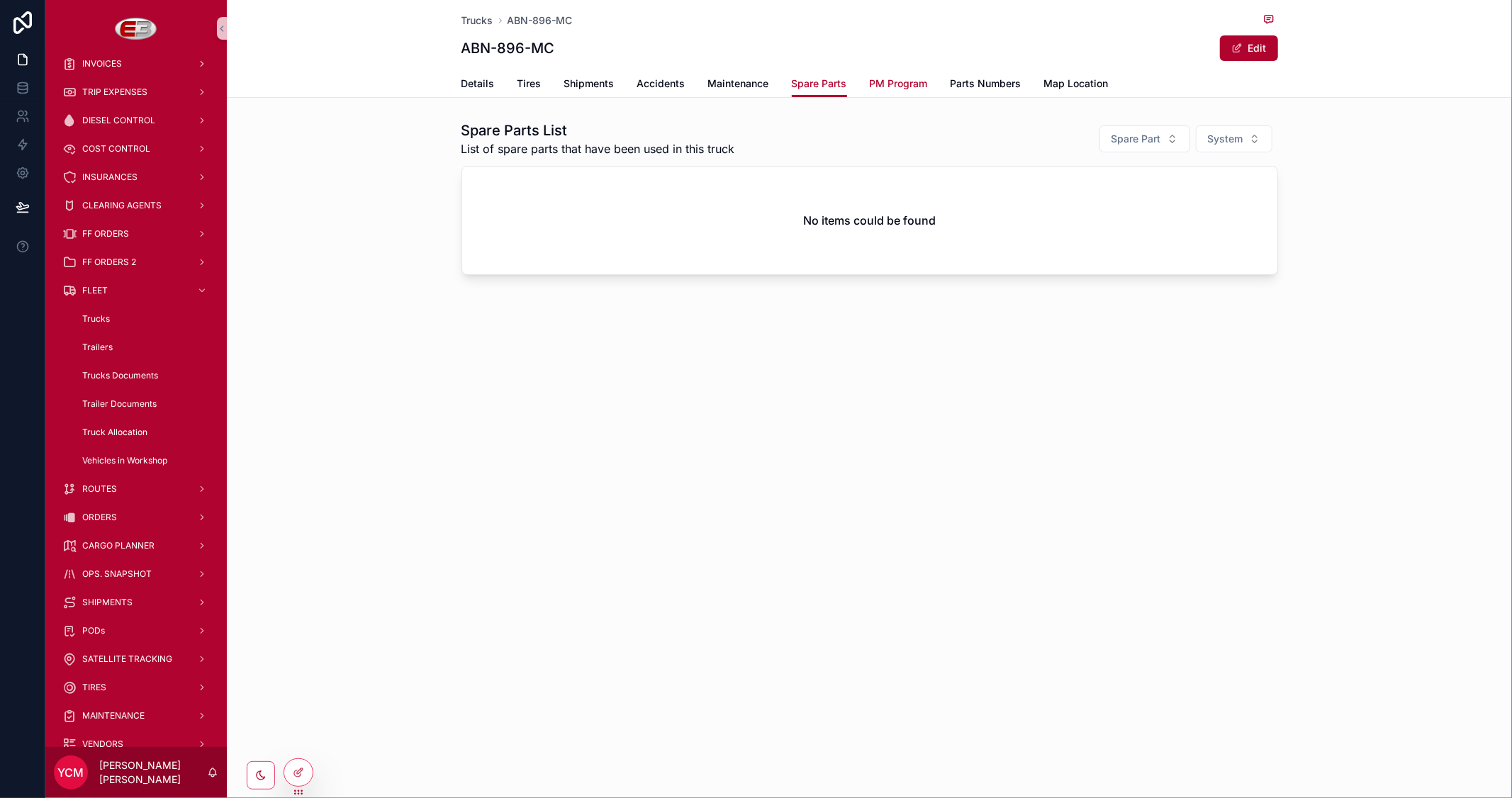
click at [916, 87] on span "PM Program" at bounding box center [899, 84] width 58 height 14
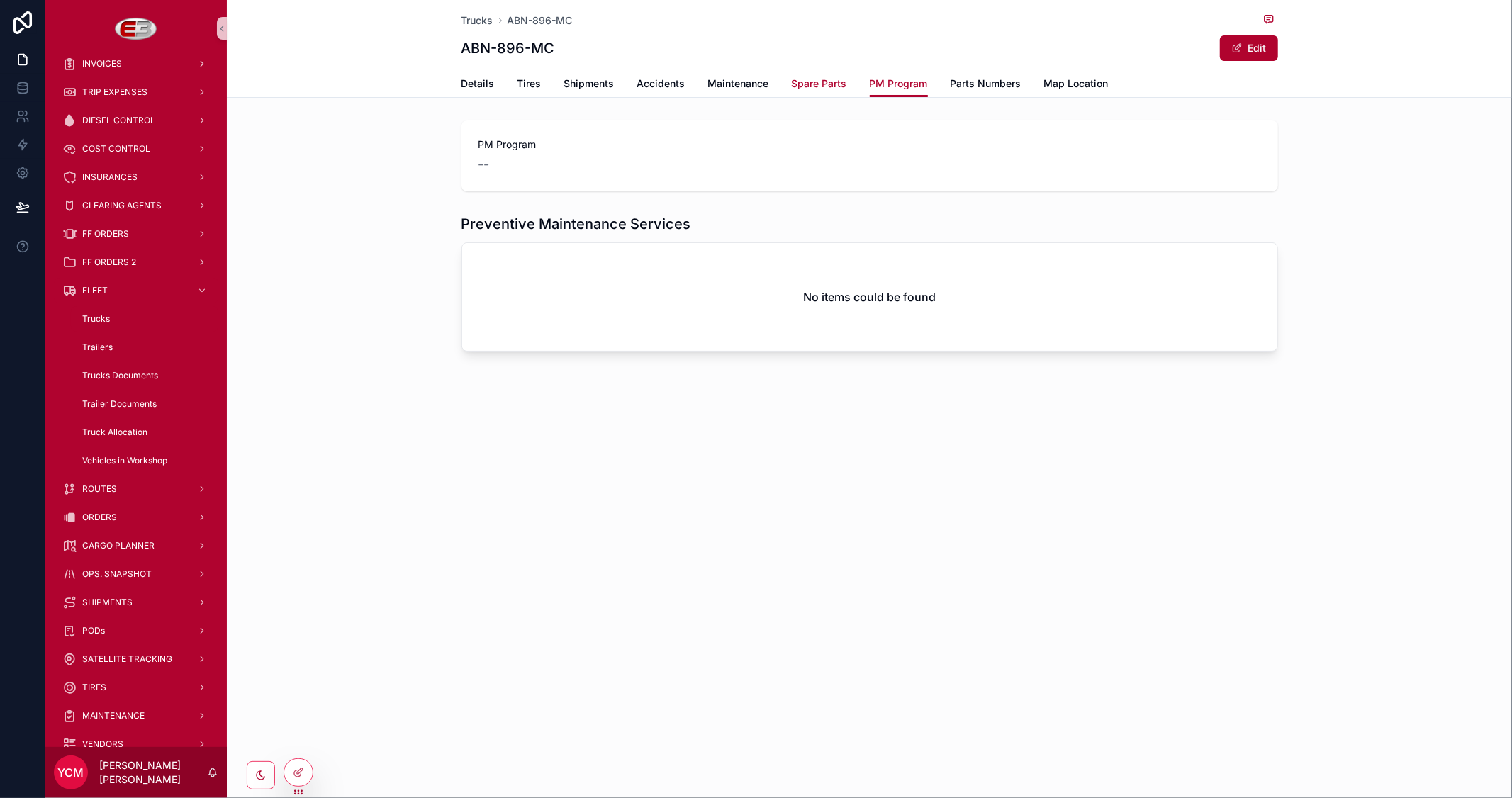
click at [805, 83] on span "Spare Parts" at bounding box center [819, 84] width 55 height 14
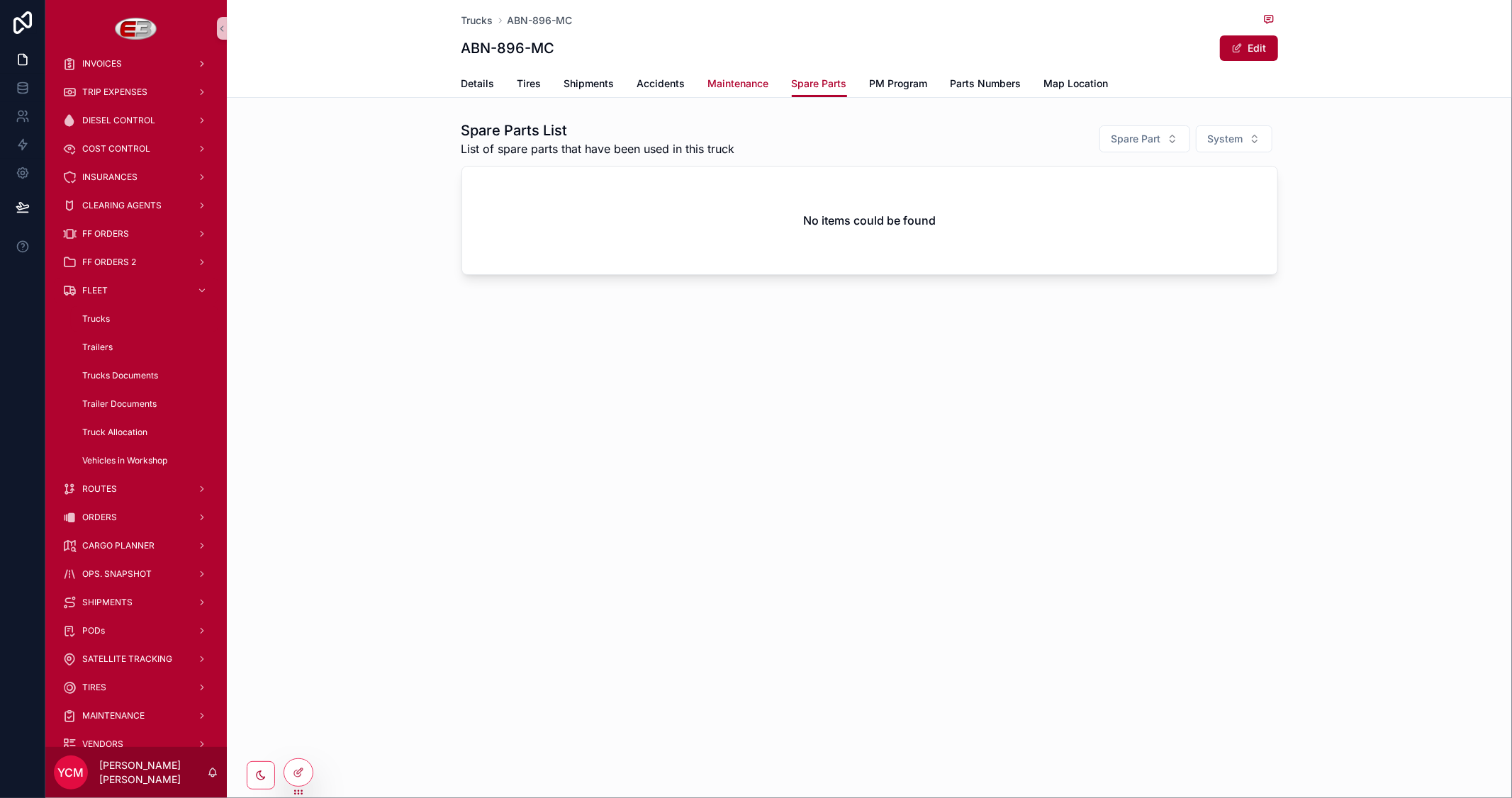
click at [736, 83] on span "Maintenance" at bounding box center [738, 84] width 61 height 14
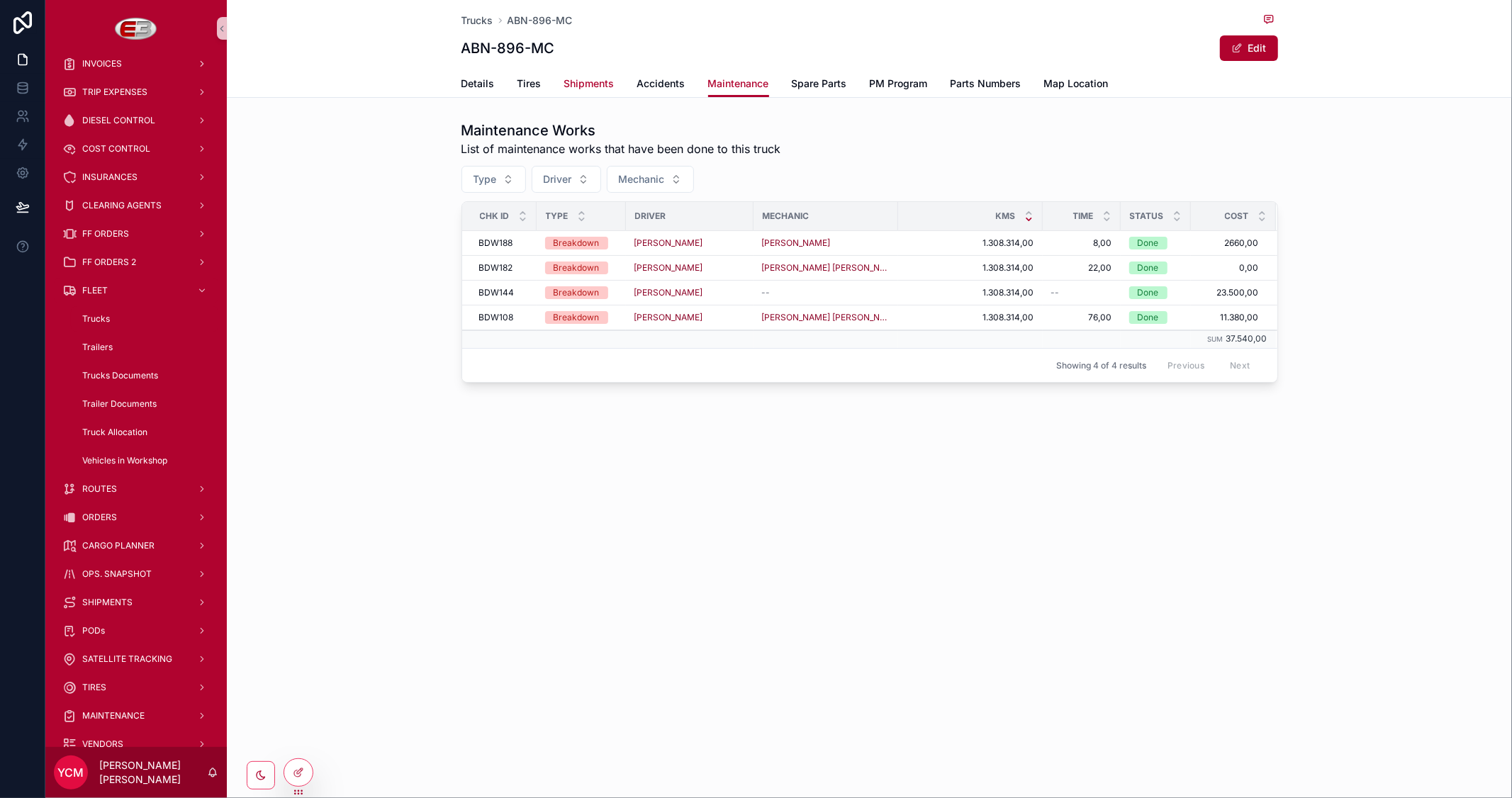
click at [572, 82] on span "Shipments" at bounding box center [589, 84] width 50 height 14
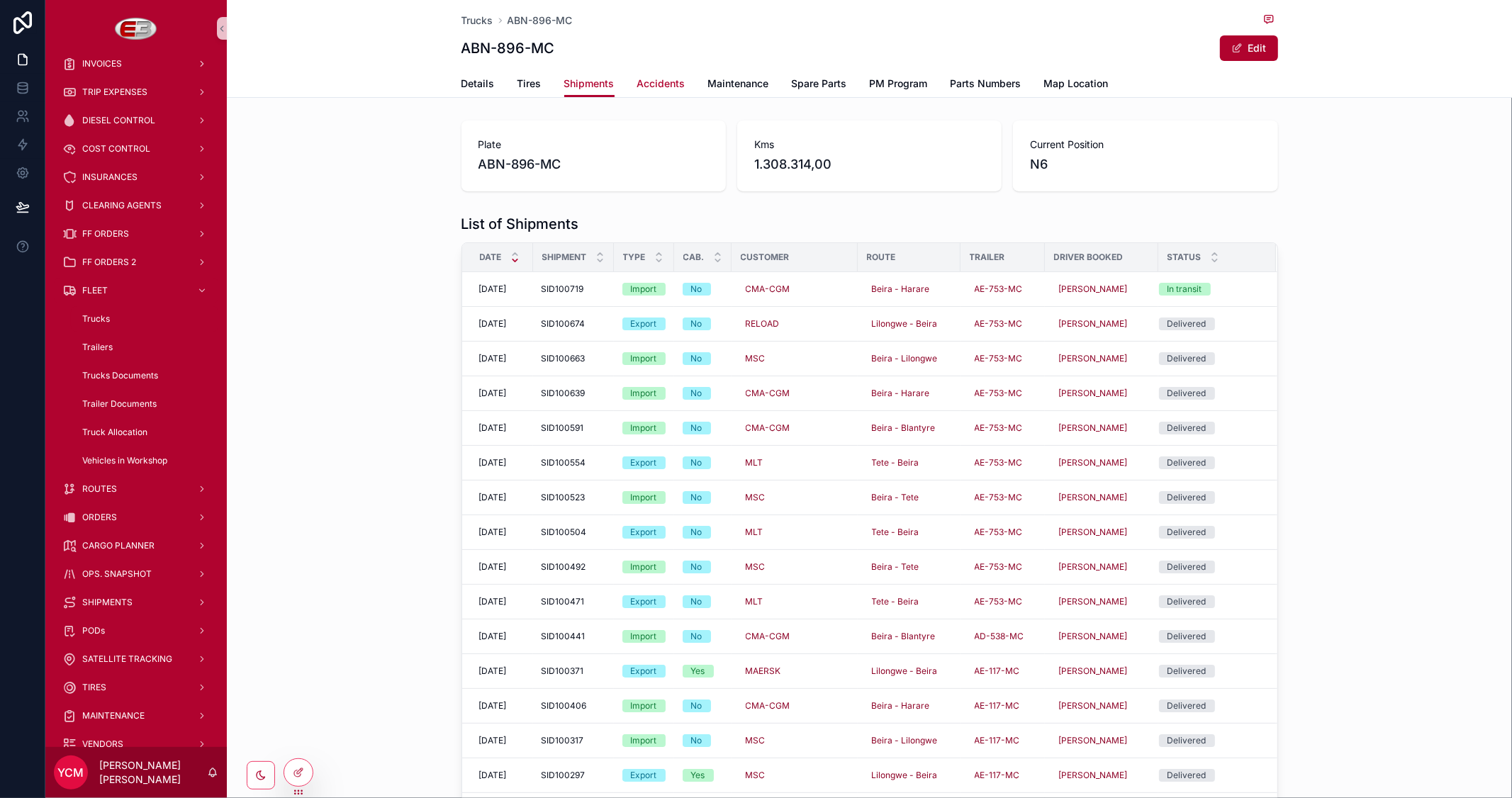
click at [642, 83] on span "Accidents" at bounding box center [661, 84] width 48 height 14
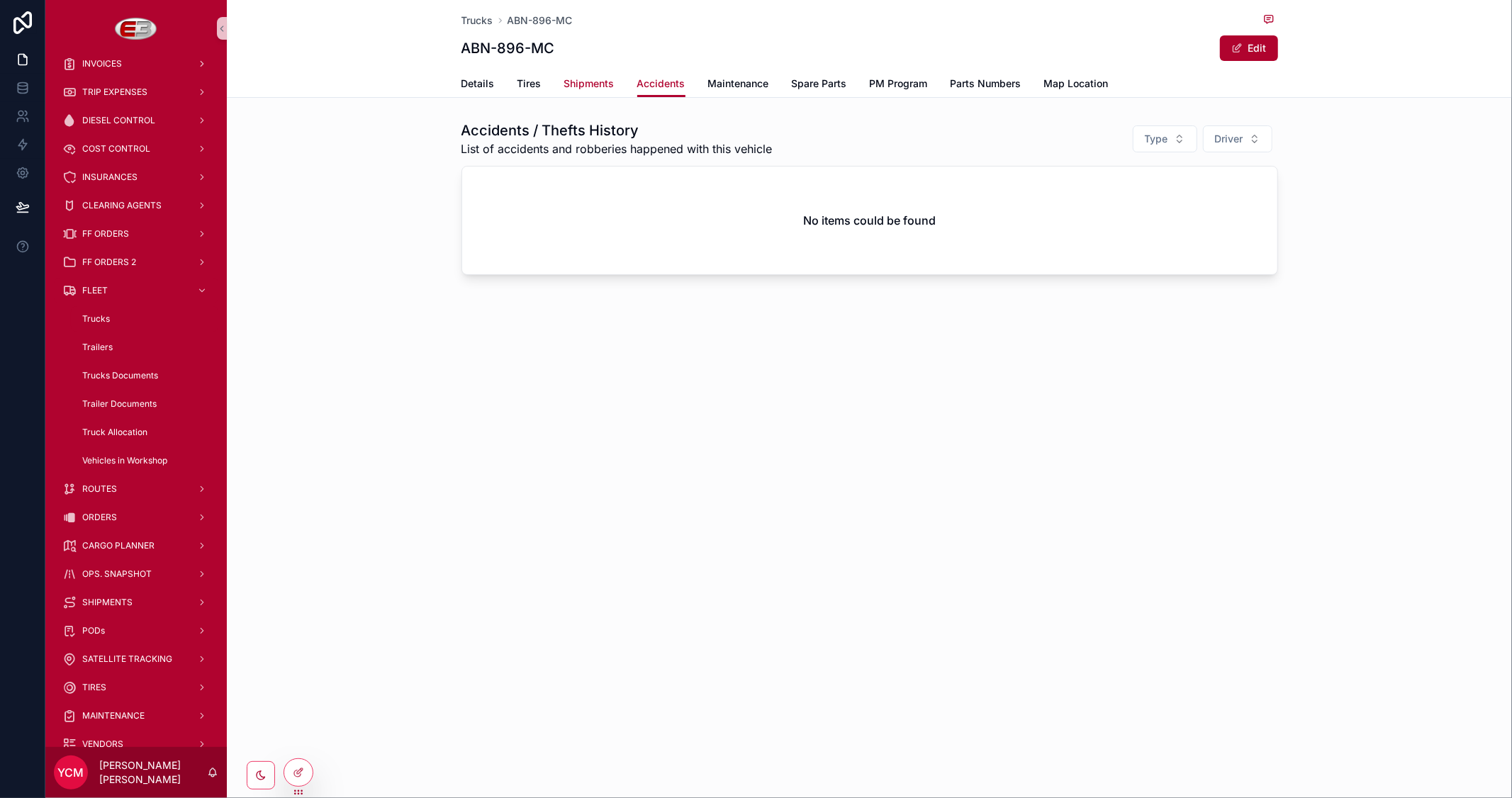
click at [599, 82] on span "Shipments" at bounding box center [589, 84] width 50 height 14
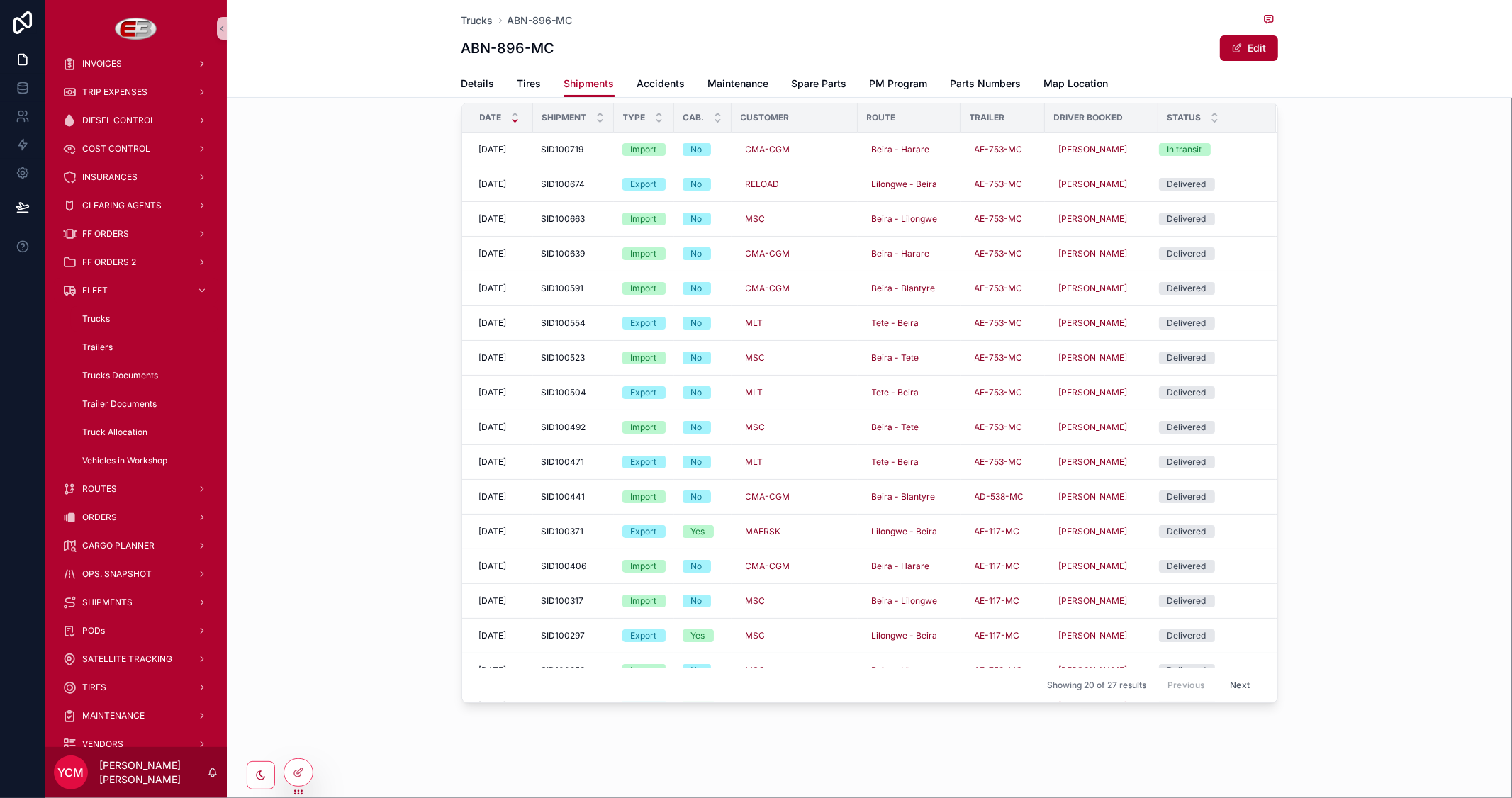
scroll to position [61, 0]
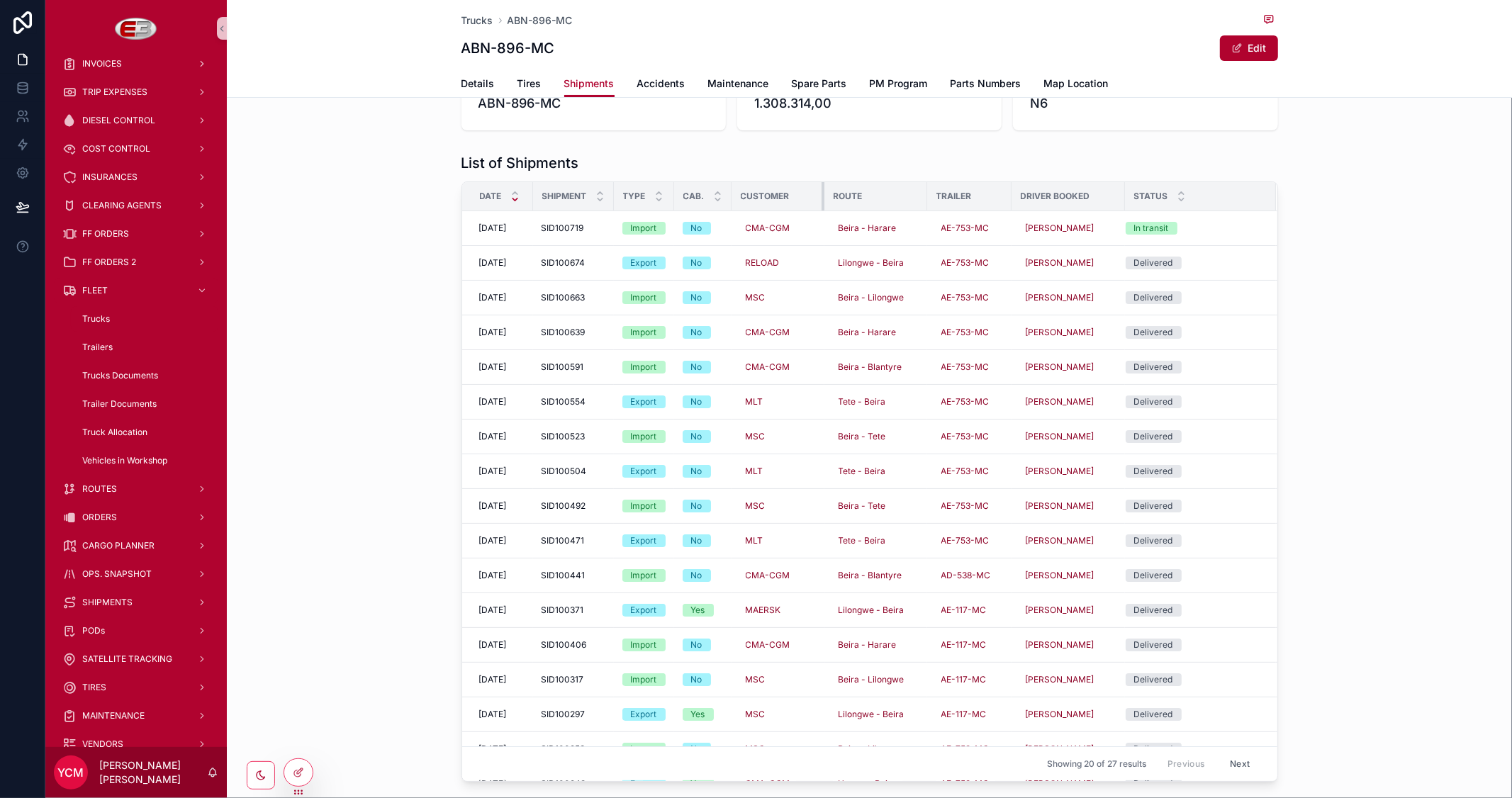
drag, startPoint x: 850, startPoint y: 197, endPoint x: 817, endPoint y: 201, distance: 33.2
click at [817, 201] on tr "Date Shipment Type Cab. Customer Route Trailer Driver Booked Status" at bounding box center [869, 196] width 815 height 29
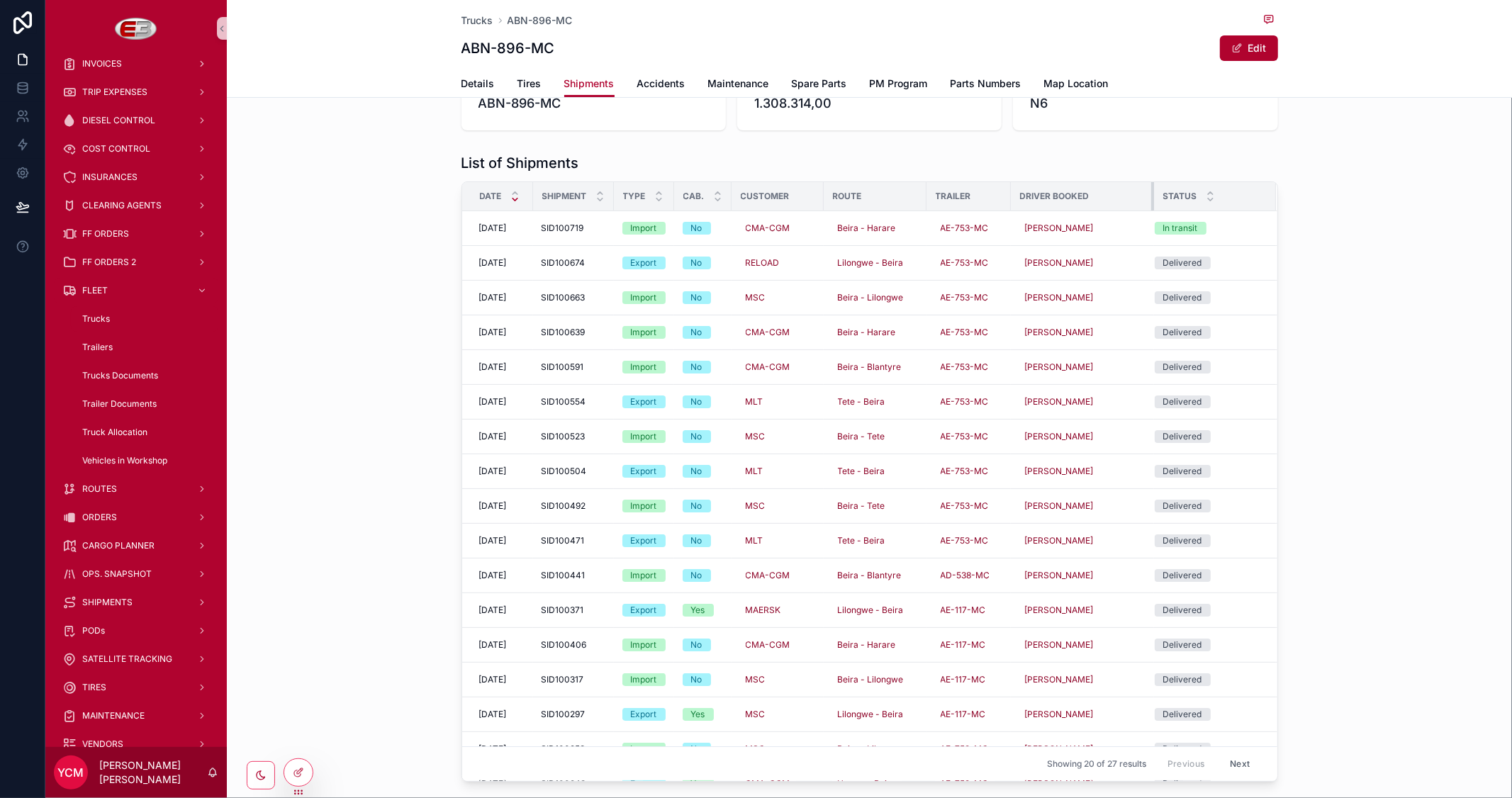
drag, startPoint x: 1117, startPoint y: 195, endPoint x: 1137, endPoint y: 197, distance: 20.1
click at [1151, 197] on div "scrollable content" at bounding box center [1154, 196] width 6 height 28
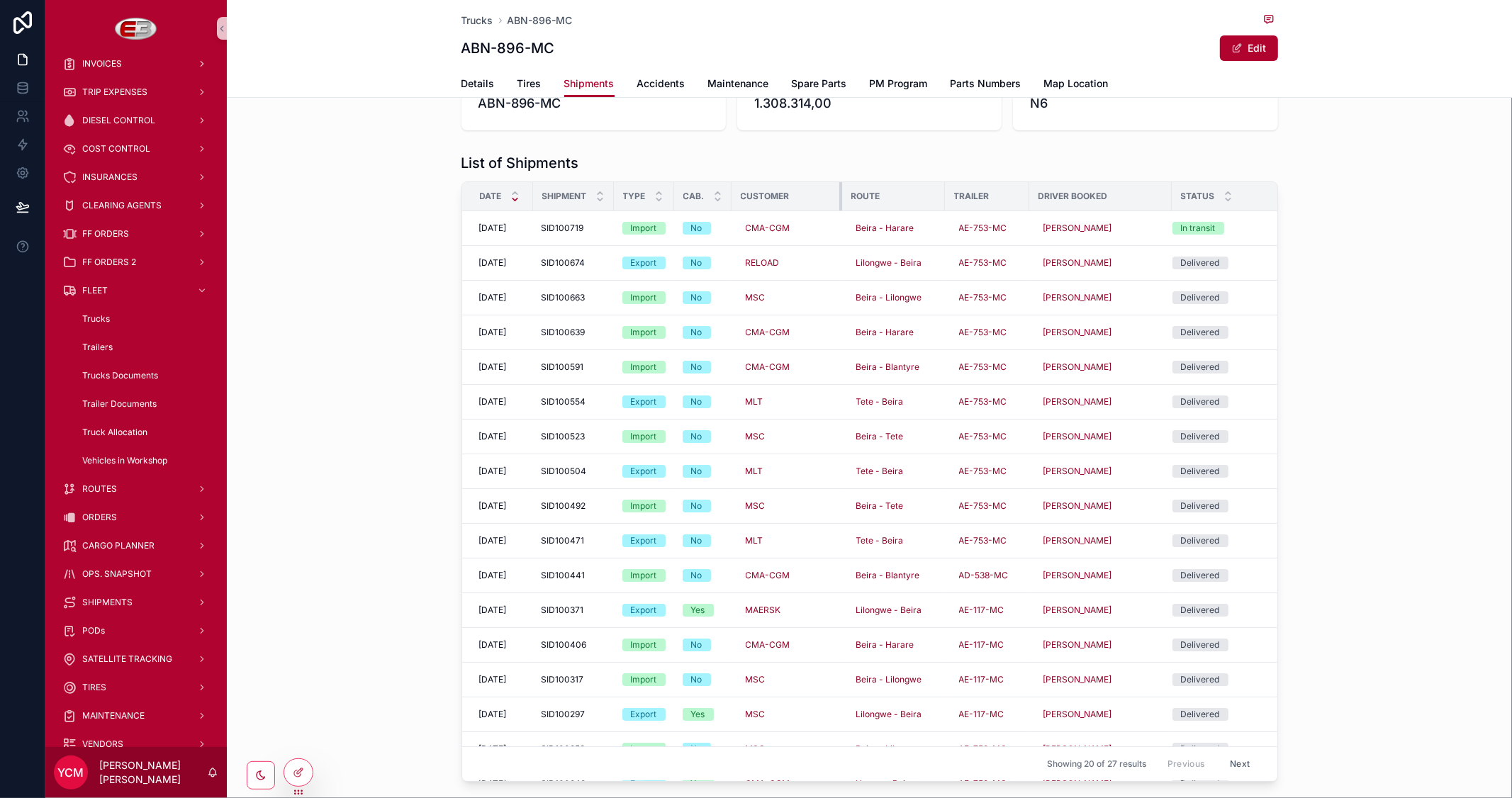
drag, startPoint x: 815, startPoint y: 191, endPoint x: 833, endPoint y: 188, distance: 18.2
click at [839, 188] on div "scrollable content" at bounding box center [842, 196] width 6 height 28
drag, startPoint x: 1164, startPoint y: 196, endPoint x: 1182, endPoint y: 201, distance: 18.7
click at [1188, 201] on div "scrollable content" at bounding box center [1190, 196] width 6 height 28
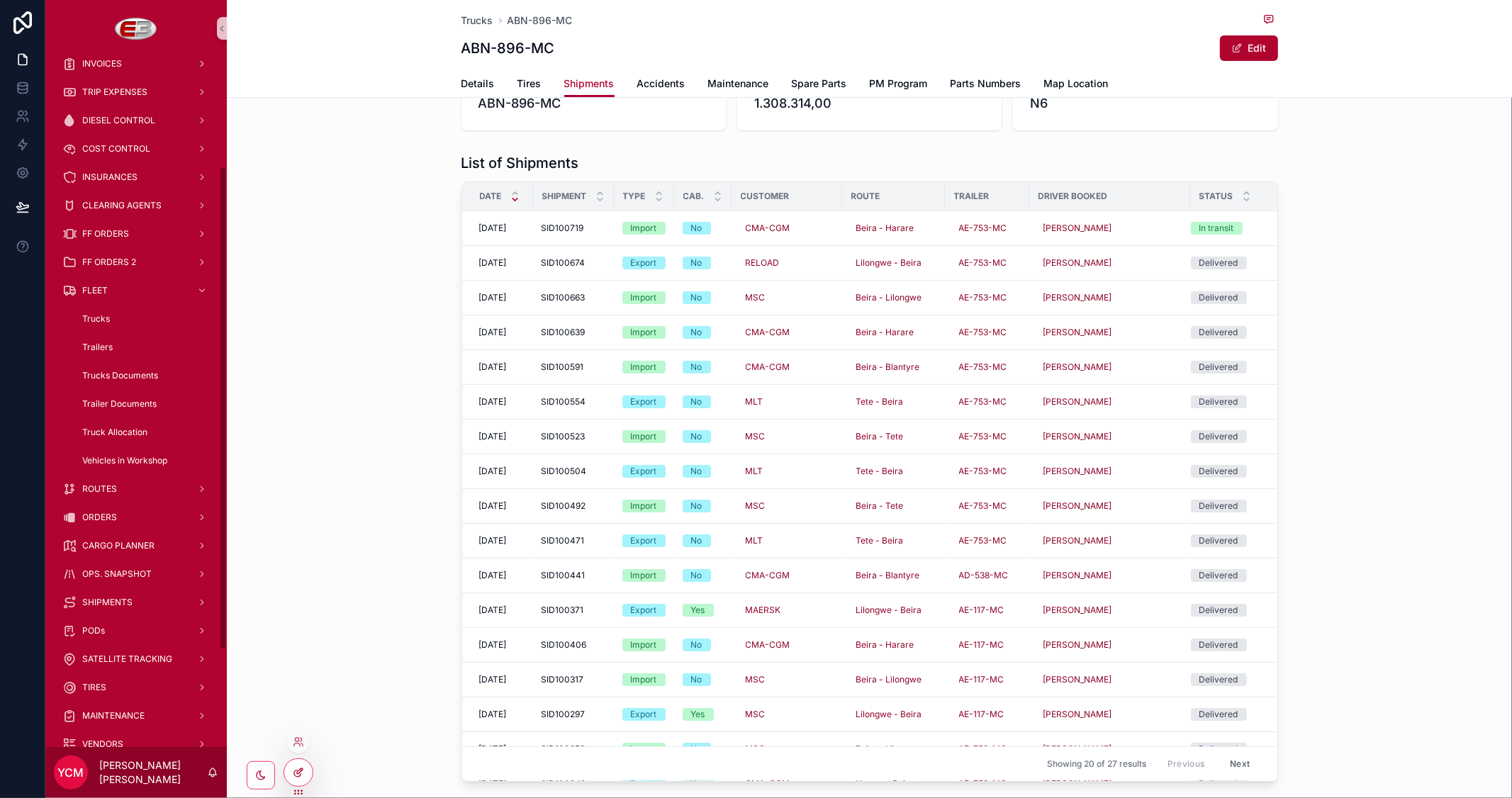
click at [302, 767] on icon at bounding box center [298, 773] width 11 height 11
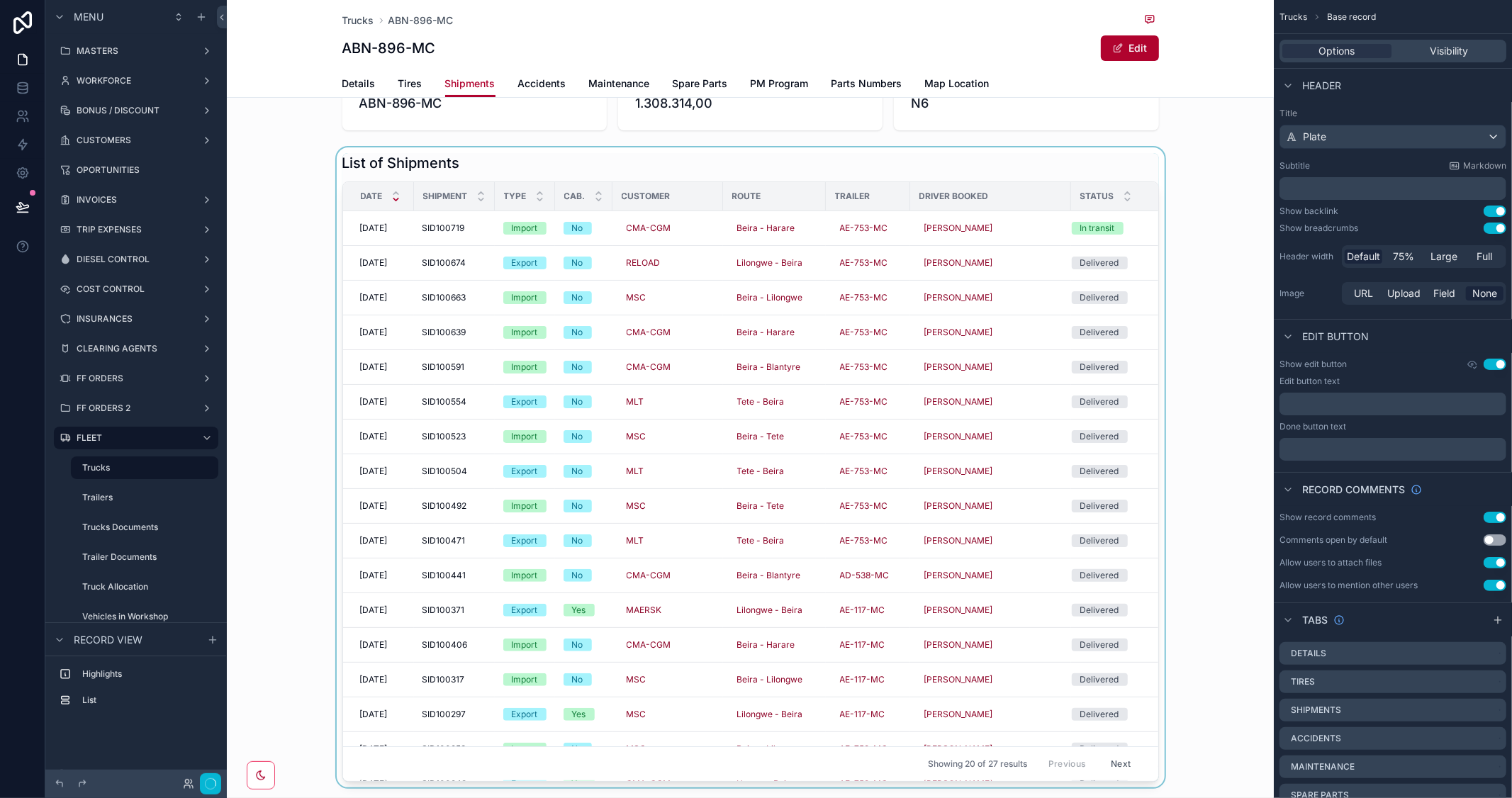
click at [1074, 158] on div "scrollable content" at bounding box center [750, 467] width 1047 height 640
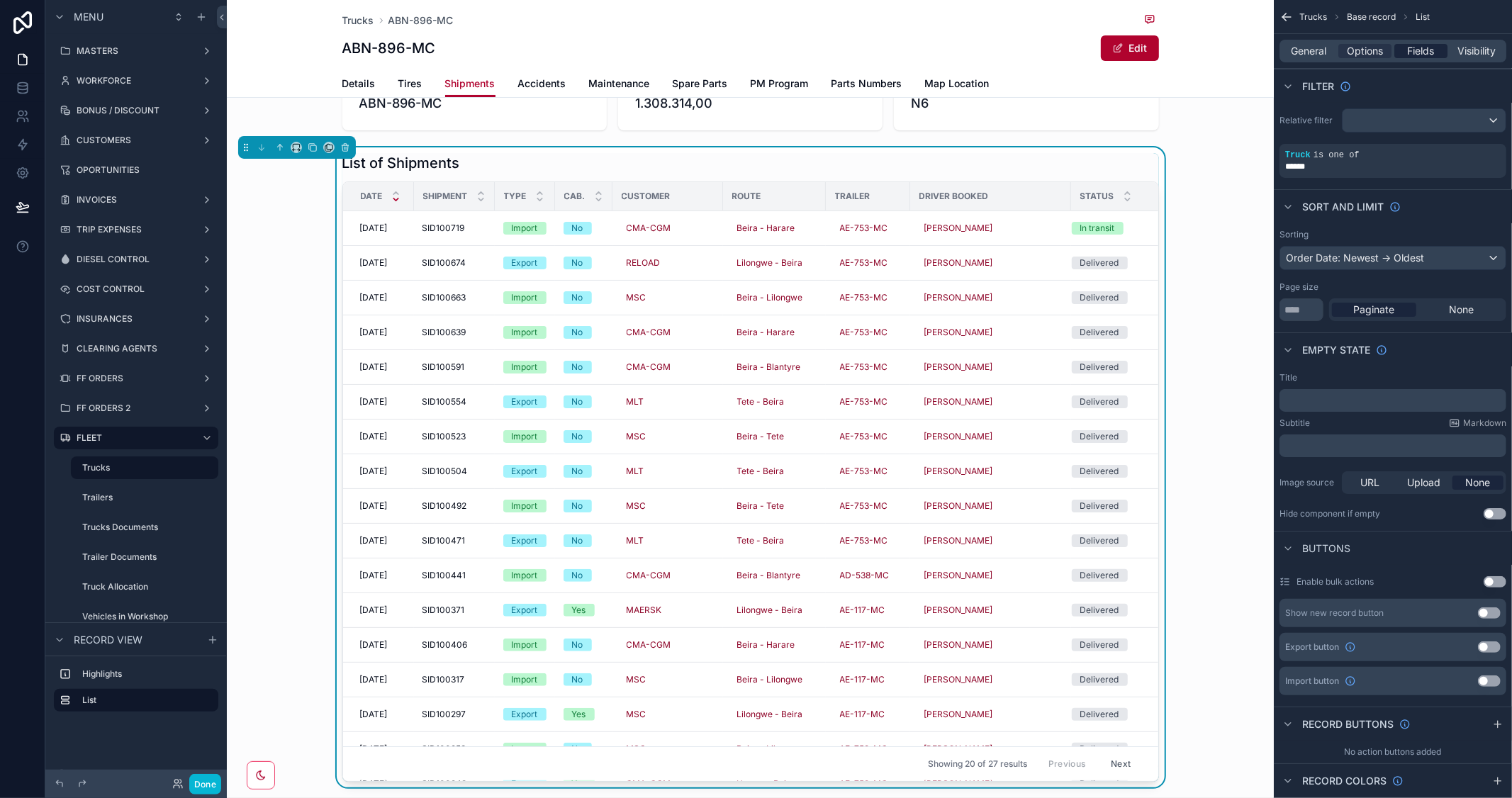
click at [1425, 45] on span "Fields" at bounding box center [1421, 51] width 27 height 14
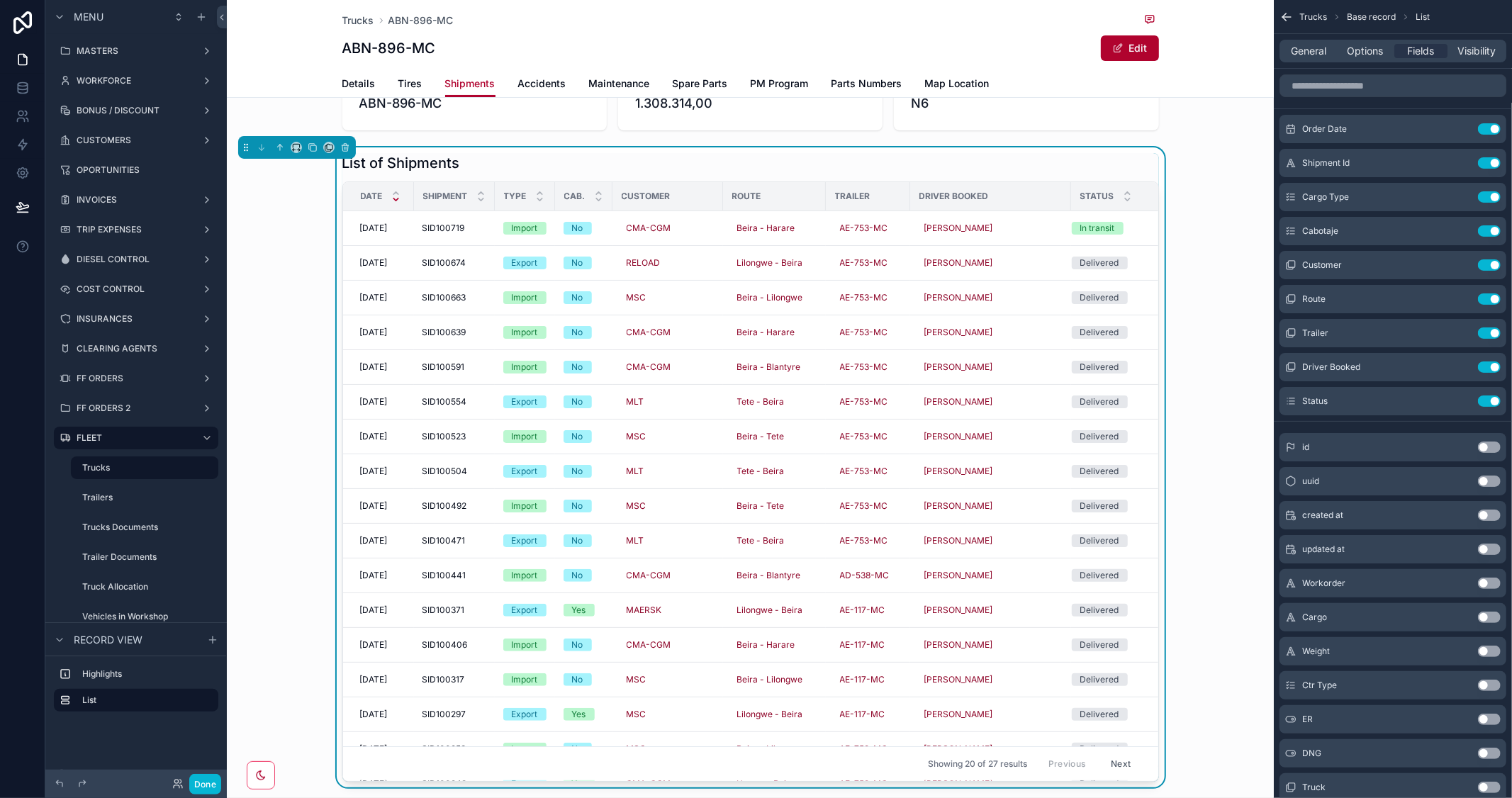
click at [1489, 444] on button "Use setting" at bounding box center [1489, 447] width 23 height 11
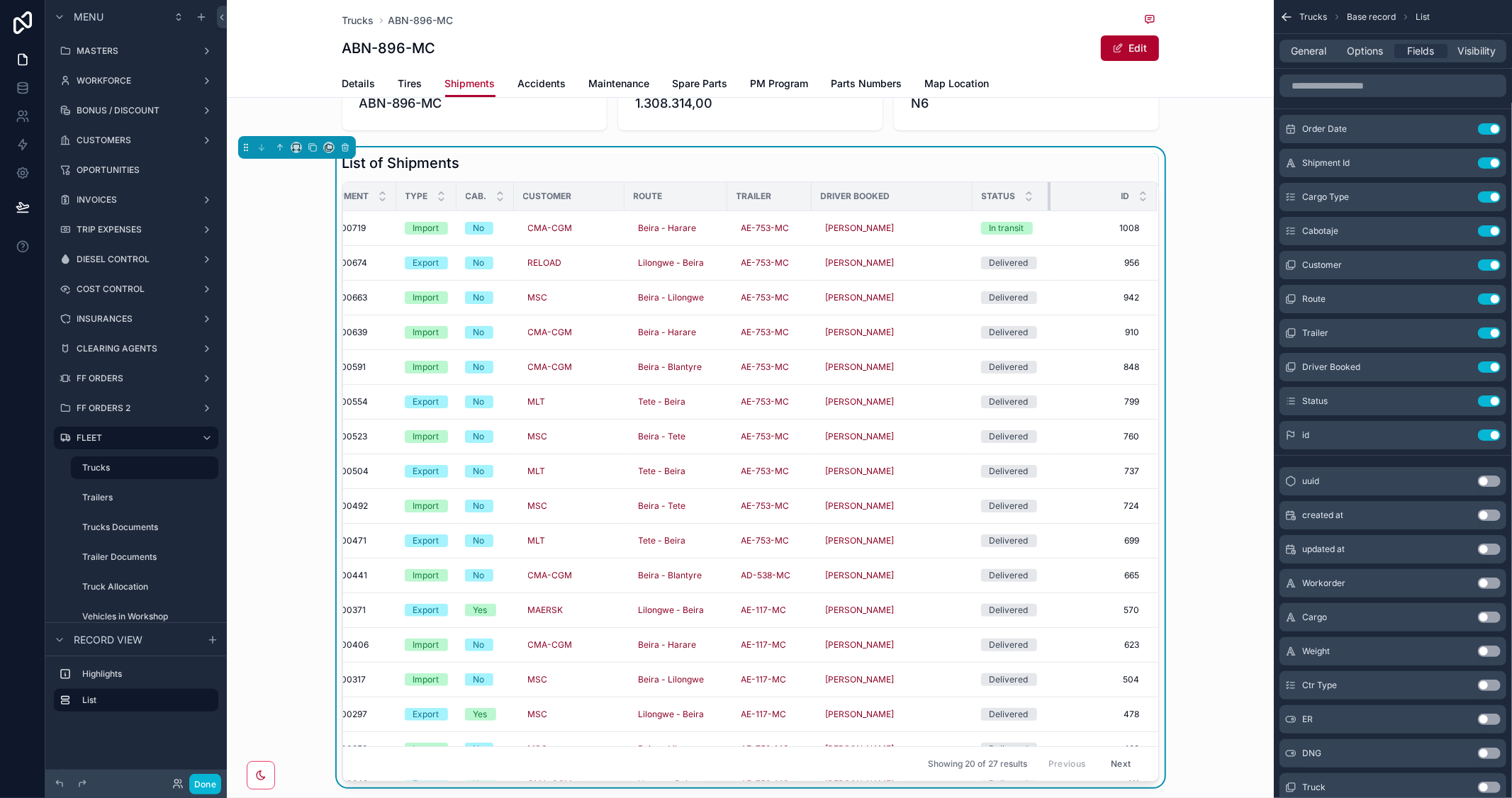
scroll to position [0, 105]
drag, startPoint x: 1031, startPoint y: 199, endPoint x: 997, endPoint y: 202, distance: 34.1
click at [997, 202] on th "Status" at bounding box center [1014, 196] width 73 height 29
click at [1484, 435] on button "Use setting" at bounding box center [1489, 435] width 23 height 11
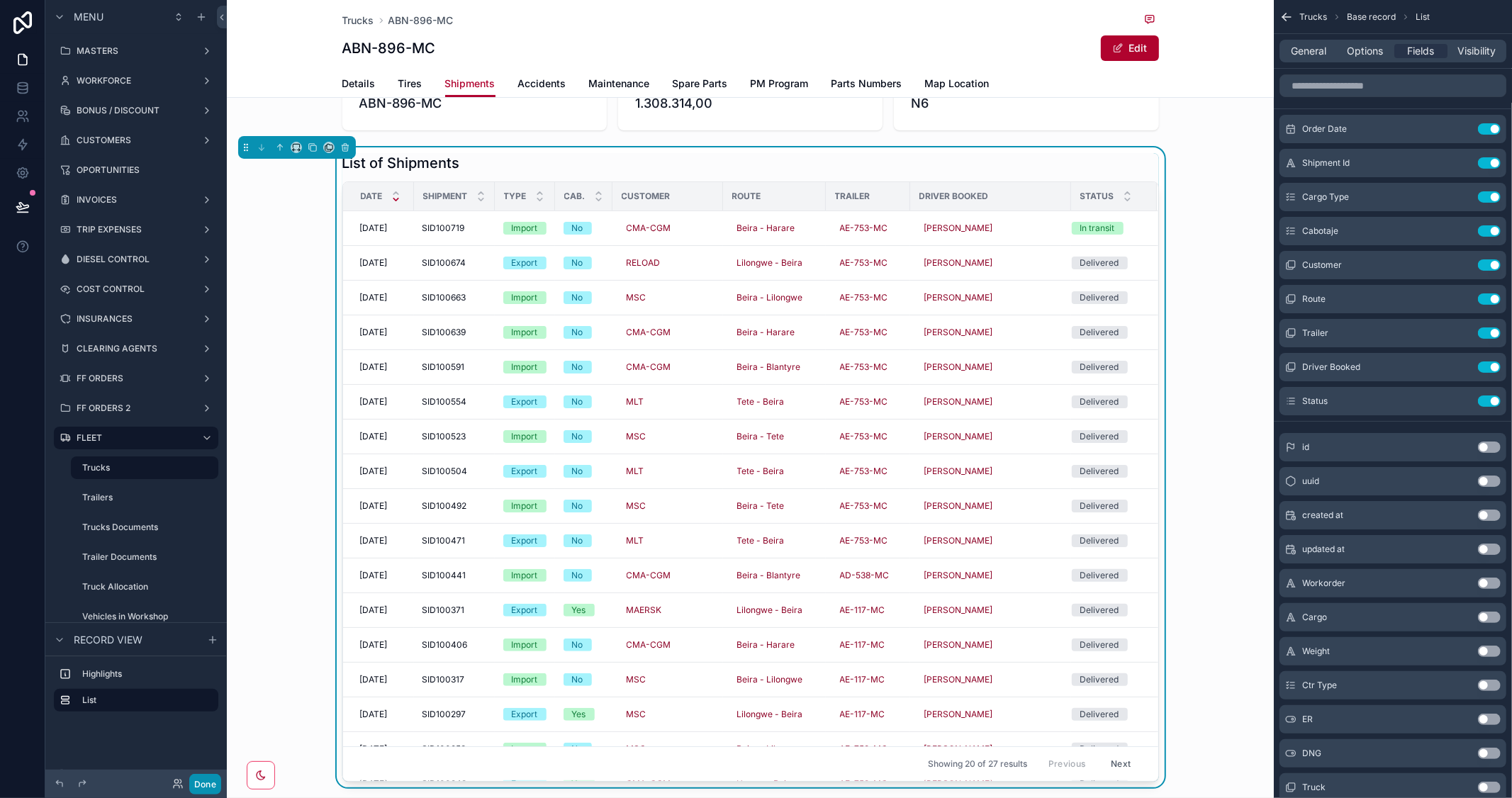
click at [207, 778] on button "Done" at bounding box center [205, 785] width 32 height 20
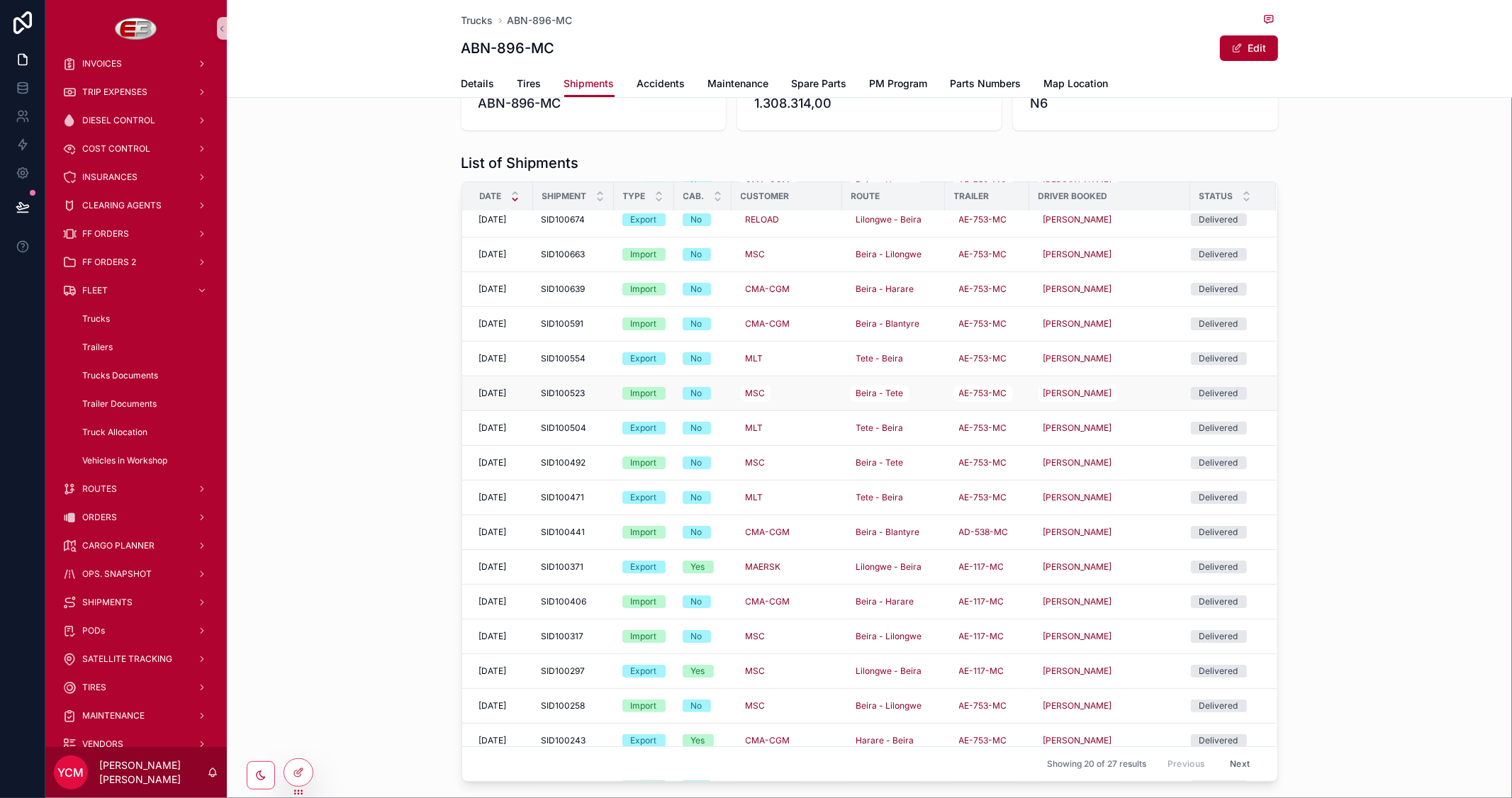
scroll to position [0, 0]
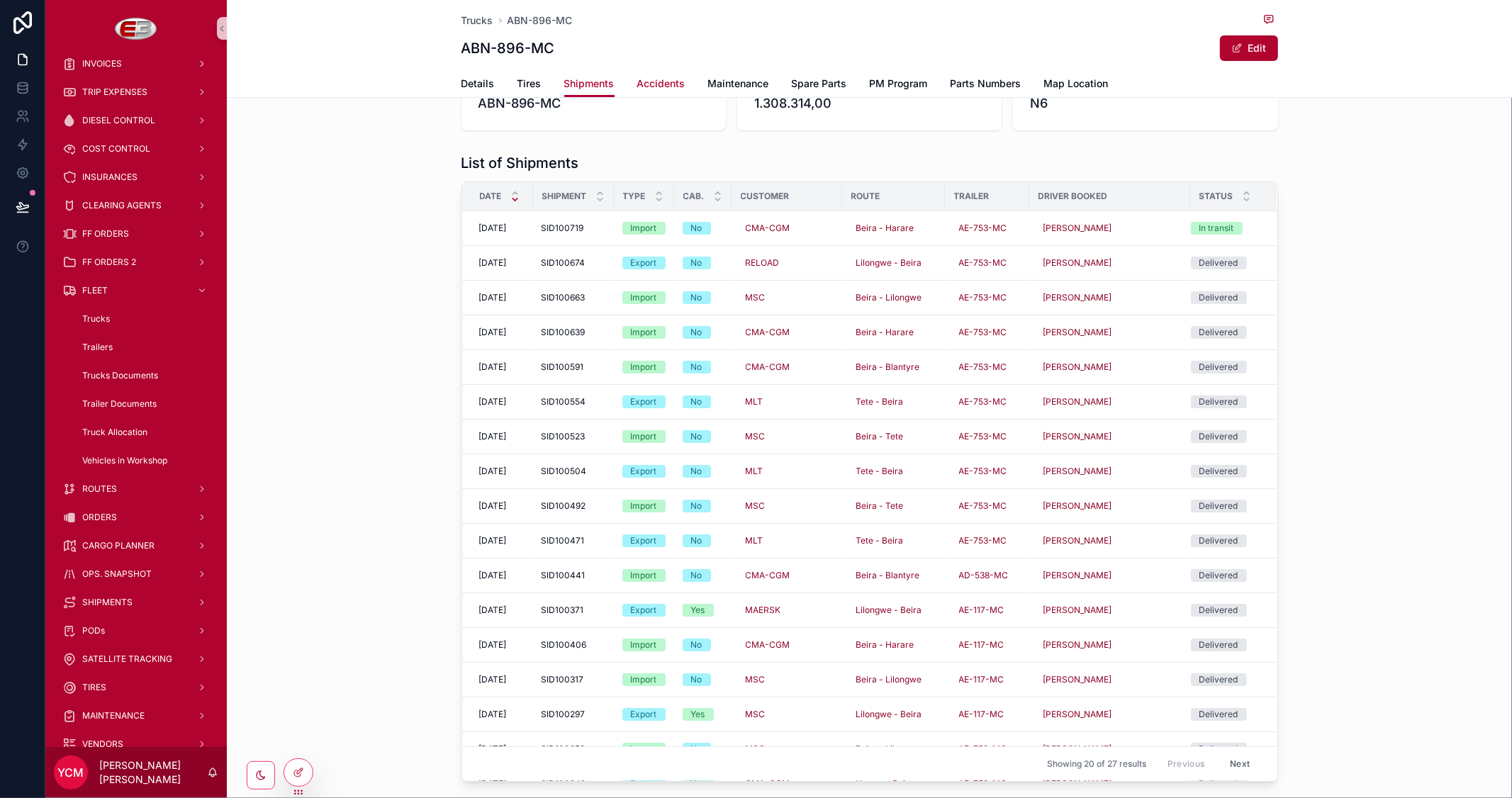
click at [645, 82] on span "Accidents" at bounding box center [661, 84] width 48 height 14
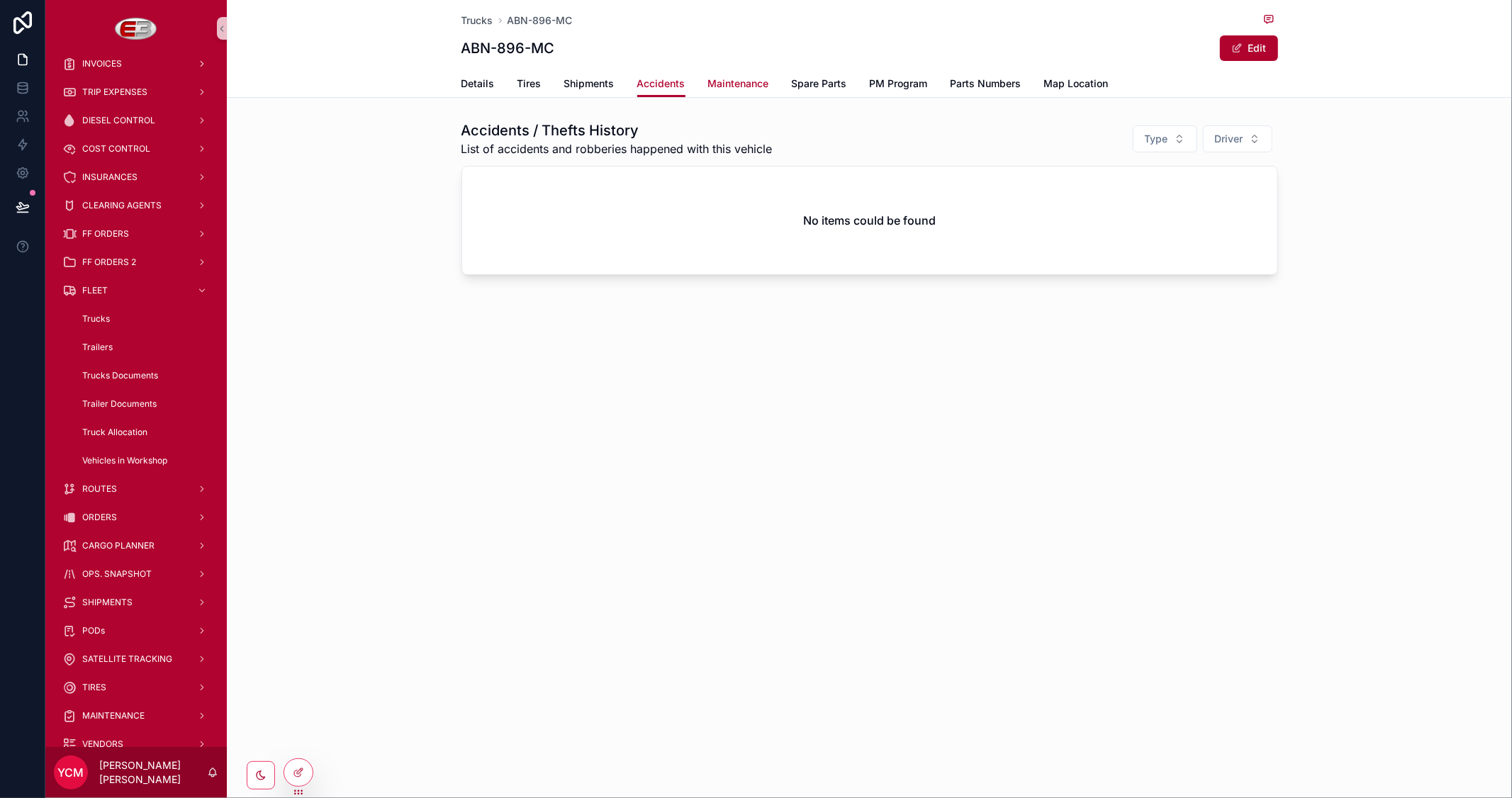
click at [728, 86] on span "Maintenance" at bounding box center [738, 84] width 61 height 14
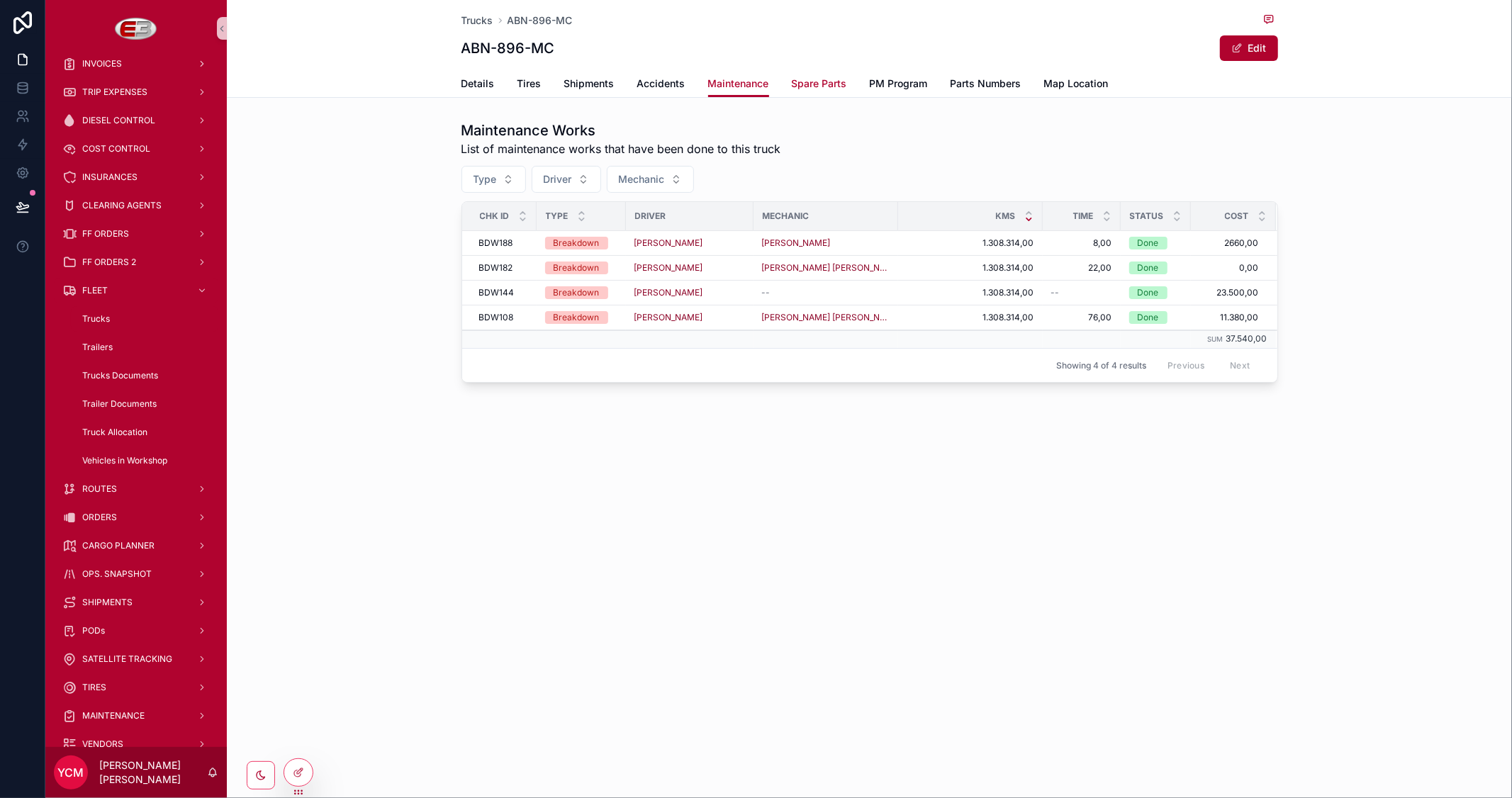
click at [808, 86] on span "Spare Parts" at bounding box center [819, 84] width 55 height 14
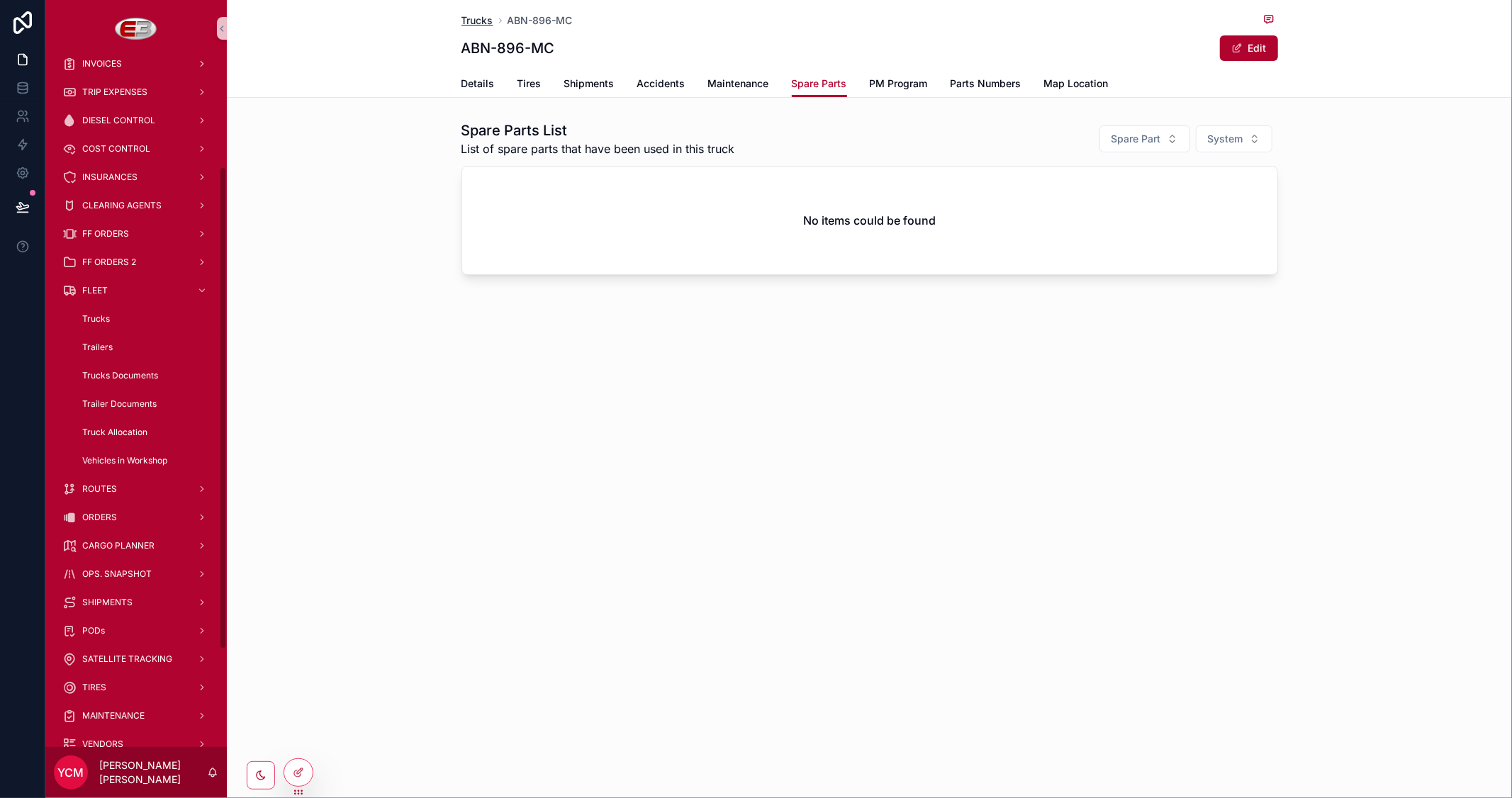
click at [473, 17] on span "Trucks" at bounding box center [477, 20] width 32 height 14
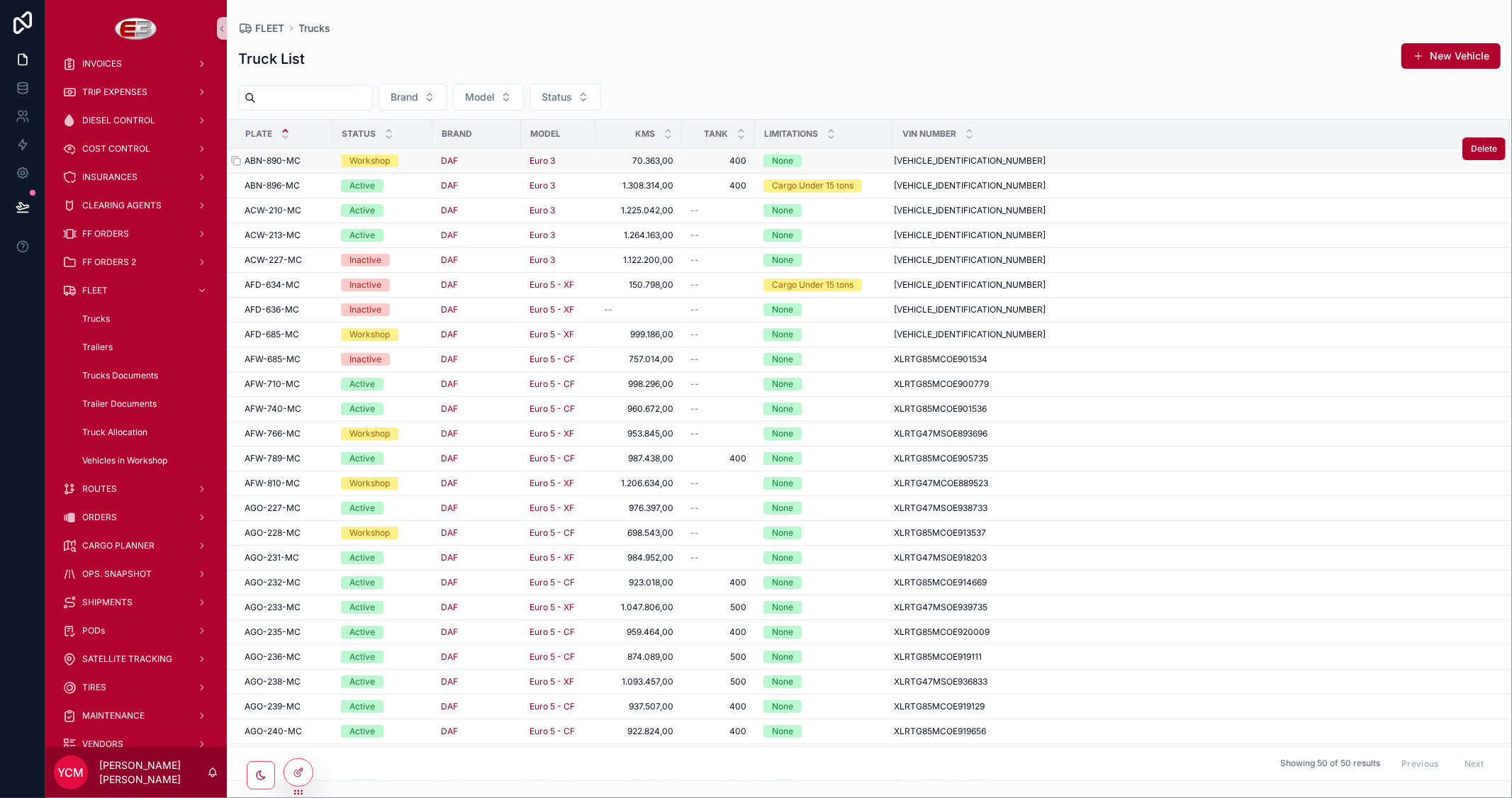
click at [292, 163] on span "ABN-890-MC" at bounding box center [272, 161] width 56 height 11
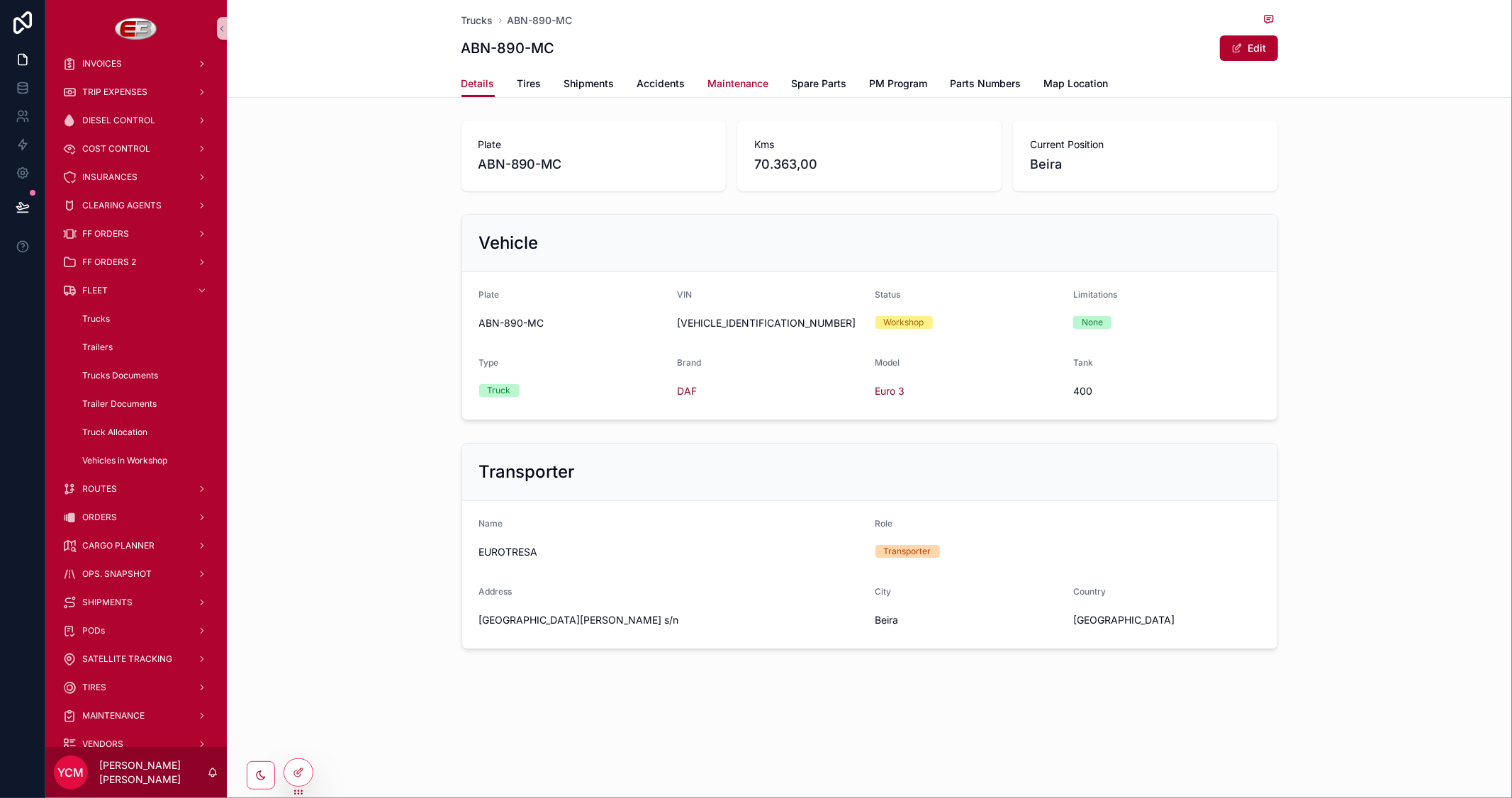
click at [747, 82] on span "Maintenance" at bounding box center [738, 84] width 61 height 14
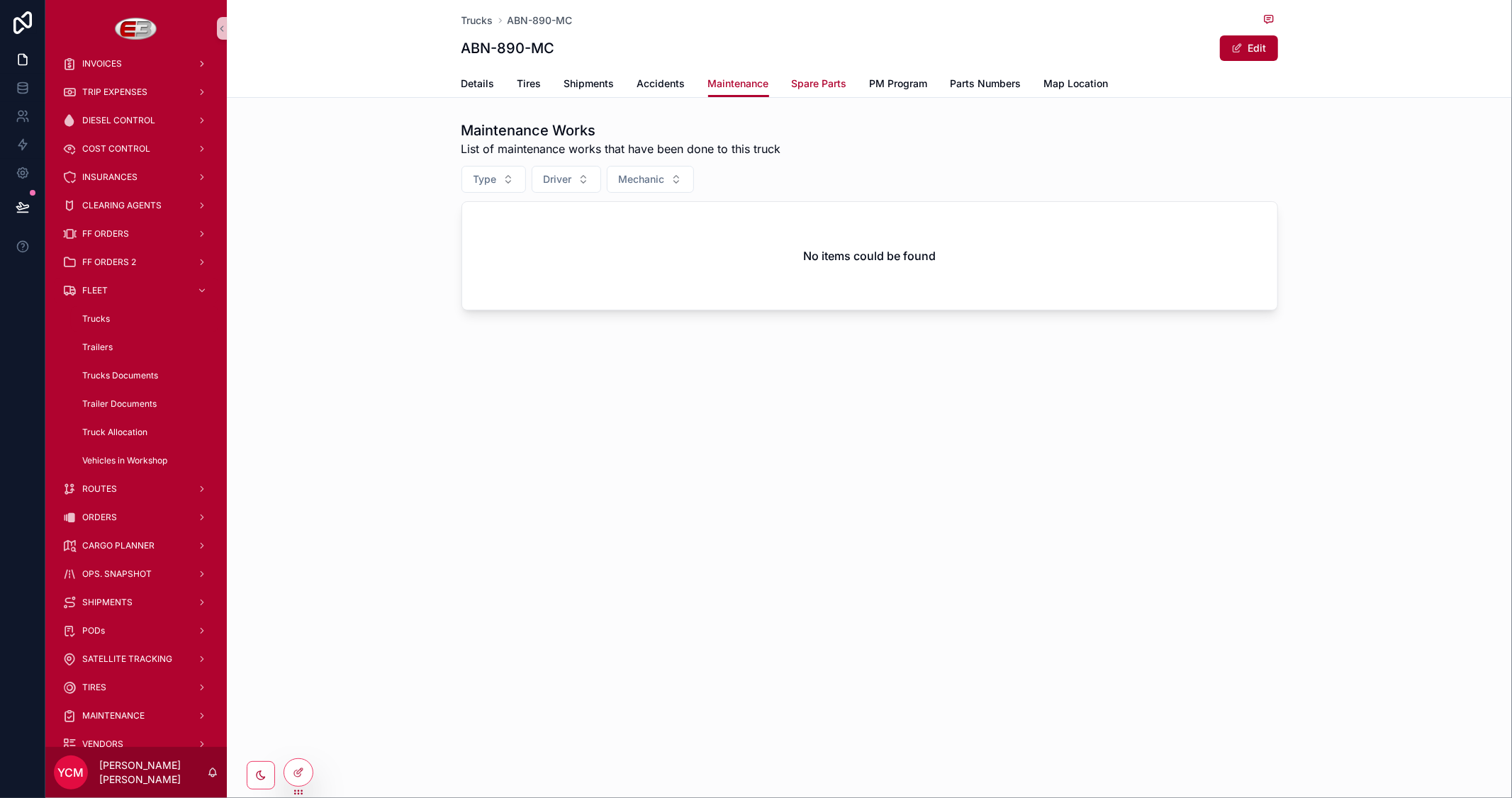
click at [811, 84] on span "Spare Parts" at bounding box center [819, 84] width 55 height 14
click at [894, 82] on span "PM Program" at bounding box center [899, 84] width 58 height 14
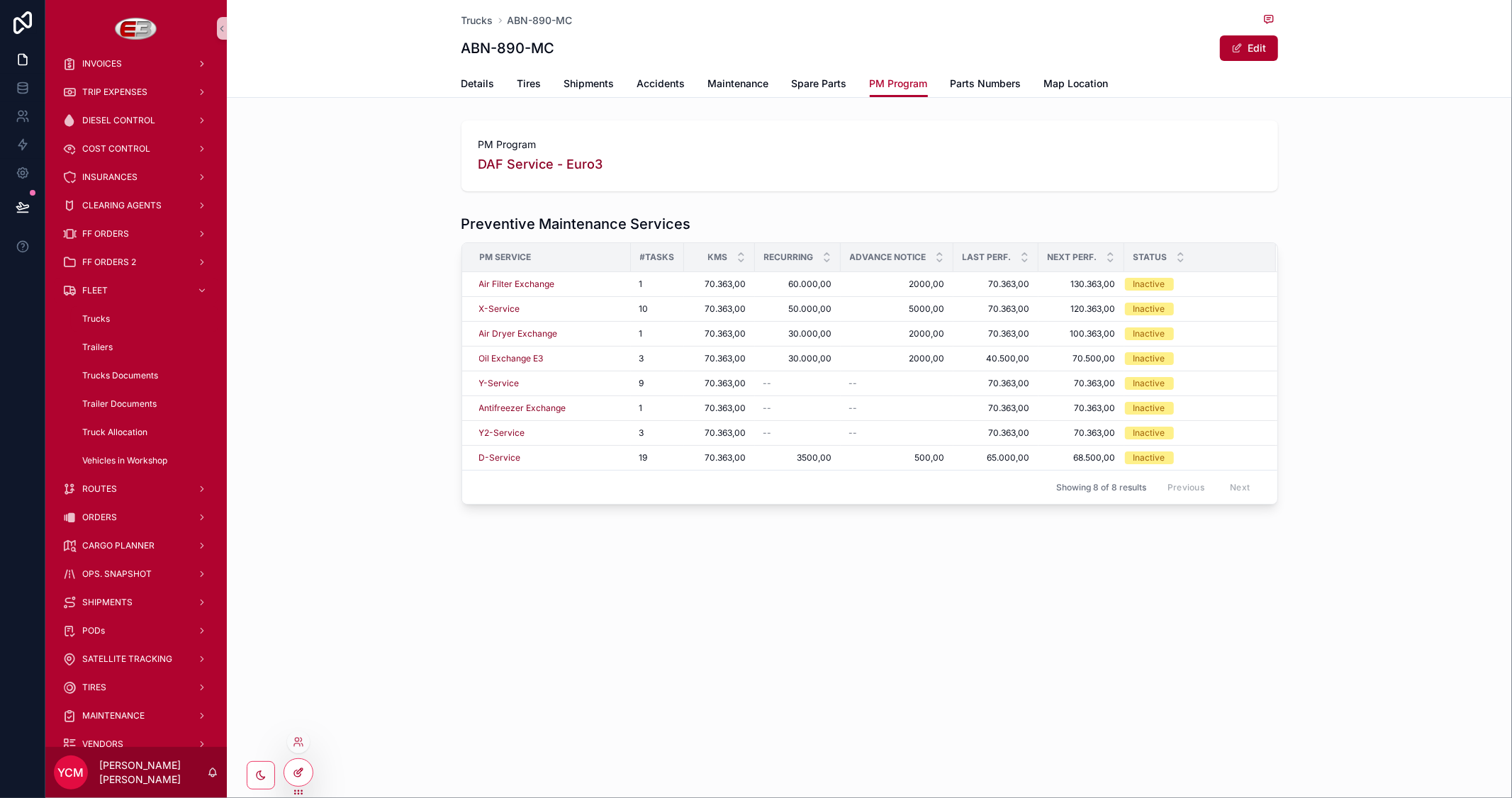
click at [288, 770] on div at bounding box center [298, 773] width 28 height 27
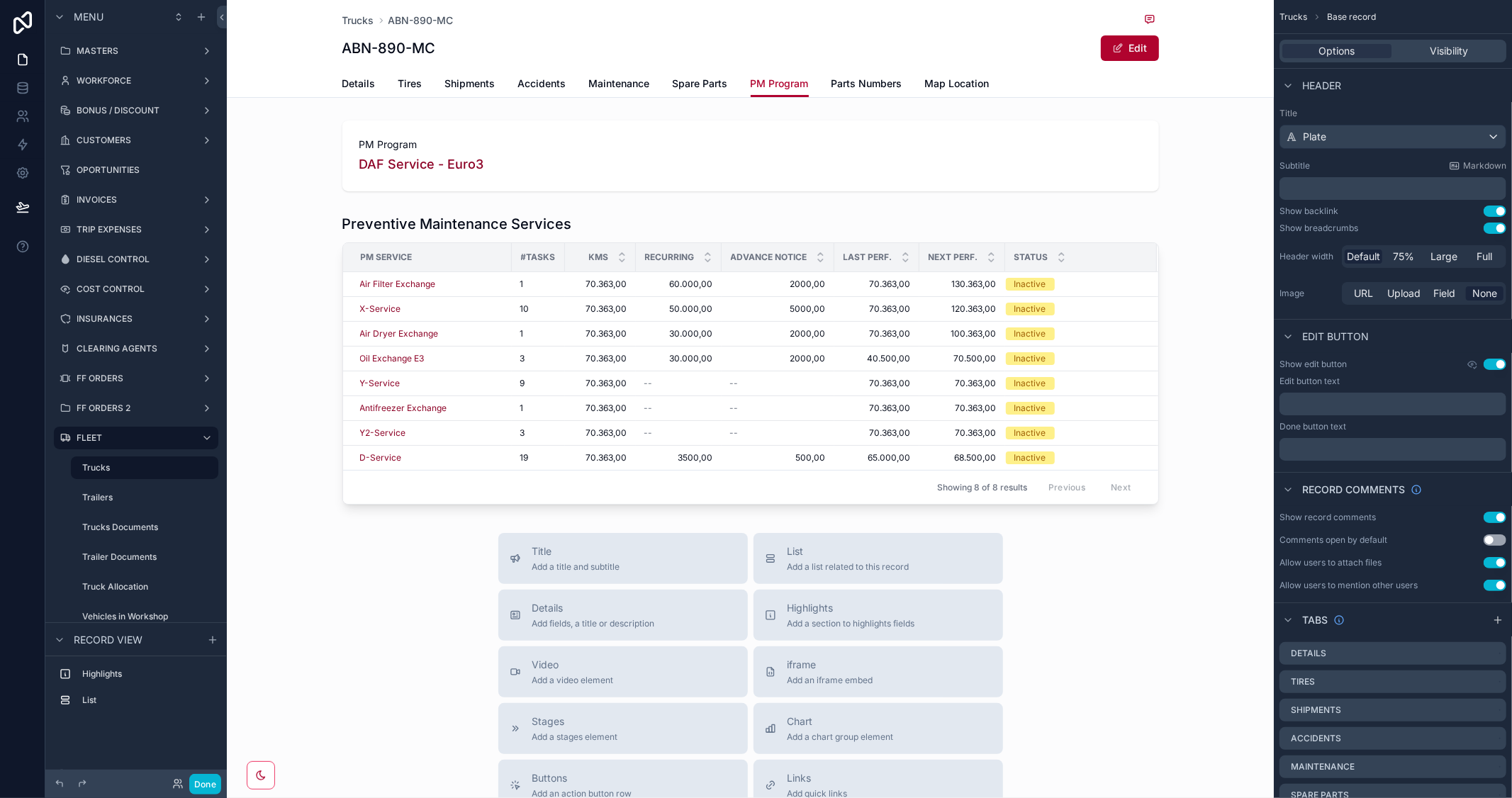
click at [677, 225] on div "scrollable content" at bounding box center [750, 359] width 1047 height 302
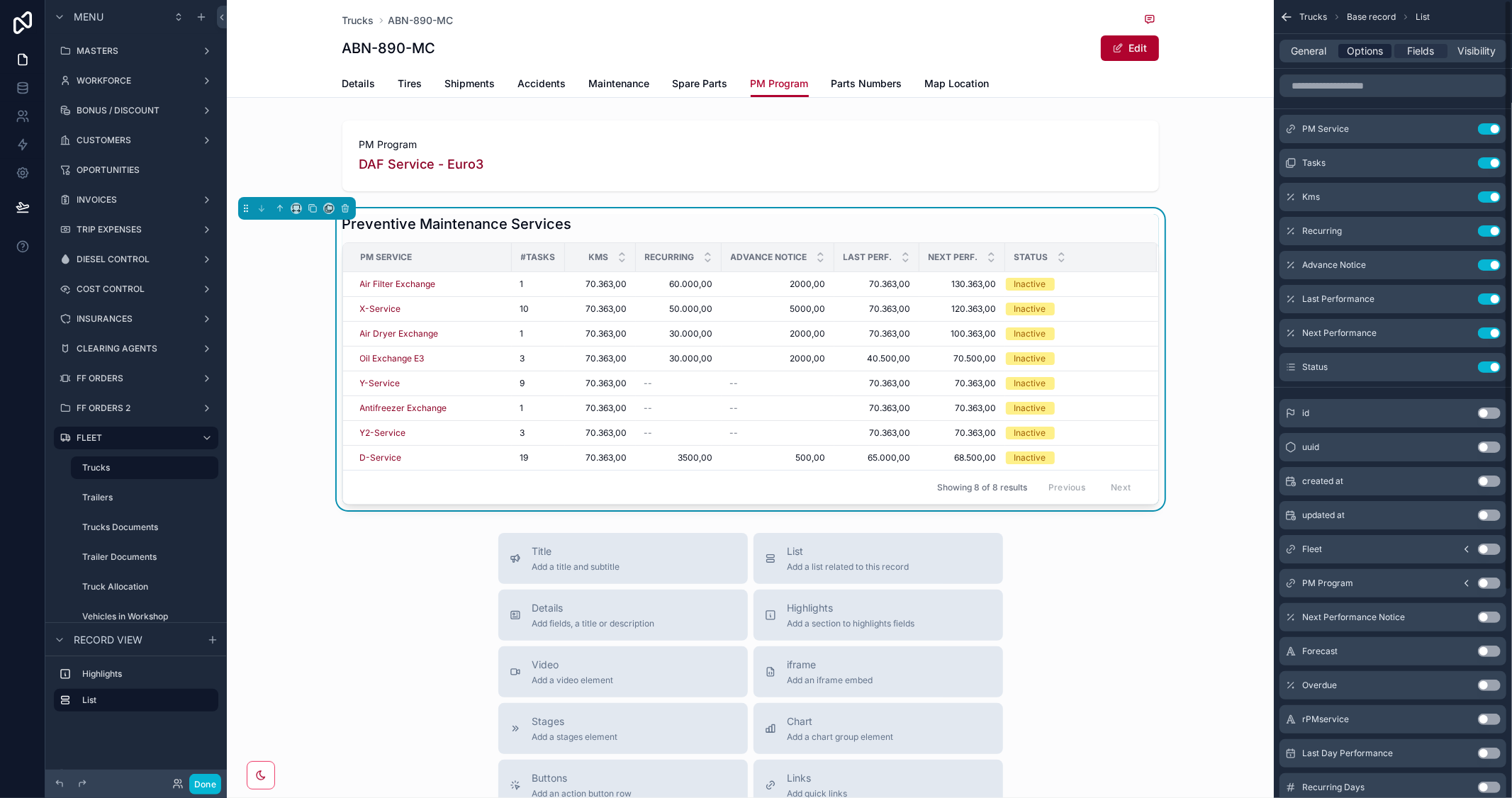
click at [1359, 44] on span "Options" at bounding box center [1365, 51] width 36 height 14
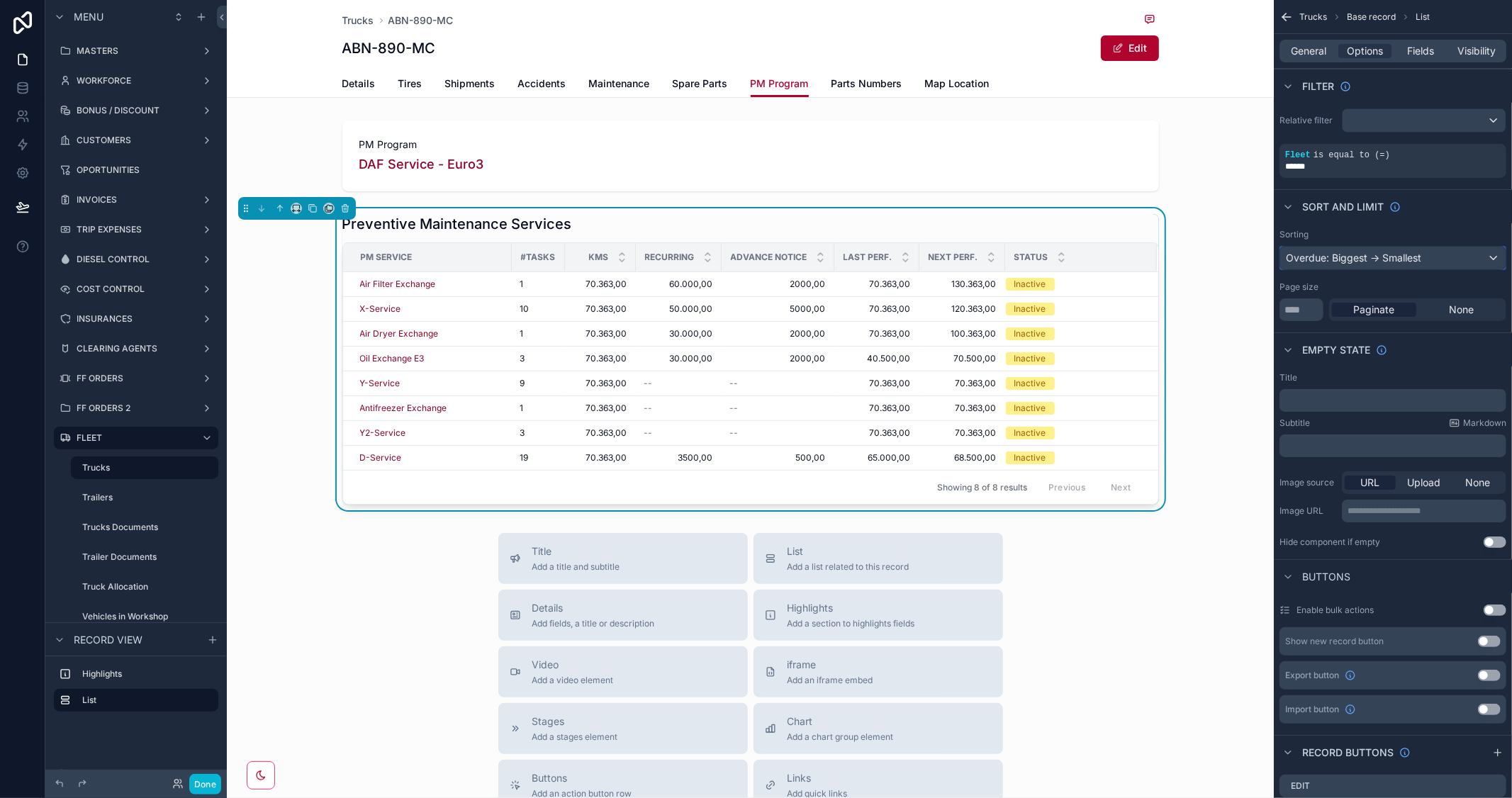
click at [1490, 252] on div "Overdue: Biggest -> Smallest" at bounding box center [1392, 258] width 225 height 23
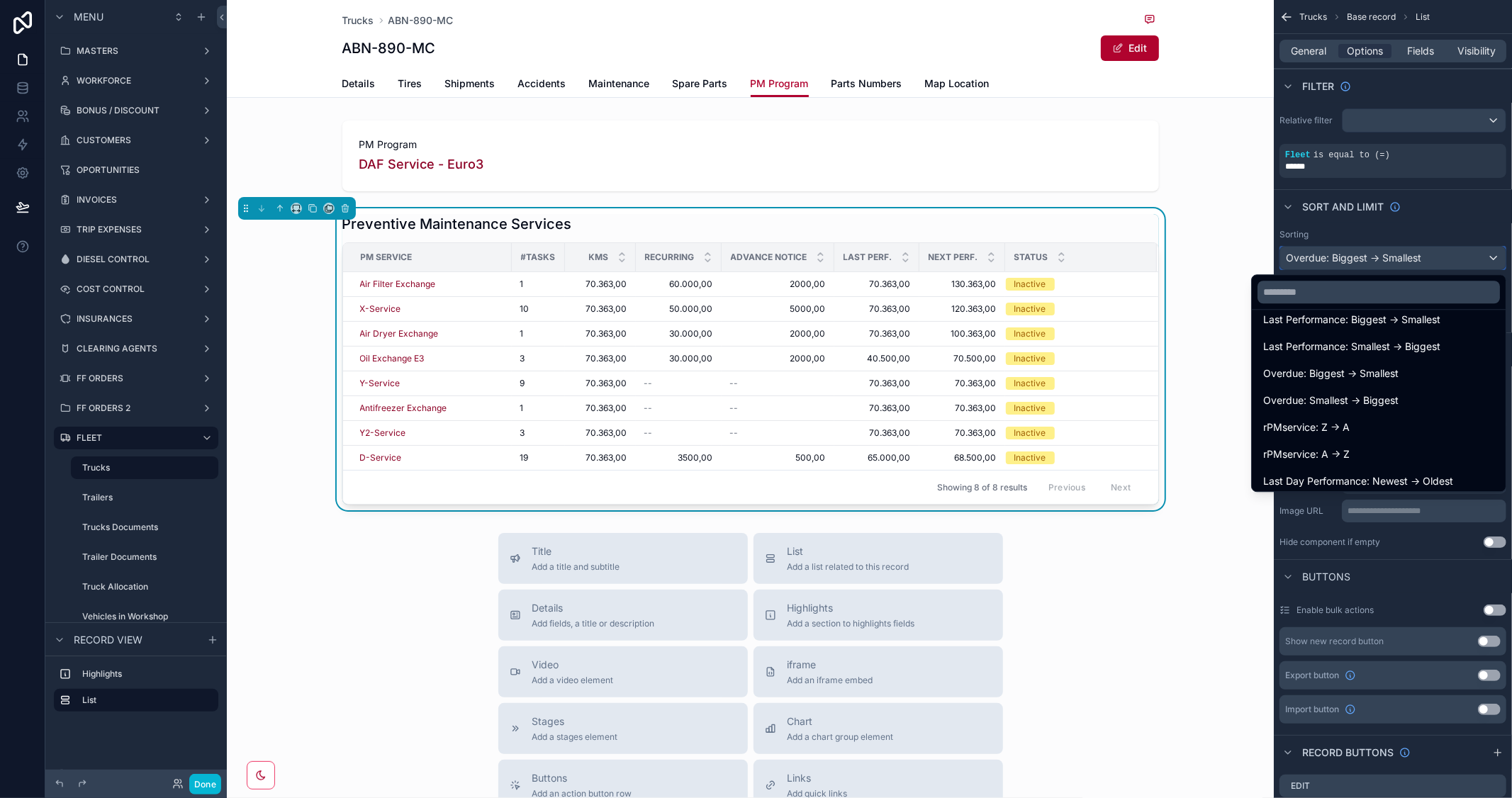
scroll to position [551, 0]
click at [1398, 370] on div "rPMservice: A -> Z" at bounding box center [1378, 376] width 231 height 17
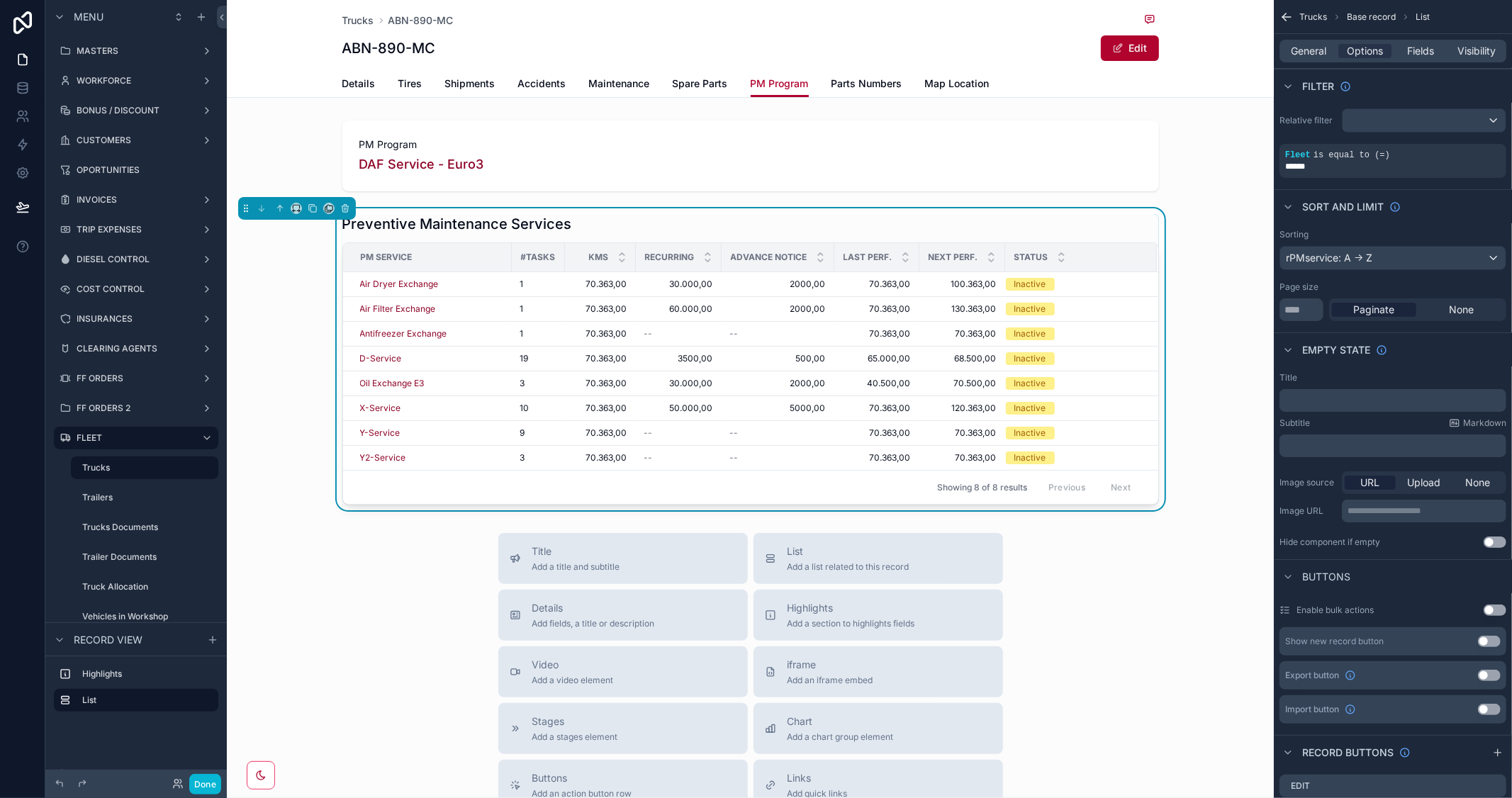
click at [1228, 600] on div "Title Add a title and subtitle List Add a list related to this record Details A…" at bounding box center [750, 785] width 1047 height 505
click at [1400, 265] on div "rPMservice: A -> Z" at bounding box center [1392, 258] width 225 height 23
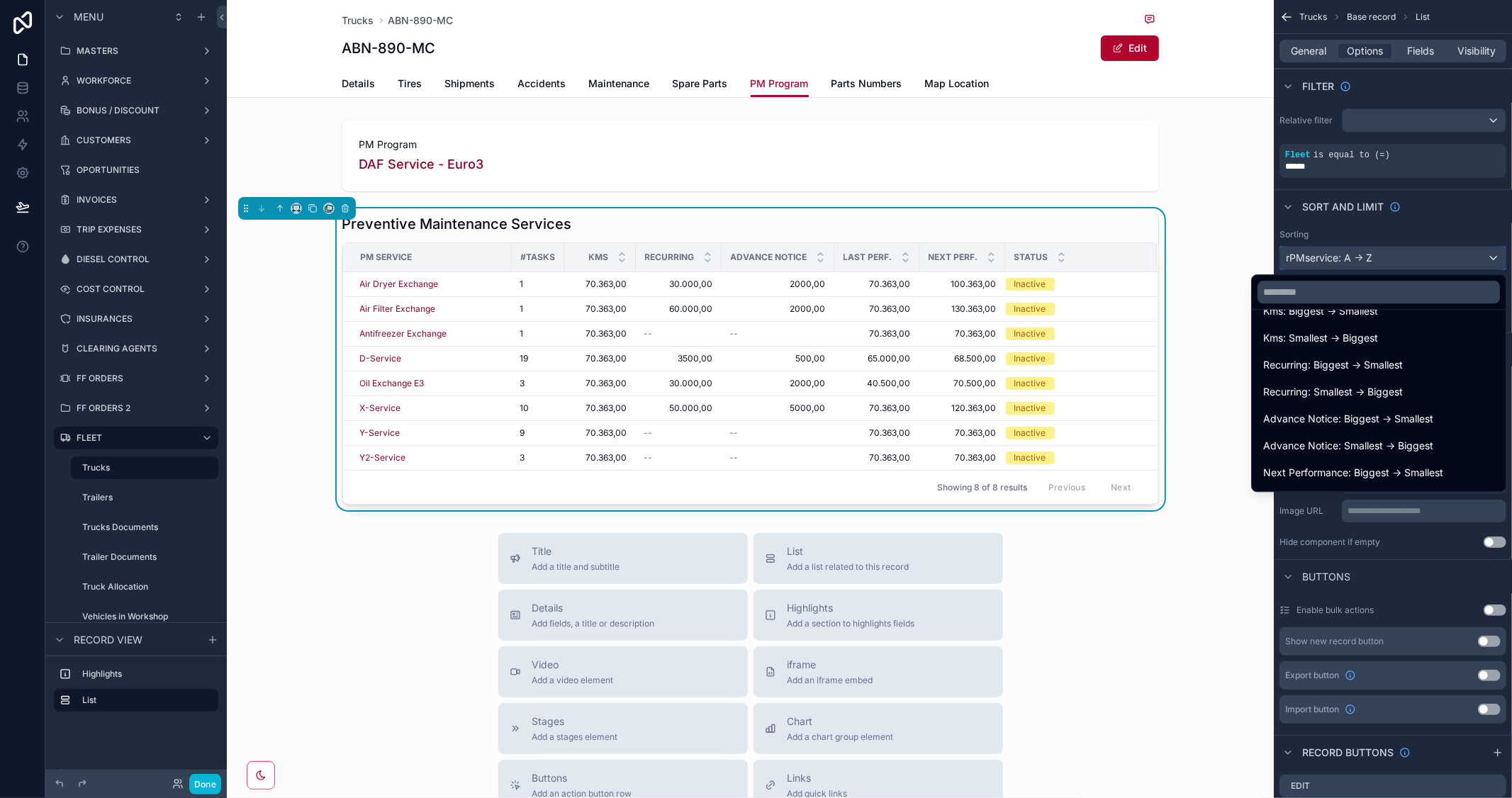
scroll to position [236, 0]
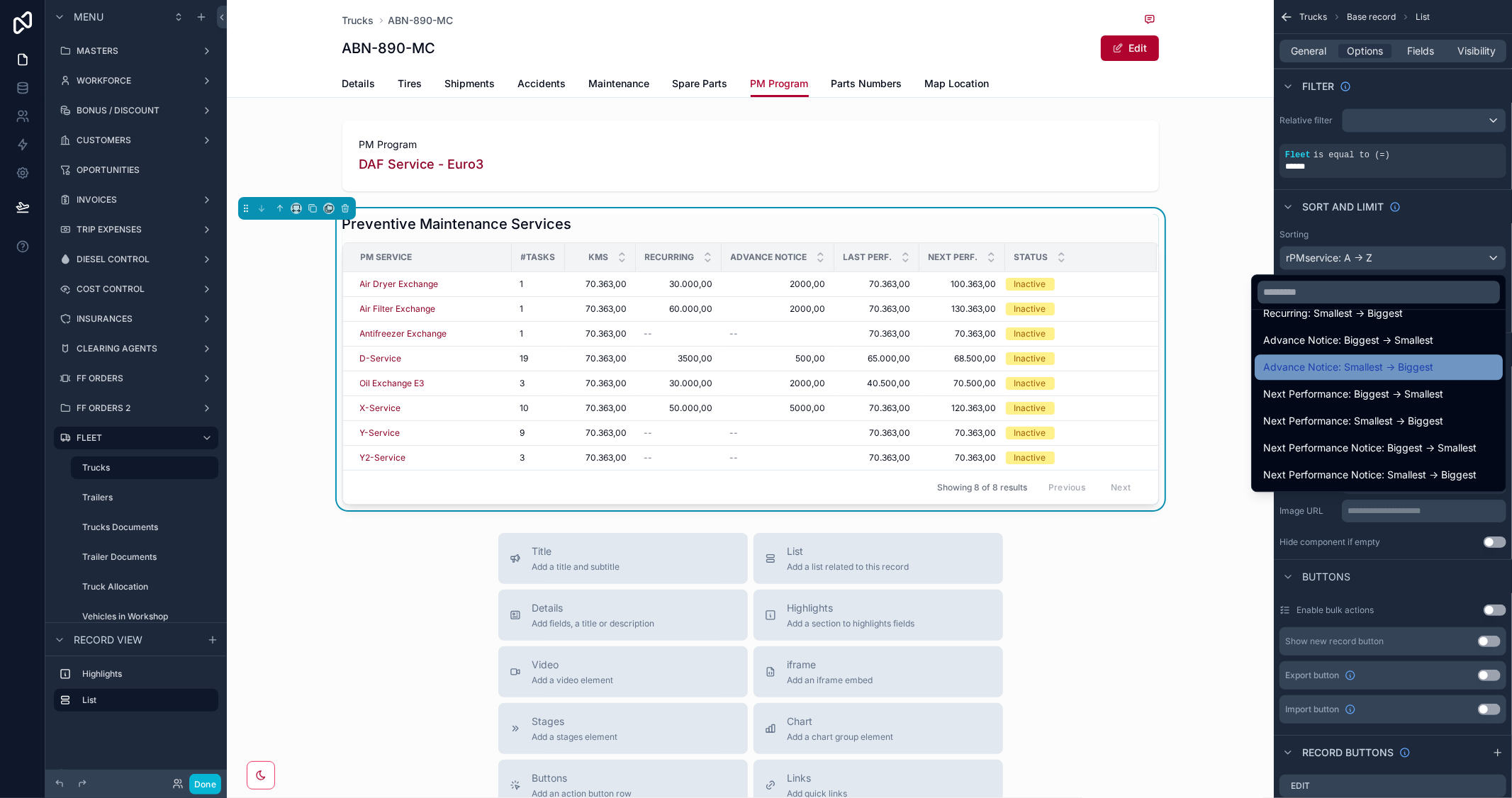
click at [1408, 369] on span "Advance Notice: Smallest -> Biggest" at bounding box center [1348, 367] width 170 height 17
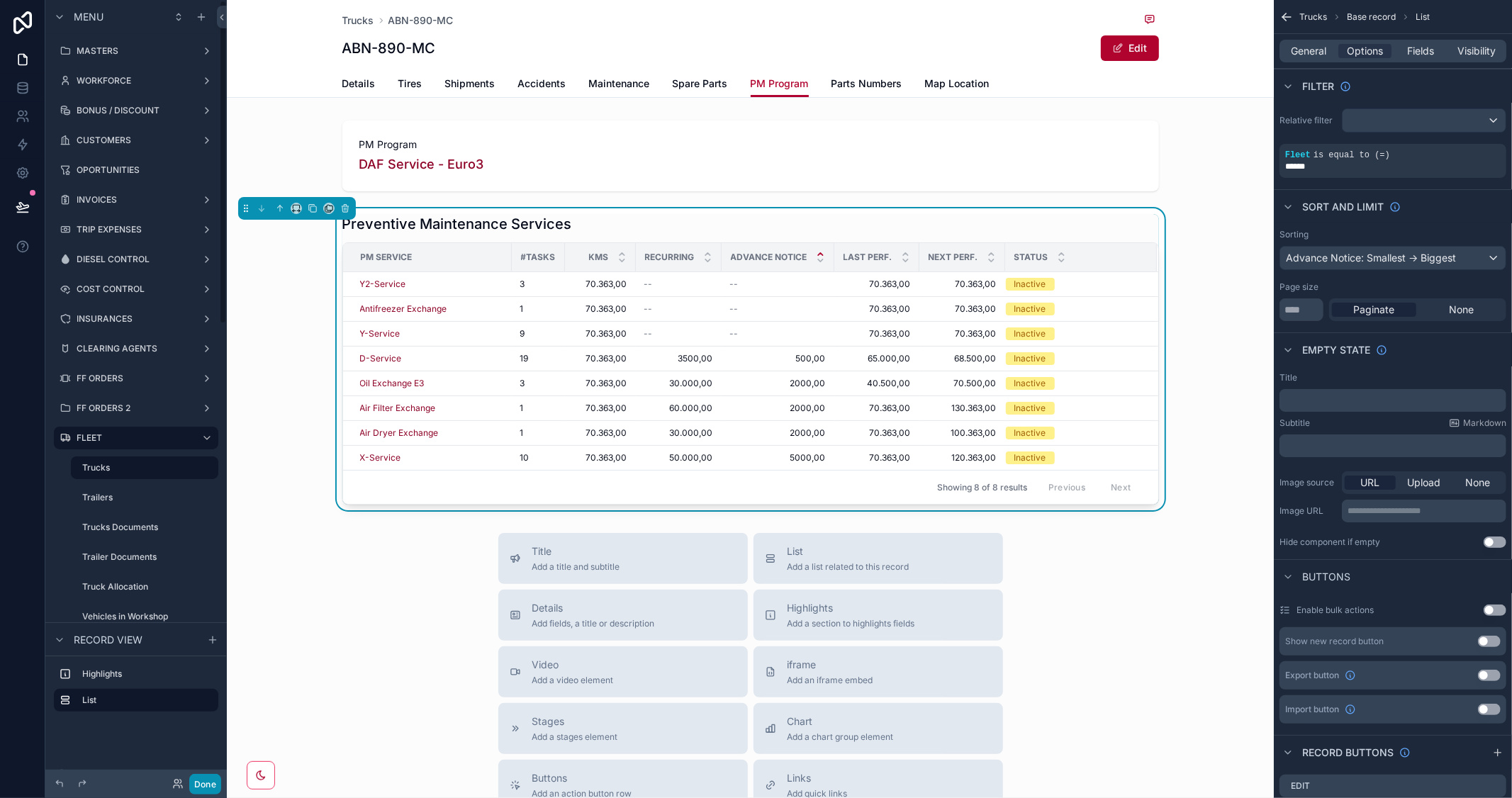
click at [204, 788] on button "Done" at bounding box center [205, 785] width 32 height 20
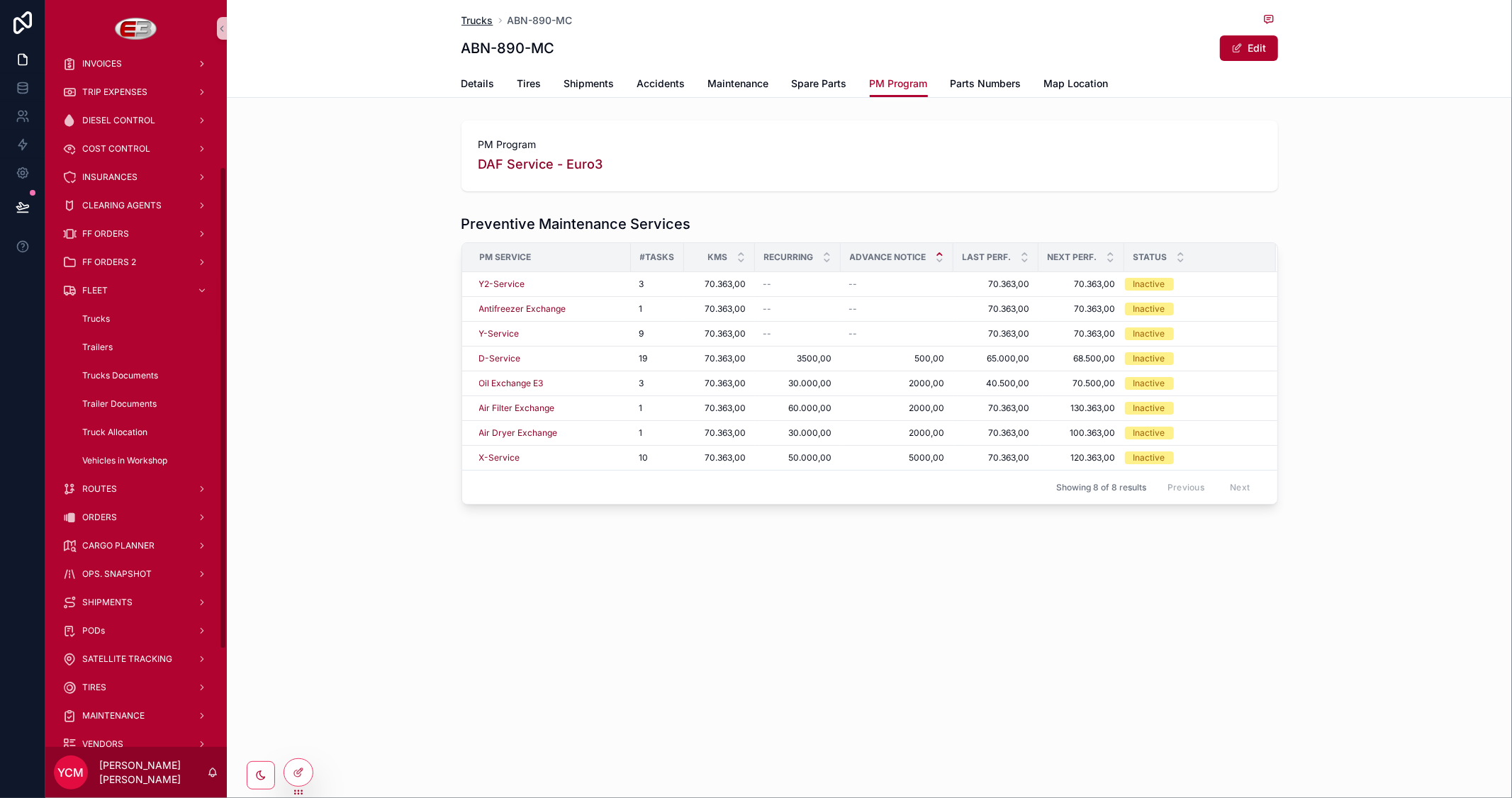
click at [472, 17] on span "Trucks" at bounding box center [477, 20] width 32 height 14
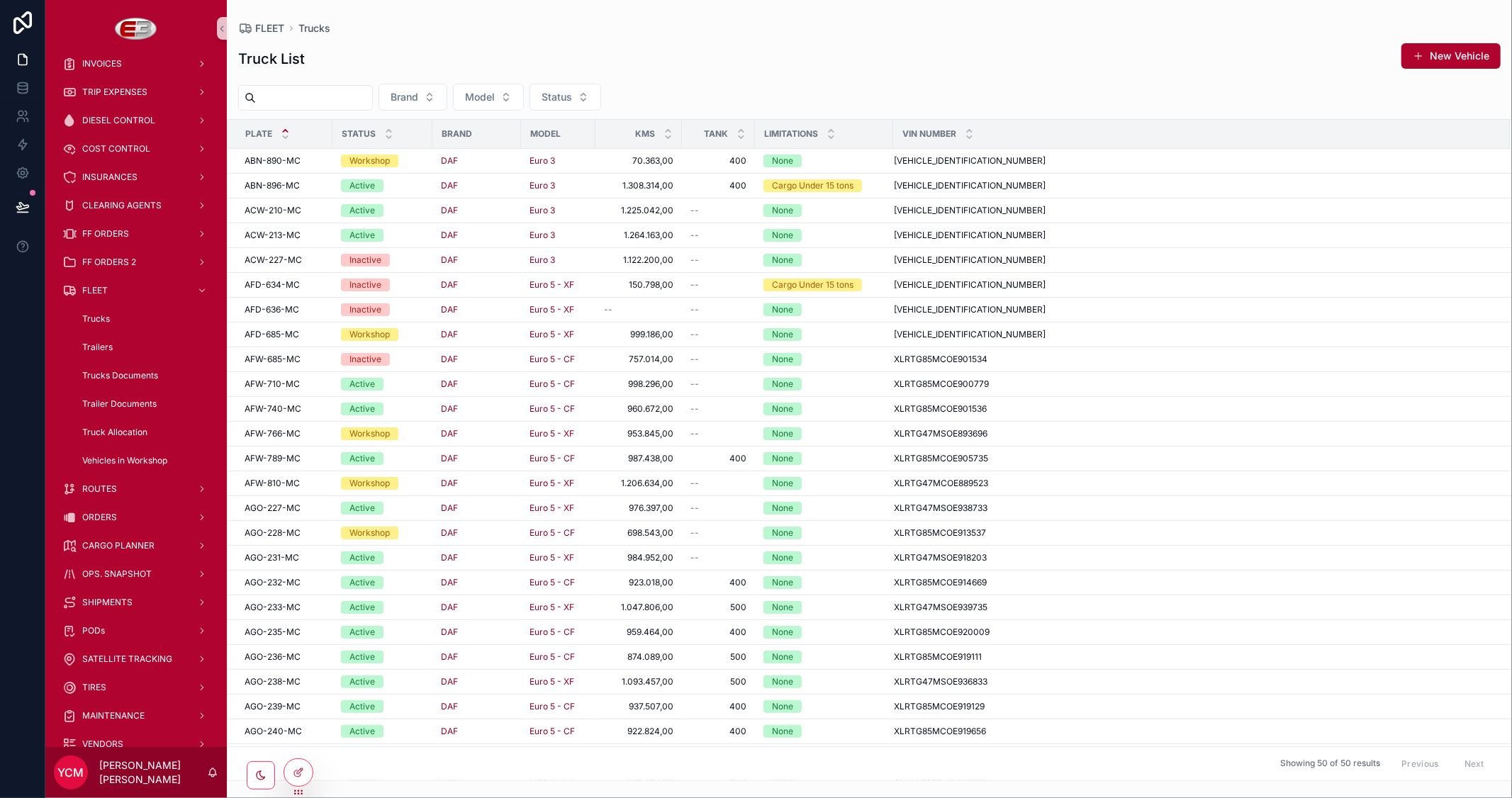
click at [285, 185] on span "ABN-896-MC" at bounding box center [272, 186] width 55 height 11
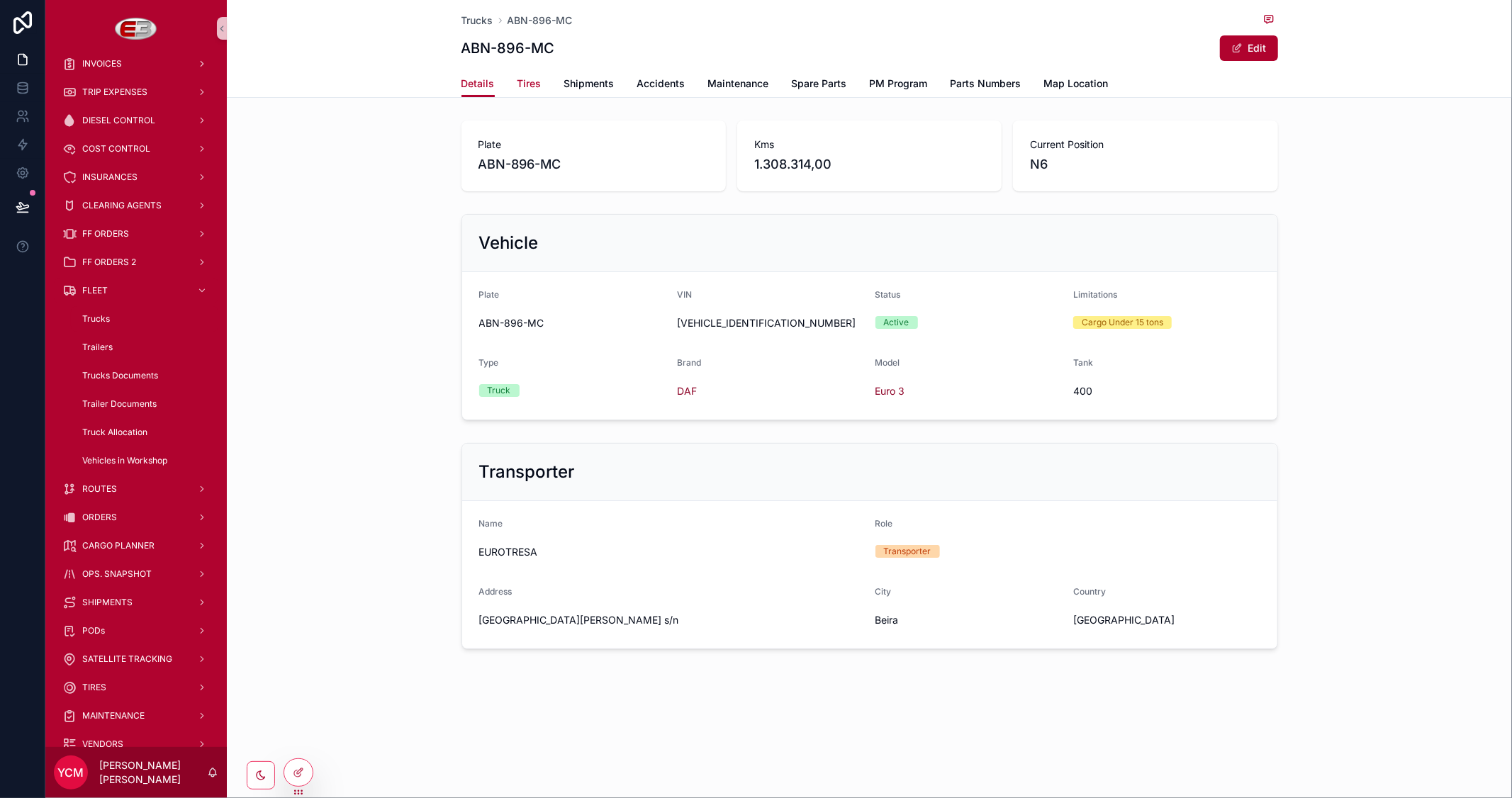
click at [536, 78] on span "Tires" at bounding box center [529, 84] width 24 height 14
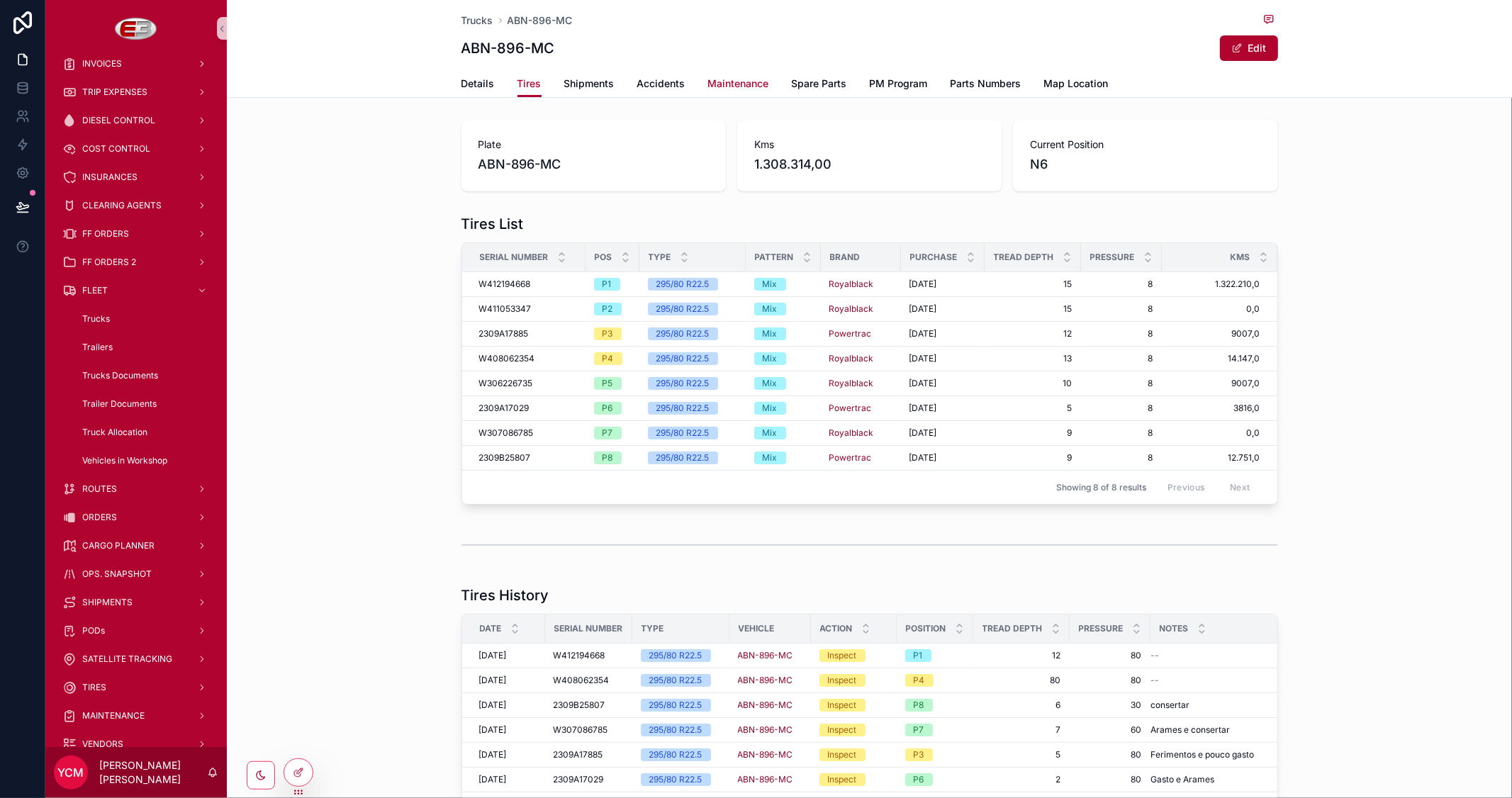
click at [725, 78] on span "Maintenance" at bounding box center [738, 84] width 61 height 14
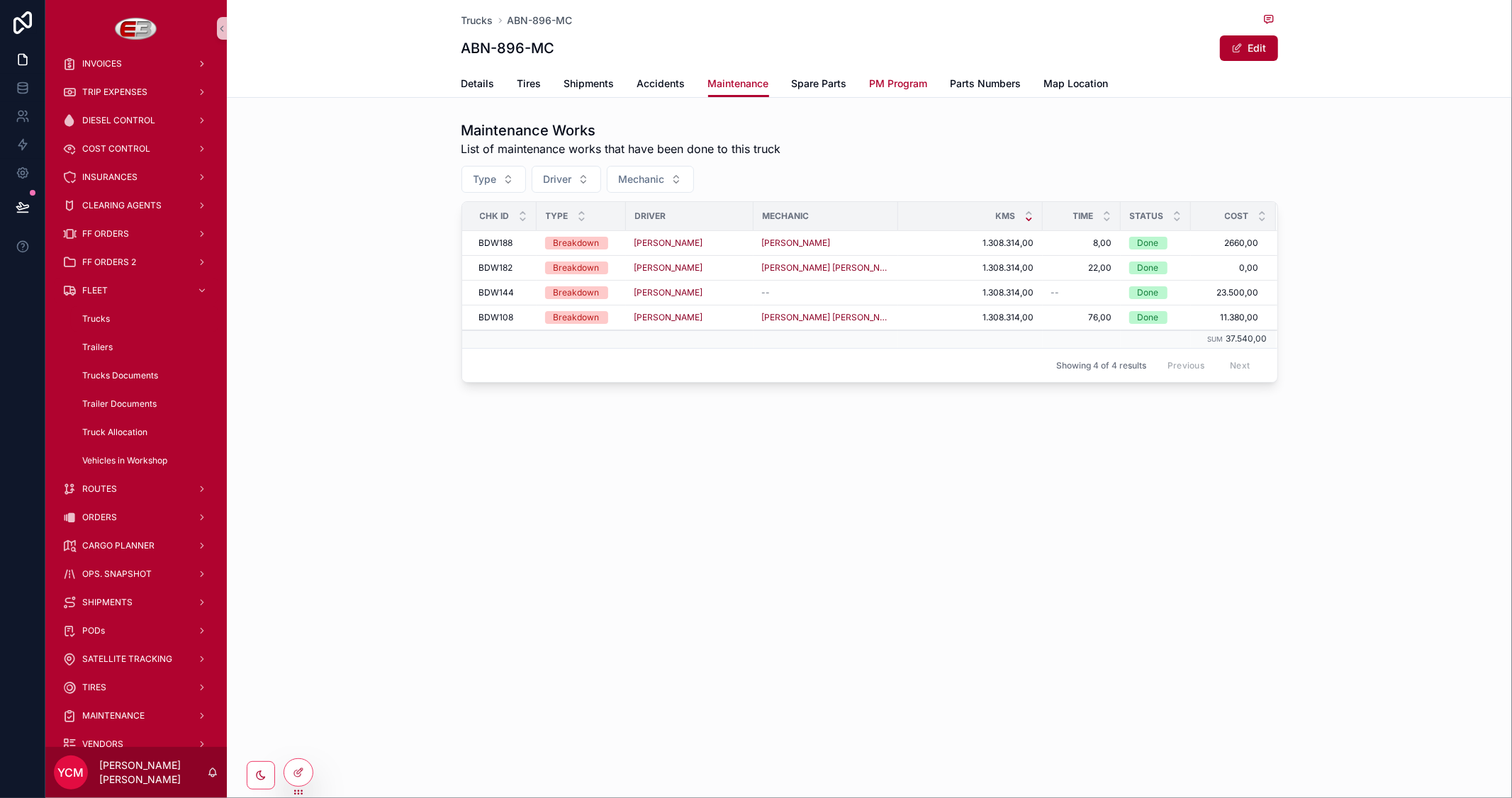
click at [884, 79] on span "PM Program" at bounding box center [899, 84] width 58 height 14
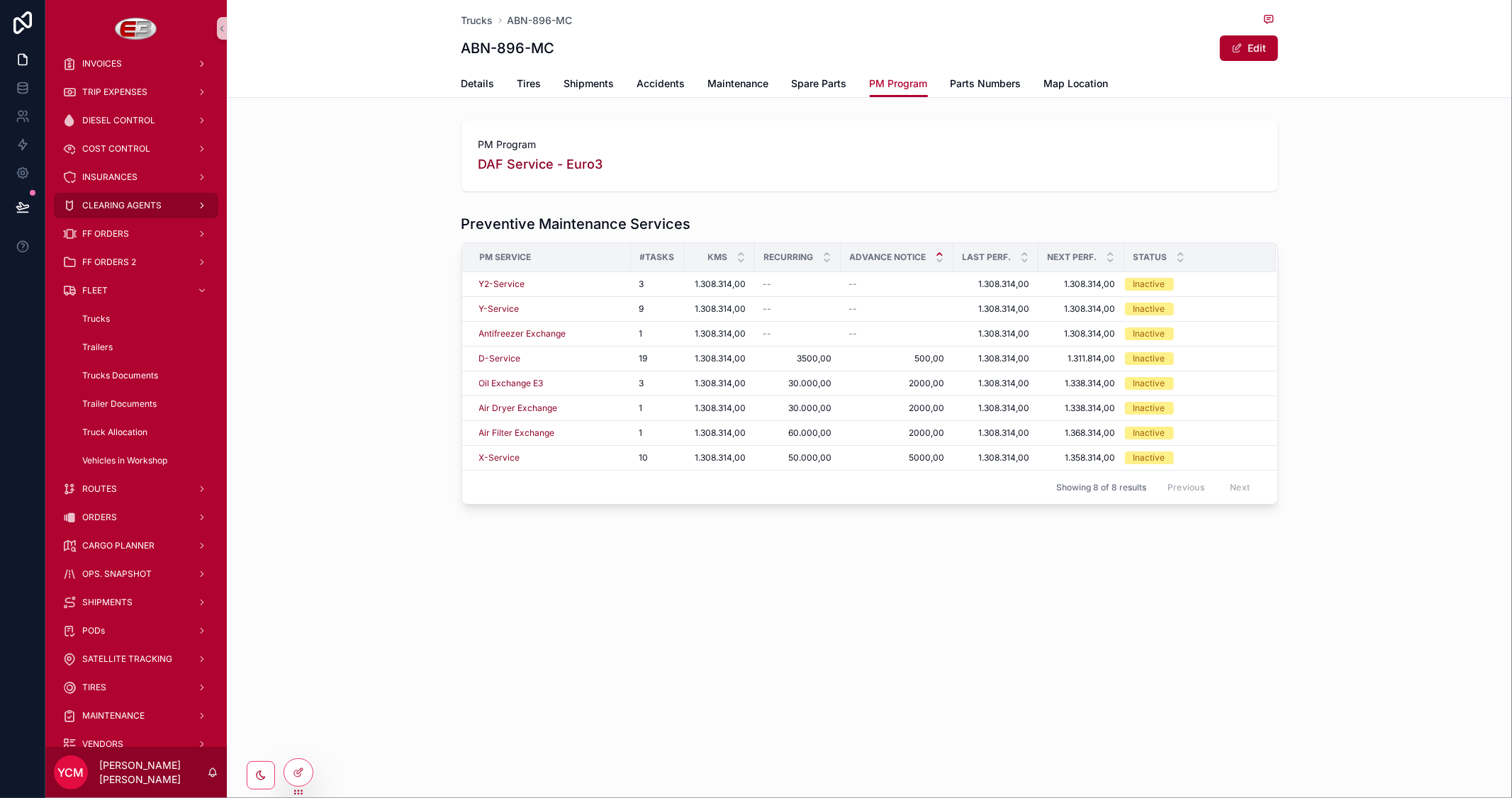
click at [142, 210] on span "CLEARING AGENTS" at bounding box center [121, 206] width 80 height 11
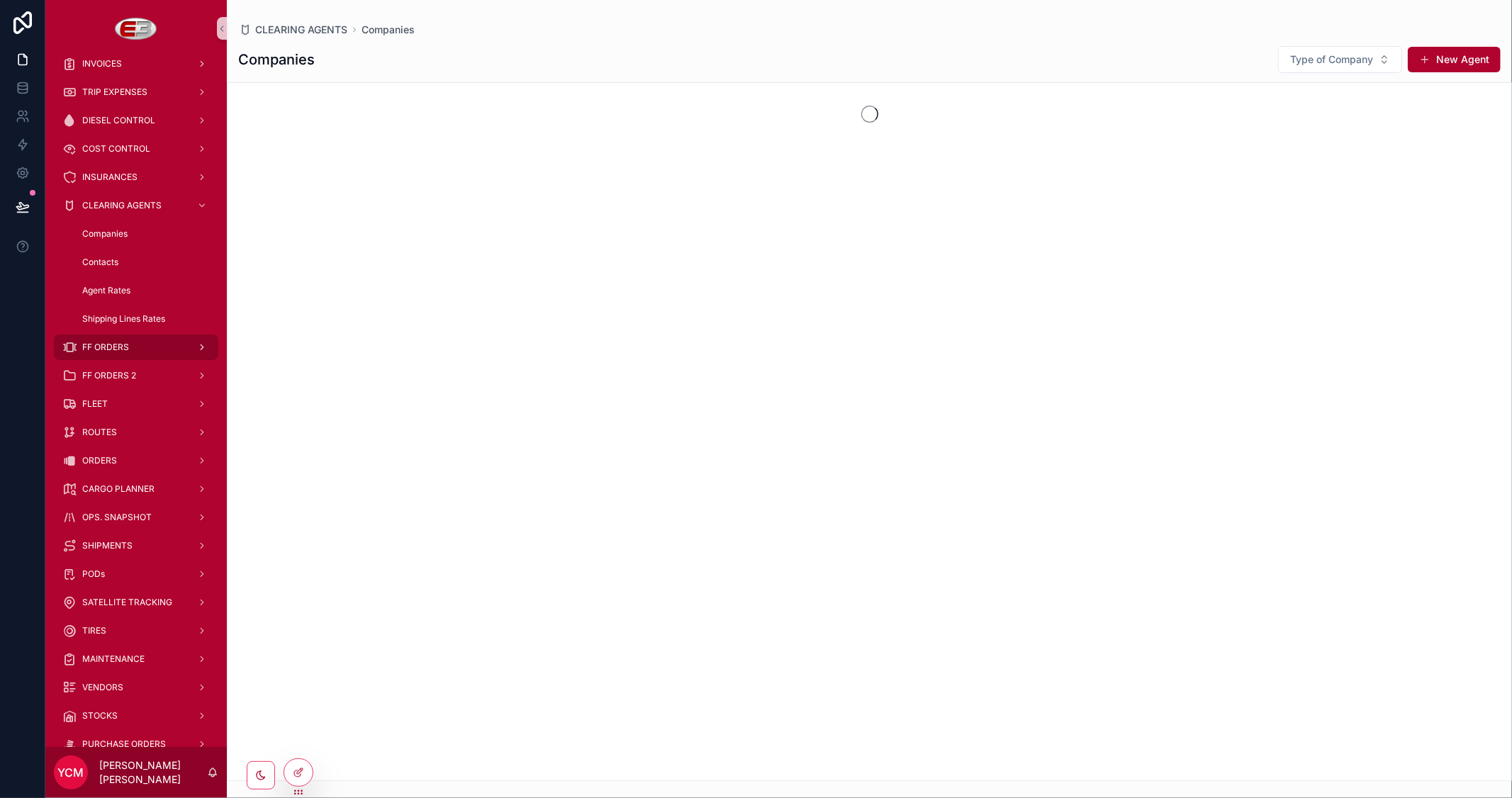
click at [108, 344] on span "FF ORDERS" at bounding box center [105, 347] width 46 height 11
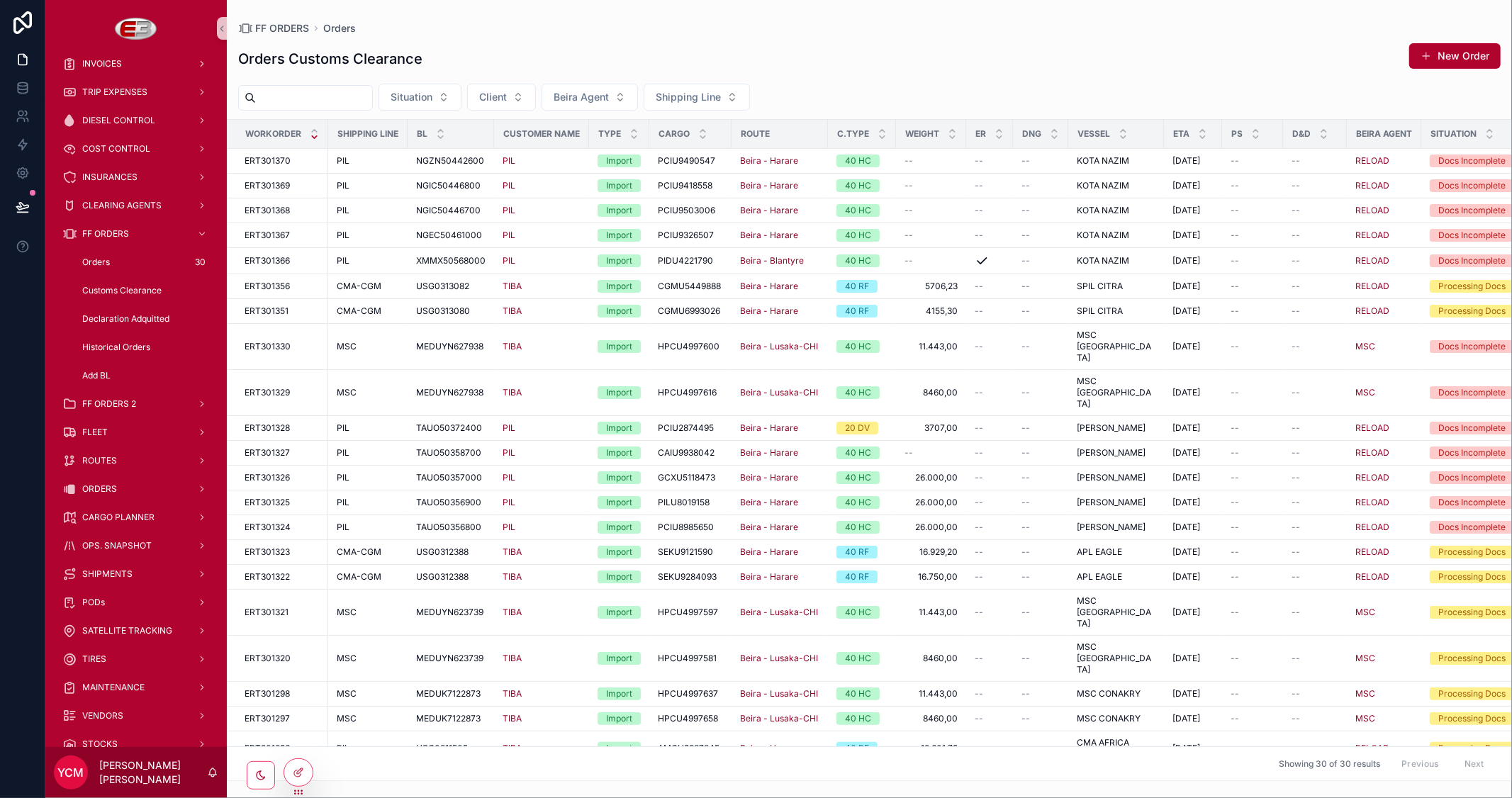
click at [338, 96] on input "scrollable content" at bounding box center [314, 98] width 117 height 20
paste input "**********"
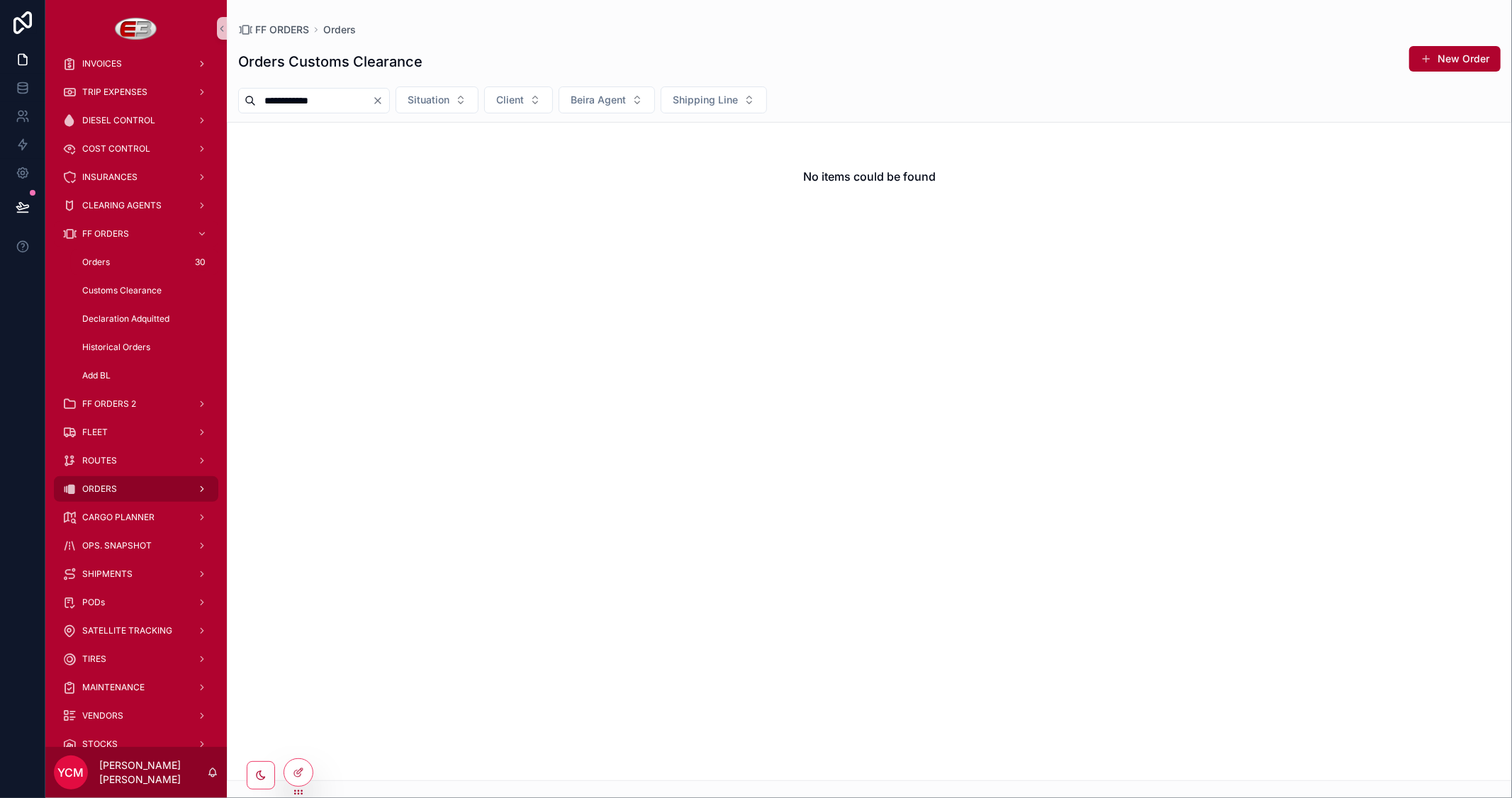
type input "**********"
click at [118, 484] on div "ORDERS" at bounding box center [135, 489] width 147 height 23
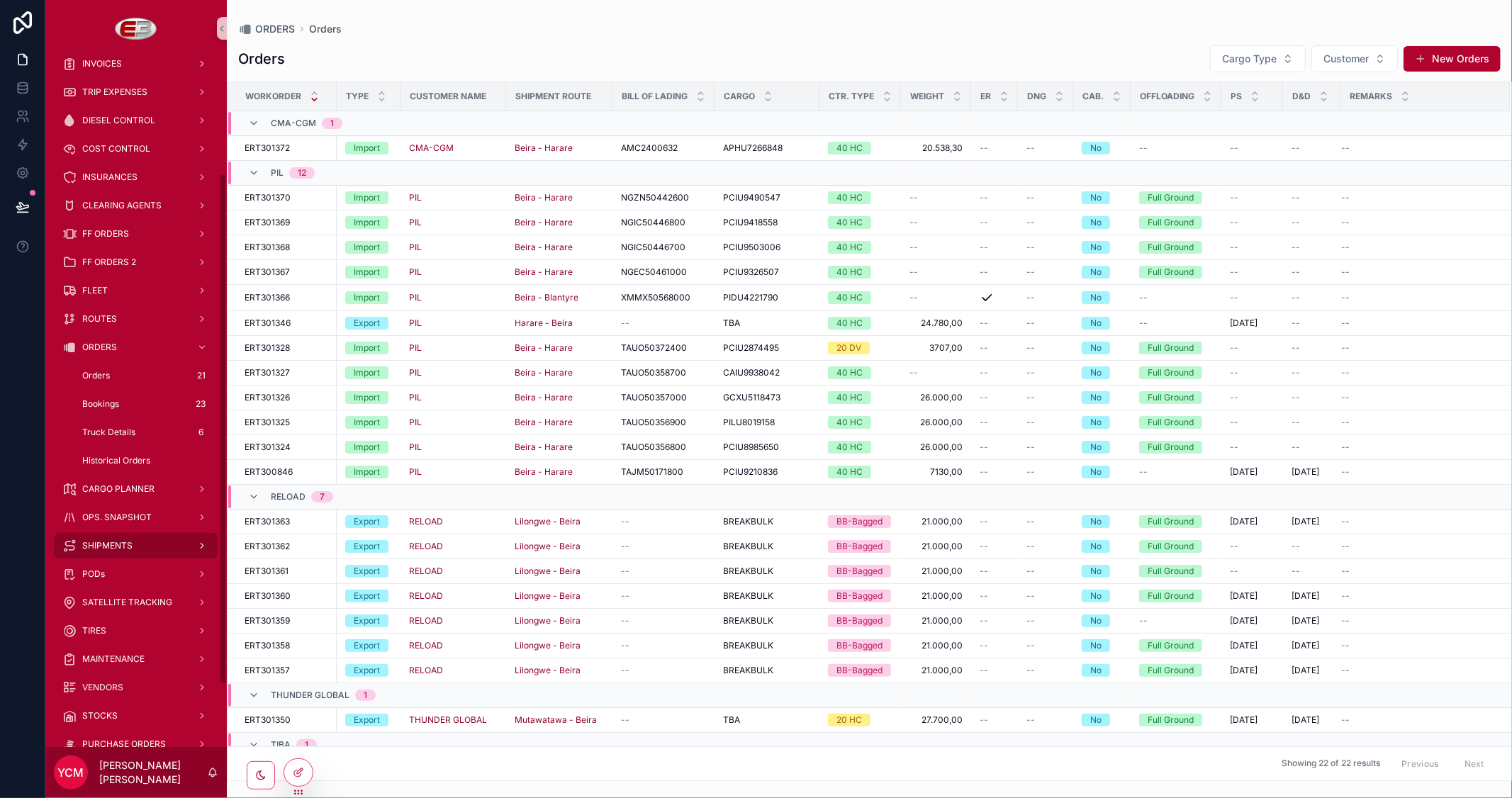
click at [110, 543] on span "SHIPMENTS" at bounding box center [107, 546] width 50 height 11
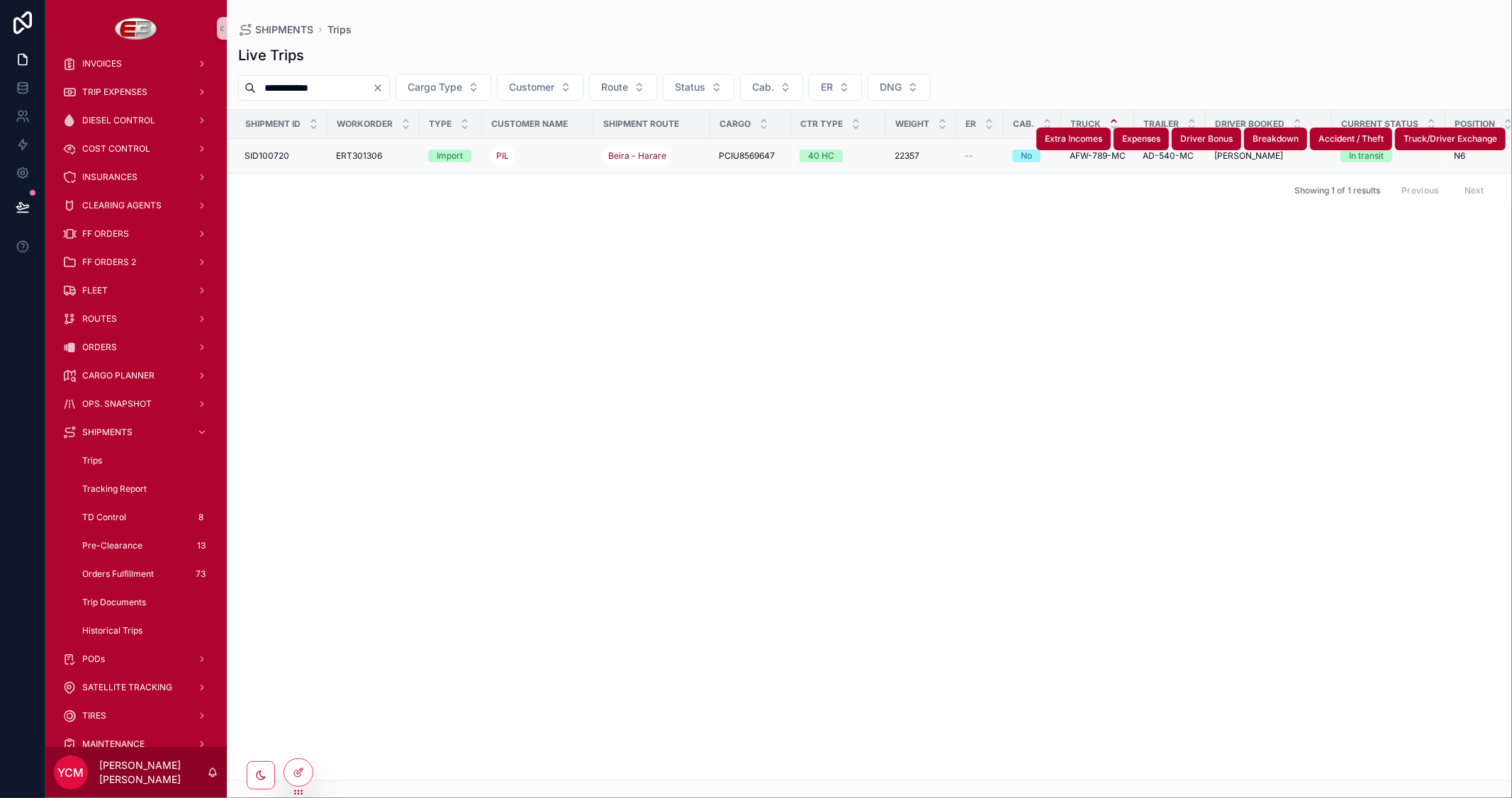
type input "**********"
click at [267, 154] on span "SID100720" at bounding box center [267, 156] width 45 height 11
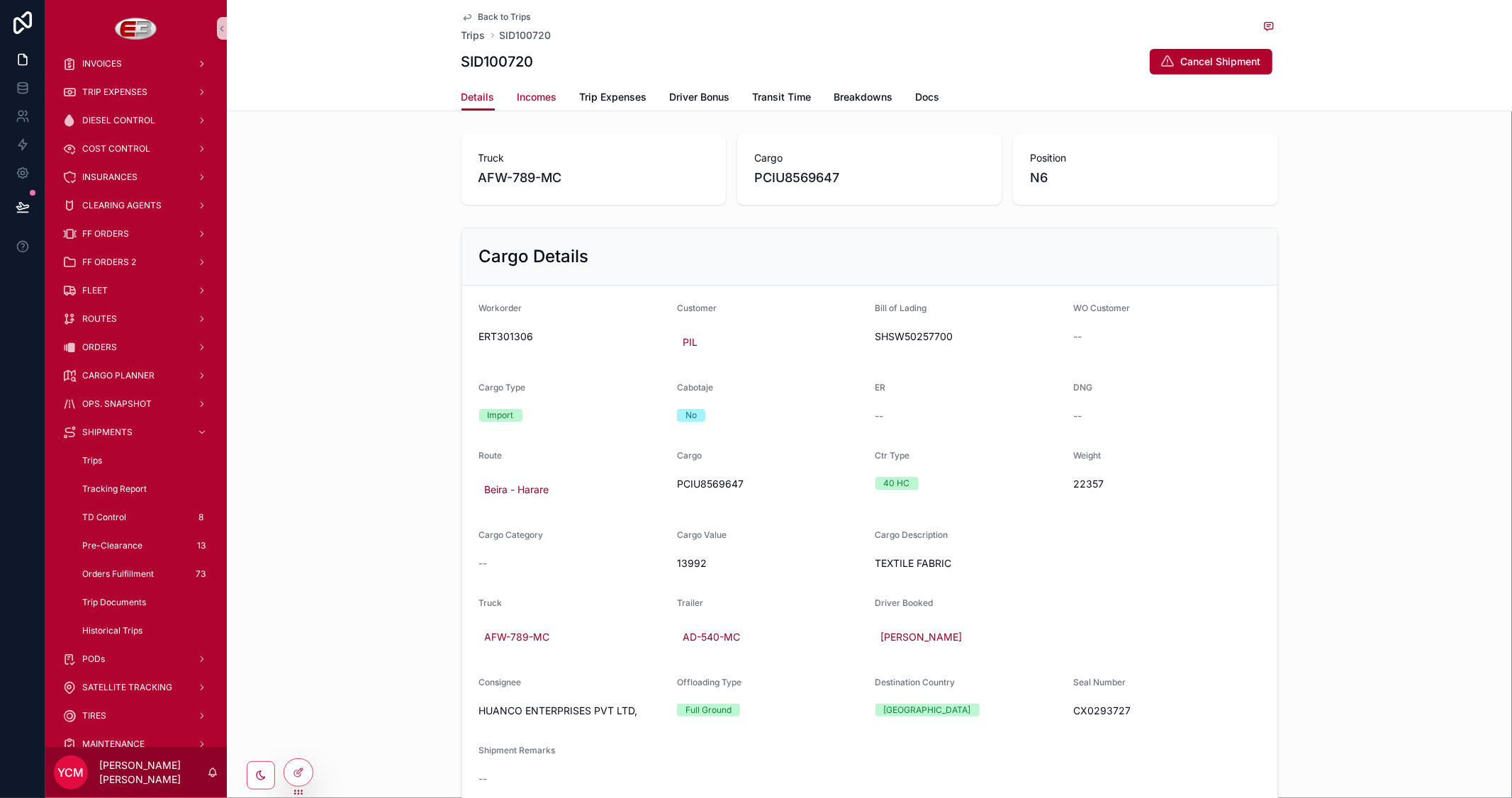
click at [539, 95] on span "Incomes" at bounding box center [537, 97] width 39 height 14
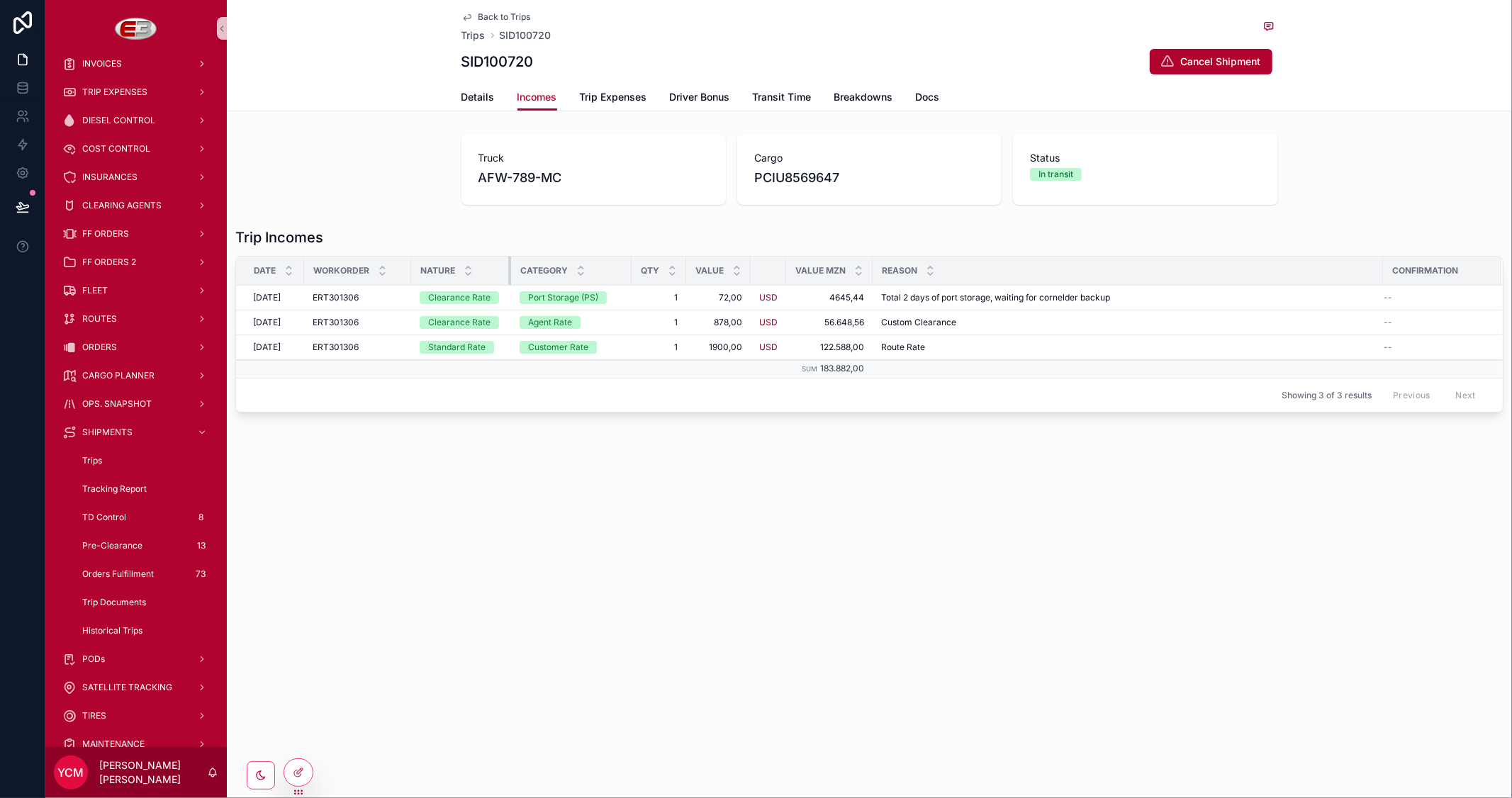
click at [509, 266] on div "scrollable content" at bounding box center [510, 271] width 6 height 28
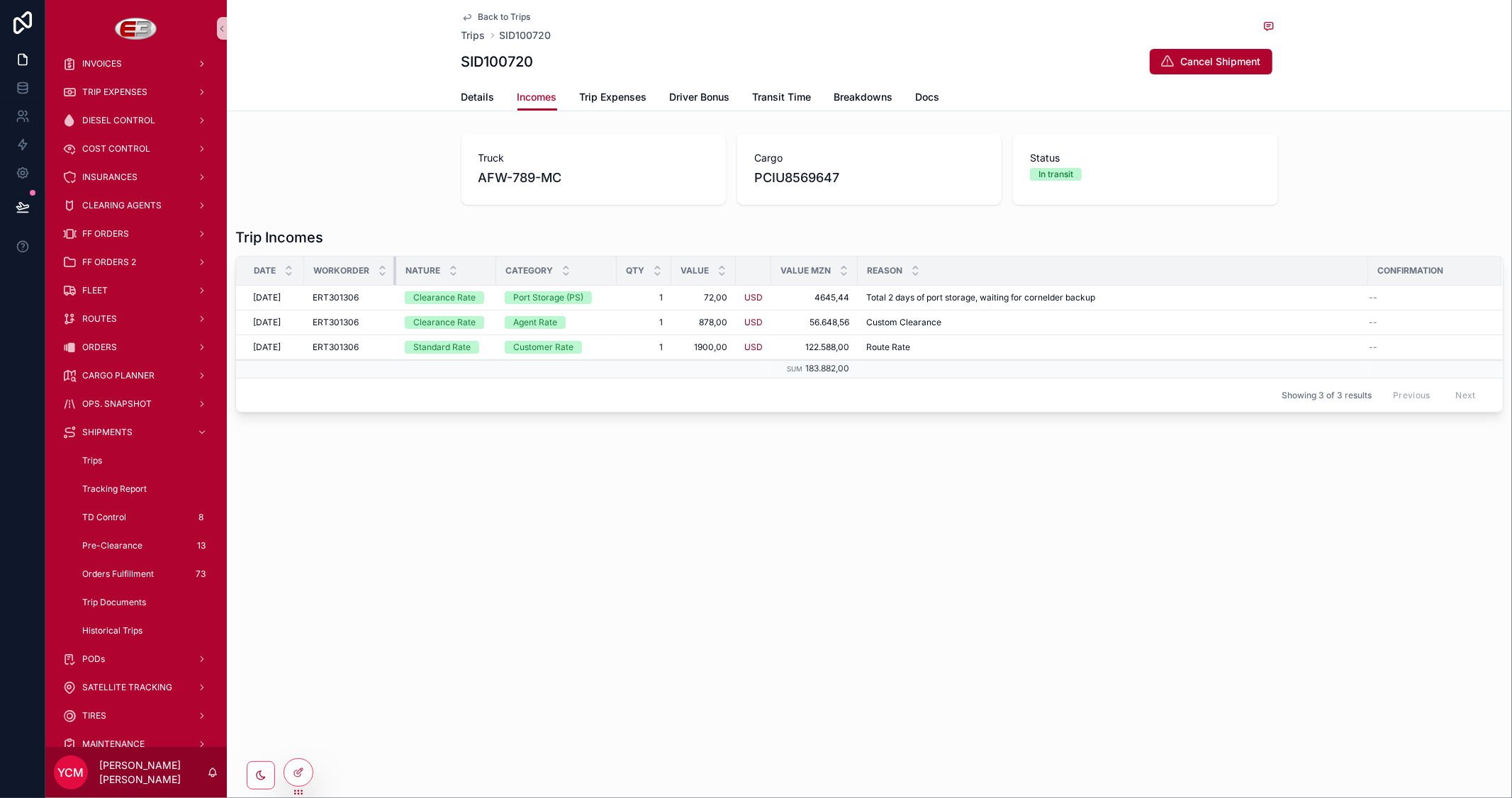
drag, startPoint x: 408, startPoint y: 264, endPoint x: 388, endPoint y: 265, distance: 20.0
click at [388, 265] on th "Workorder" at bounding box center [350, 271] width 92 height 29
click at [503, 12] on span "Back to Trips" at bounding box center [505, 17] width 53 height 11
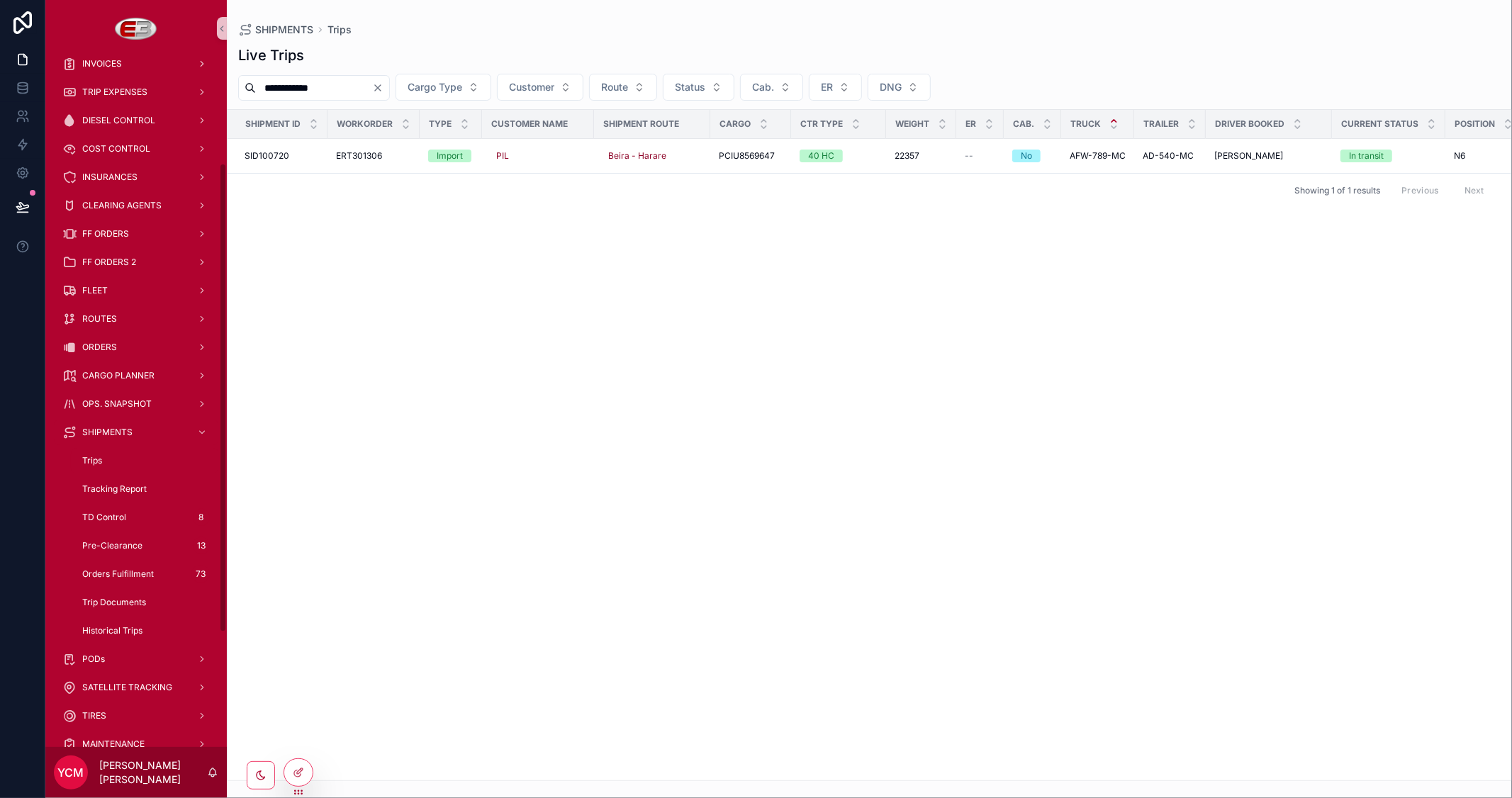
drag, startPoint x: 336, startPoint y: 88, endPoint x: 161, endPoint y: 48, distance: 179.5
click at [161, 48] on div "**********" at bounding box center [779, 399] width 1466 height 798
paste input "scrollable content"
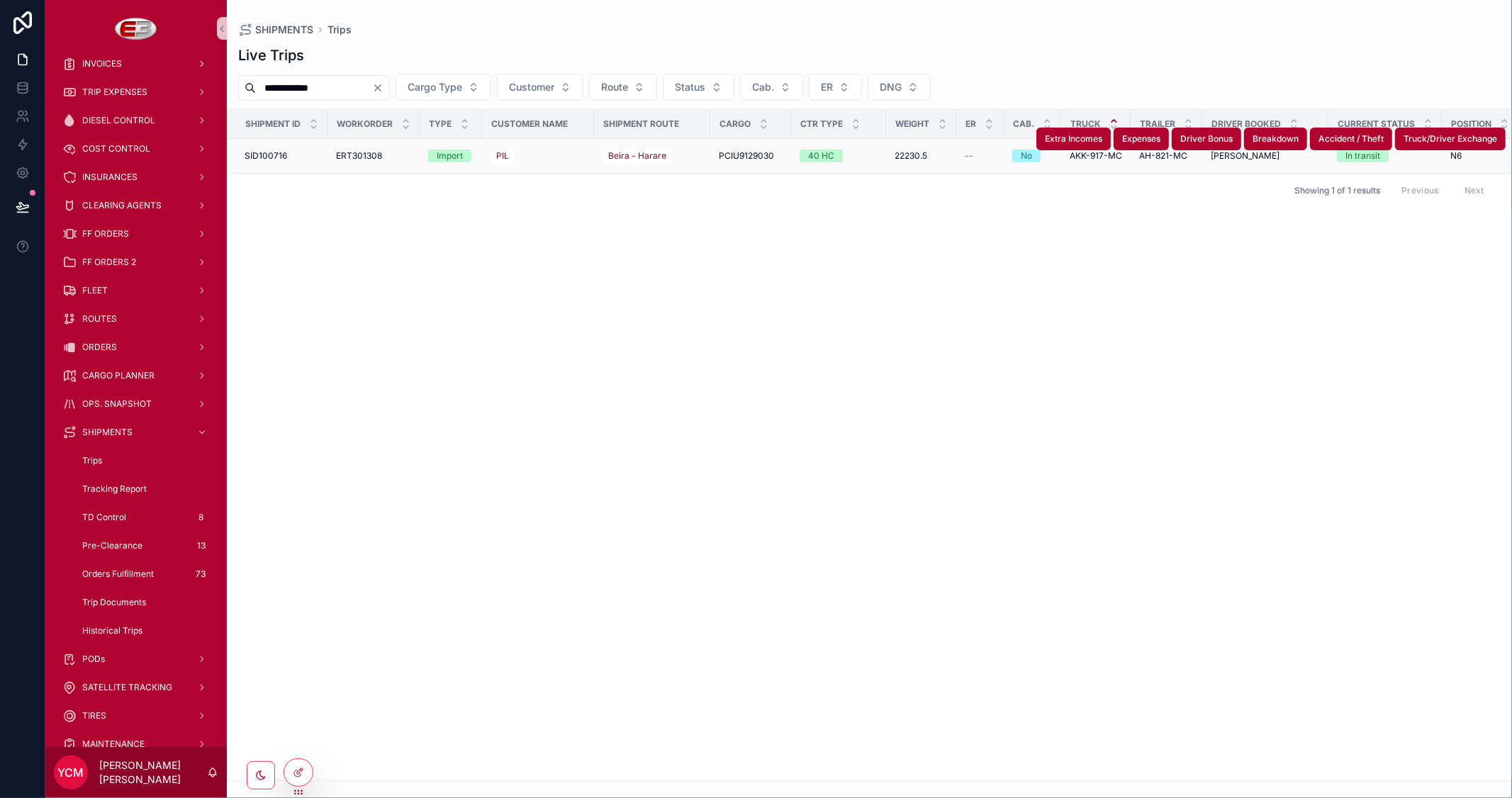
type input "**********"
click at [302, 152] on div "SID100716 SID100716" at bounding box center [282, 156] width 75 height 11
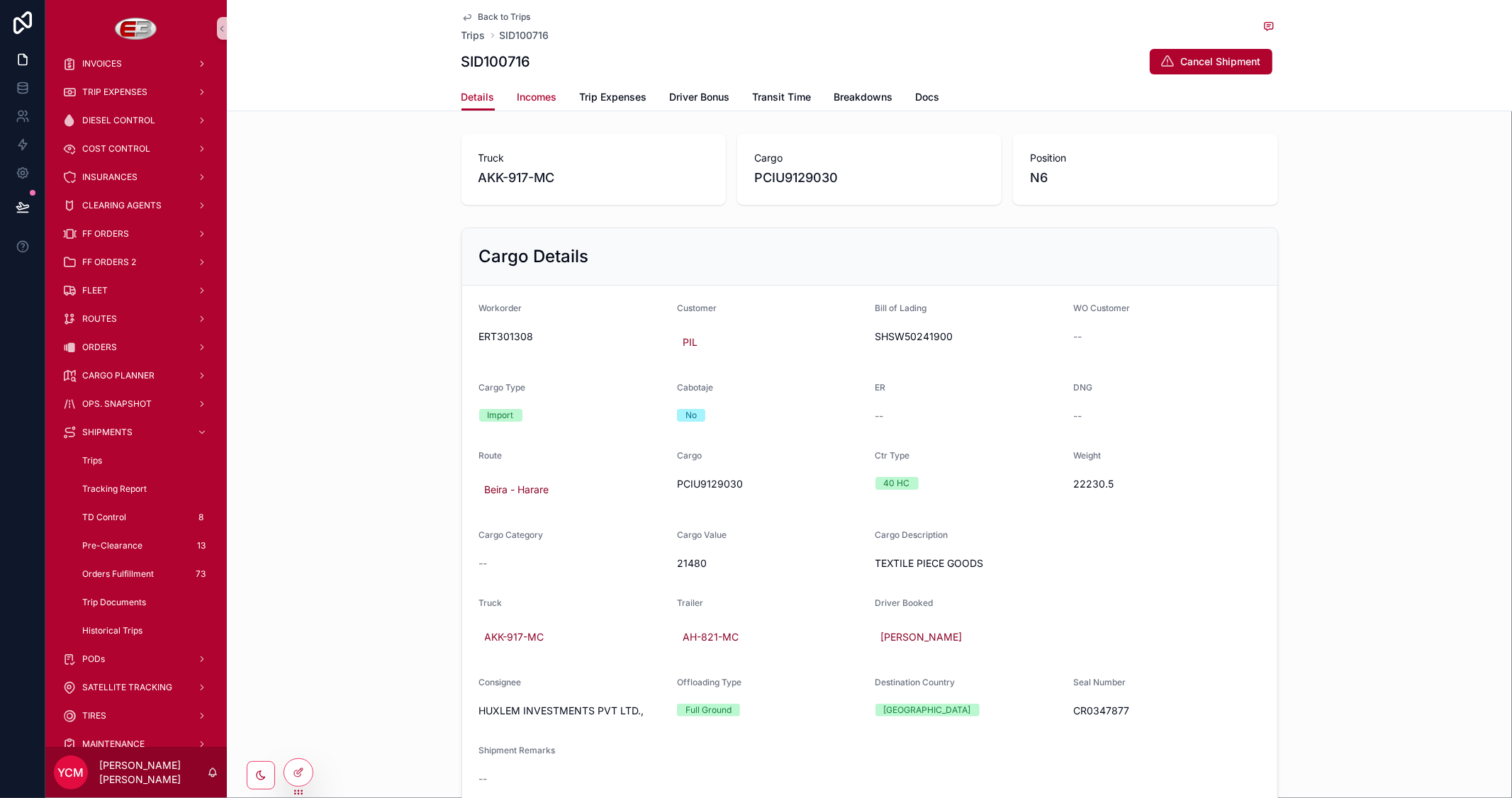
click at [541, 100] on span "Incomes" at bounding box center [537, 97] width 39 height 14
